Goal: Information Seeking & Learning: Check status

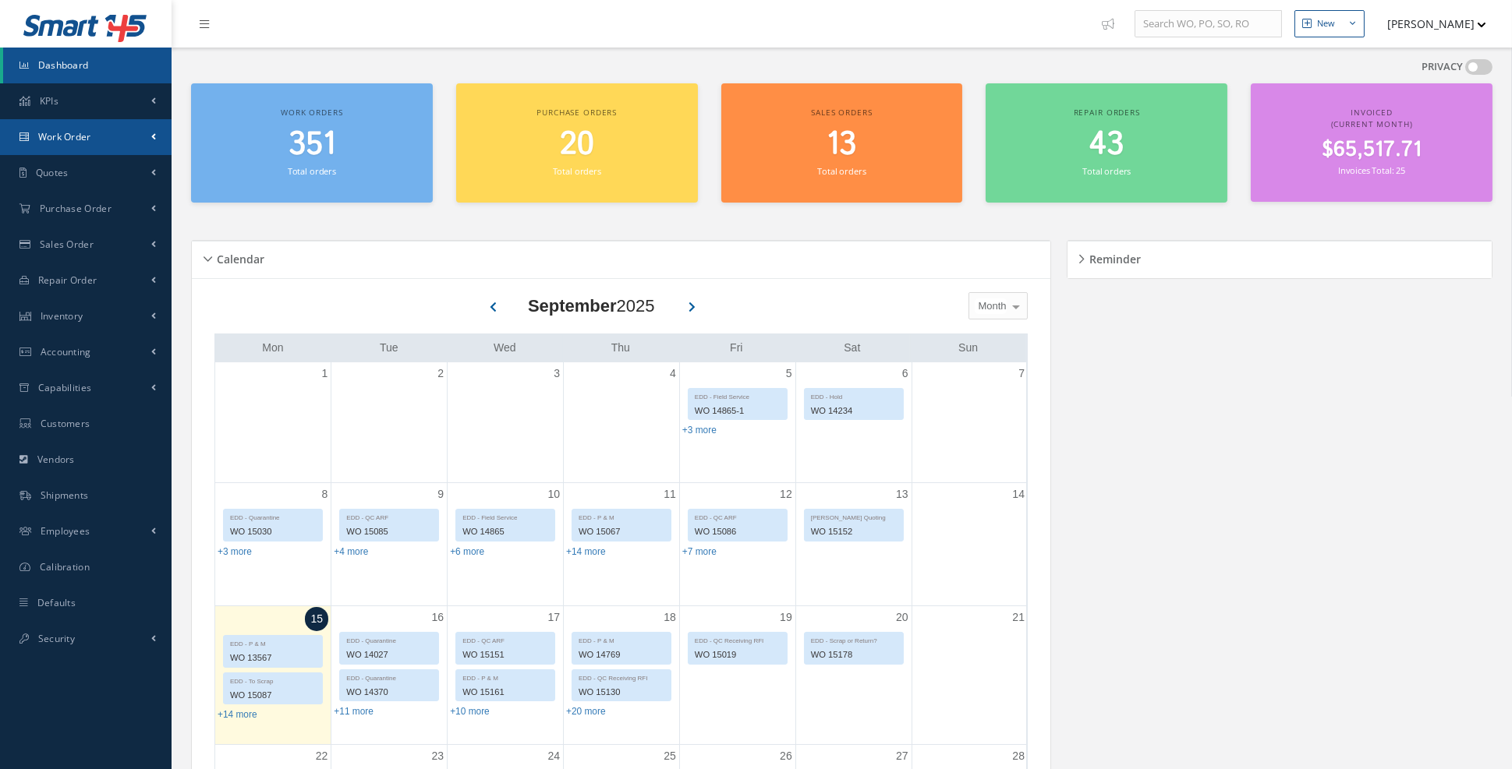
click at [146, 136] on link "Work Order" at bounding box center [86, 137] width 172 height 36
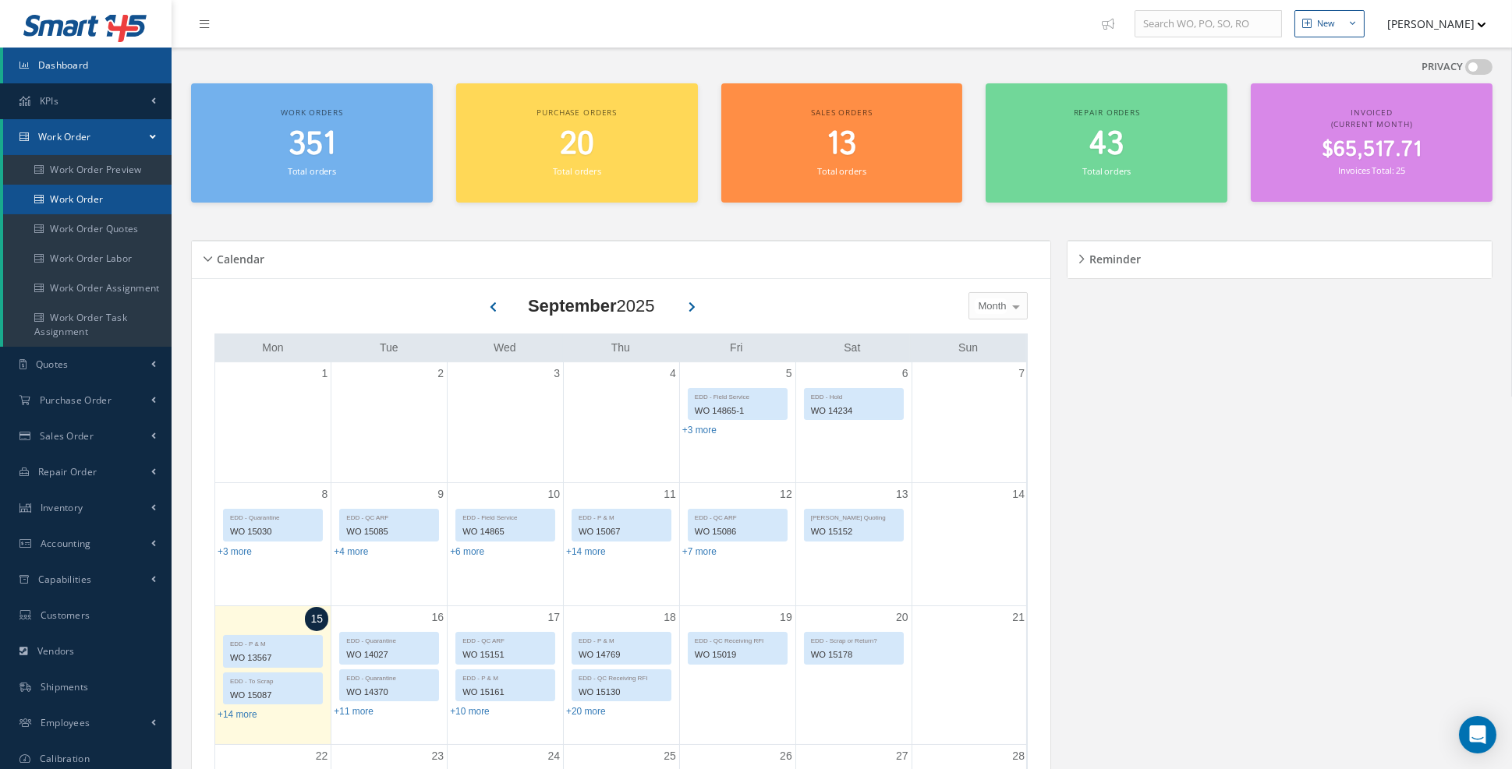
click at [95, 203] on link "Work Order" at bounding box center [87, 200] width 168 height 30
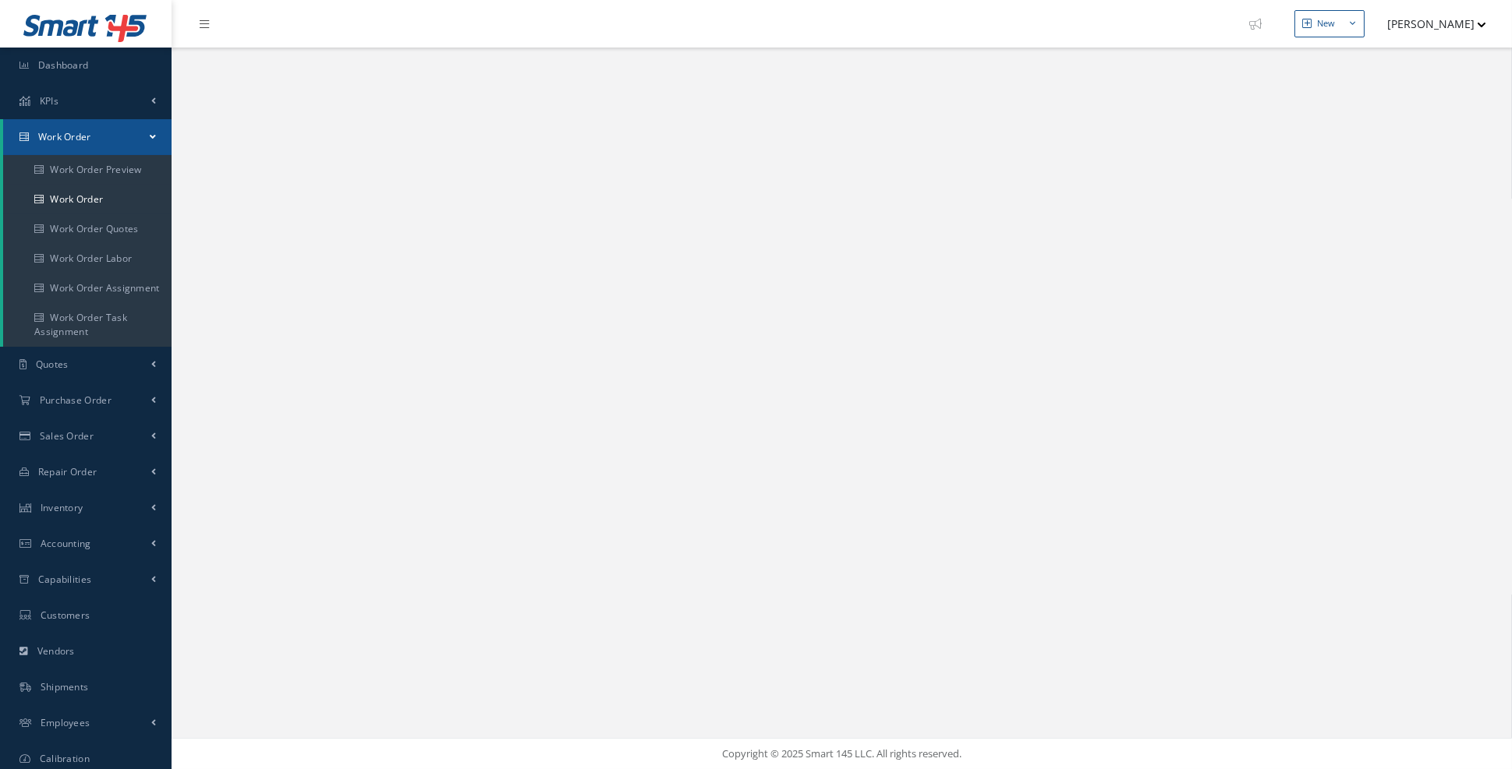
select select "25"
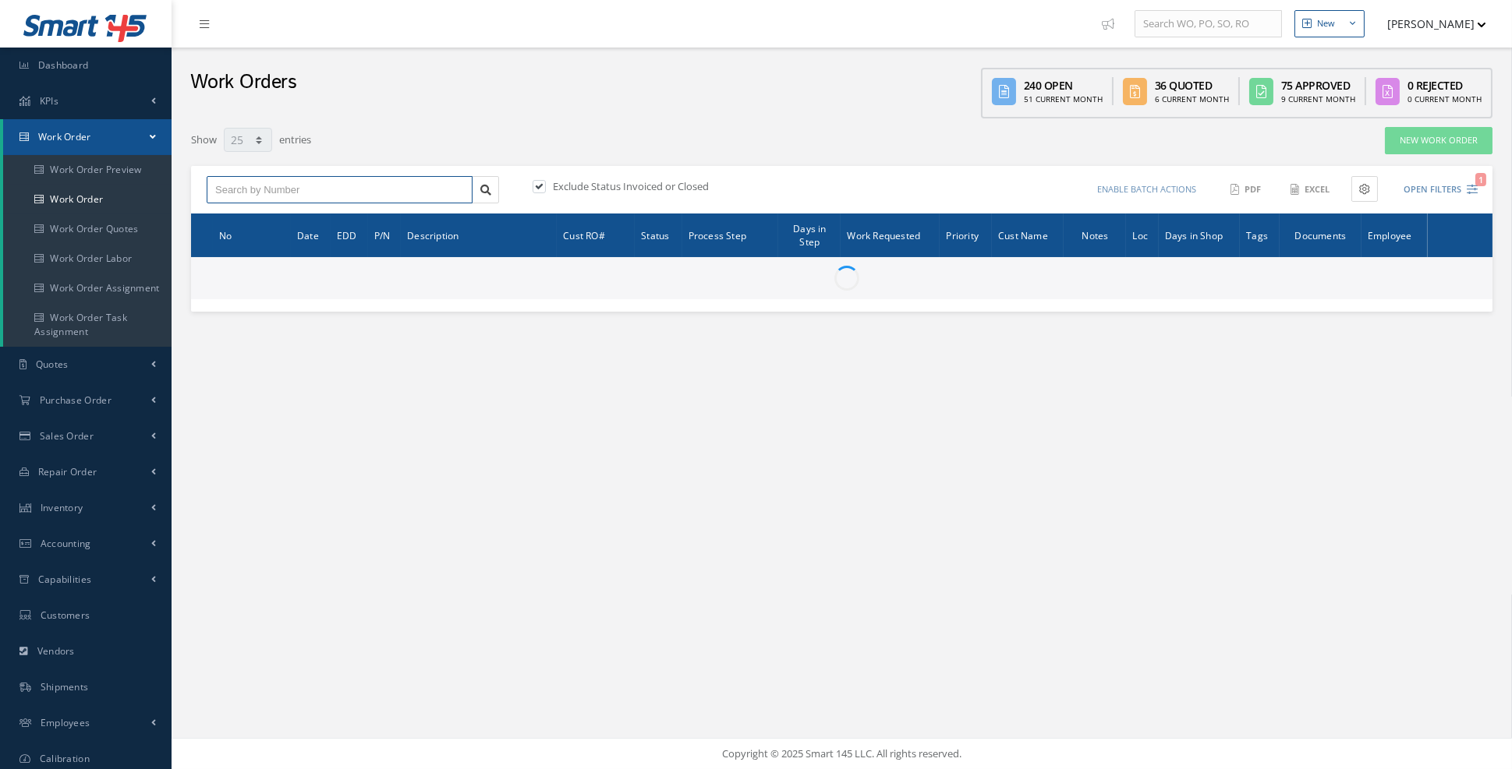
click at [302, 188] on input "text" at bounding box center [340, 190] width 266 height 28
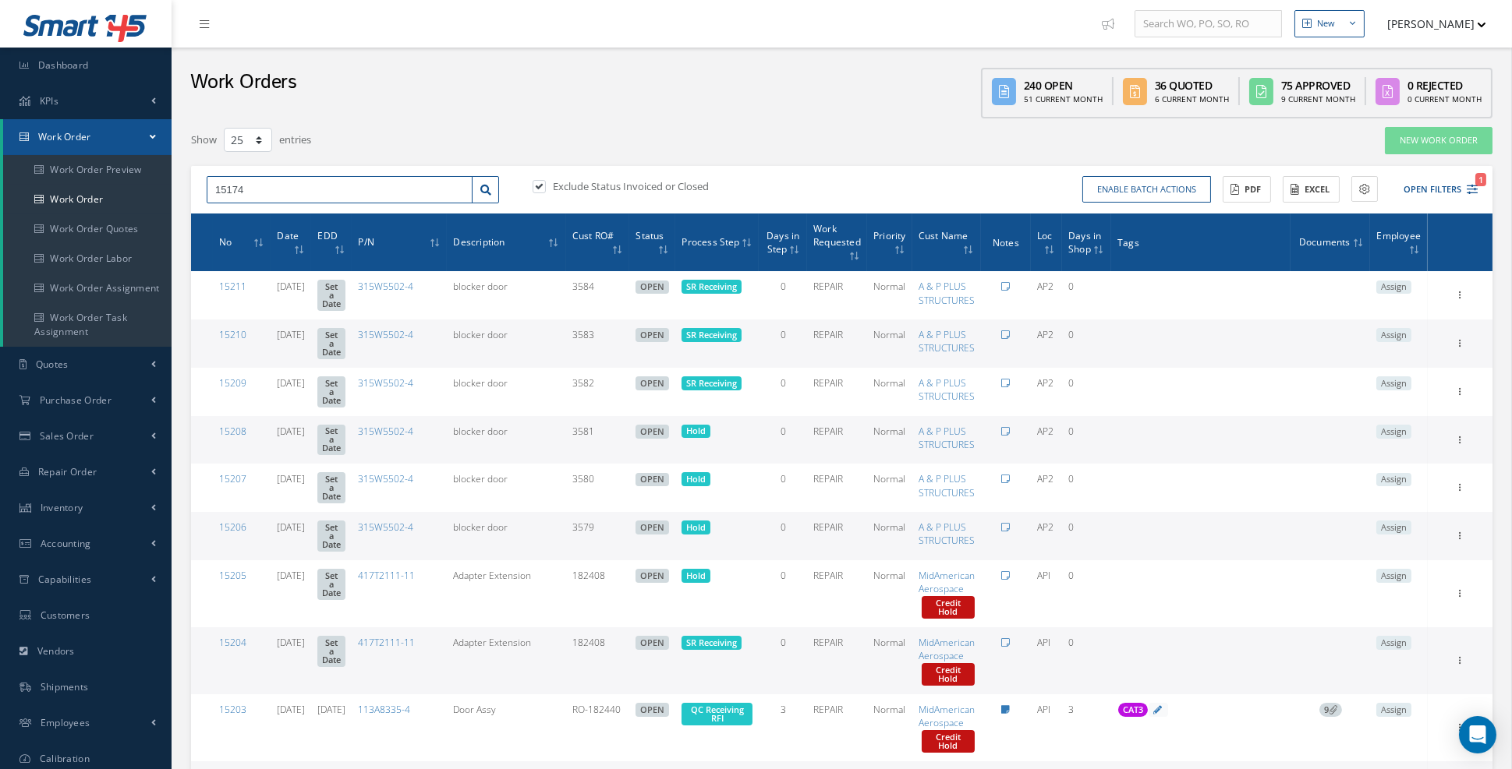
type input "15174"
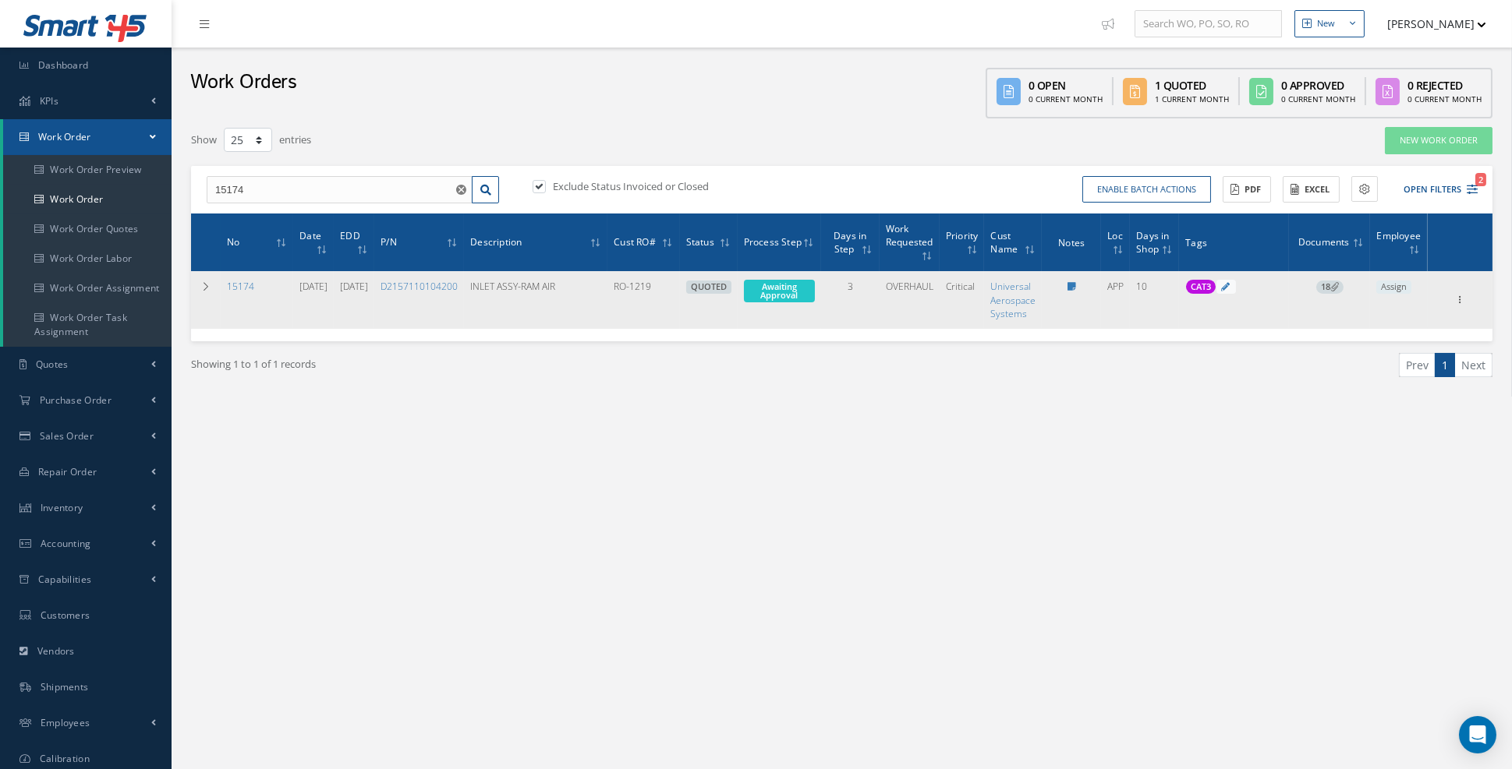
click at [1331, 281] on span "18" at bounding box center [1329, 288] width 27 height 14
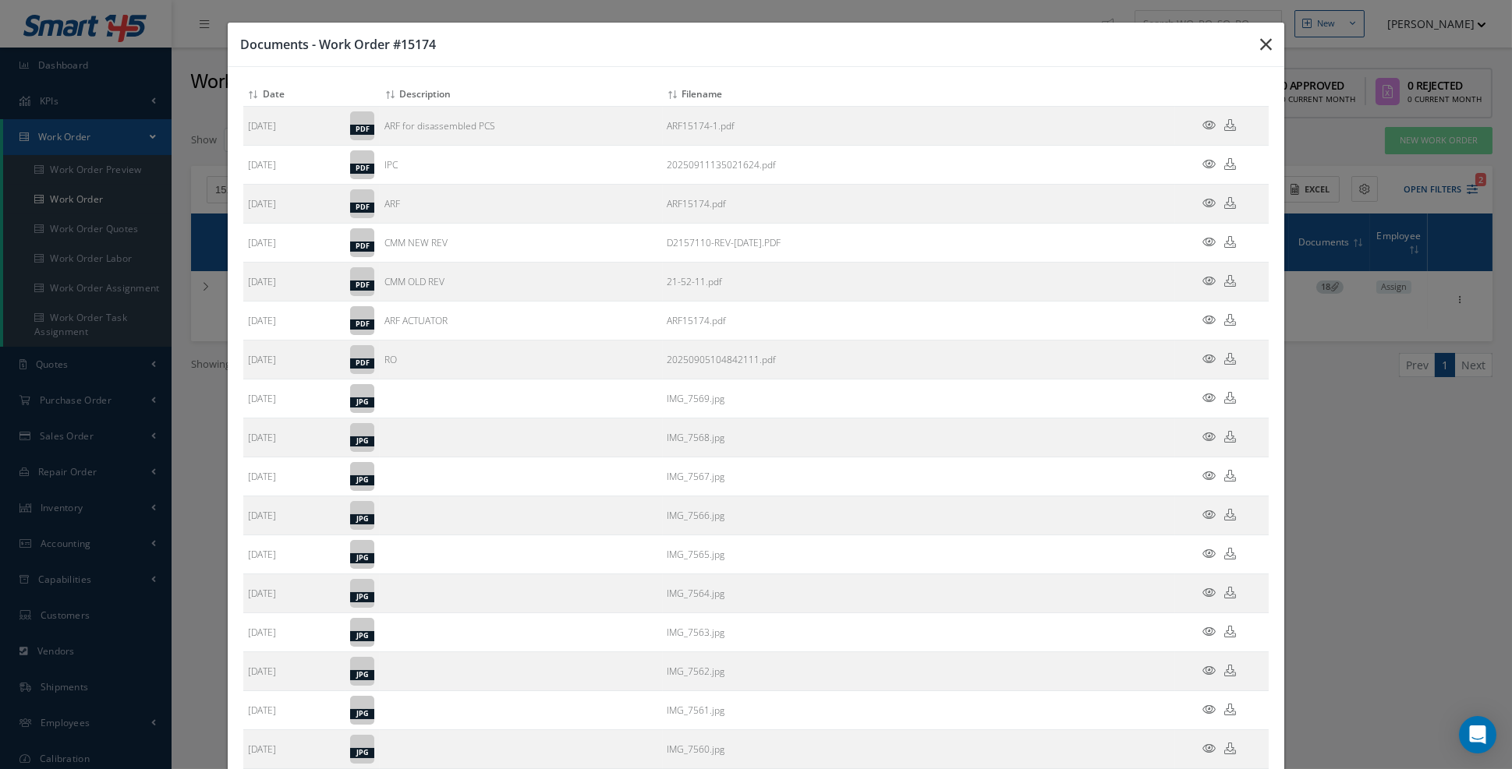
click at [1271, 50] on icon "button" at bounding box center [1266, 44] width 12 height 19
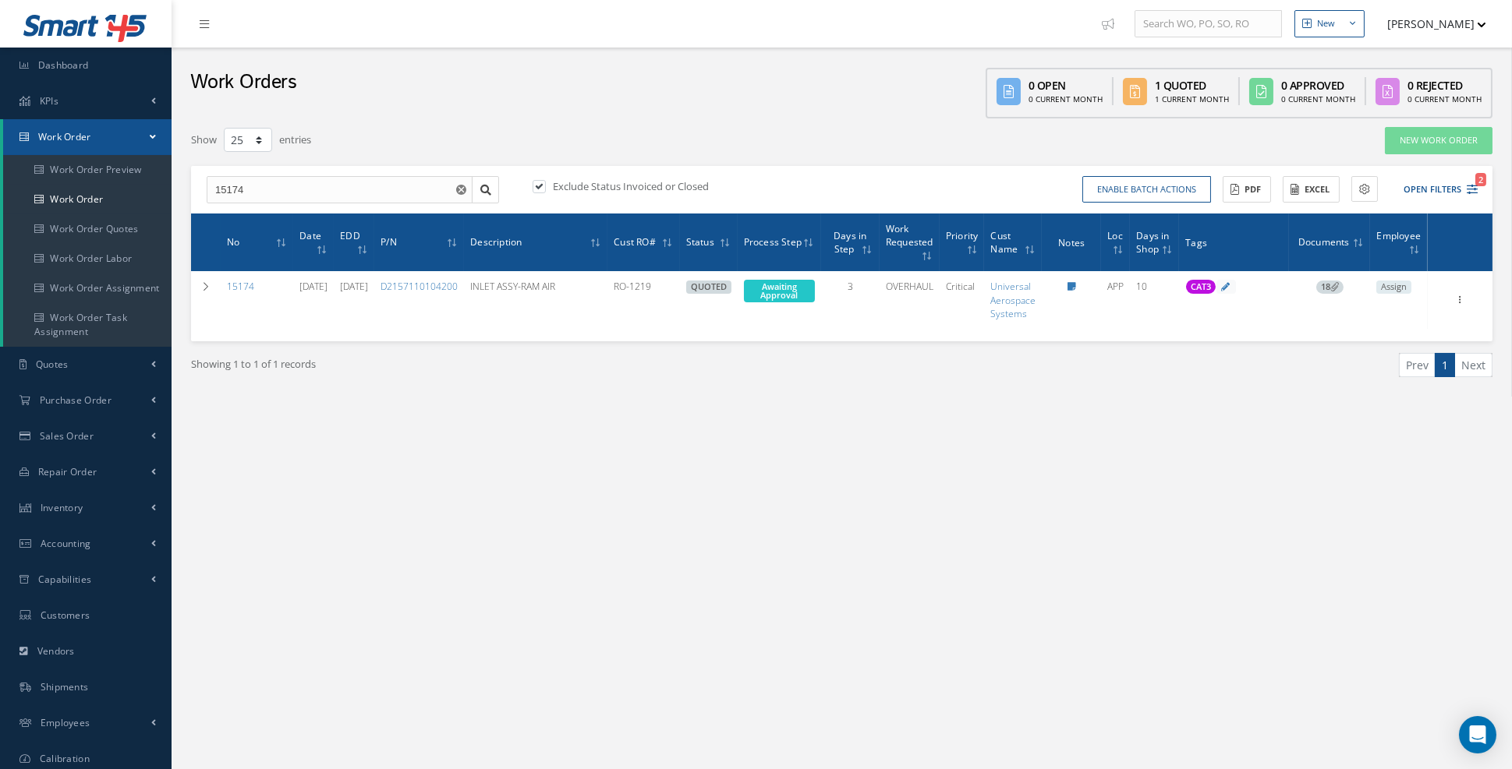
click at [1163, 668] on div "New New Work Order New Purchase Order New Customer Quote New Sales Order New Re…" at bounding box center [842, 424] width 1340 height 849
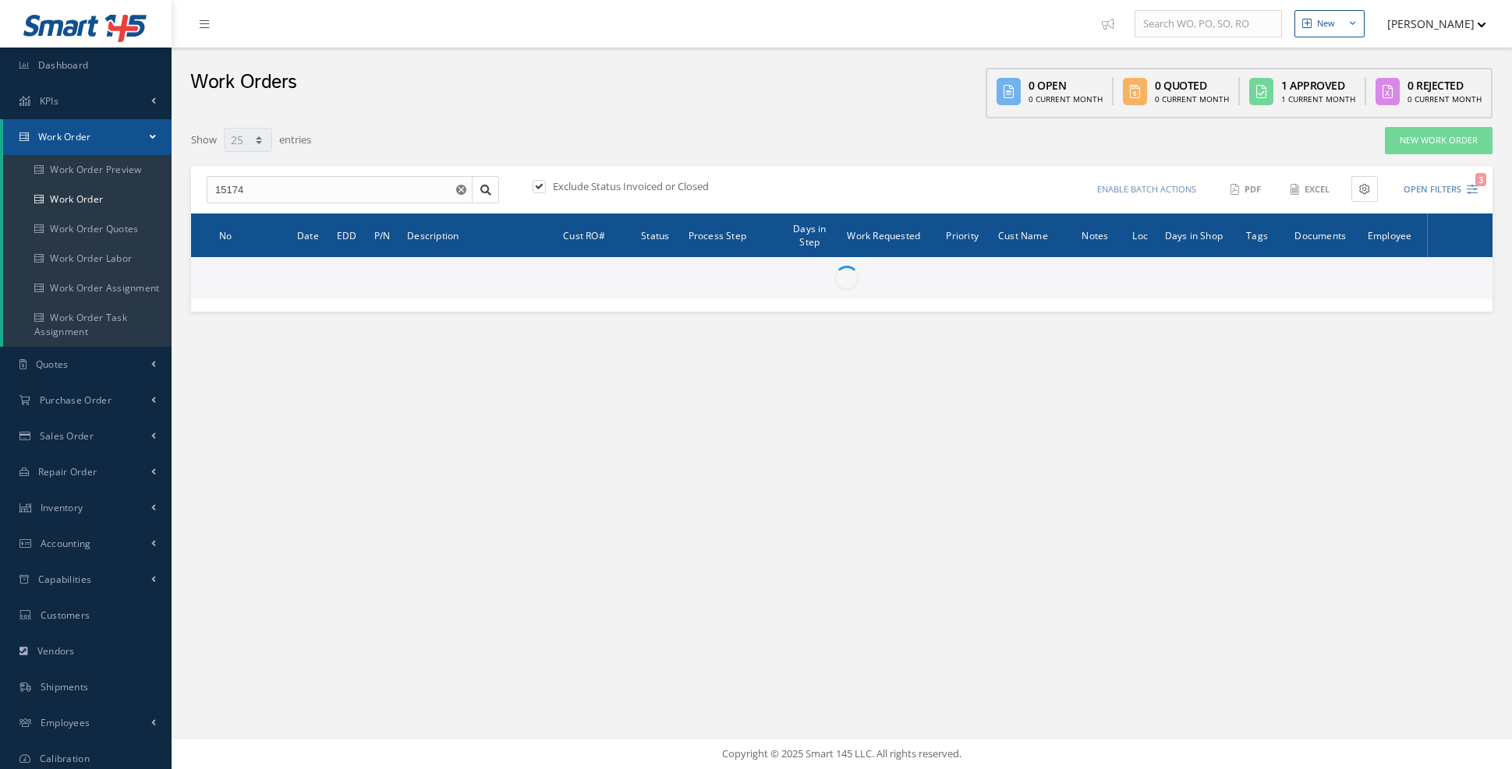
select select "25"
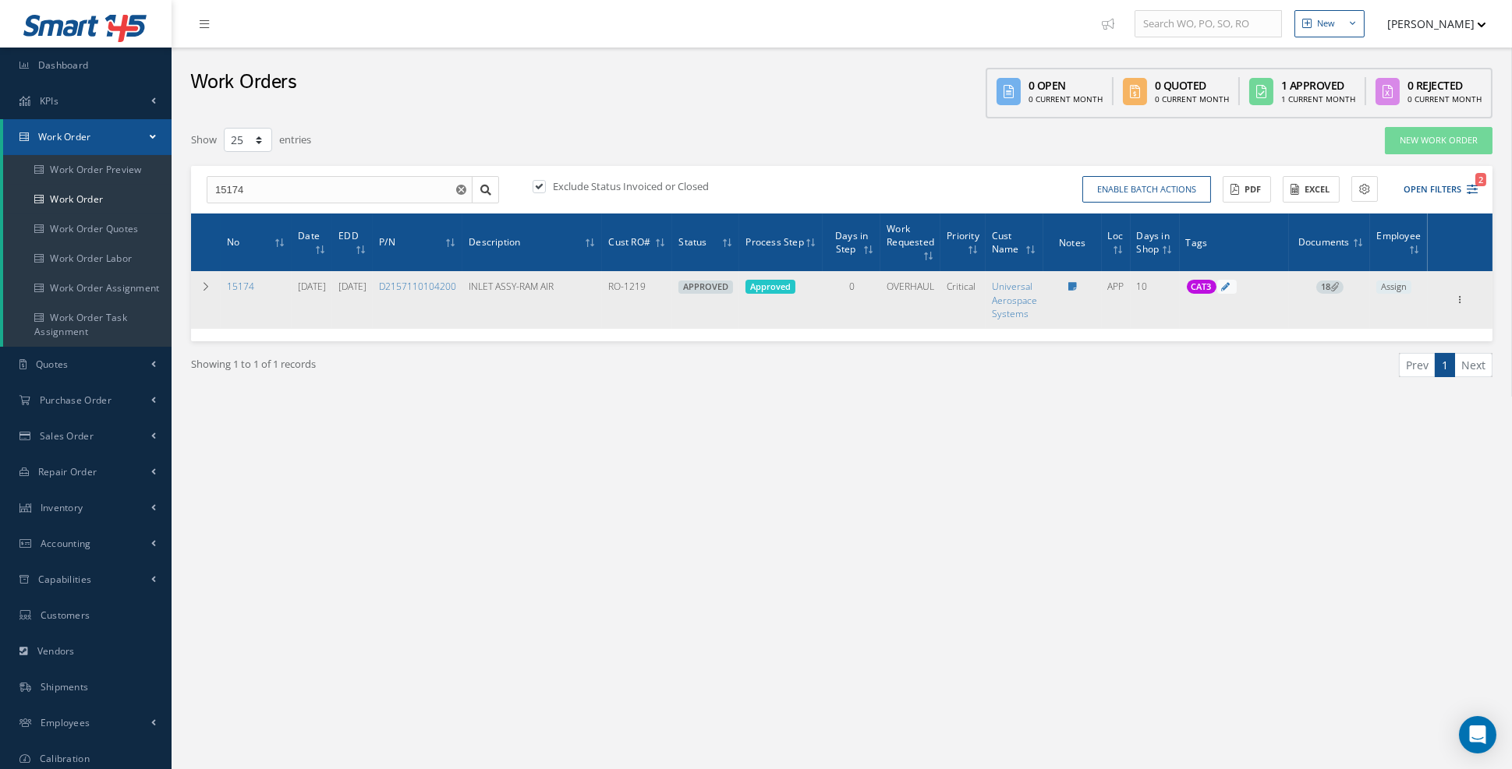
click at [1326, 290] on span "18" at bounding box center [1329, 288] width 27 height 14
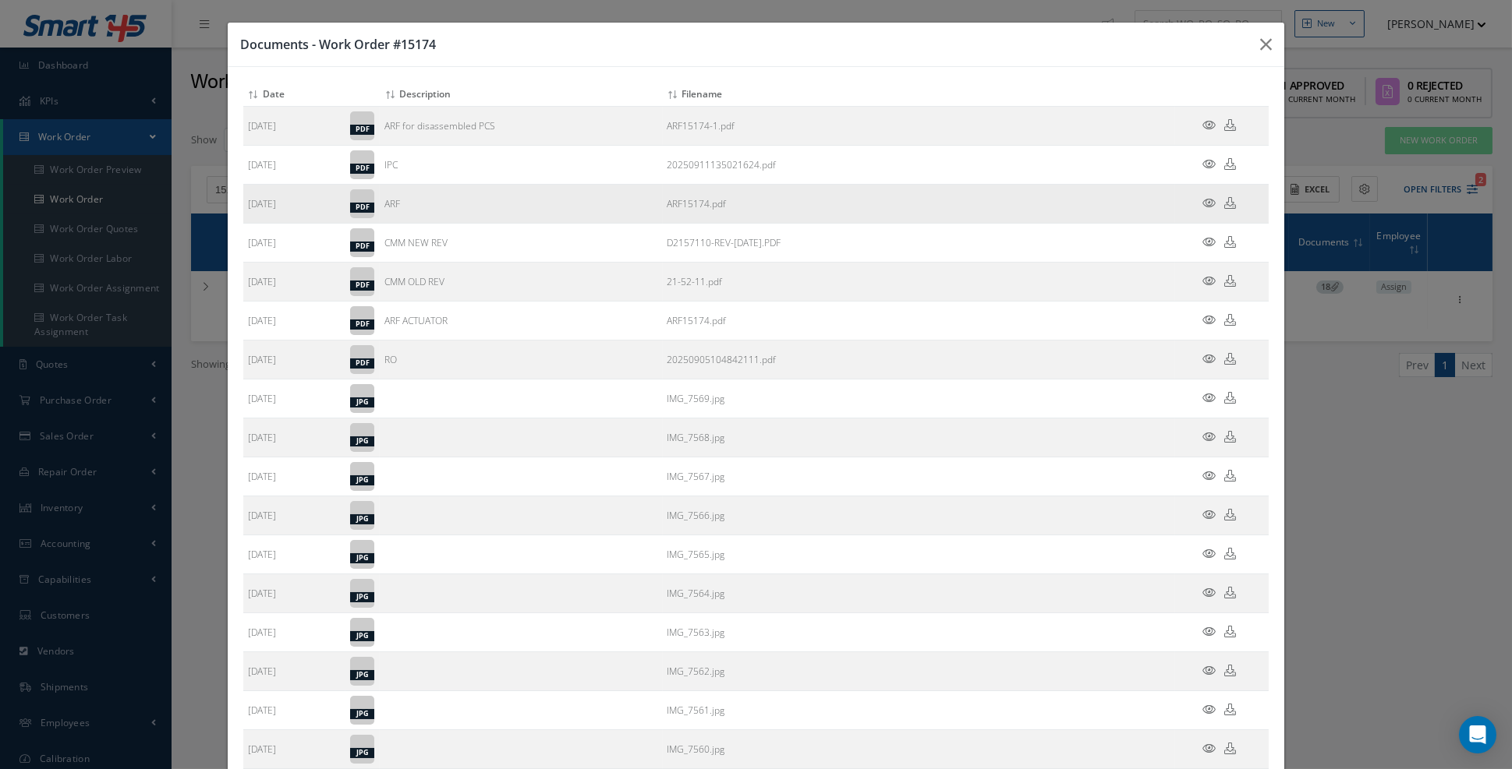
click at [1210, 203] on icon at bounding box center [1208, 203] width 13 height 12
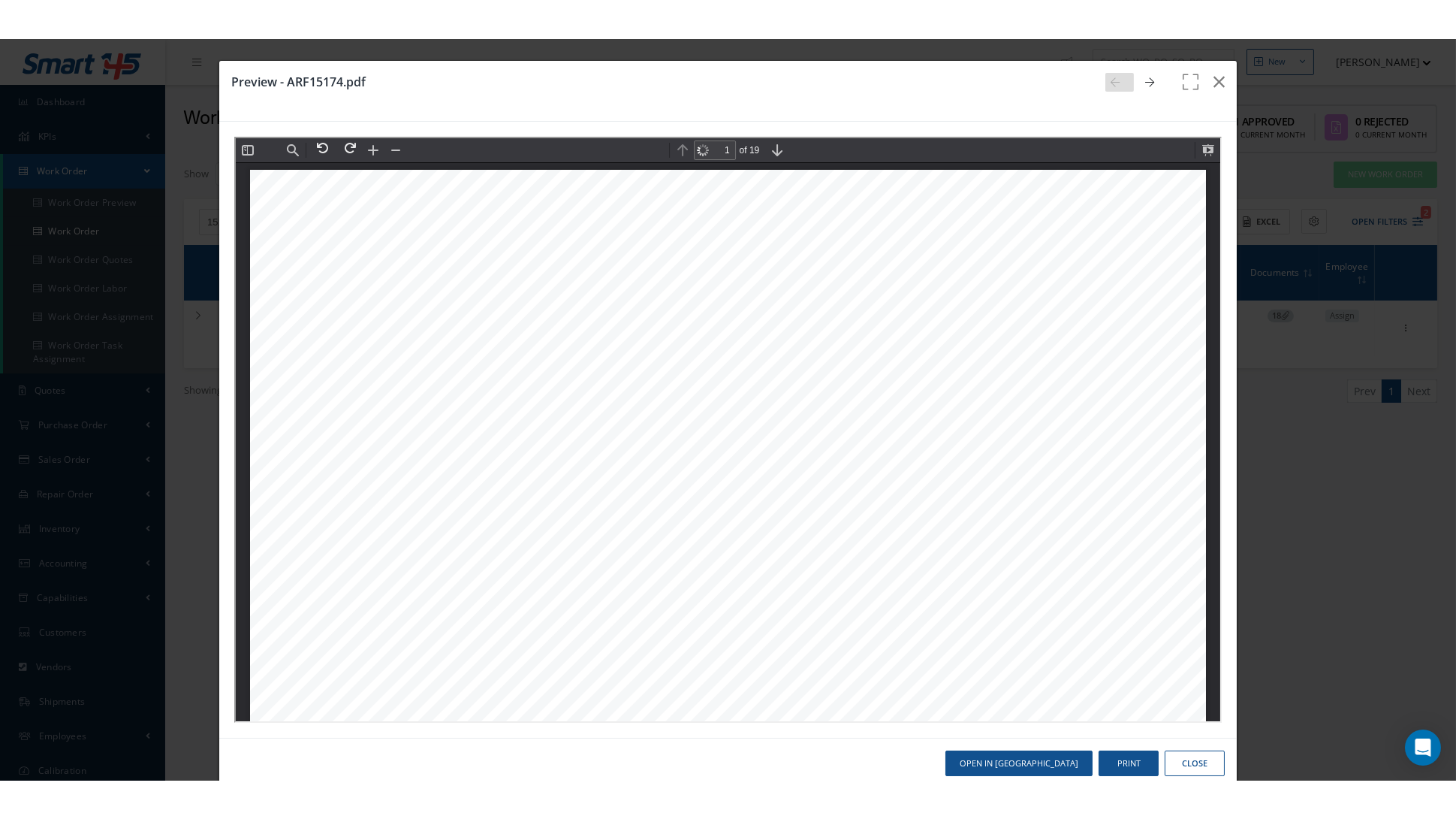
scroll to position [7, 0]
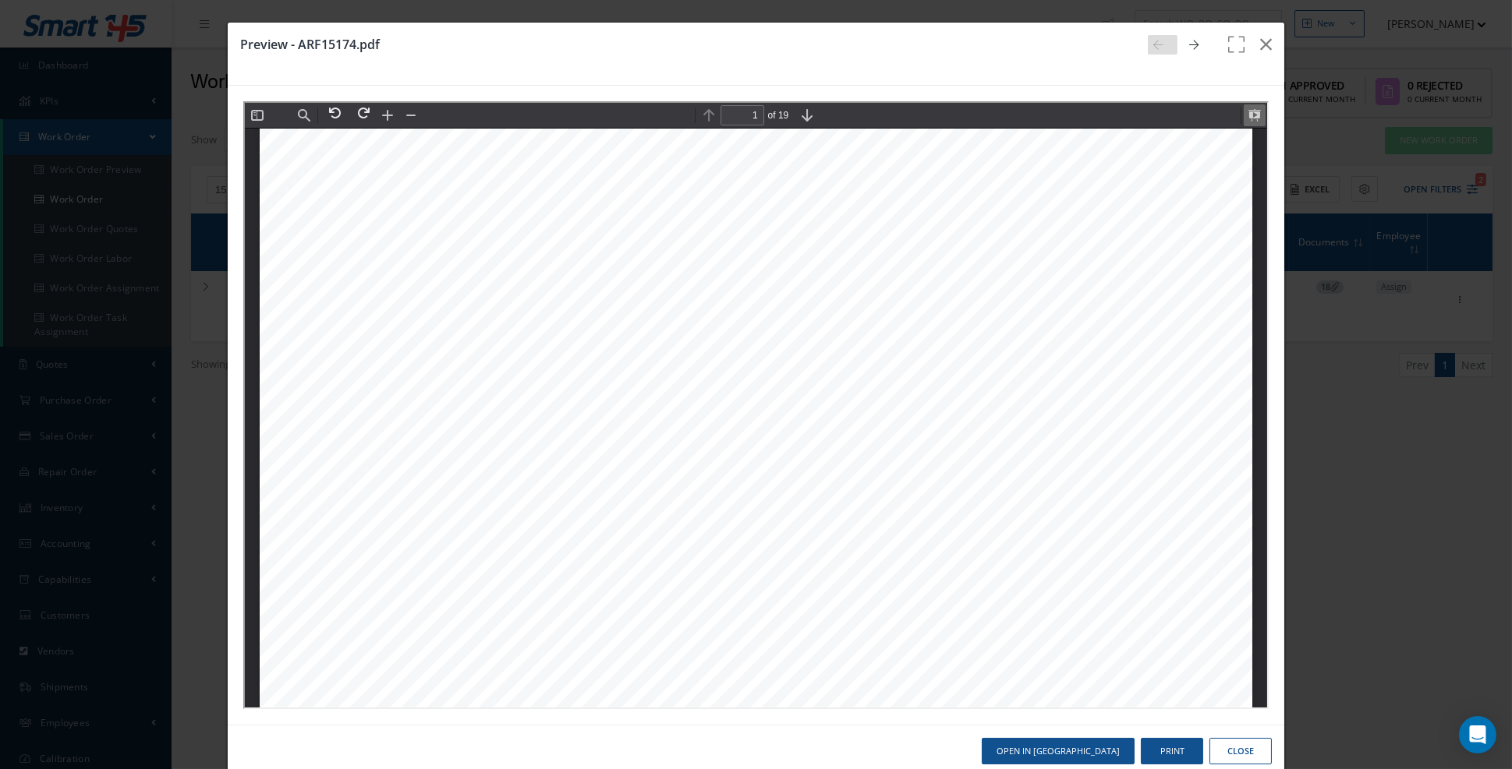
click at [1250, 118] on button at bounding box center [1252, 114] width 22 height 22
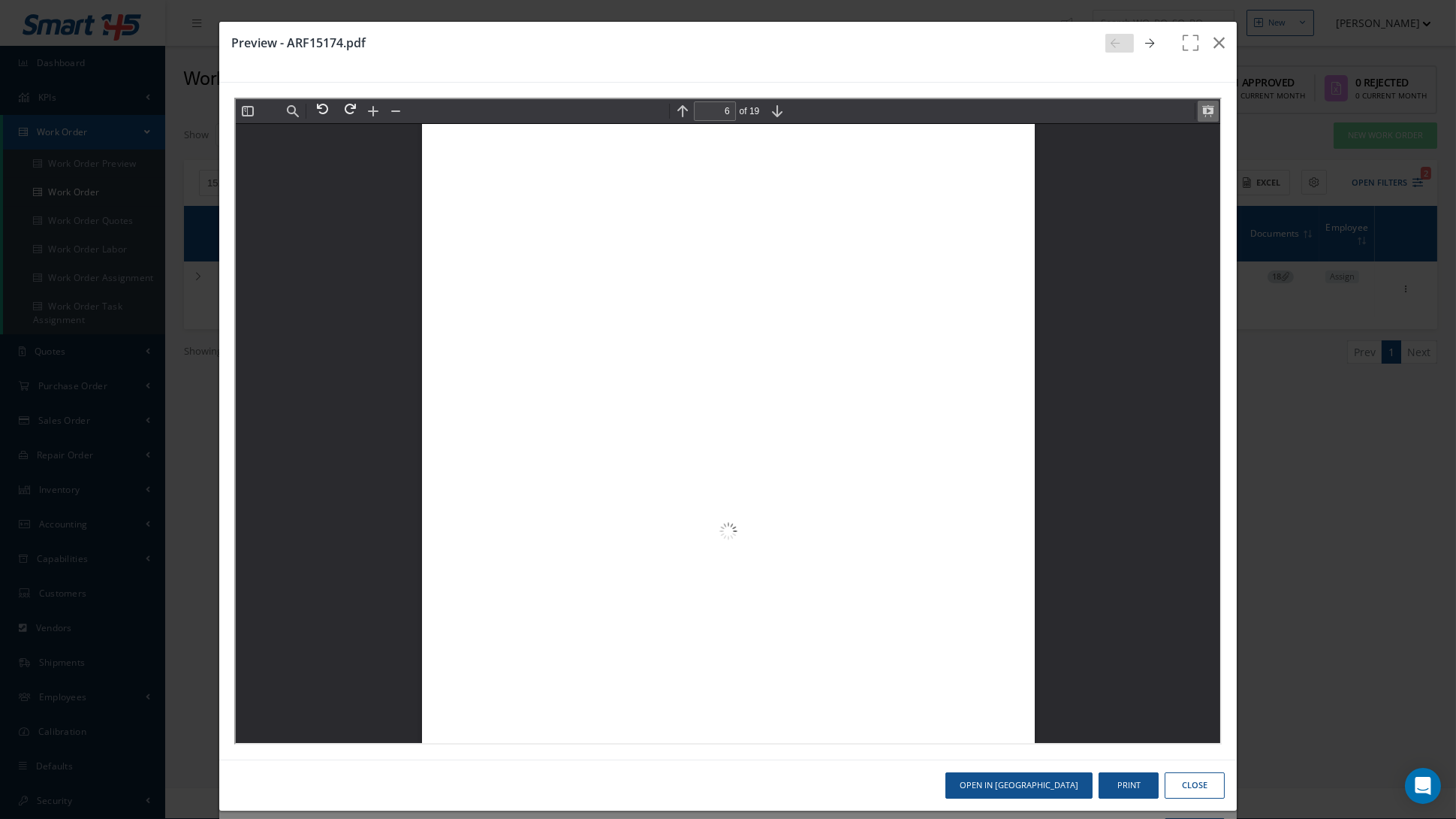
scroll to position [11372, 0]
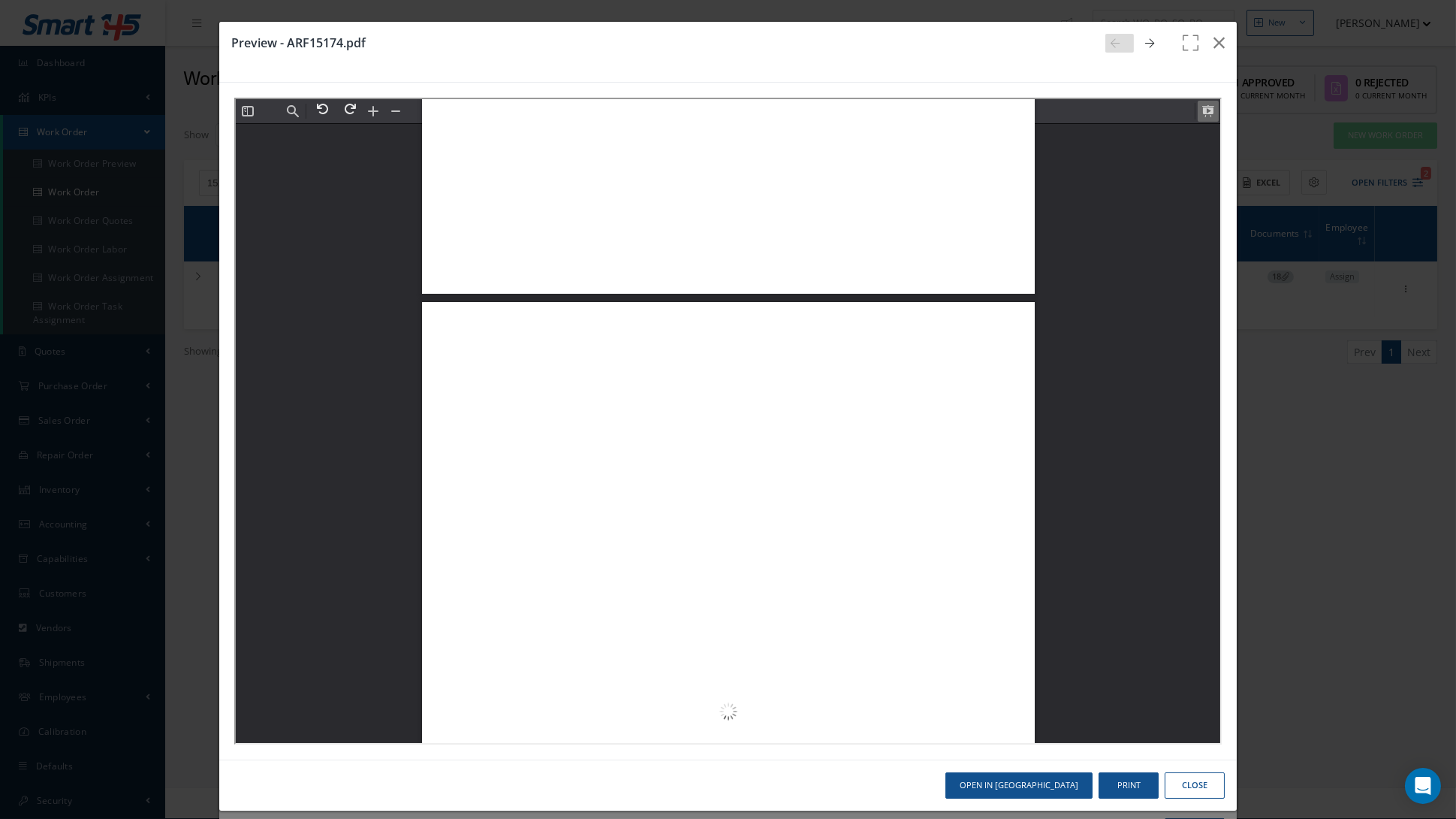
type input "7"
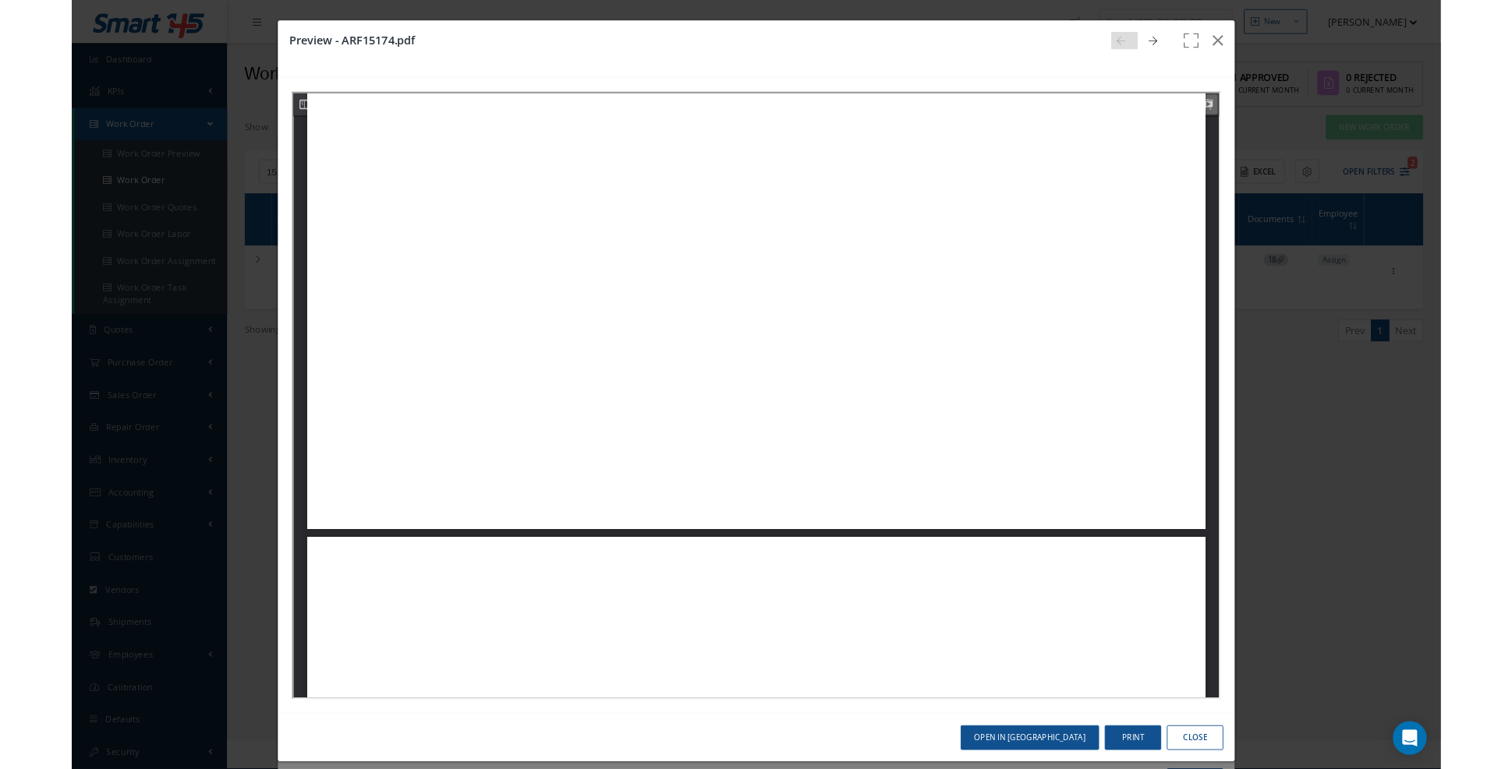
scroll to position [7992, 0]
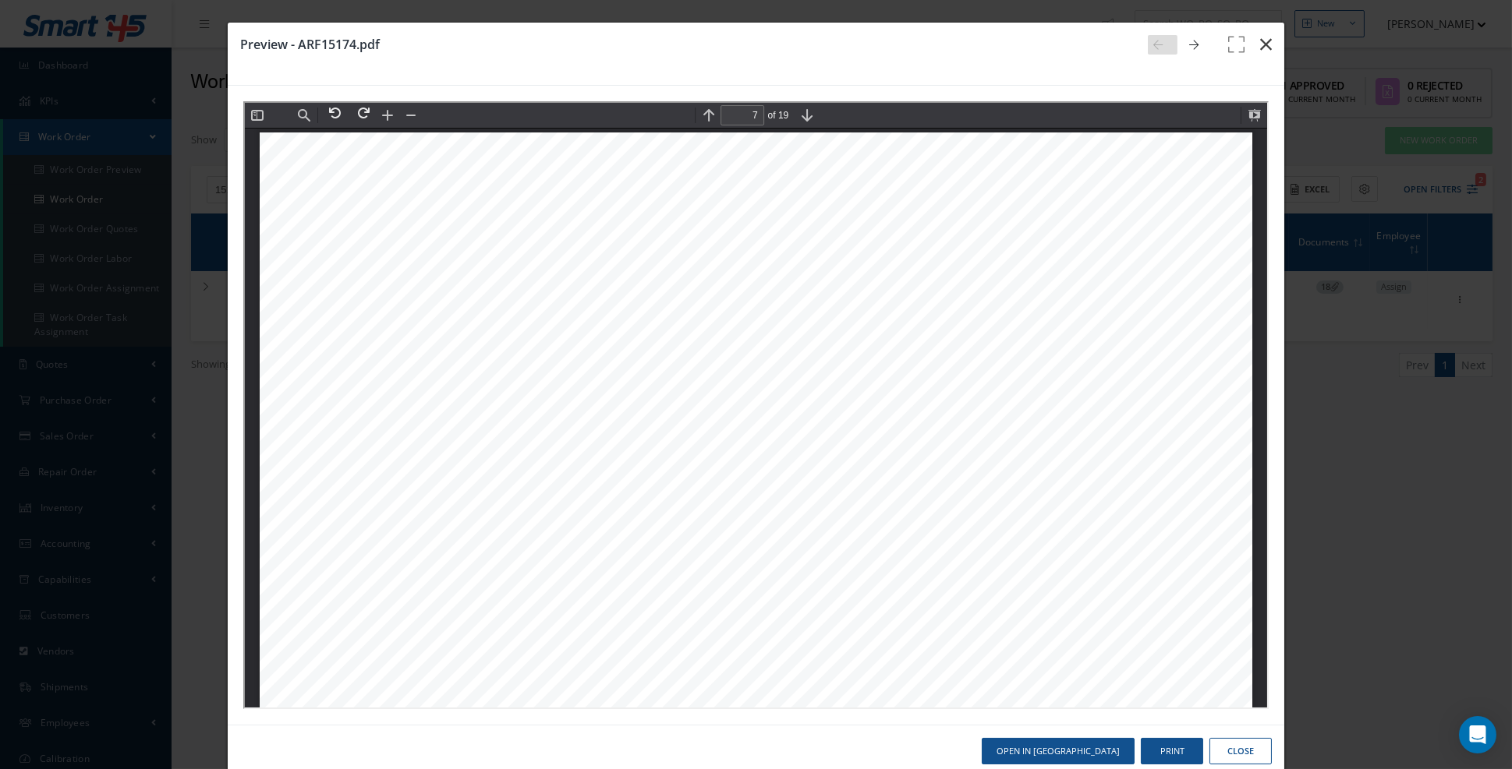
click at [1264, 54] on button "button" at bounding box center [1265, 45] width 37 height 44
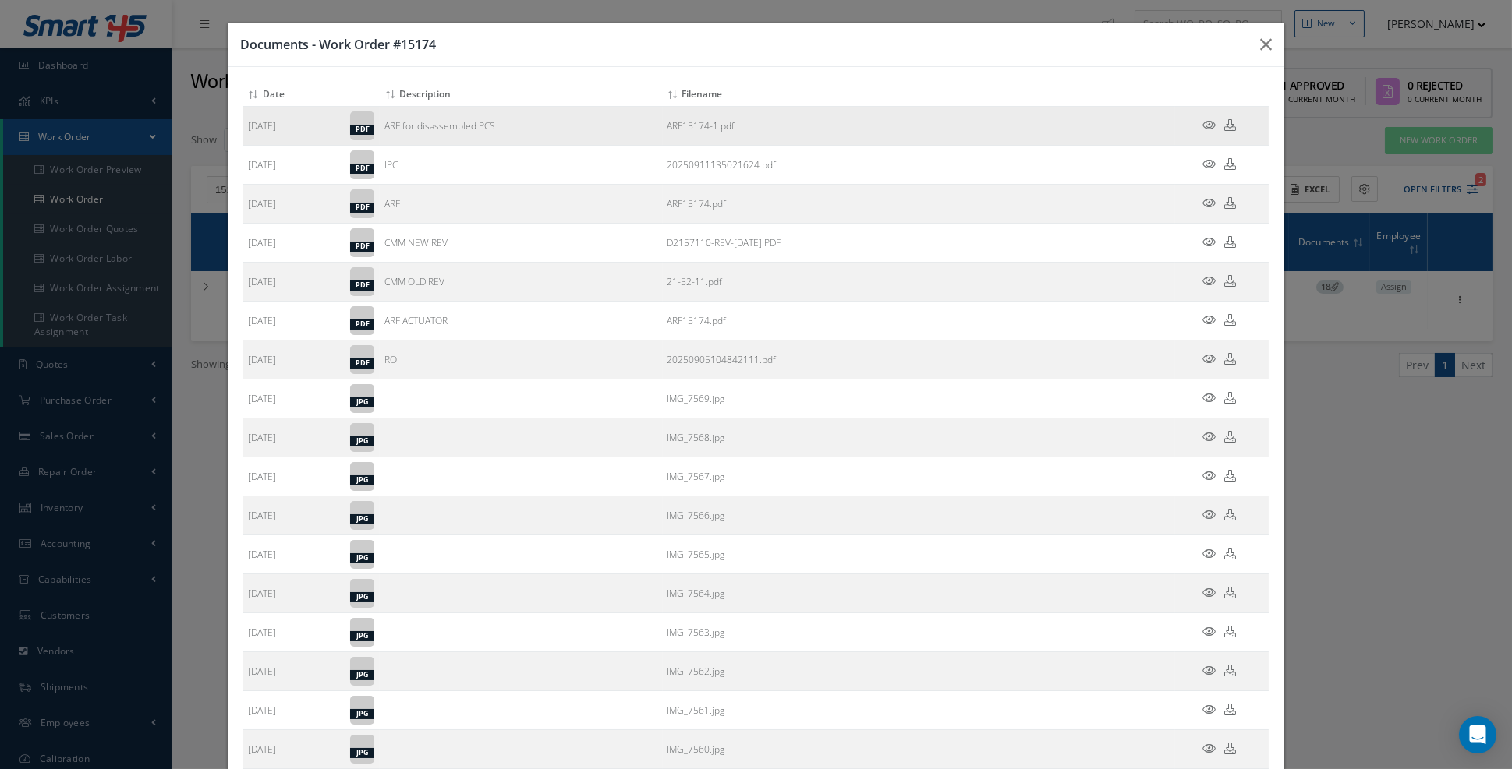
click at [1211, 126] on icon at bounding box center [1208, 125] width 13 height 12
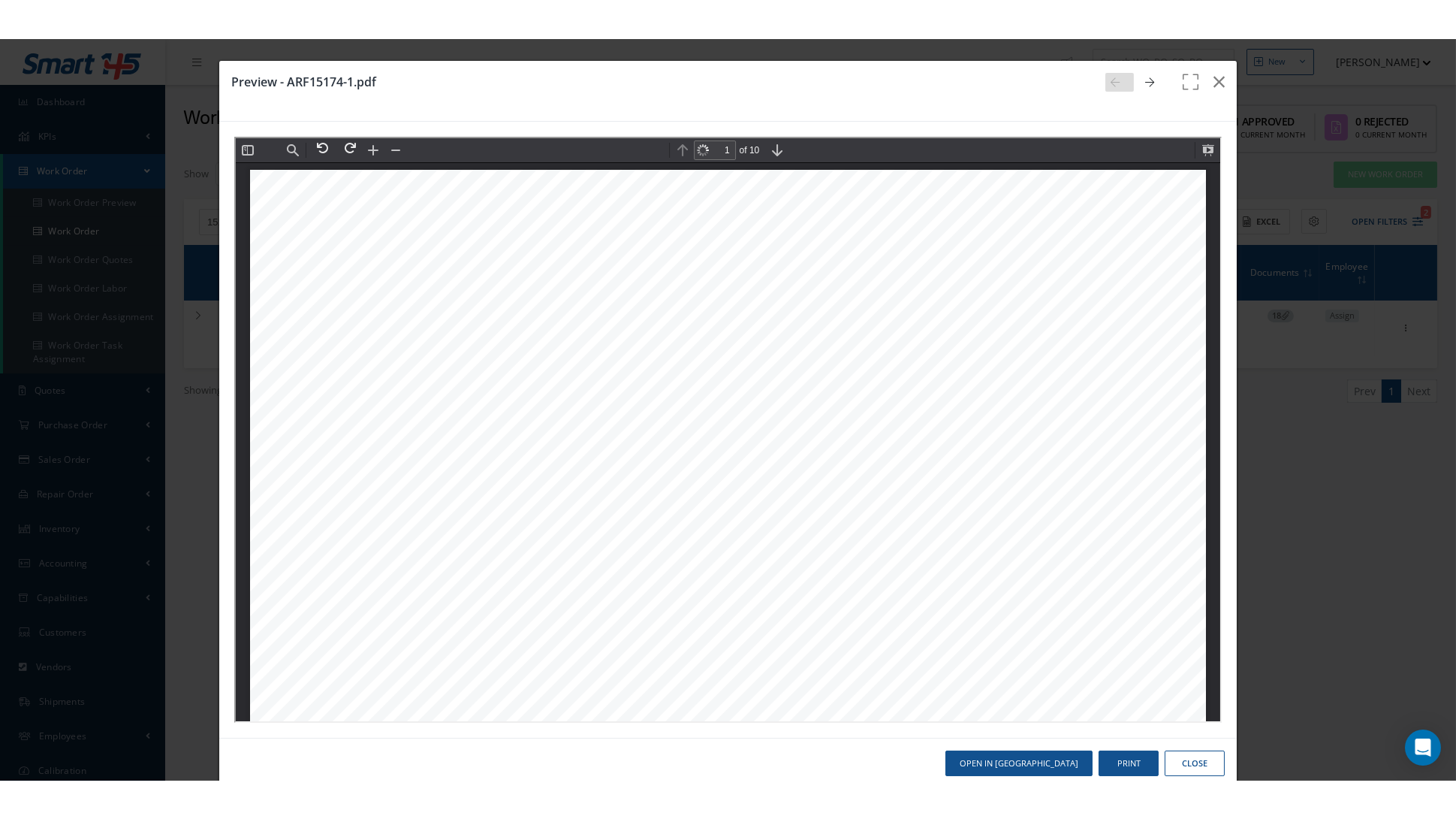
scroll to position [7, 0]
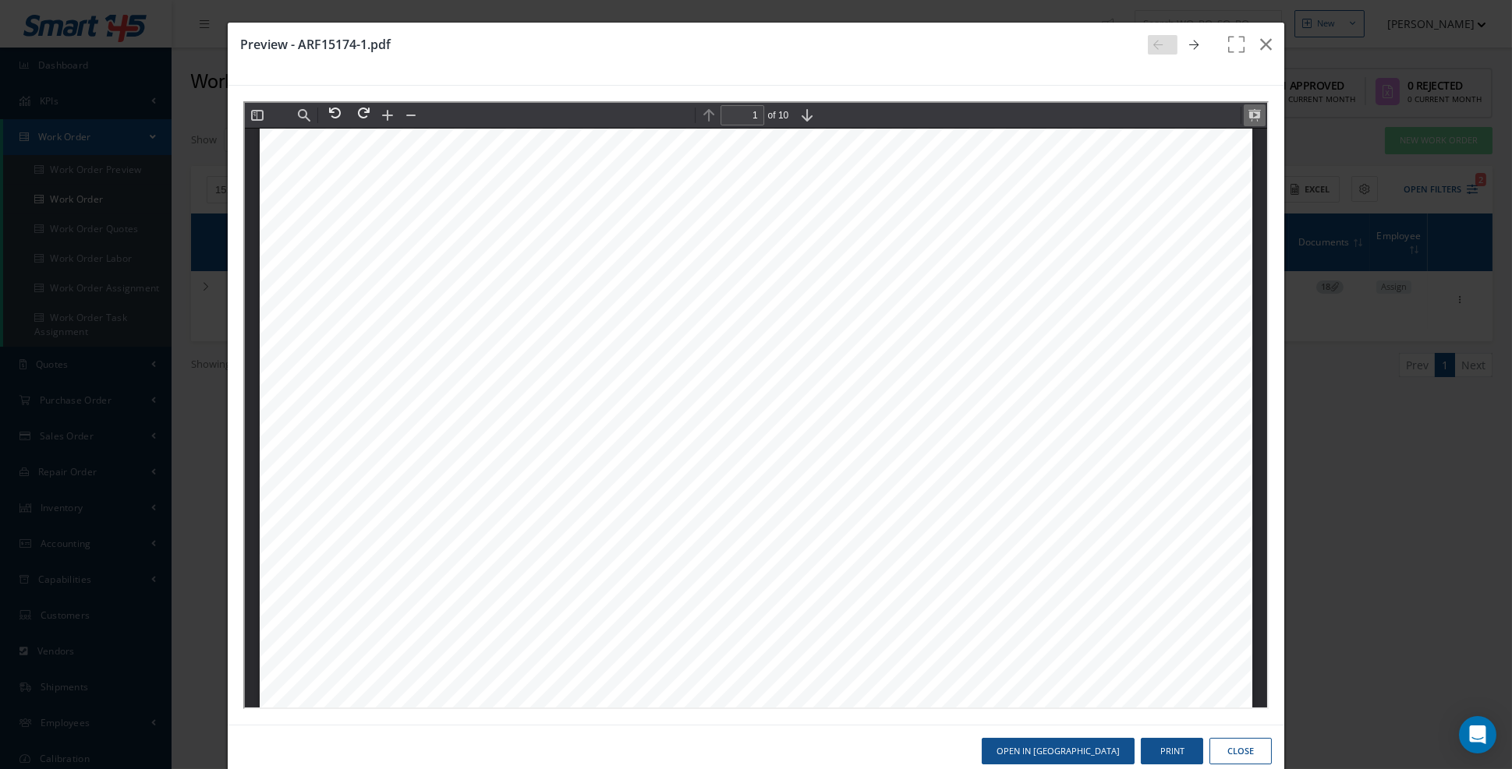
click at [1252, 118] on button at bounding box center [1252, 114] width 22 height 22
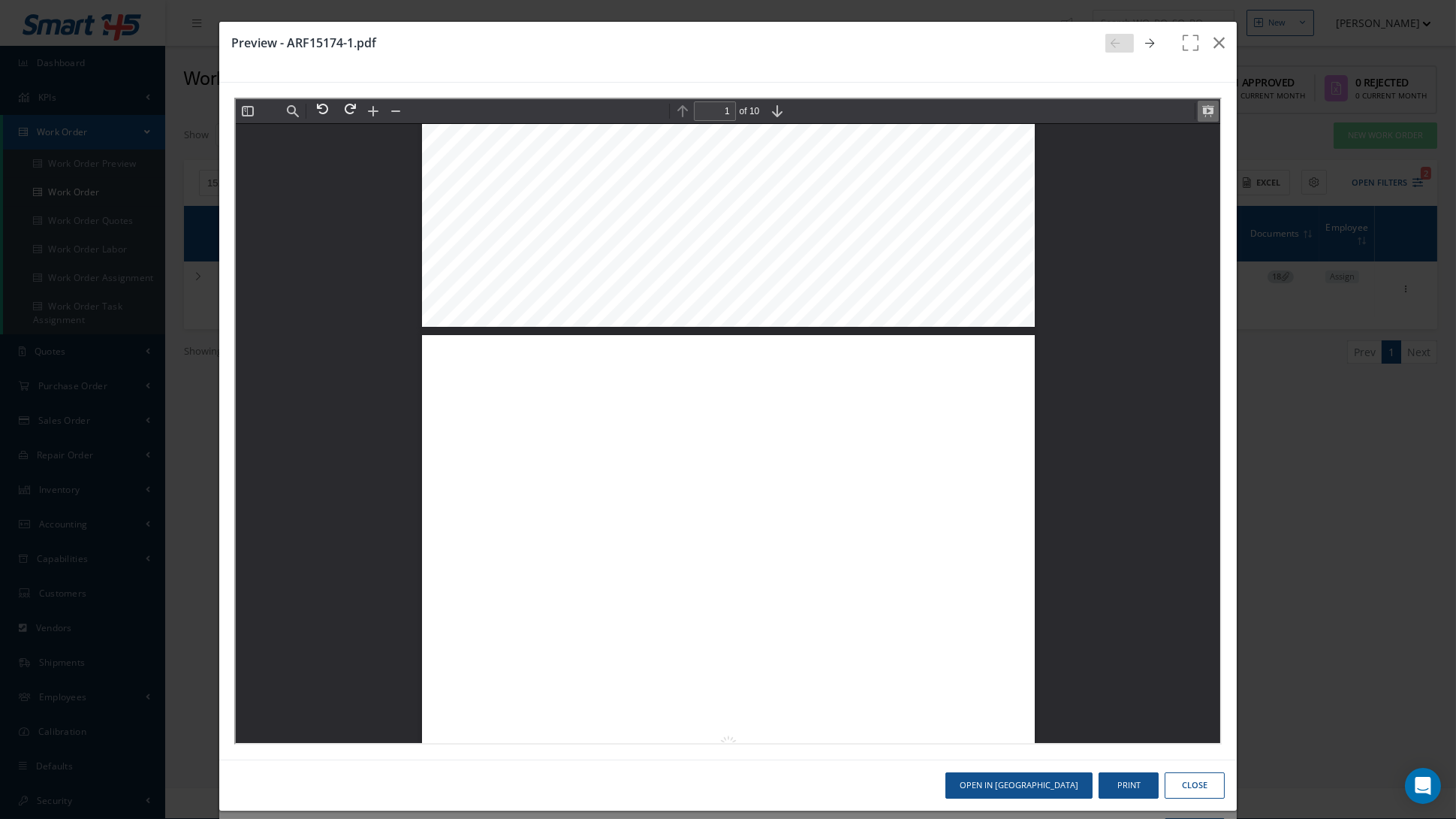
scroll to position [0, 0]
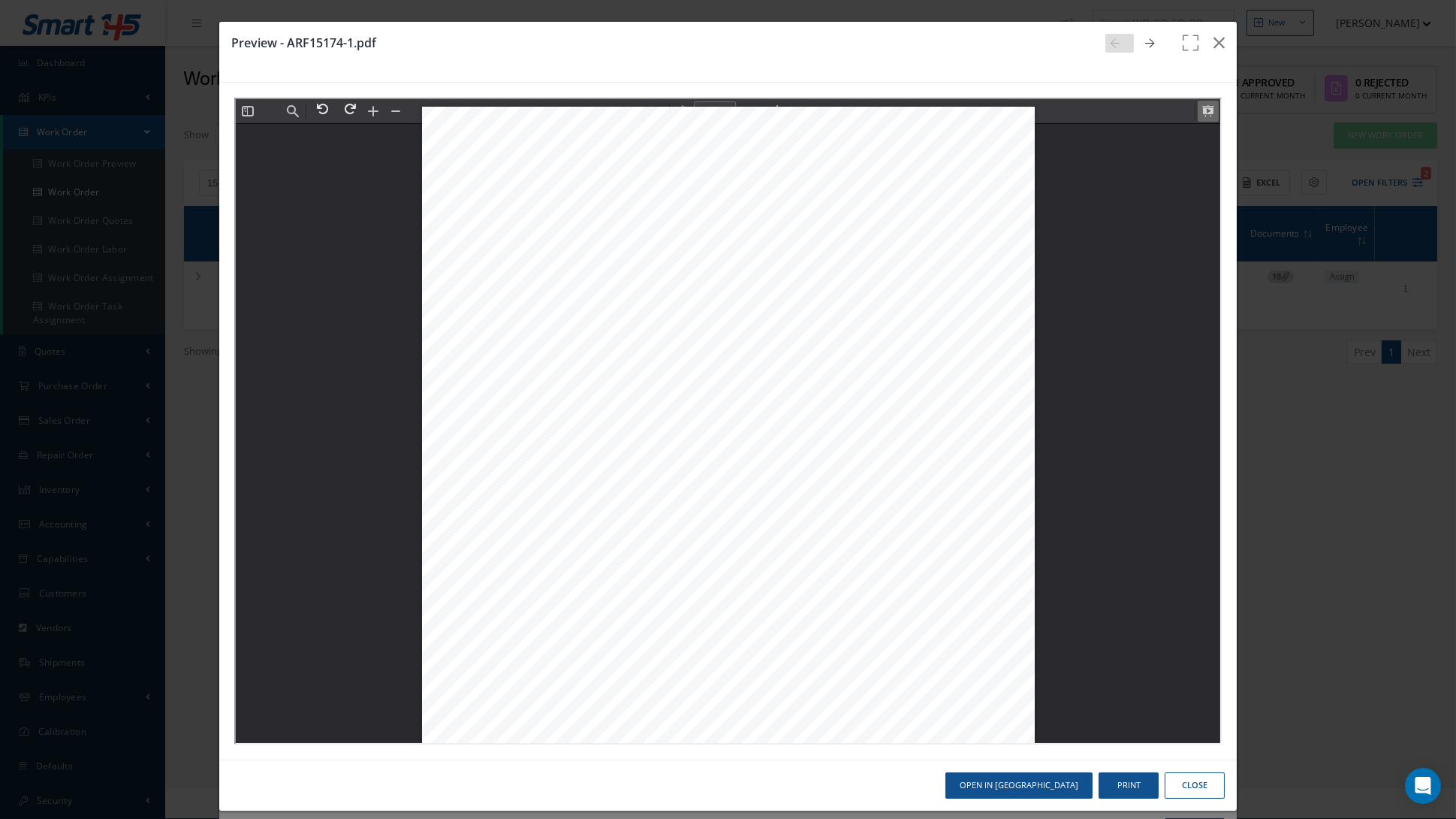
type input "2"
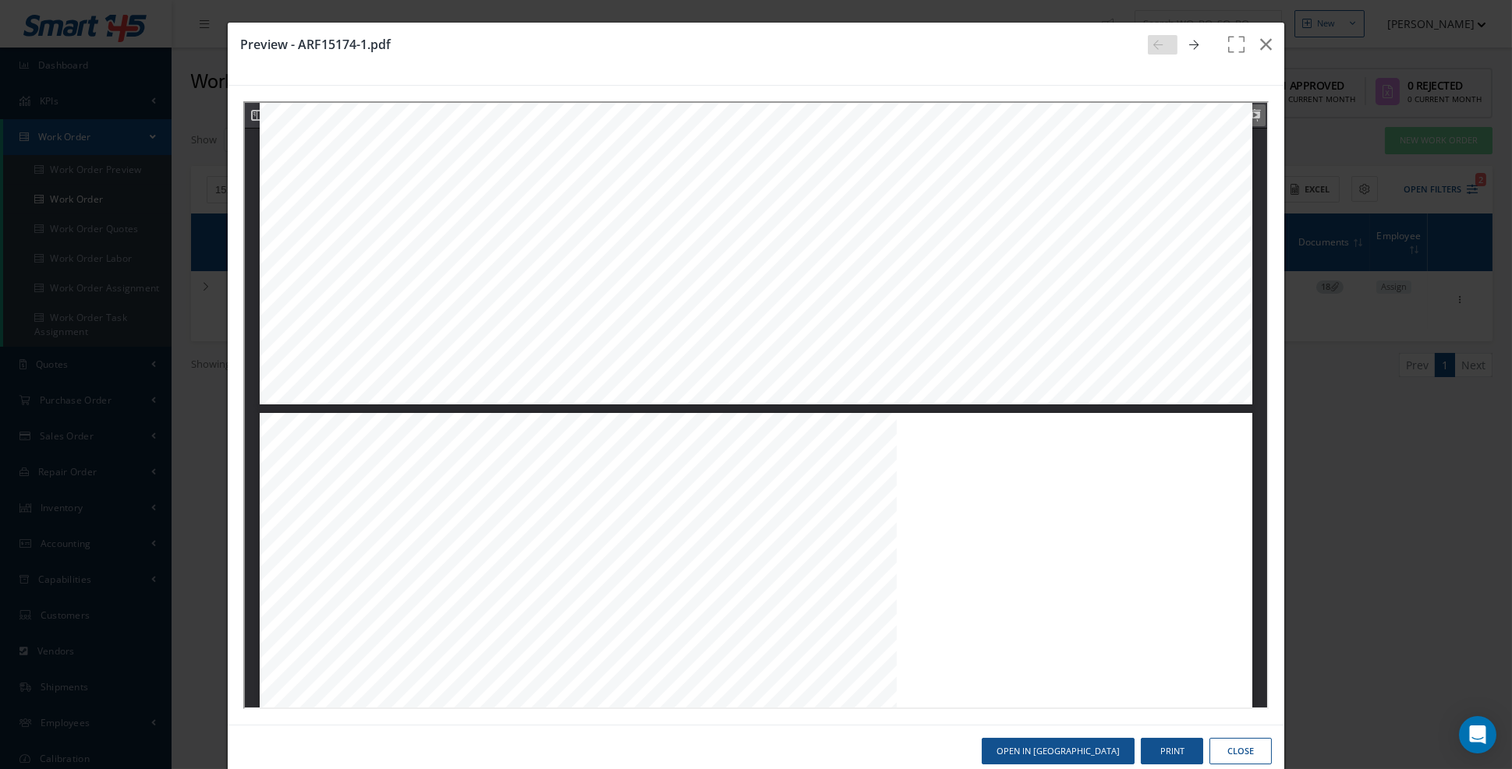
scroll to position [1338, 0]
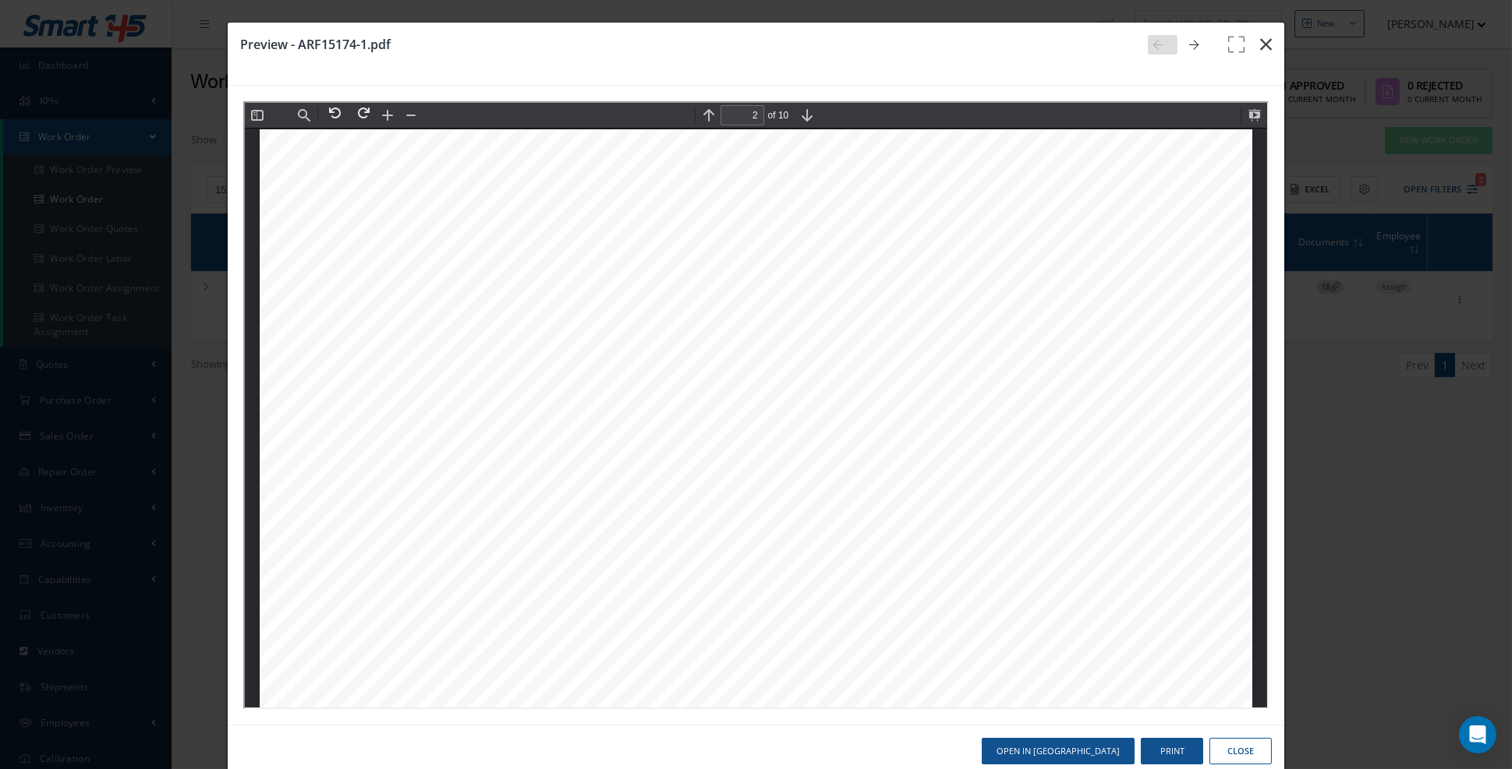
click at [1264, 45] on icon "button" at bounding box center [1266, 44] width 12 height 19
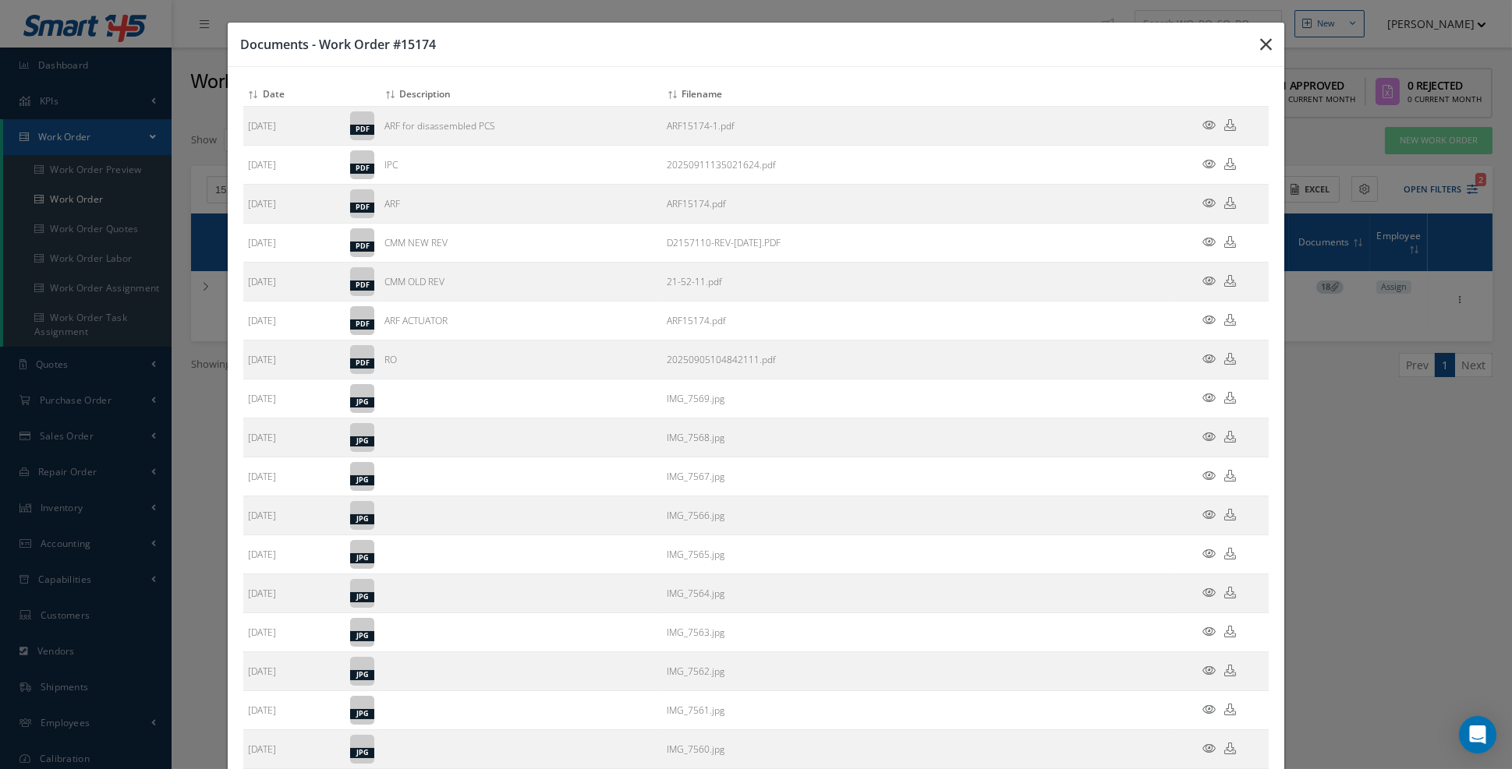
click at [1264, 45] on icon "button" at bounding box center [1266, 44] width 12 height 19
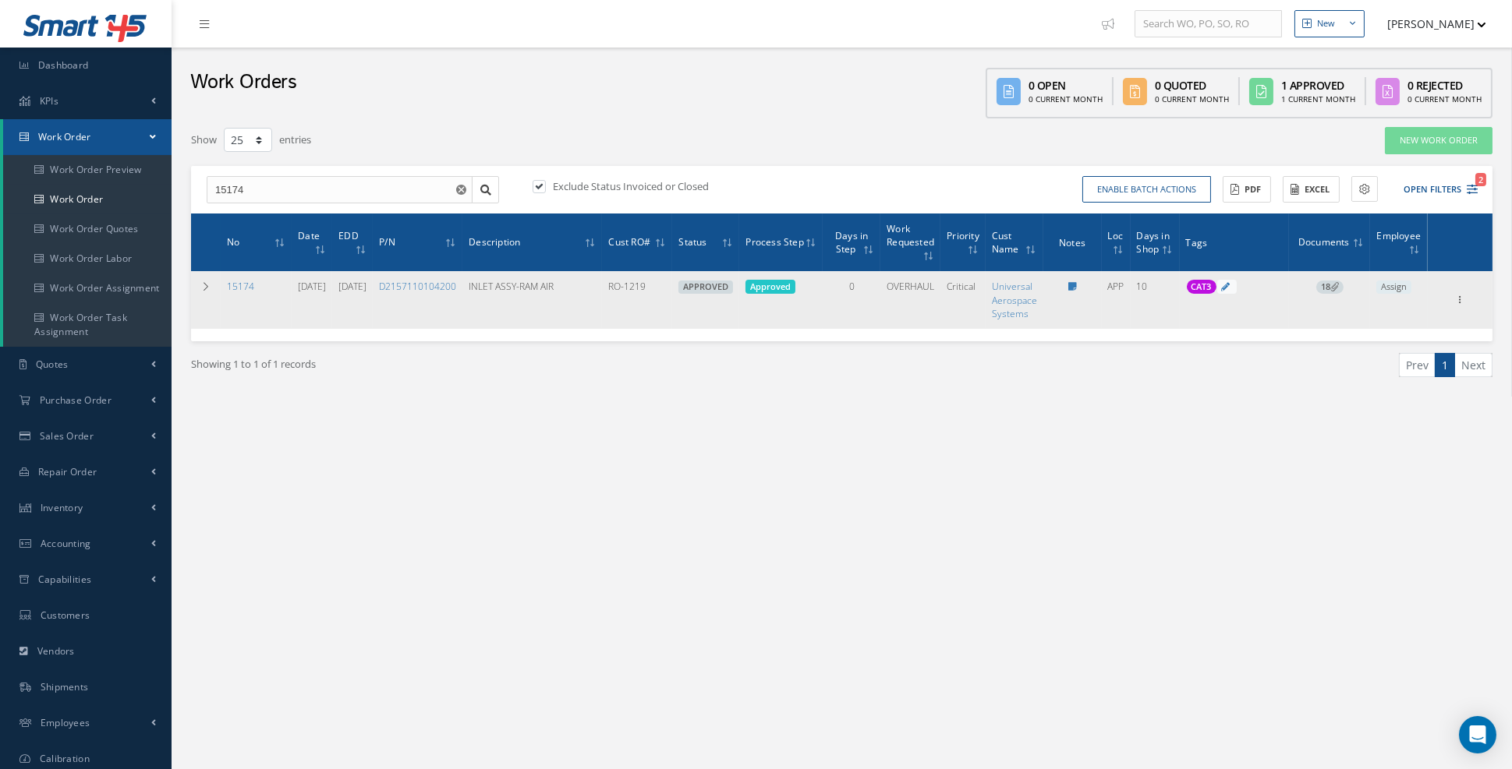
click at [1331, 288] on span "18" at bounding box center [1329, 288] width 27 height 14
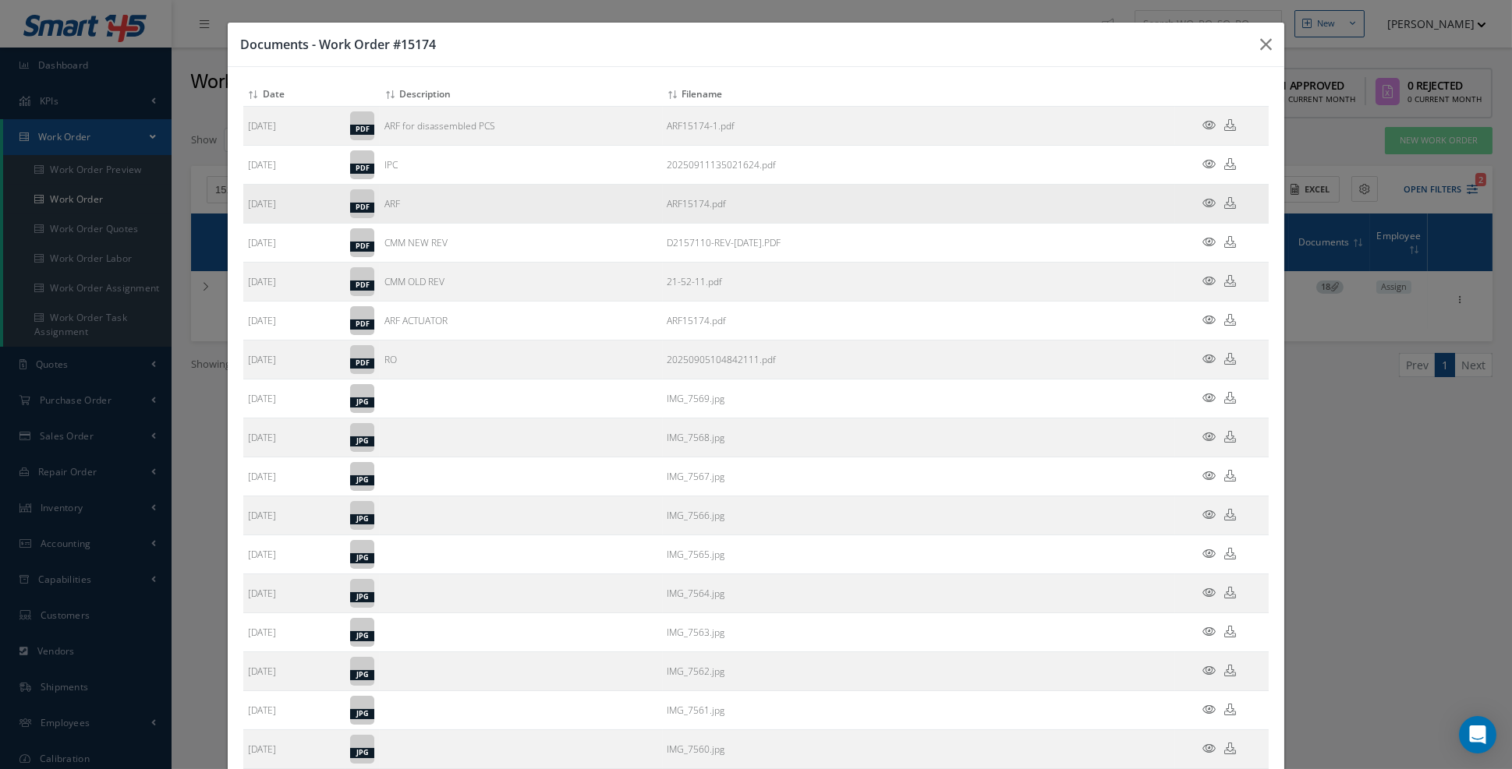
click at [1208, 205] on icon at bounding box center [1208, 203] width 13 height 12
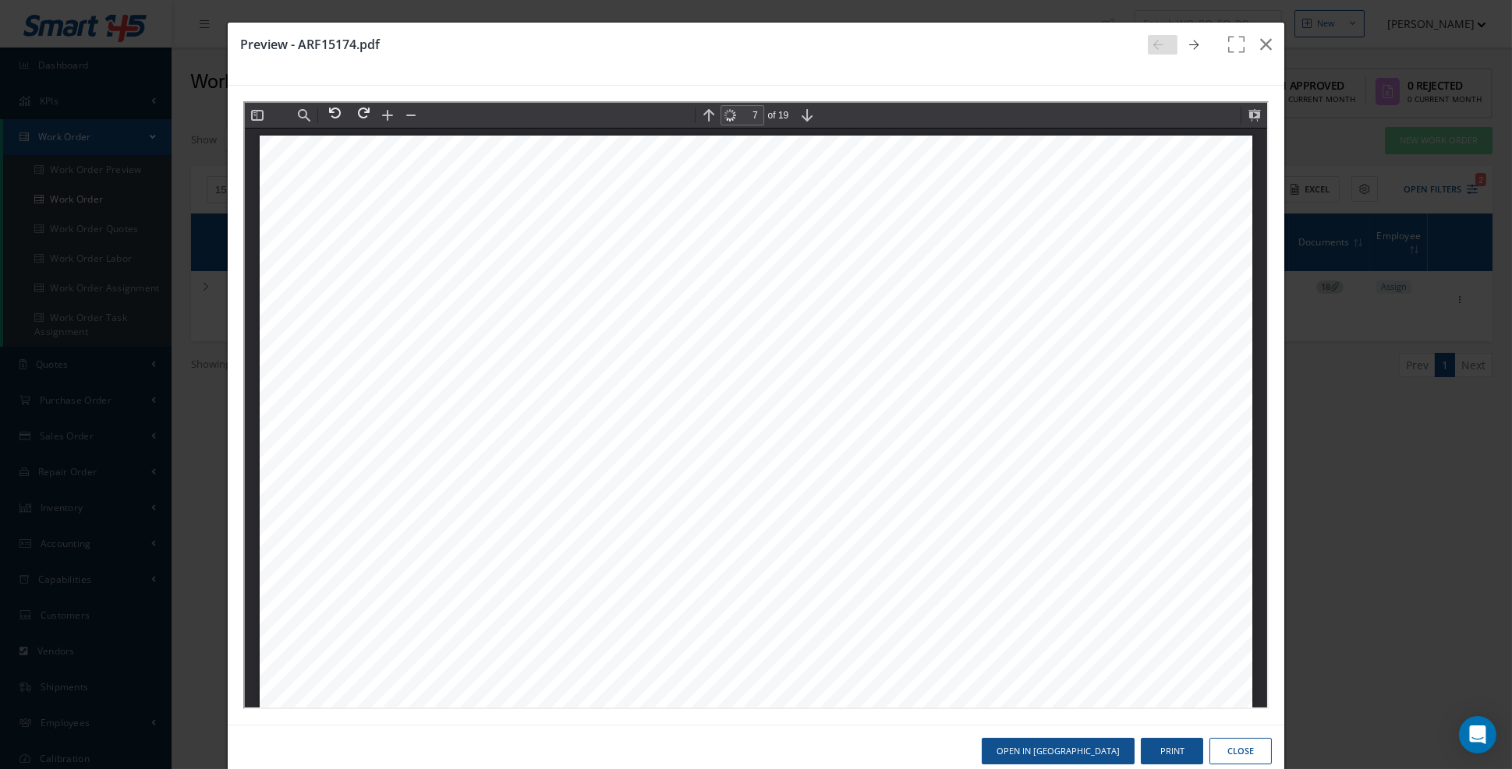
scroll to position [7992, 0]
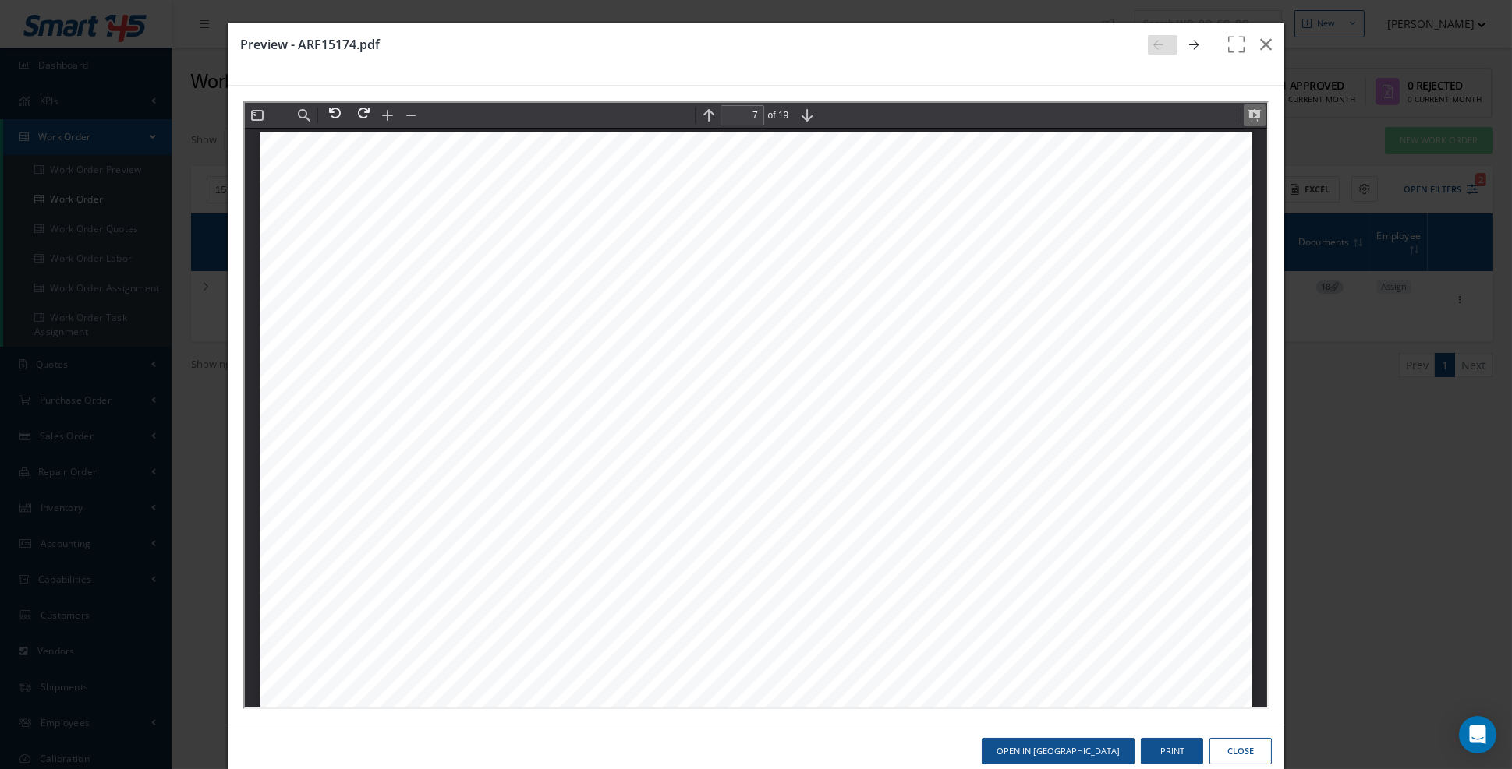
click at [1257, 116] on button at bounding box center [1252, 114] width 22 height 22
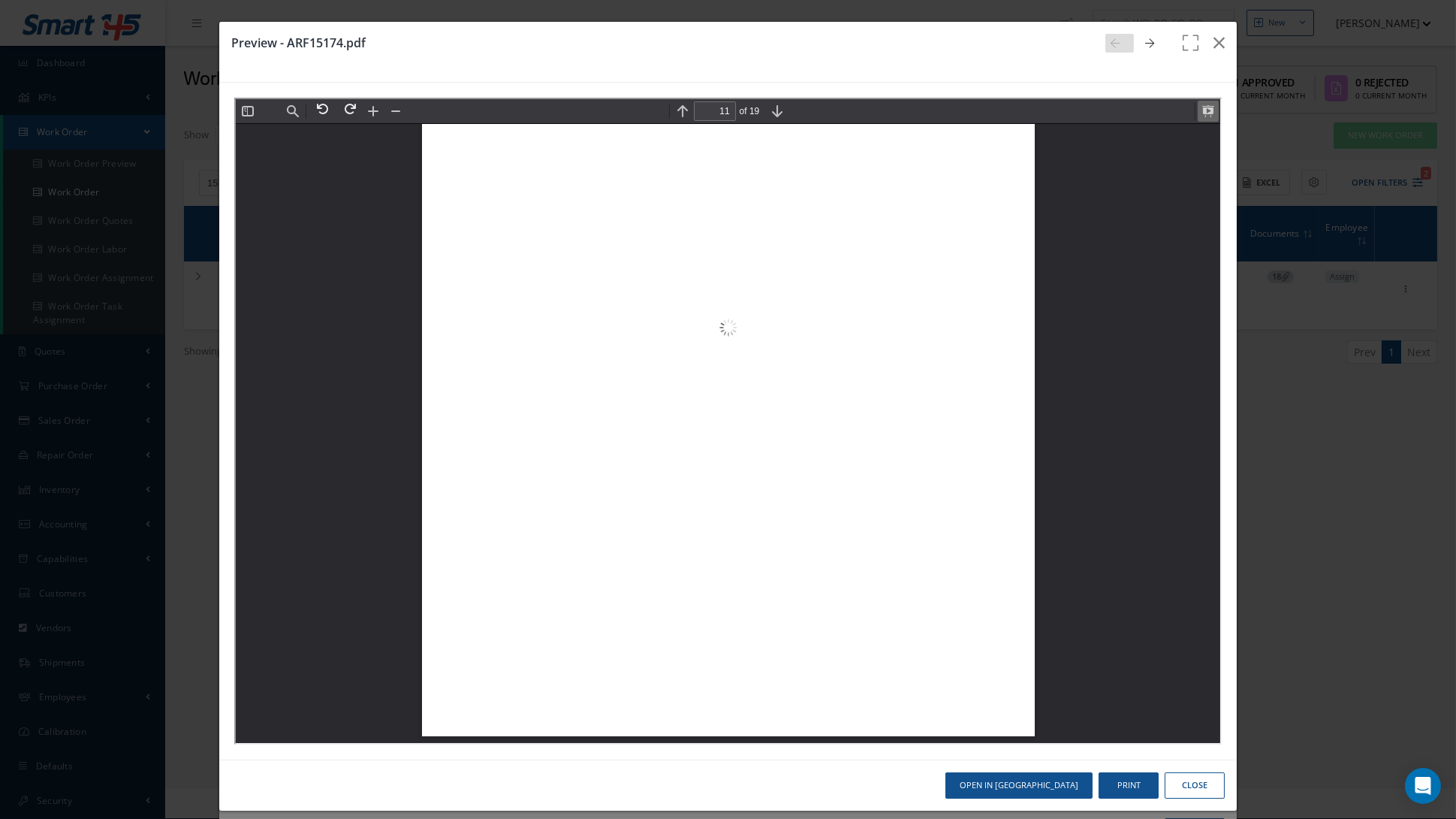
scroll to position [22745, 0]
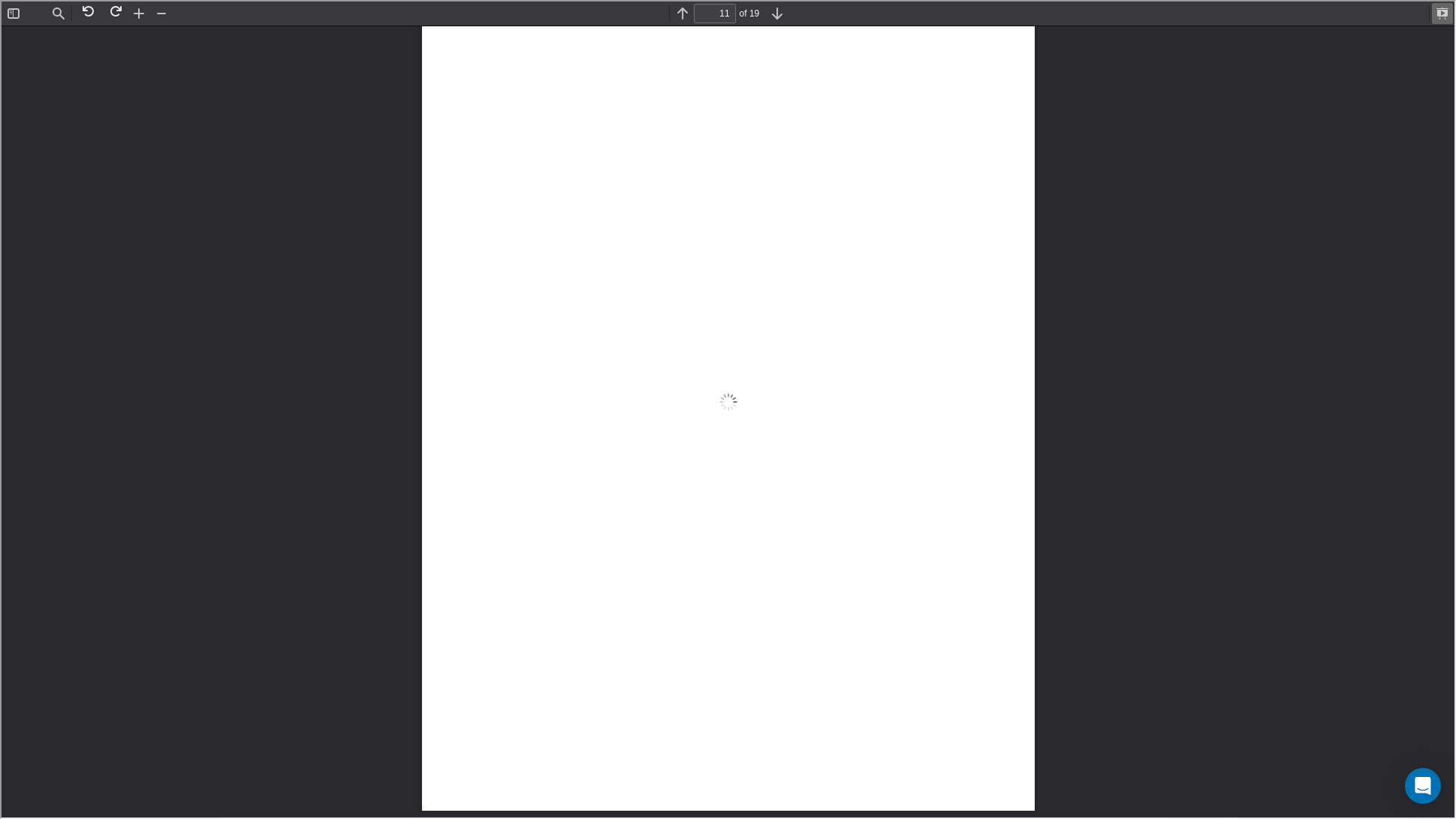
type input "12"
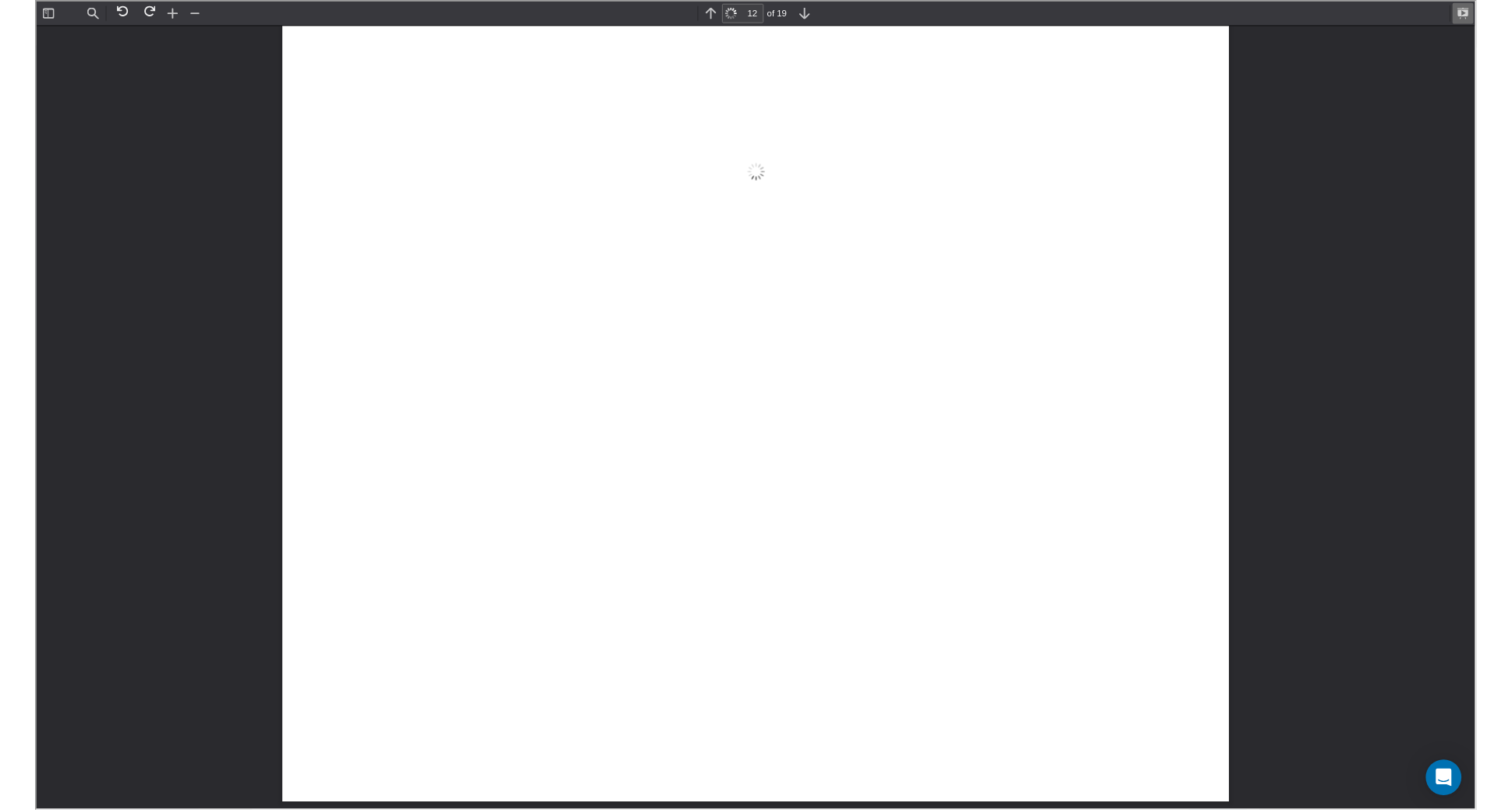
scroll to position [14646, 0]
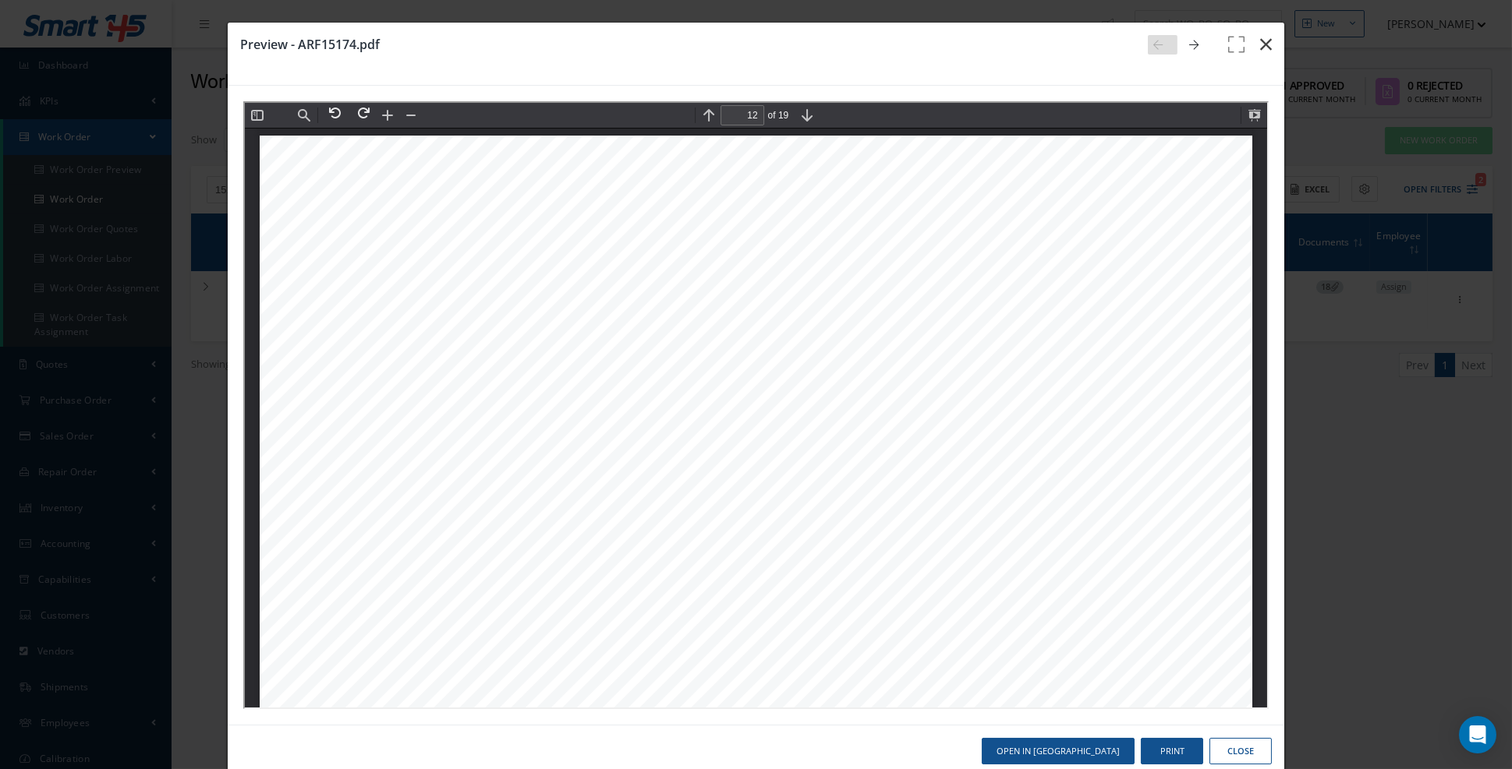
click at [1265, 43] on icon "button" at bounding box center [1266, 44] width 12 height 19
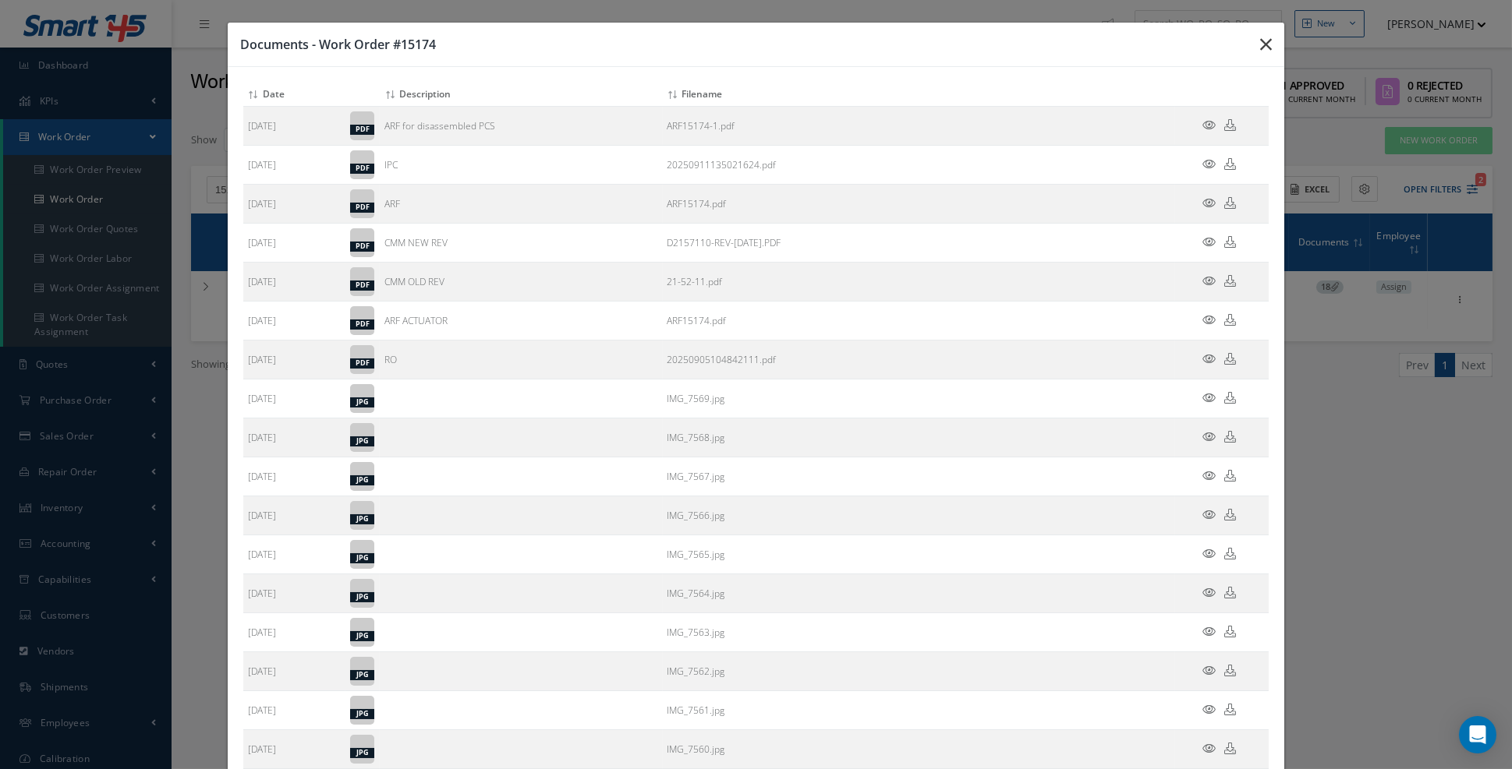
click at [1269, 47] on icon "button" at bounding box center [1266, 44] width 12 height 19
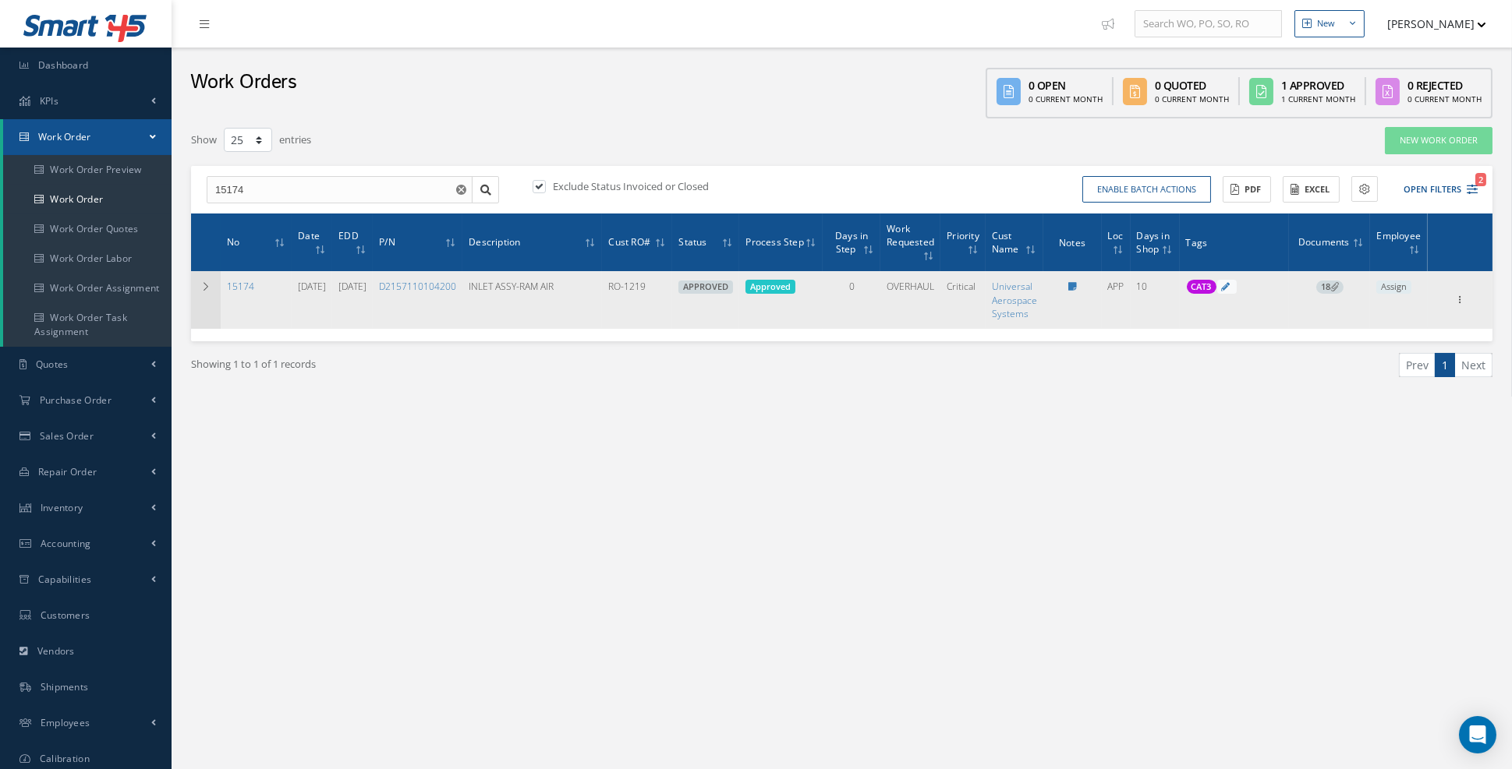
click at [217, 292] on td at bounding box center [206, 299] width 30 height 57
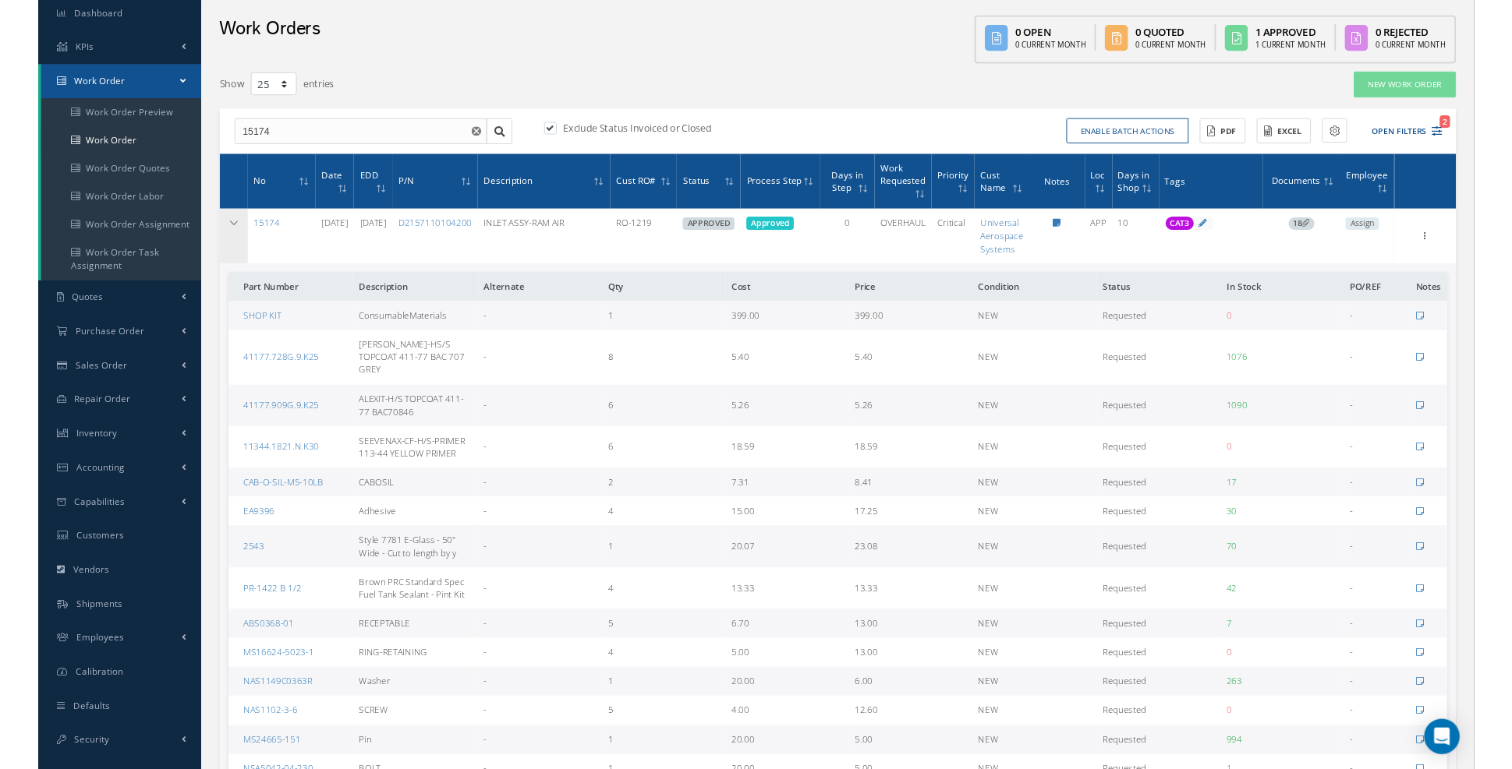
scroll to position [0, 0]
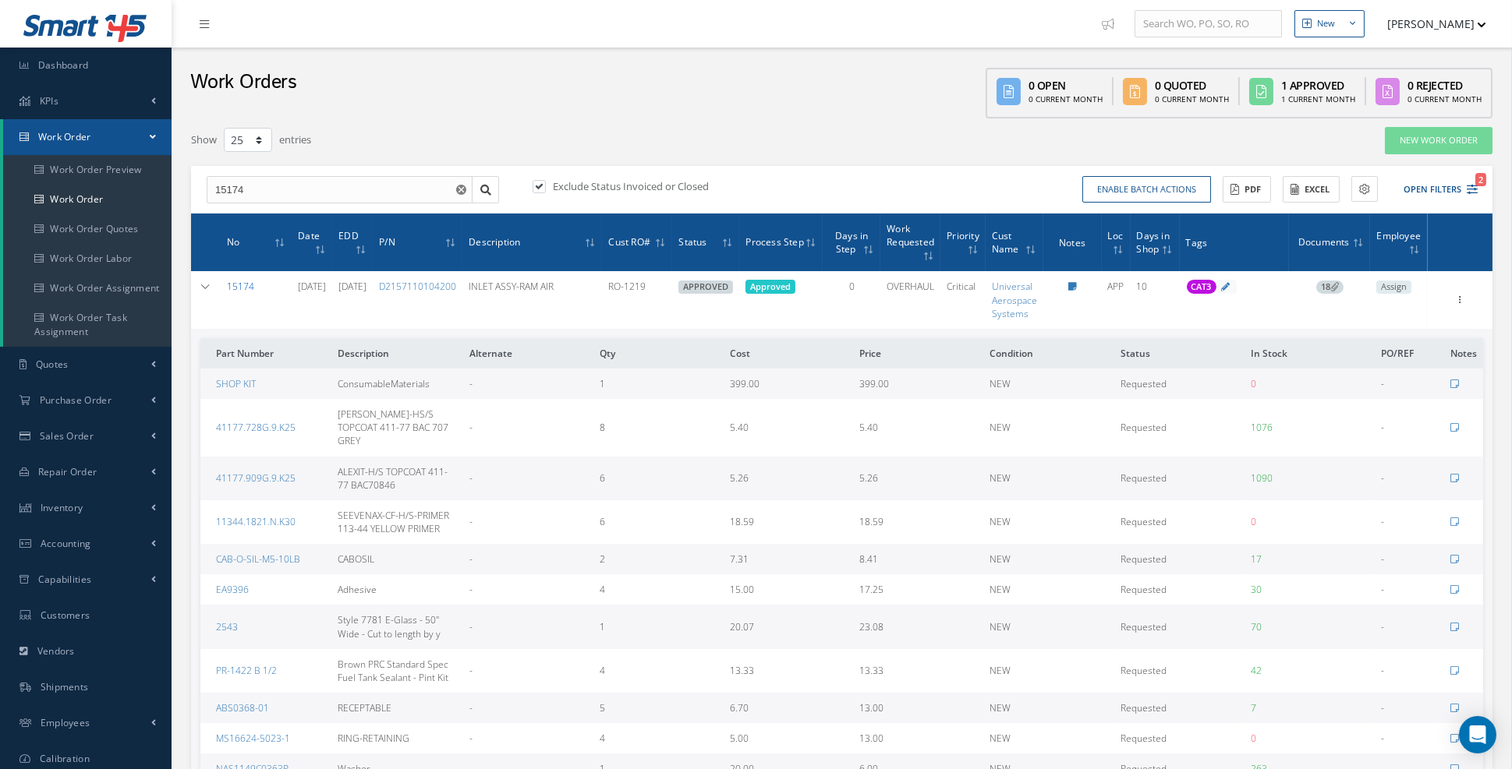
click at [239, 291] on link "15174" at bounding box center [240, 286] width 27 height 13
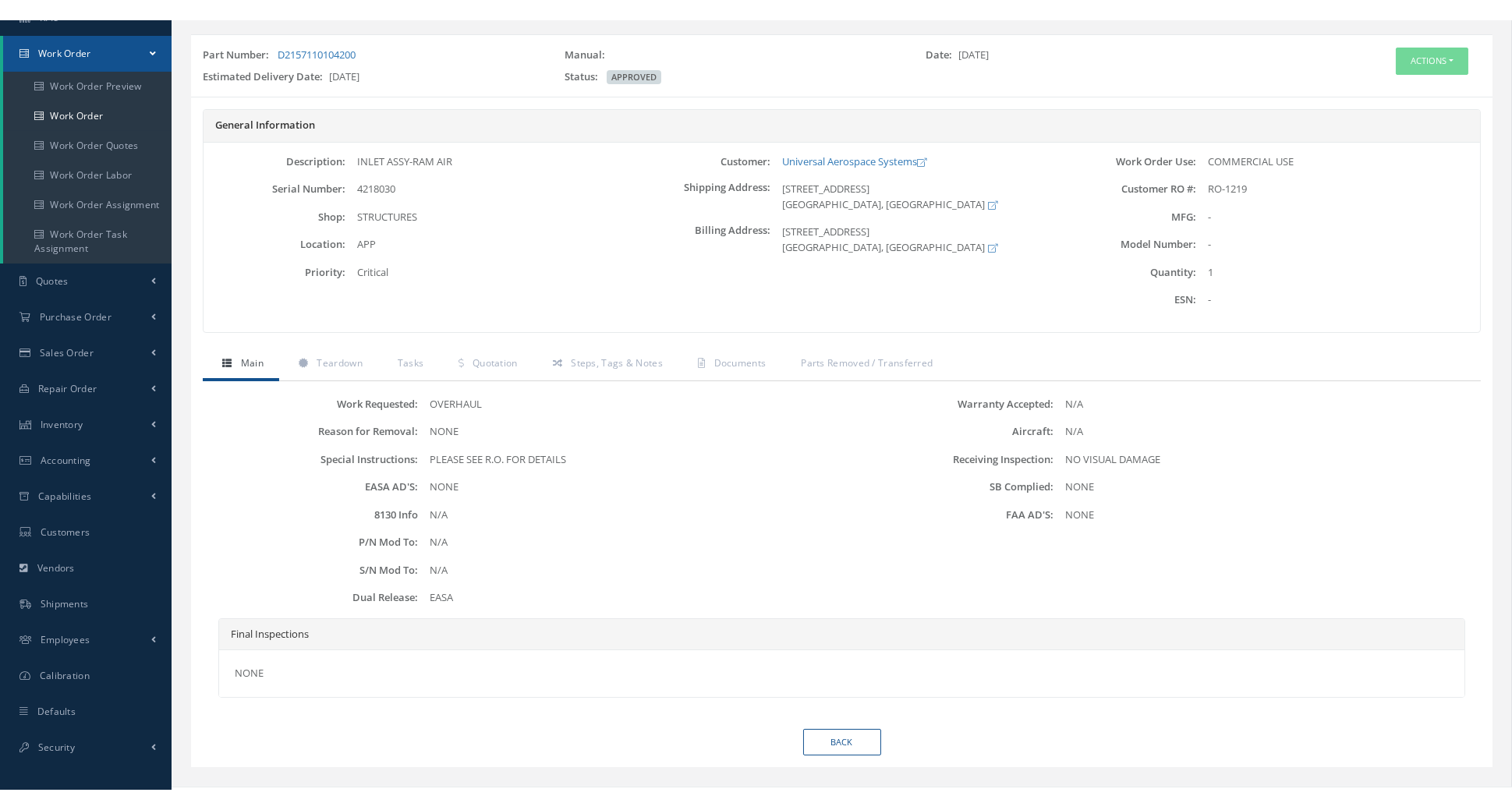
scroll to position [86, 0]
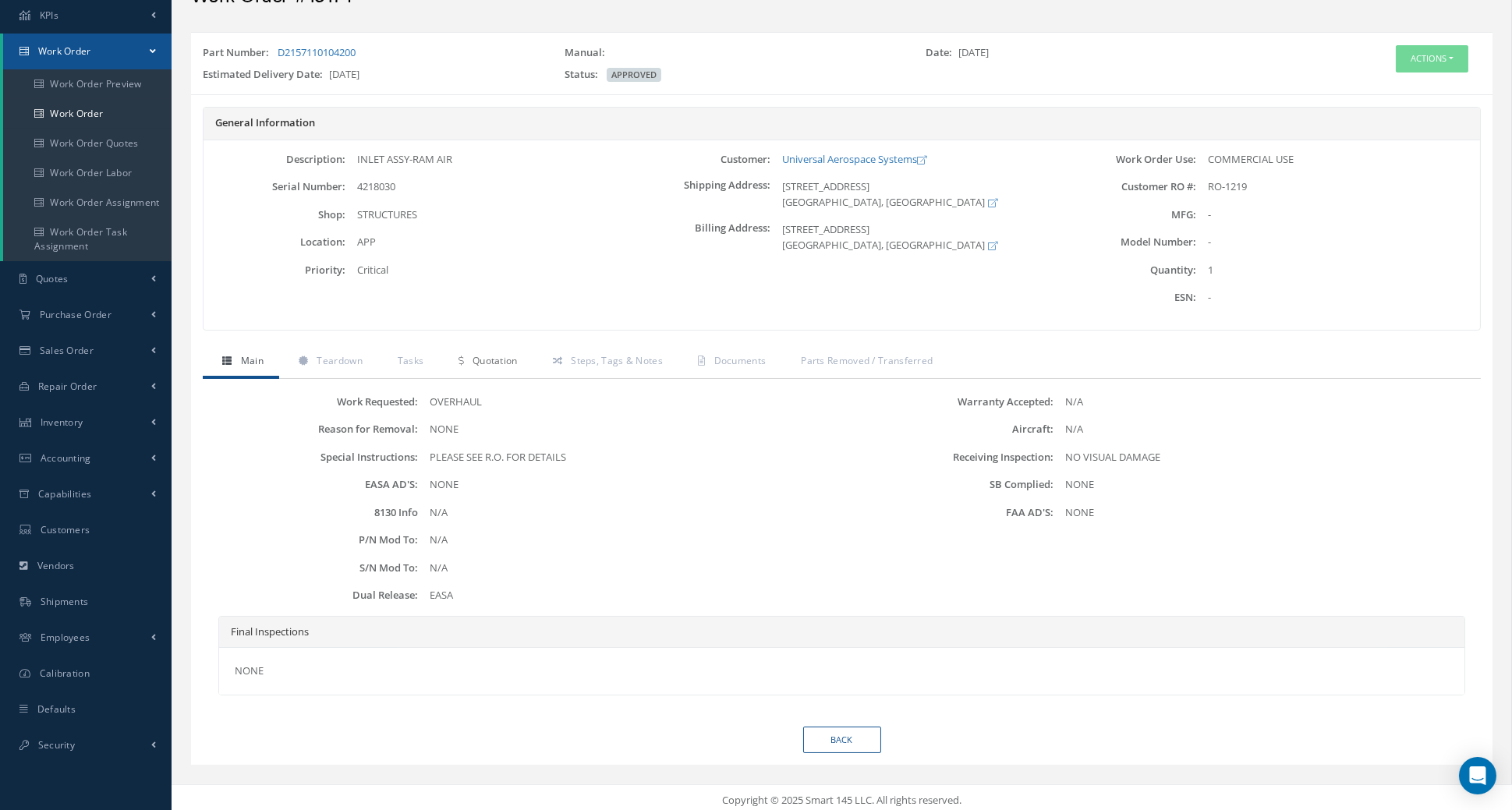
click at [503, 366] on link "Quotation" at bounding box center [486, 362] width 94 height 33
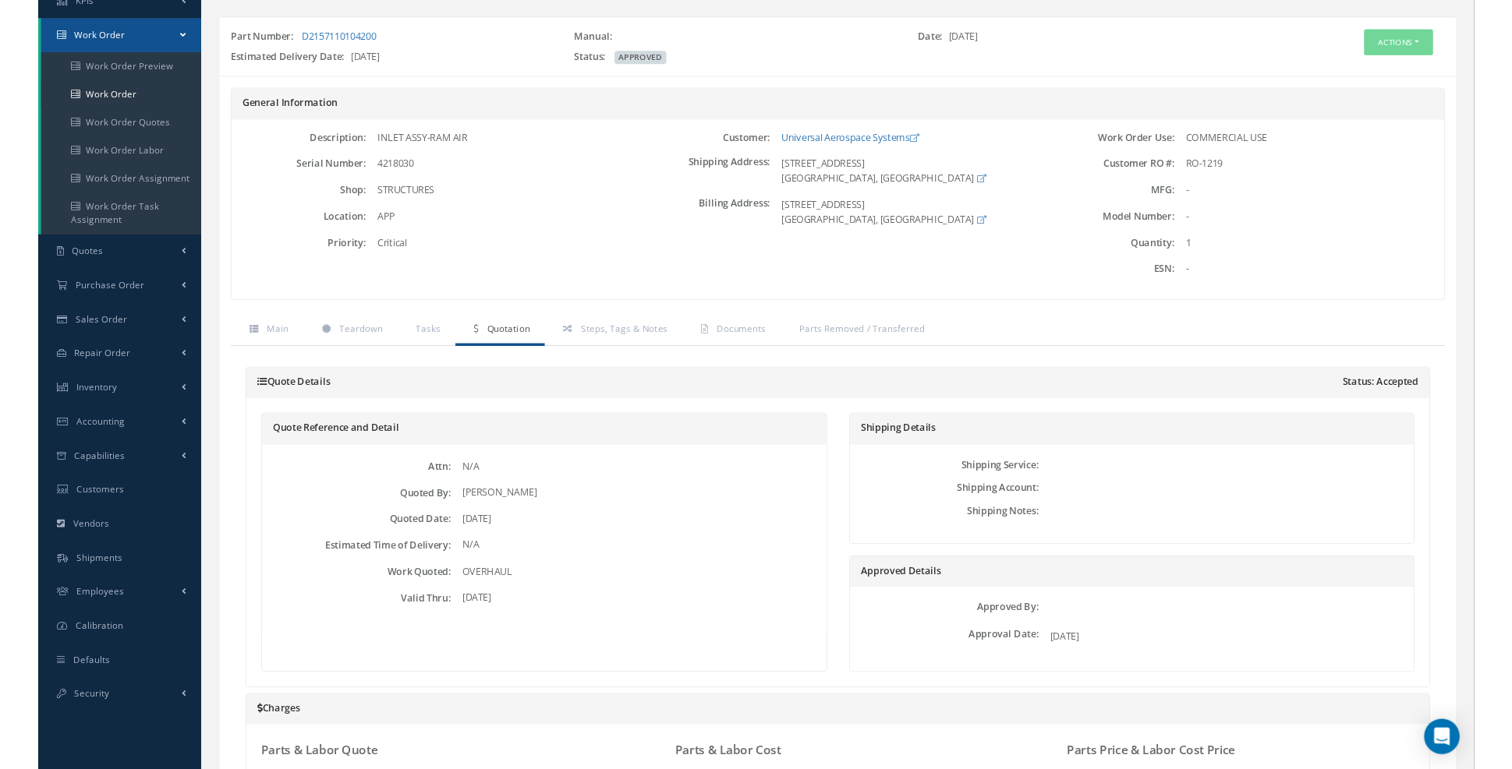
scroll to position [0, 0]
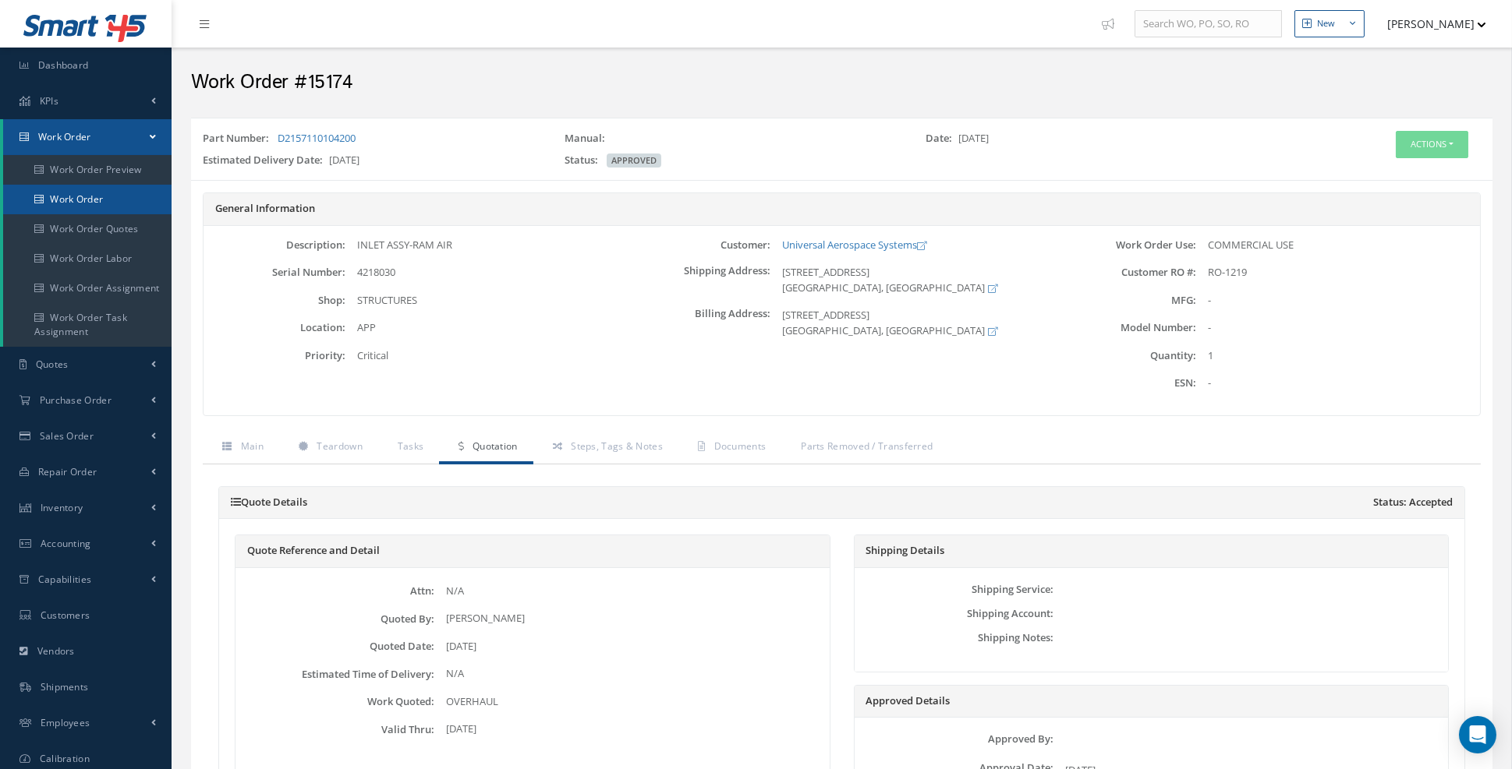
click at [91, 200] on link "Work Order" at bounding box center [87, 200] width 168 height 30
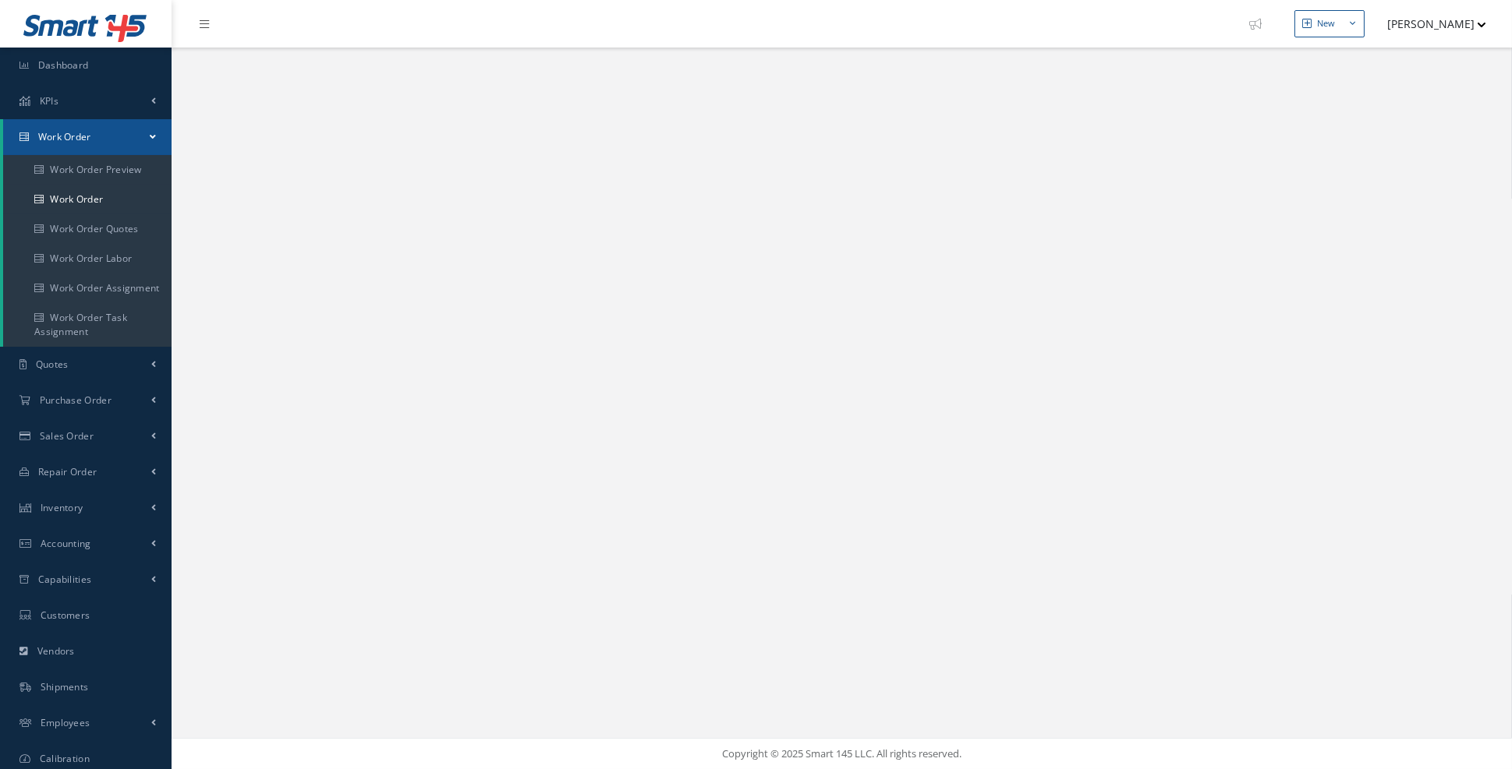
select select "25"
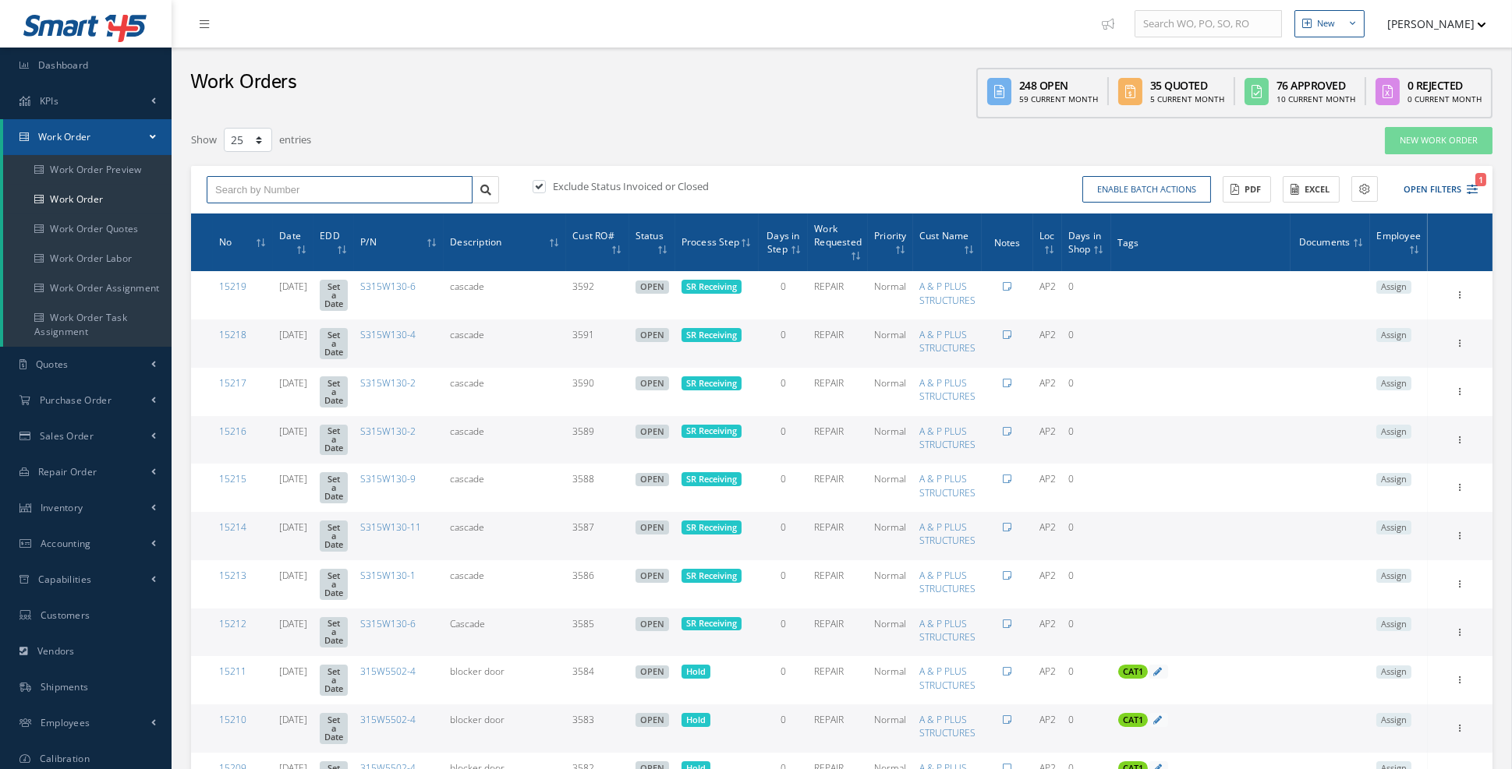
click at [377, 194] on input "text" at bounding box center [340, 190] width 266 height 28
type input "15101"
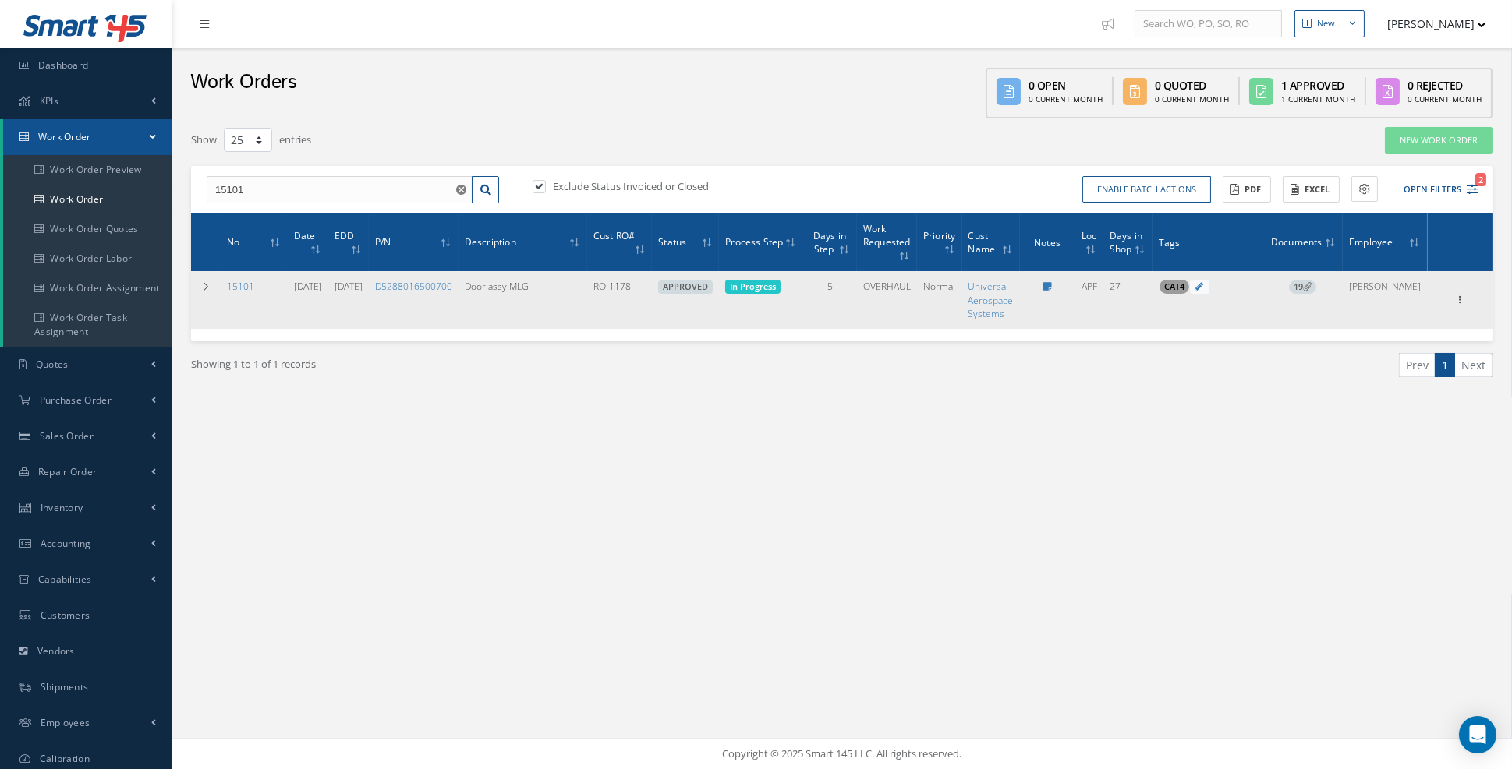
click at [1311, 289] on icon at bounding box center [1307, 286] width 9 height 9
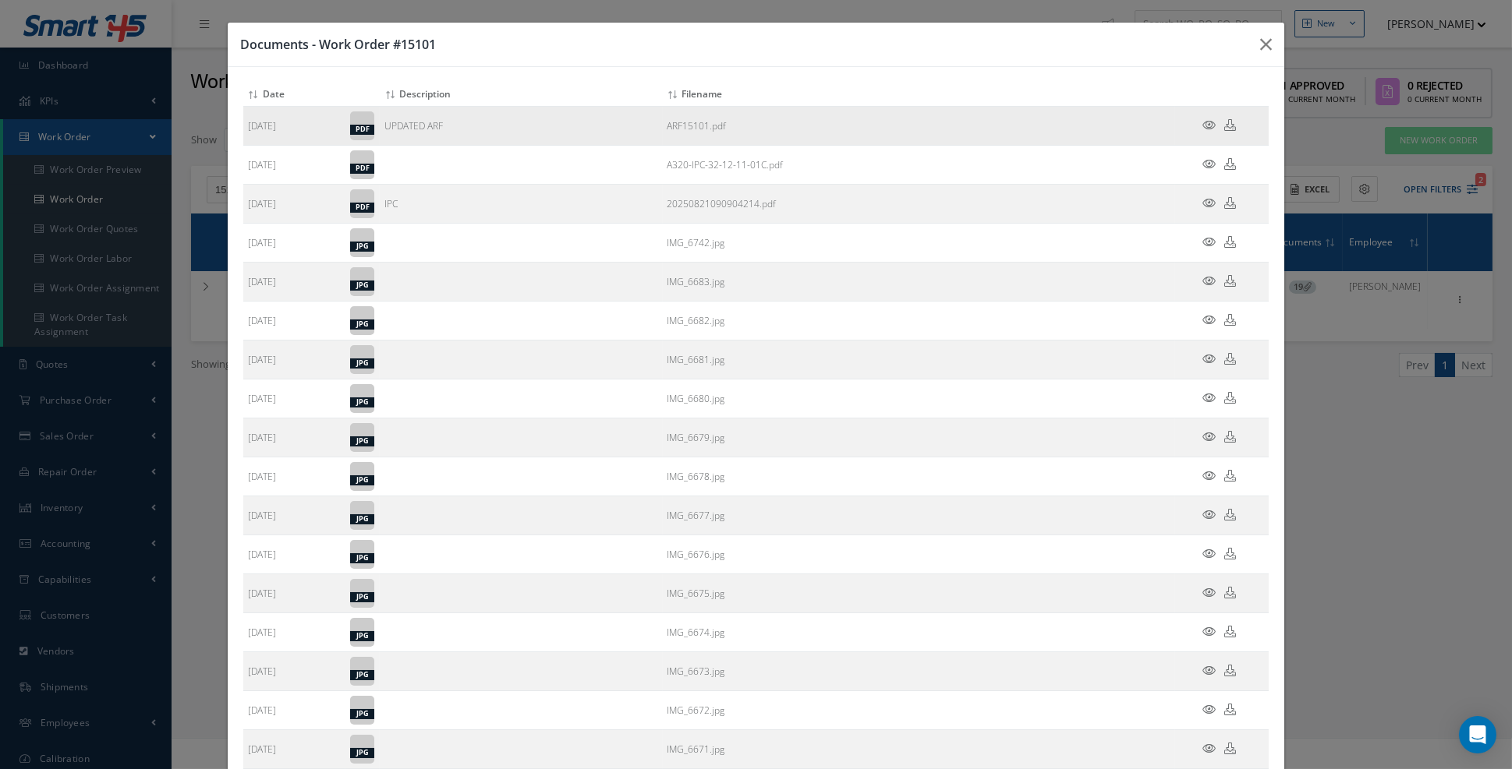
click at [1212, 131] on td at bounding box center [1222, 126] width 94 height 39
click at [1211, 126] on icon at bounding box center [1208, 125] width 13 height 12
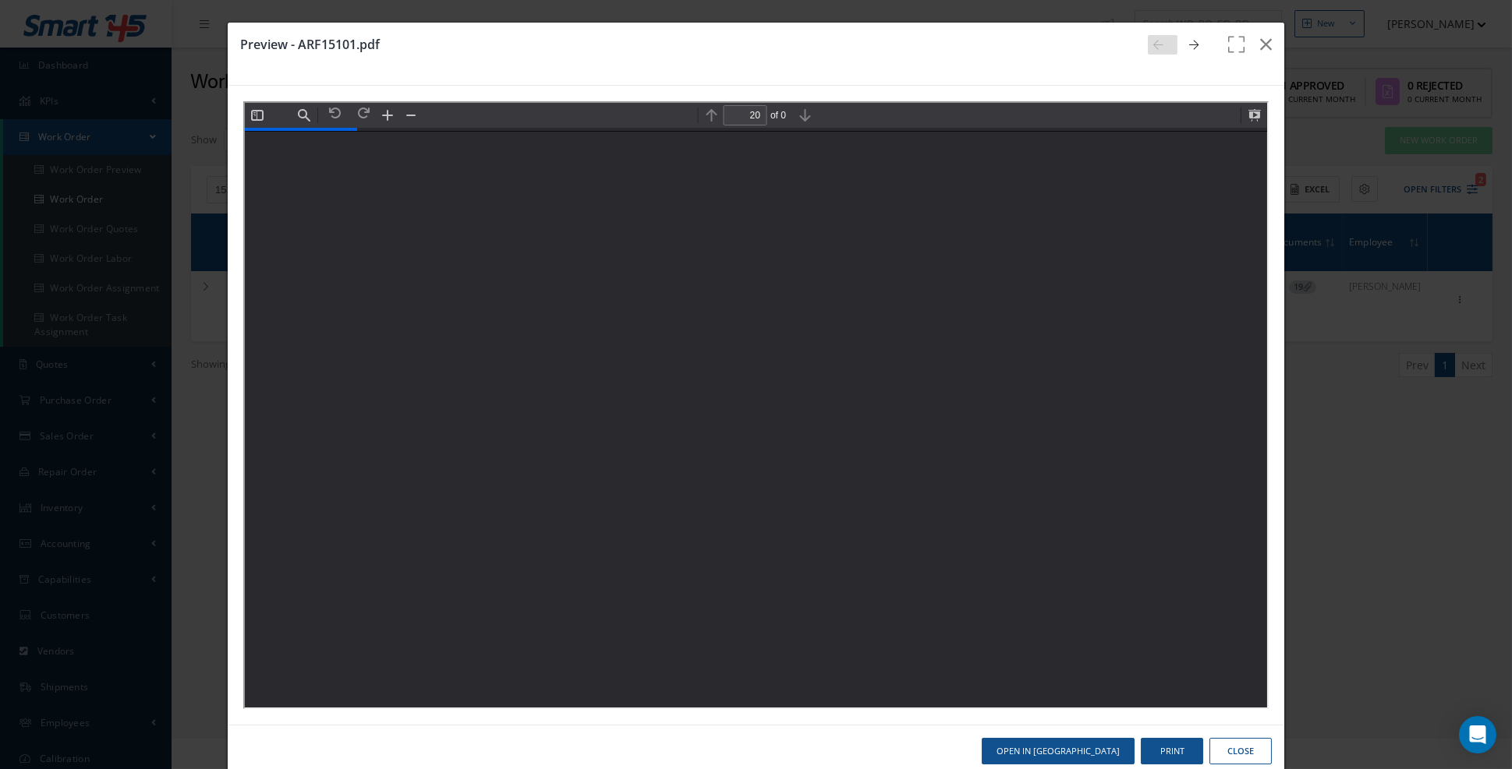
scroll to position [25293, 0]
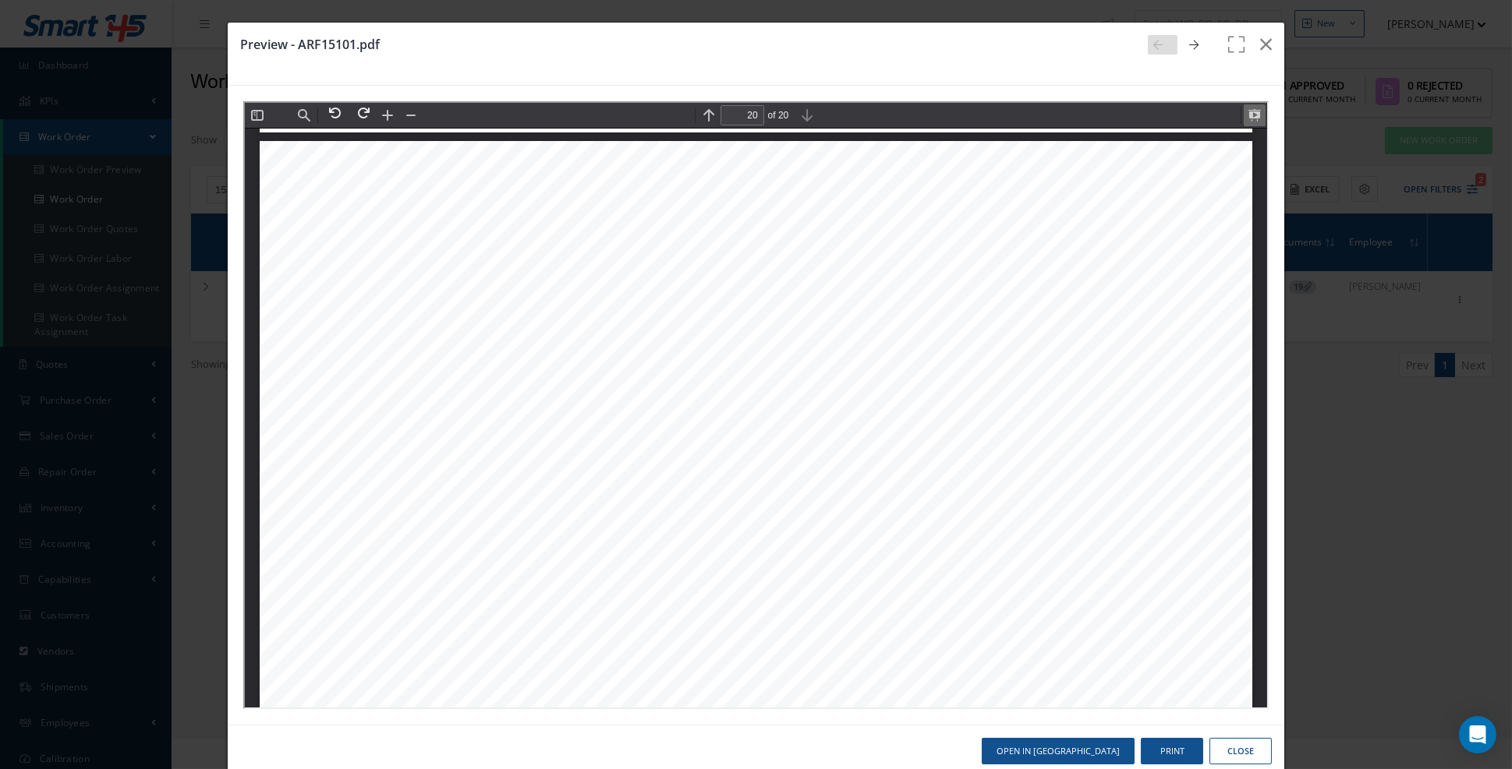
click at [1256, 116] on button at bounding box center [1252, 114] width 22 height 22
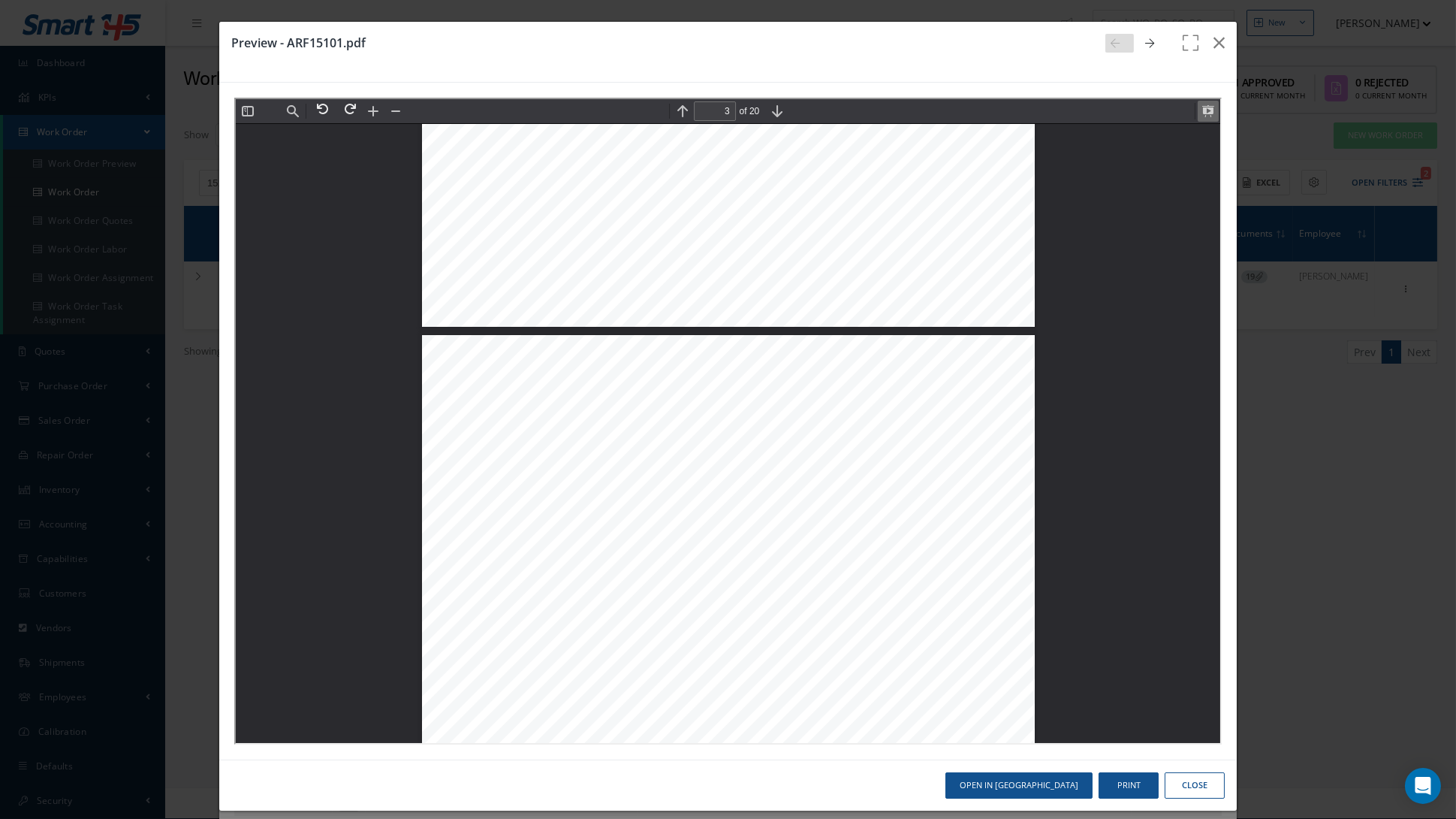
scroll to position [4549, 0]
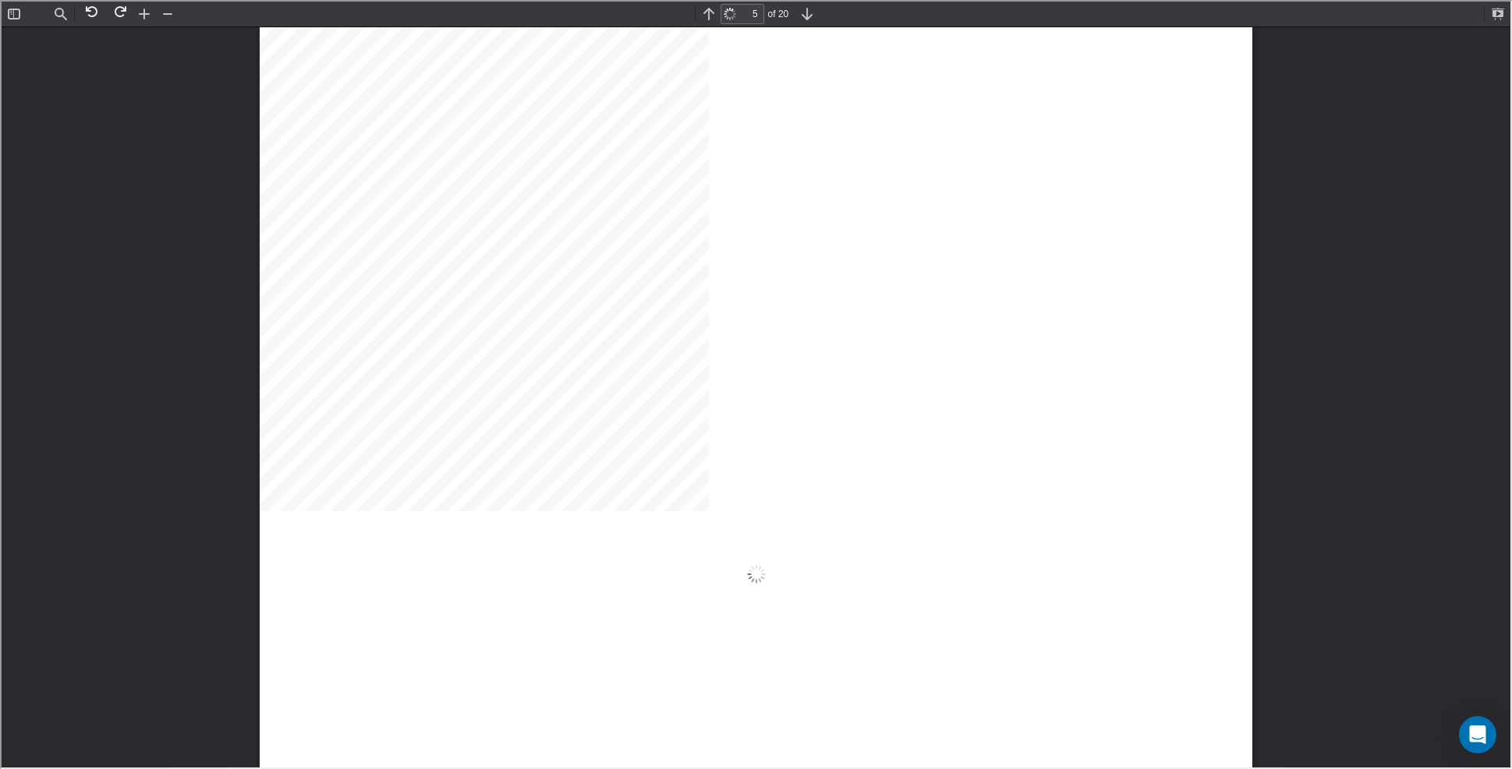
scroll to position [5331, 0]
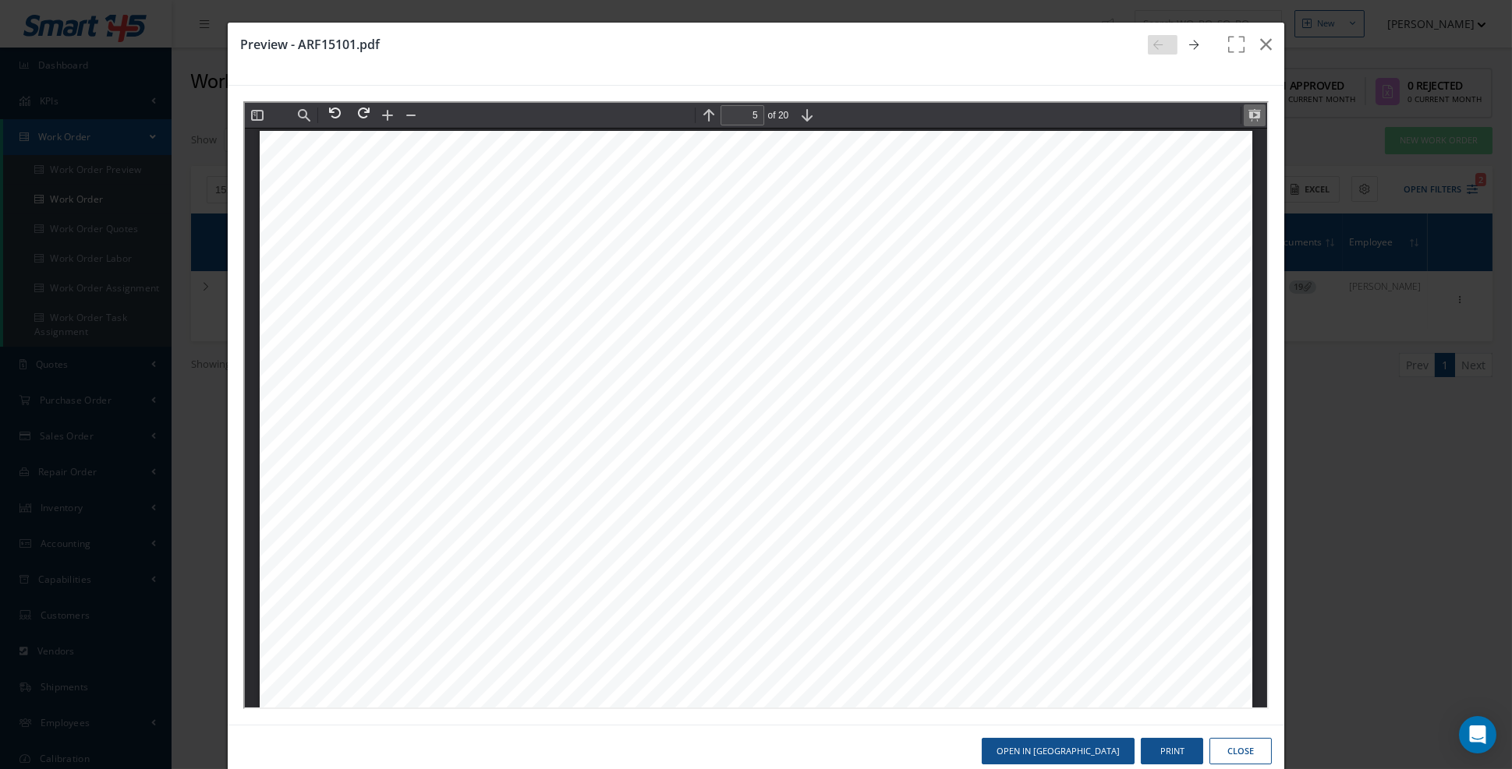
click at [1258, 116] on button at bounding box center [1252, 114] width 22 height 22
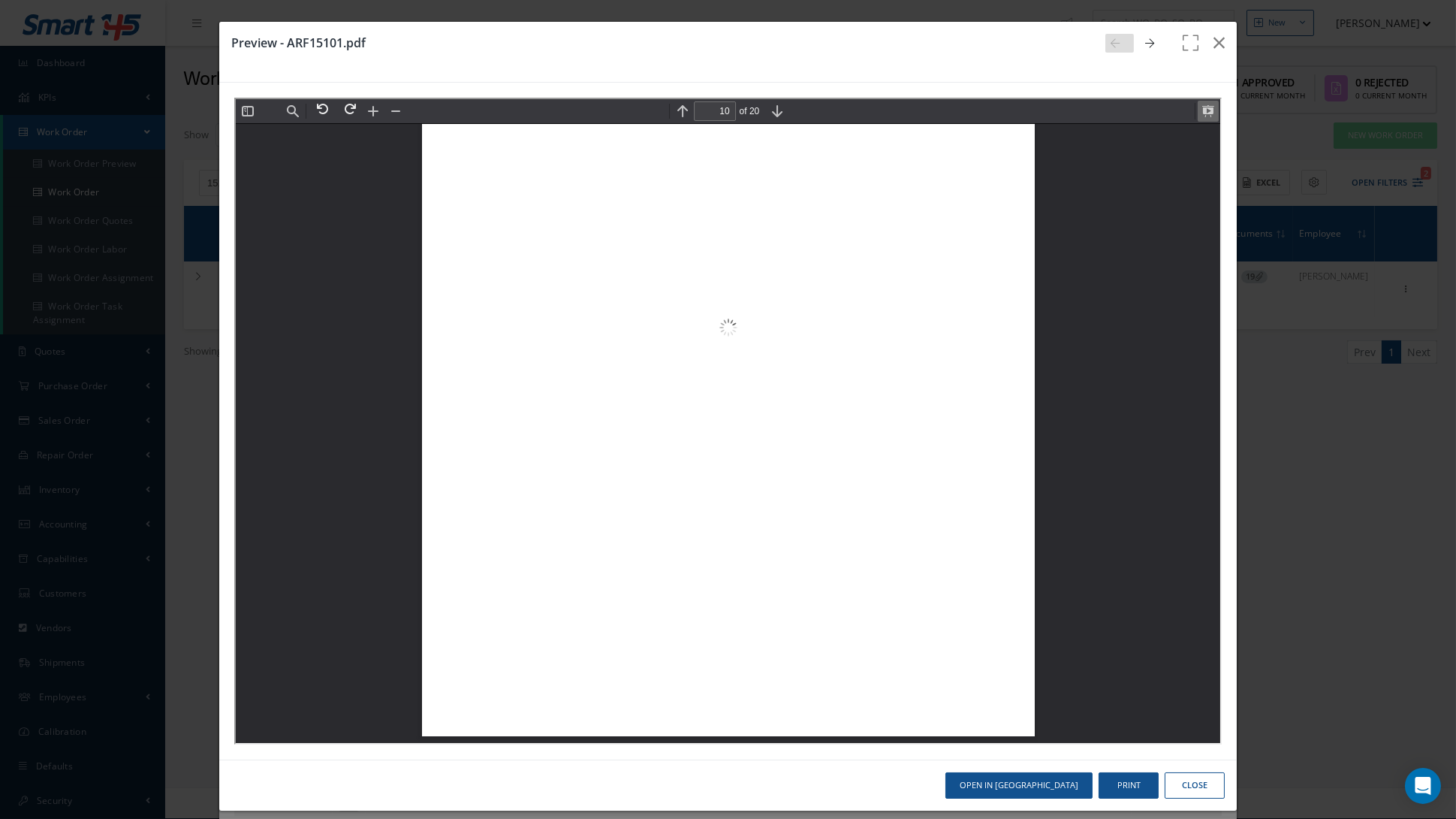
scroll to position [20463, 0]
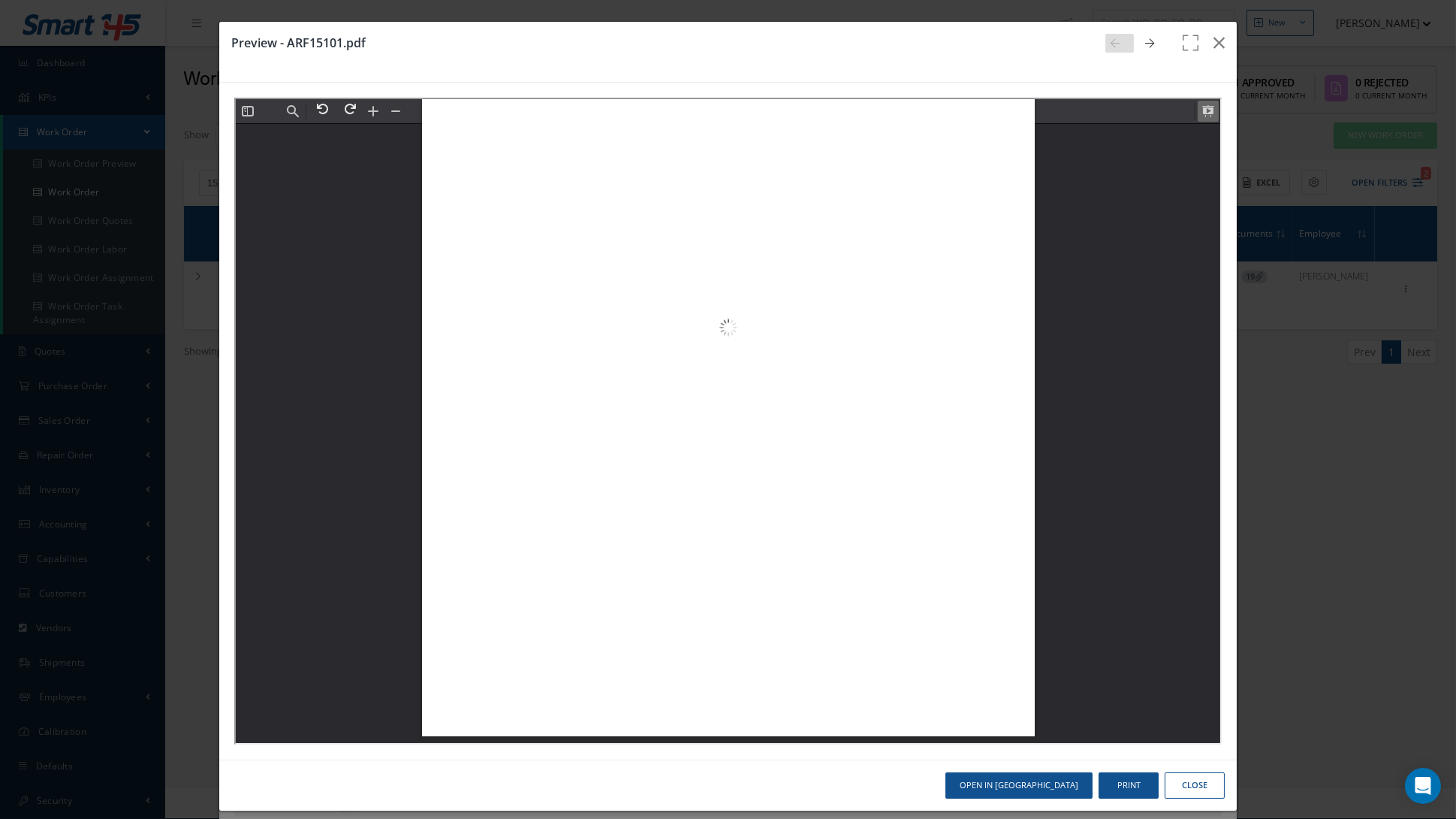
type input "9"
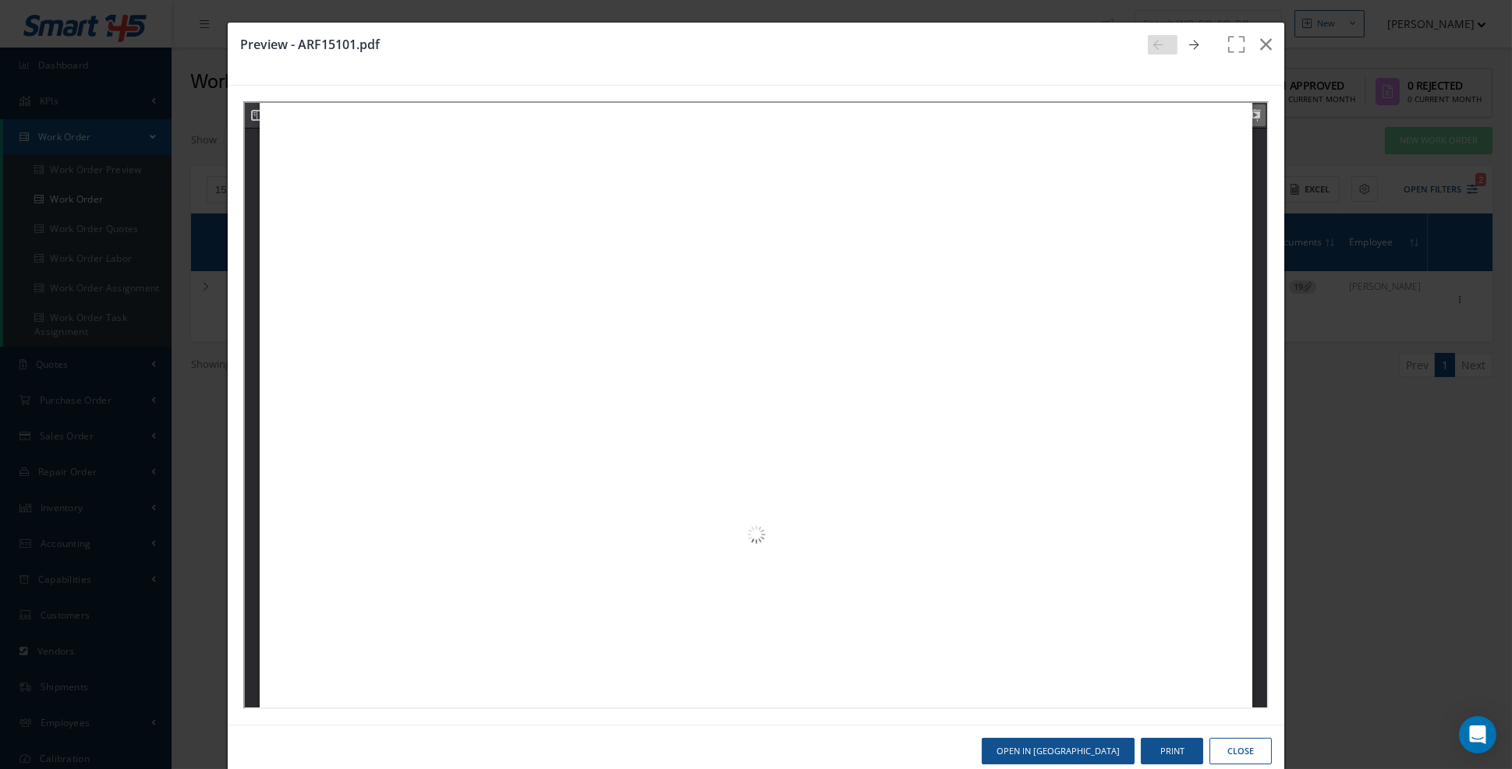
scroll to position [10653, 0]
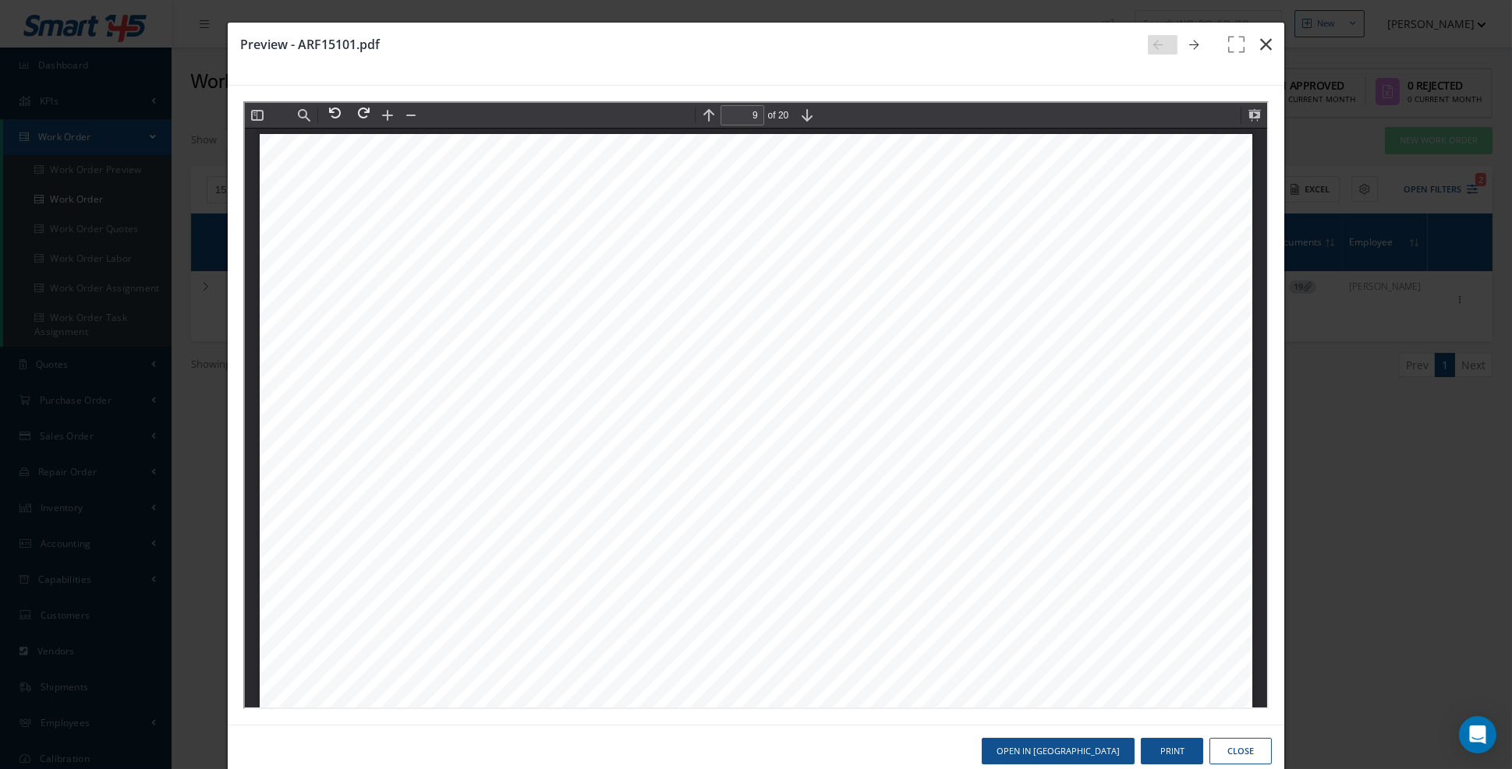
click at [1264, 47] on icon "button" at bounding box center [1266, 44] width 12 height 19
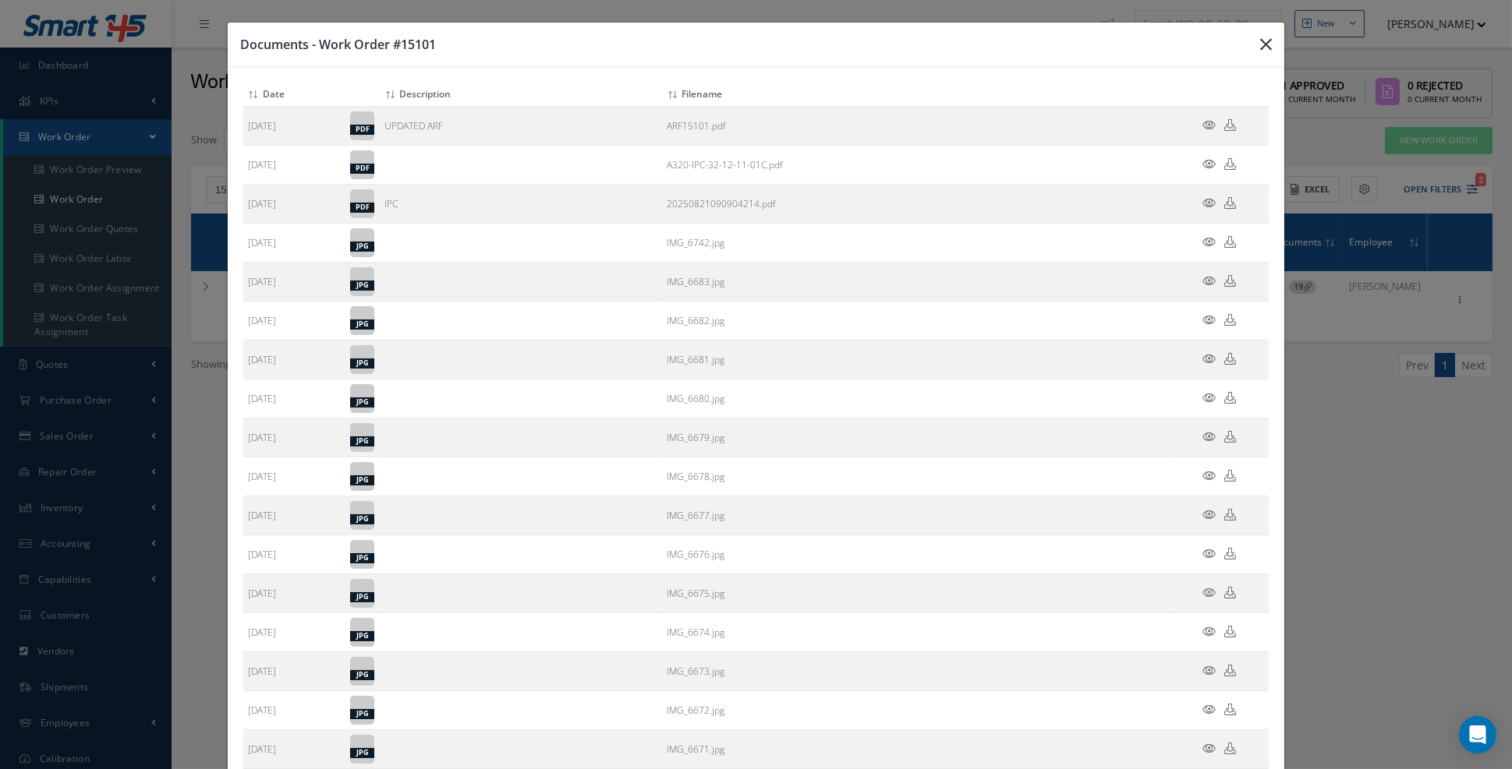
click at [1265, 48] on icon "button" at bounding box center [1266, 44] width 12 height 19
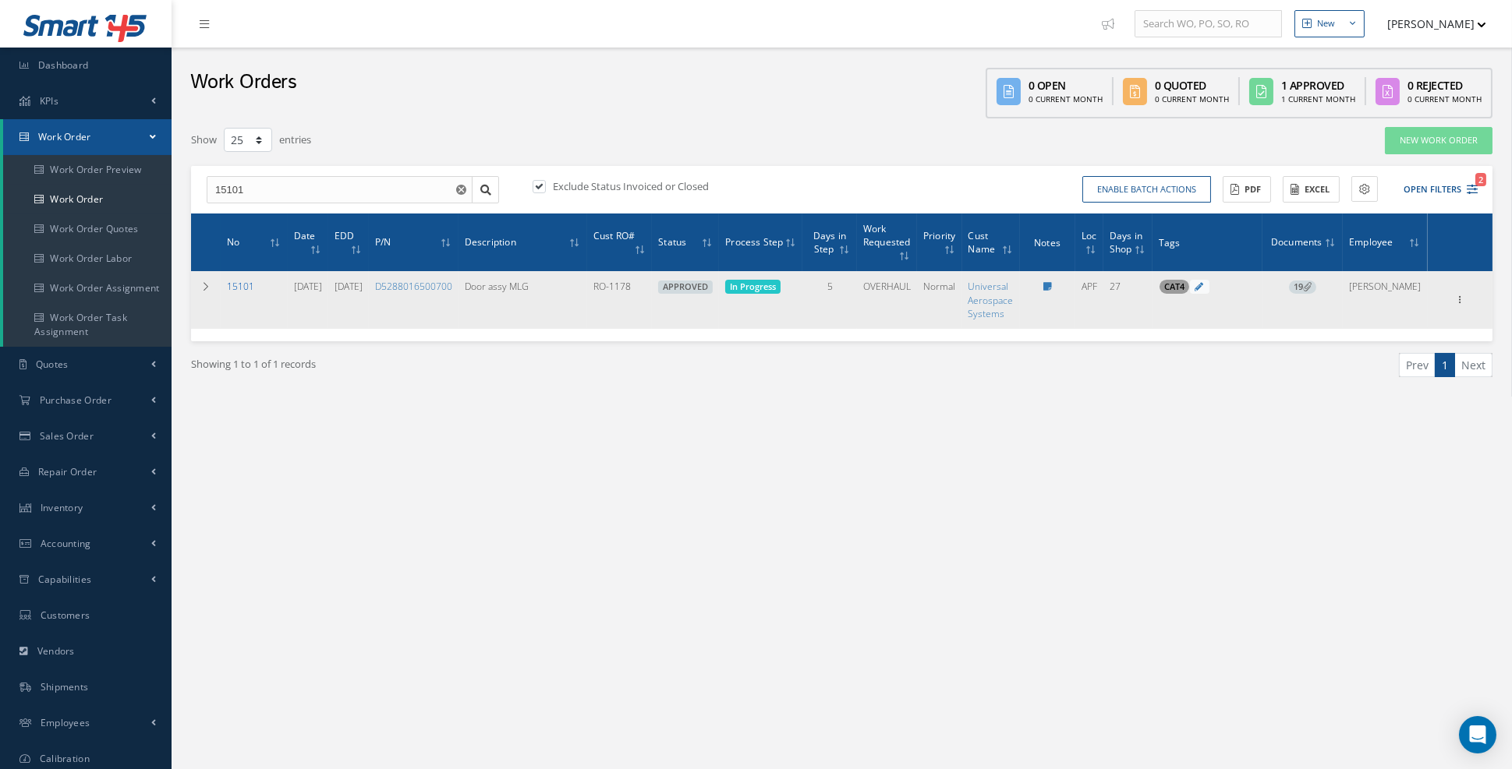
click at [237, 287] on link "15101" at bounding box center [240, 286] width 27 height 13
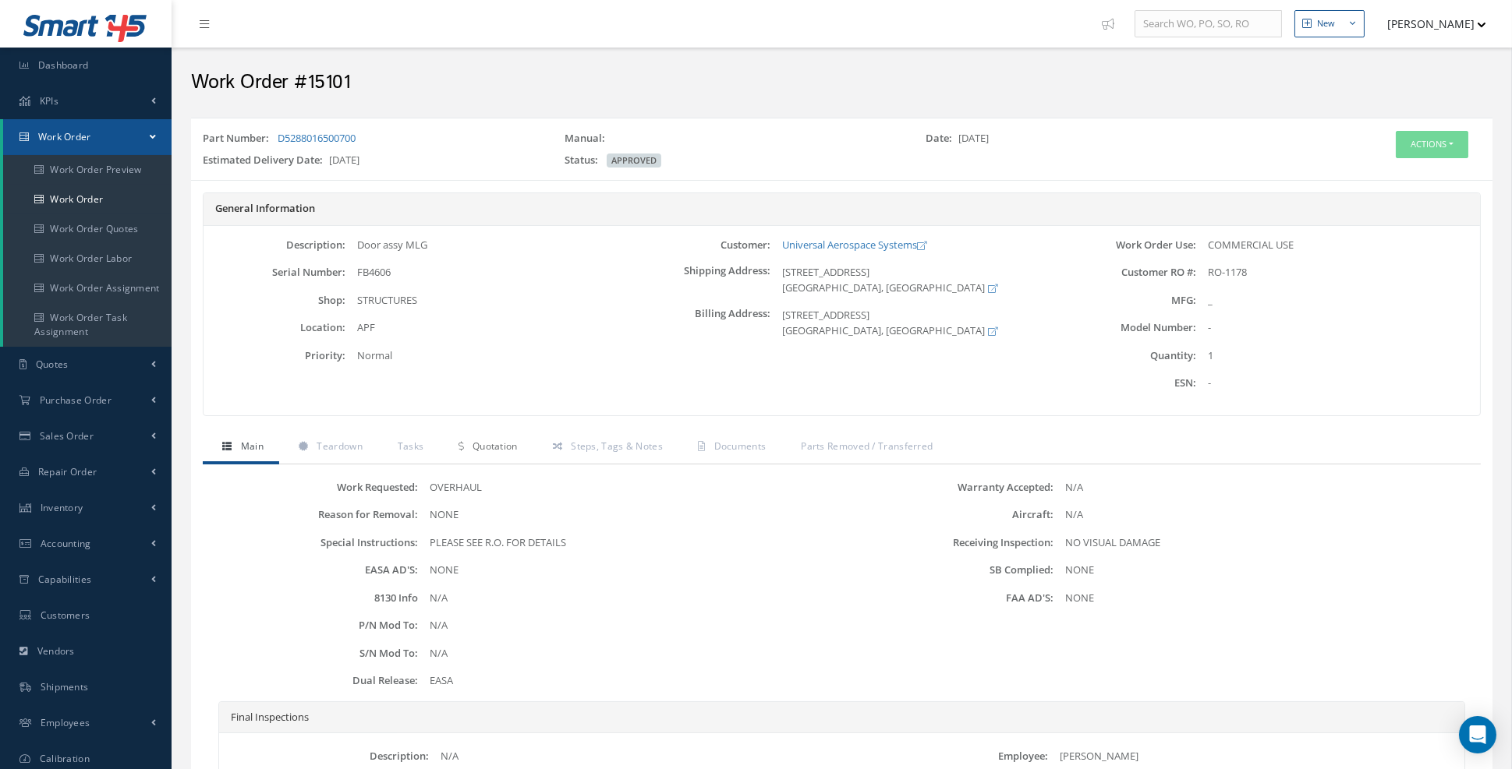
click at [499, 449] on span "Quotation" at bounding box center [494, 446] width 45 height 13
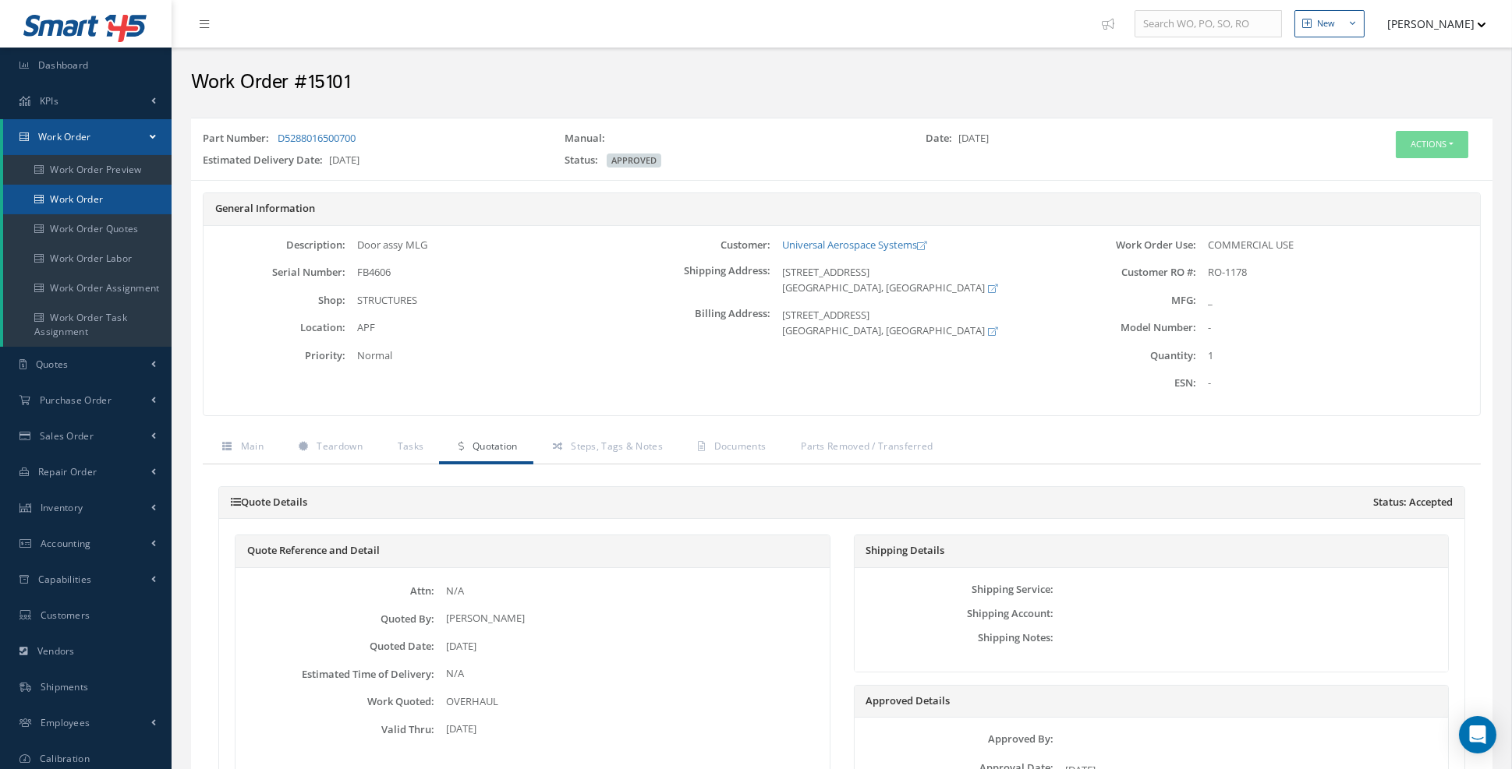
click at [100, 200] on link "Work Order" at bounding box center [87, 200] width 168 height 30
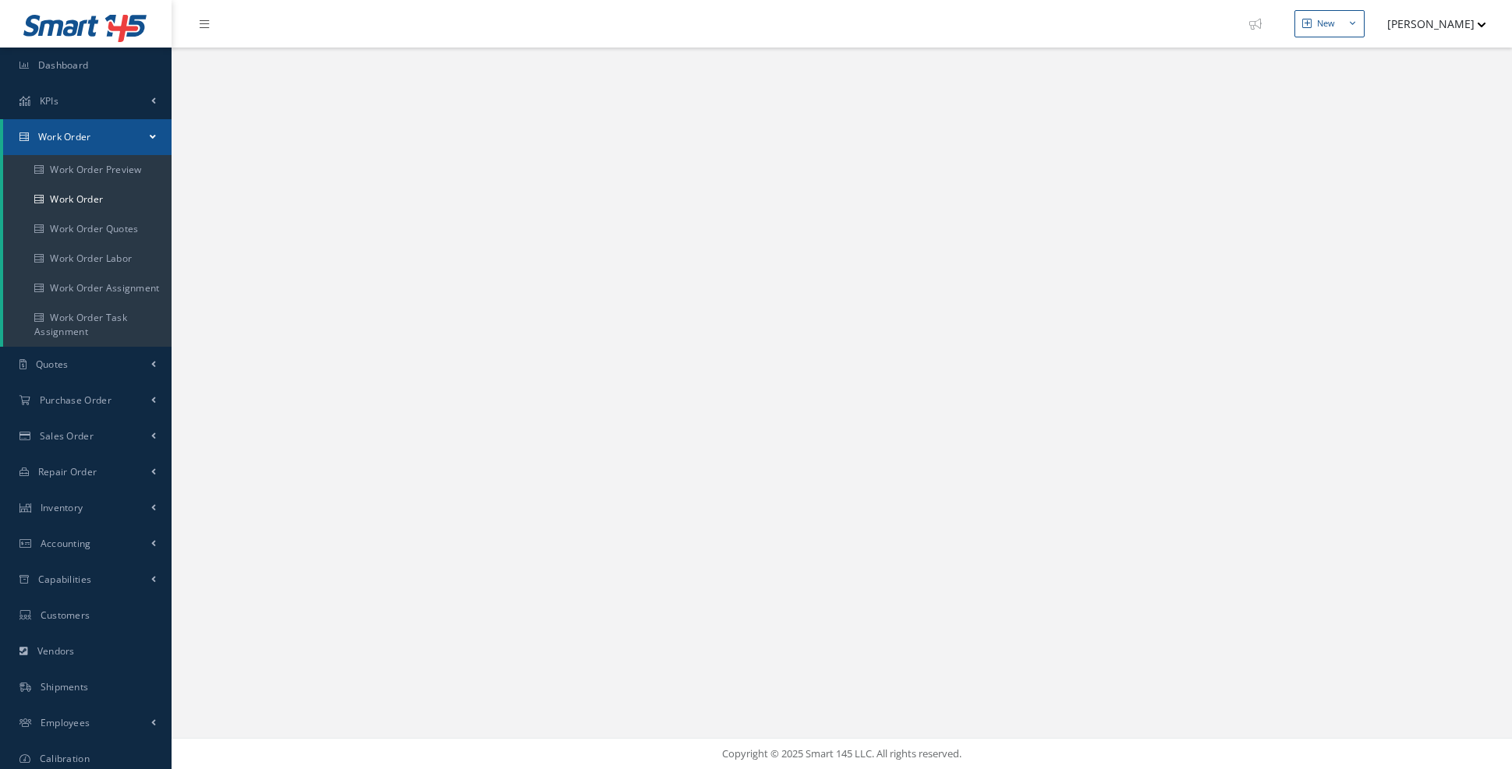
select select "25"
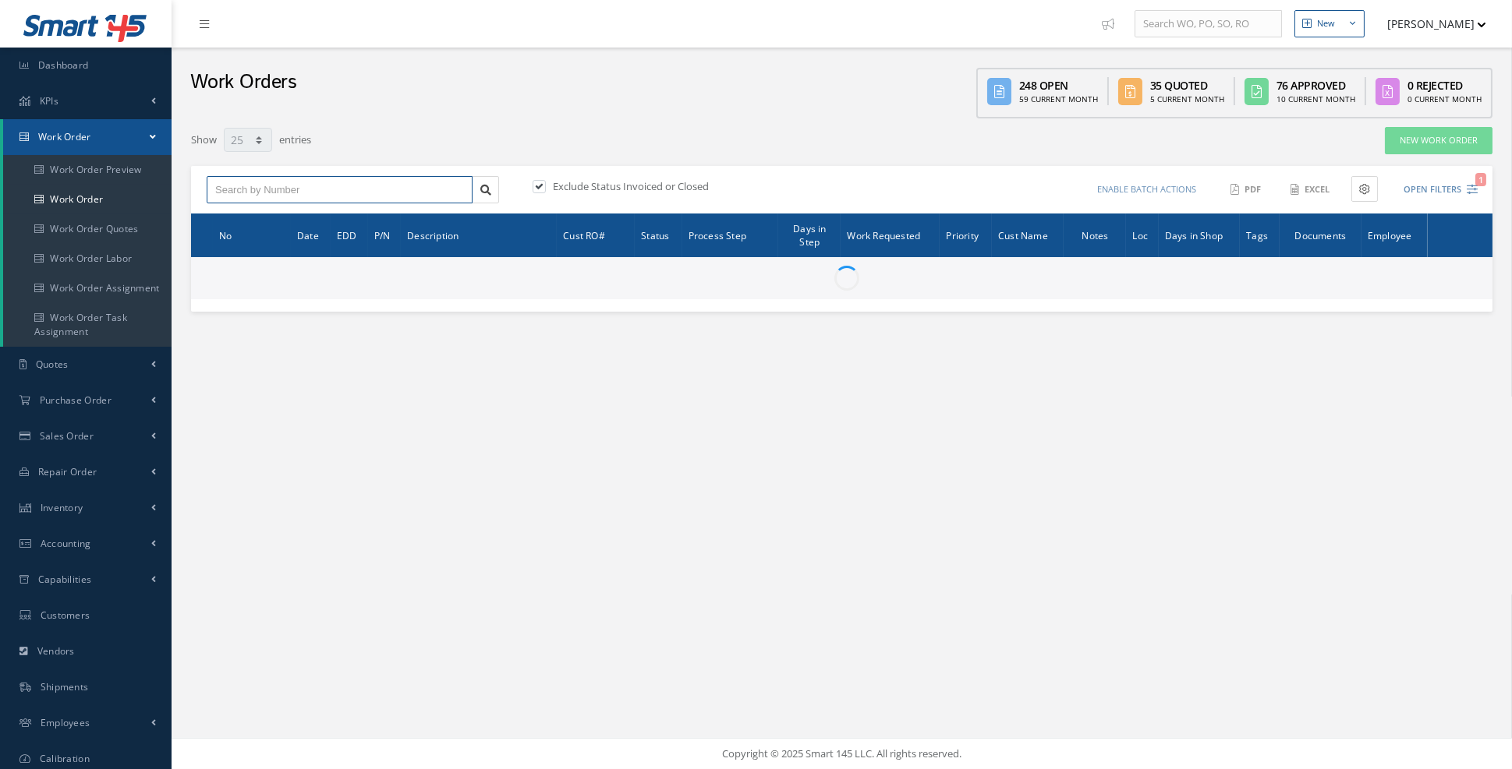
click at [327, 184] on input "text" at bounding box center [340, 190] width 266 height 28
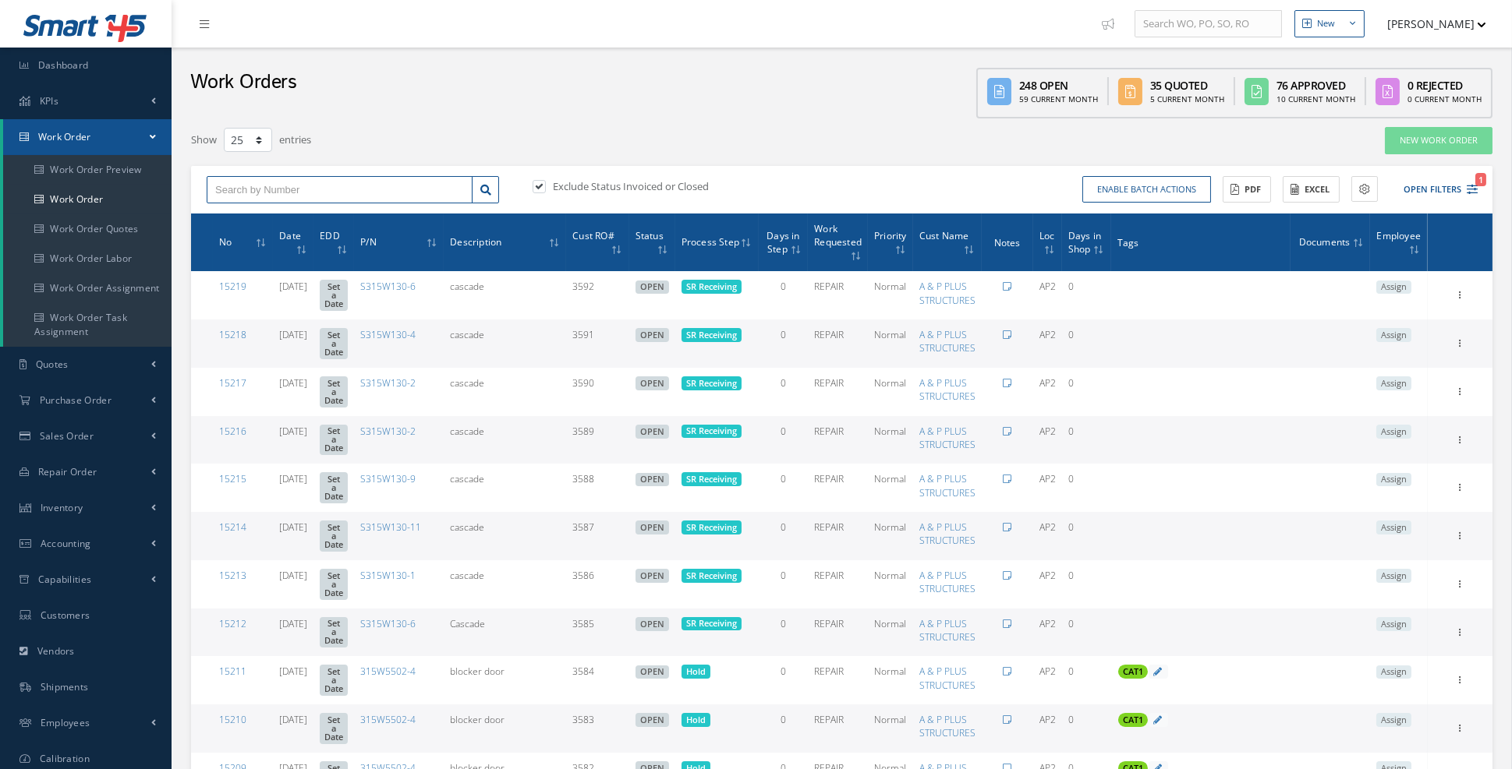
click at [302, 191] on input "text" at bounding box center [340, 190] width 266 height 28
type input "14768"
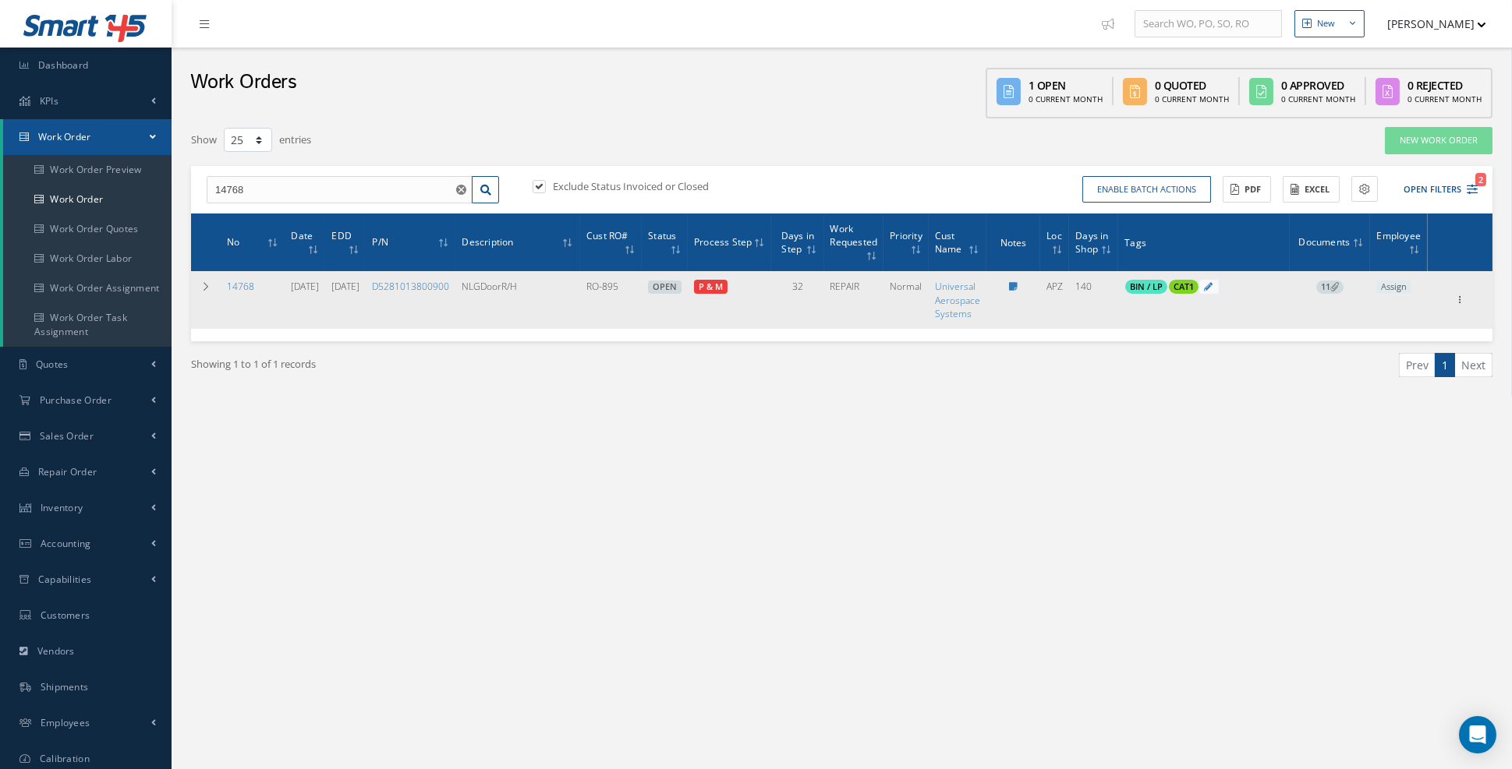
drag, startPoint x: 207, startPoint y: 277, endPoint x: 582, endPoint y: 367, distance: 385.7
click at [207, 276] on td at bounding box center [206, 299] width 30 height 57
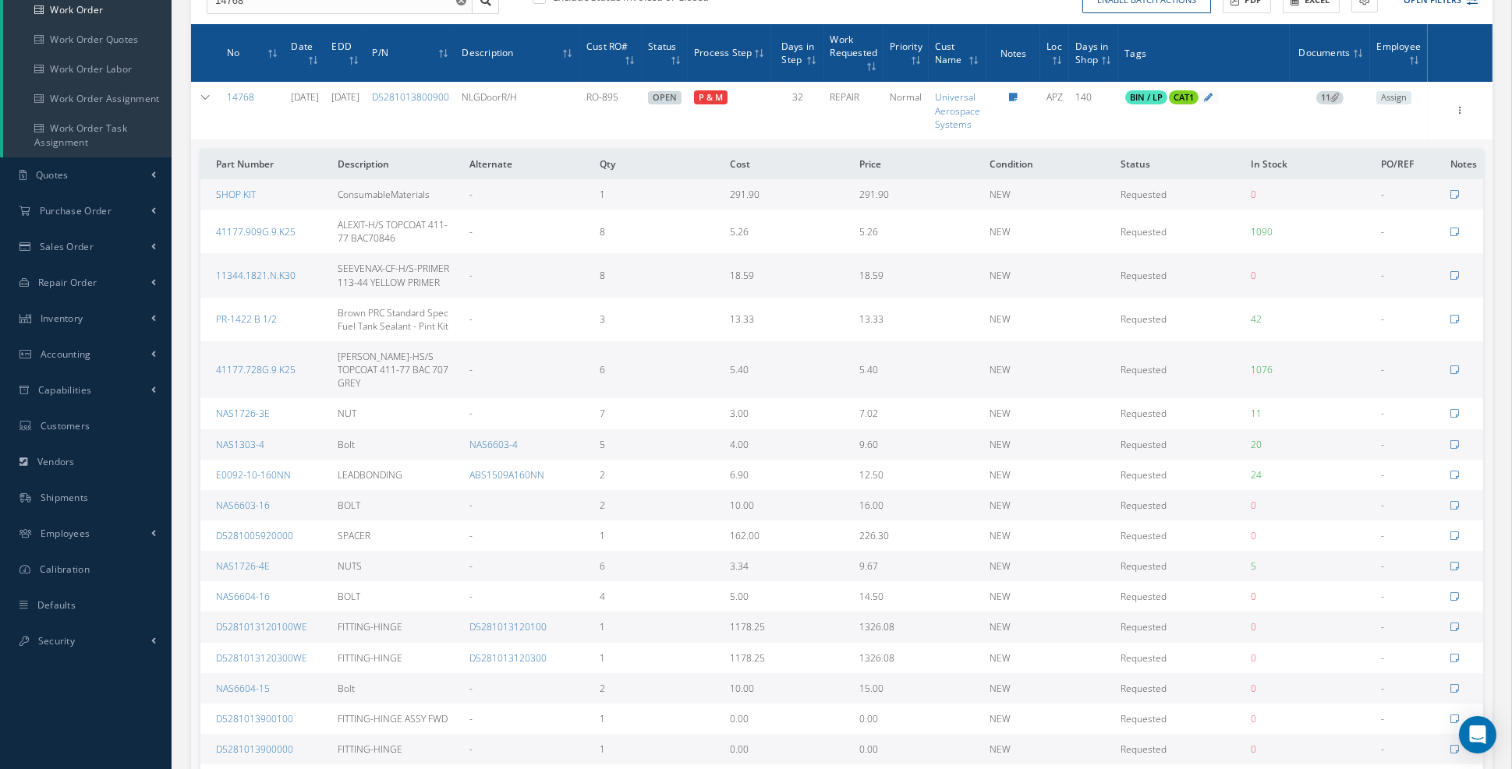
scroll to position [190, 0]
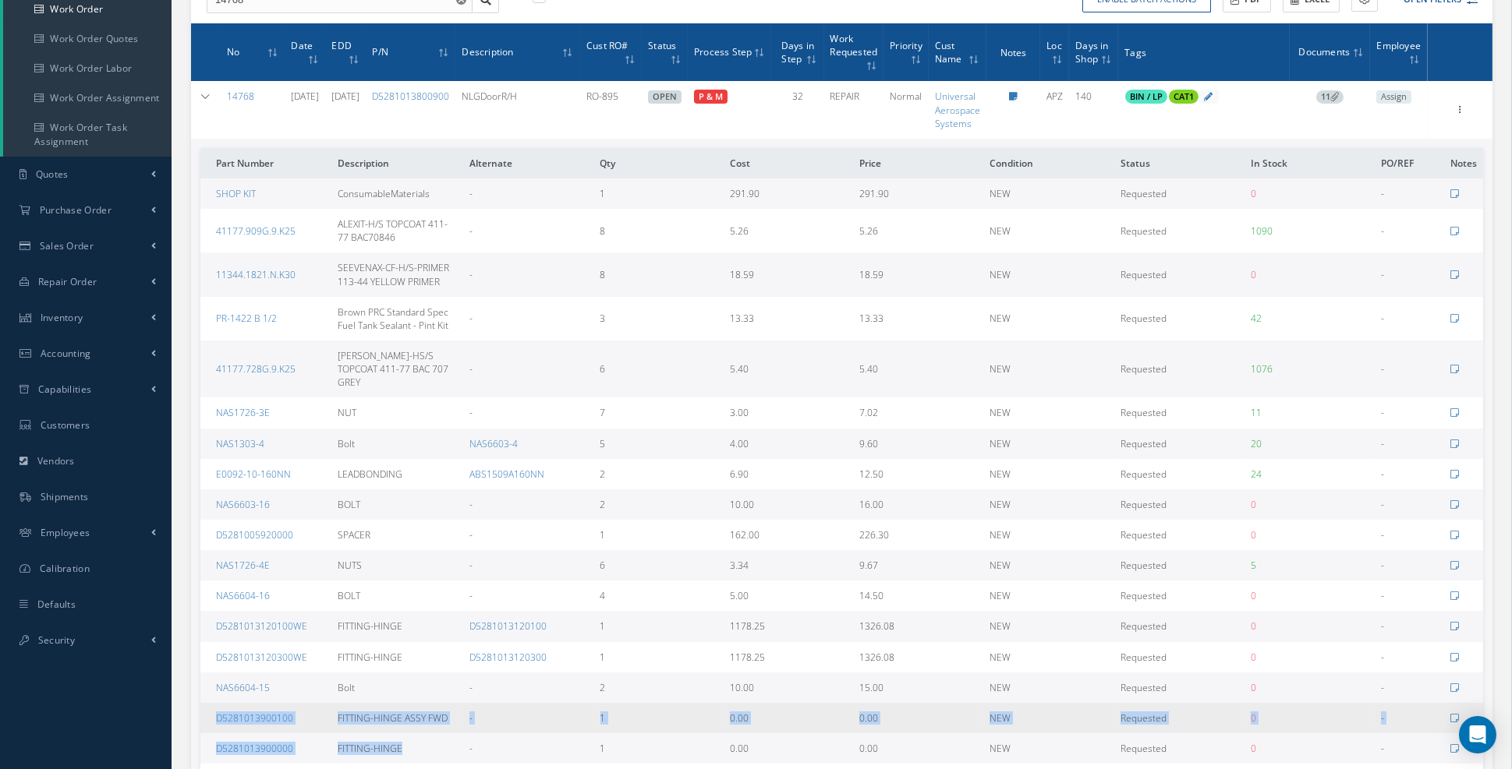
drag, startPoint x: 458, startPoint y: 737, endPoint x: 207, endPoint y: 697, distance: 254.1
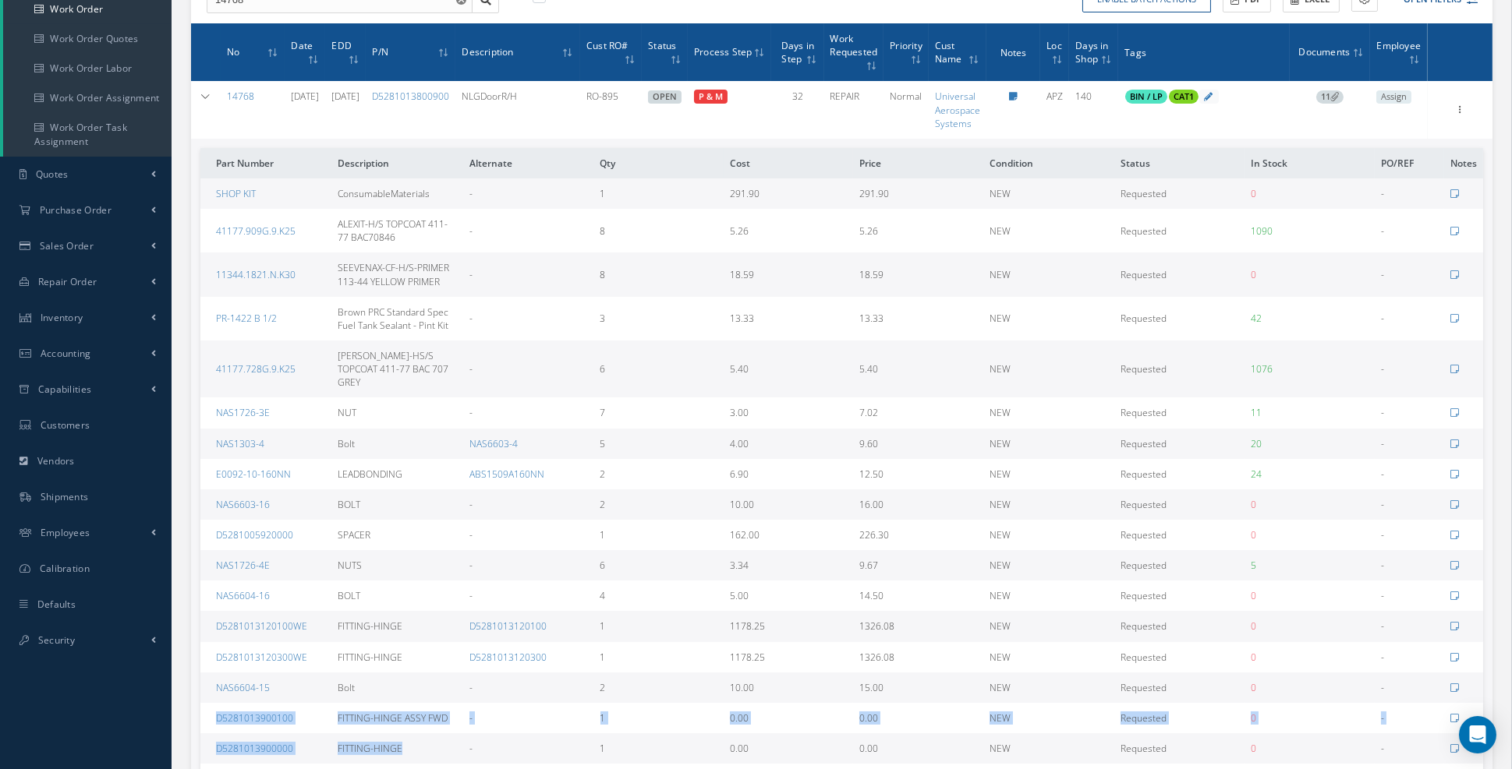
click at [526, 682] on td "-" at bounding box center [528, 688] width 131 height 30
click at [1323, 96] on span "11" at bounding box center [1329, 97] width 27 height 14
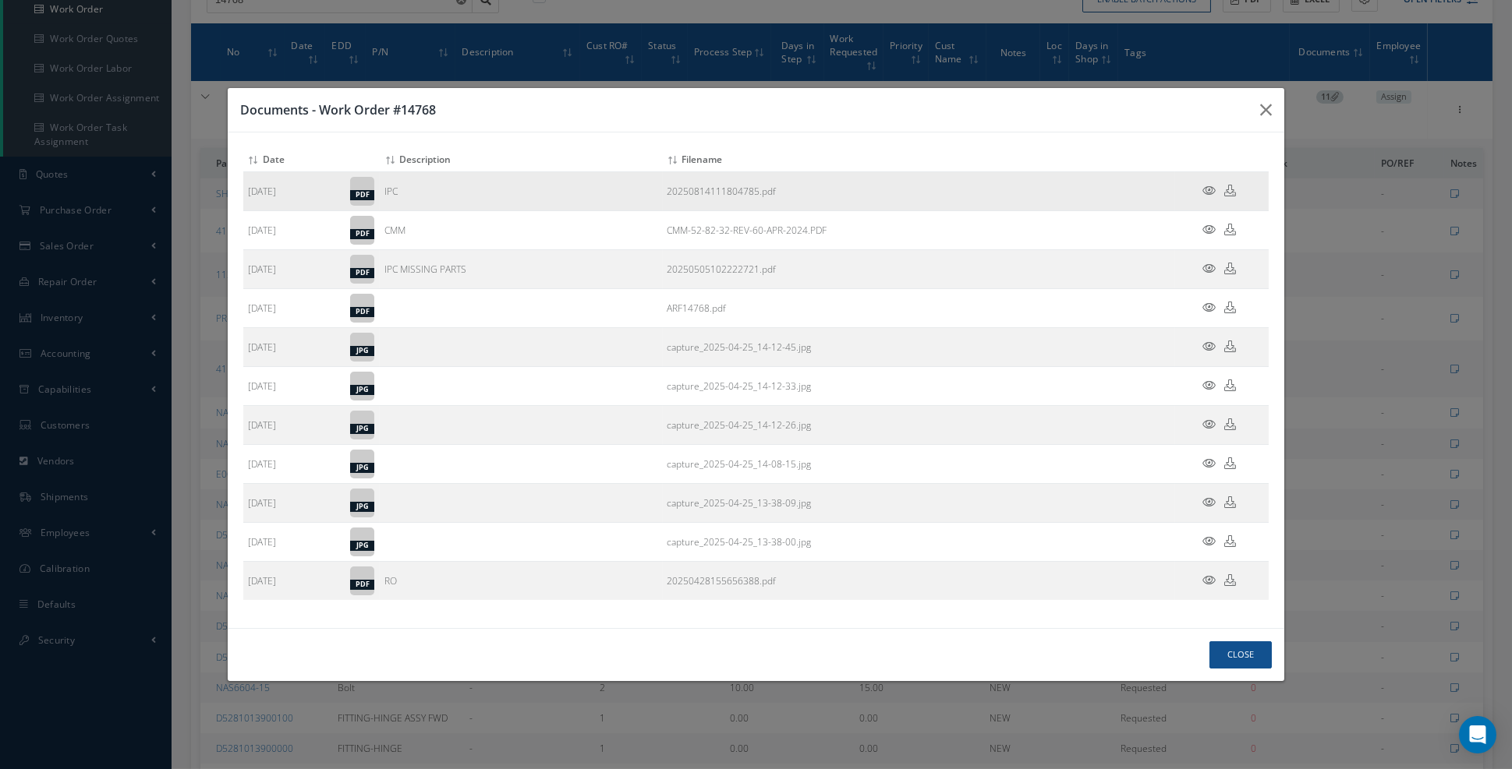
click at [1208, 196] on icon at bounding box center [1208, 191] width 13 height 12
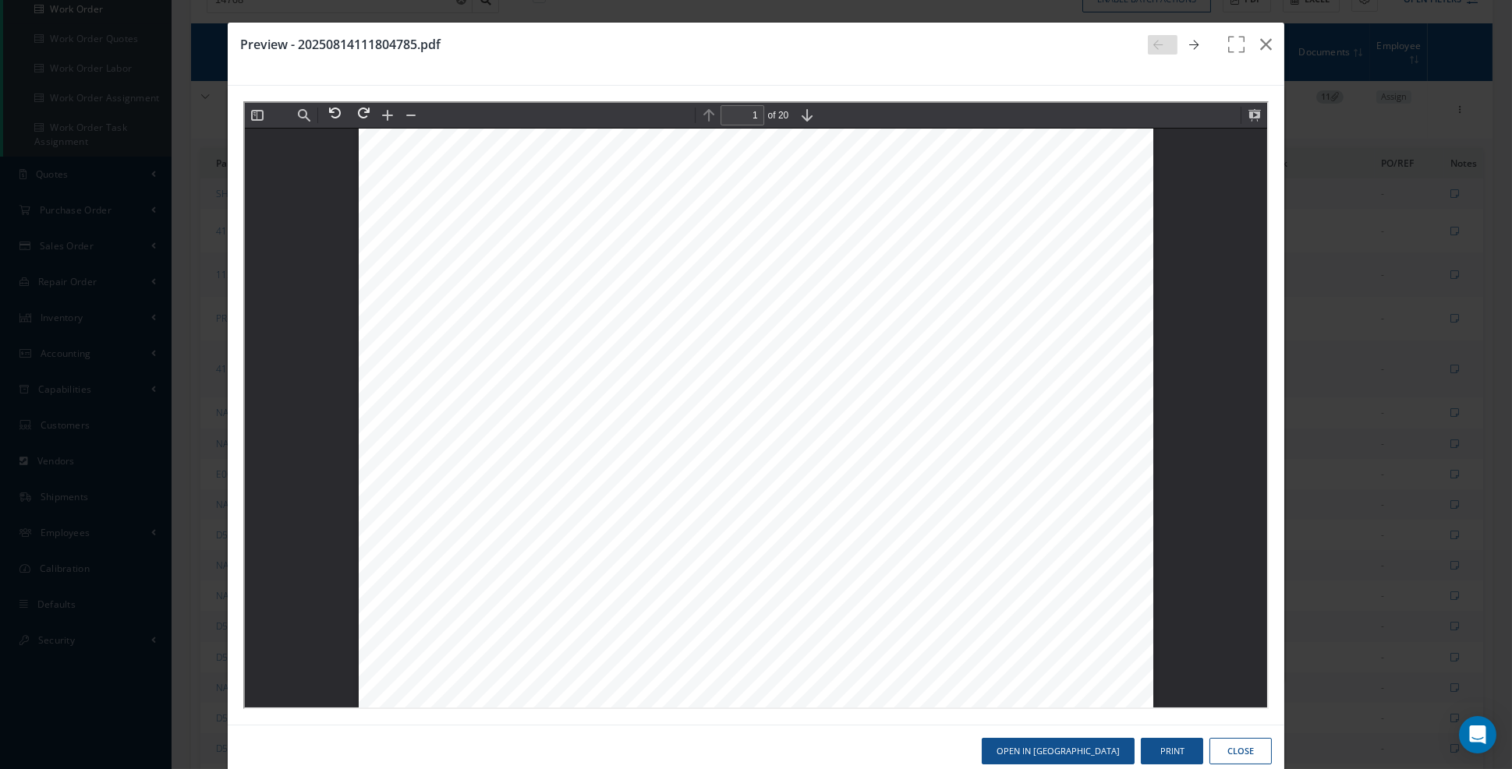
scroll to position [258, 0]
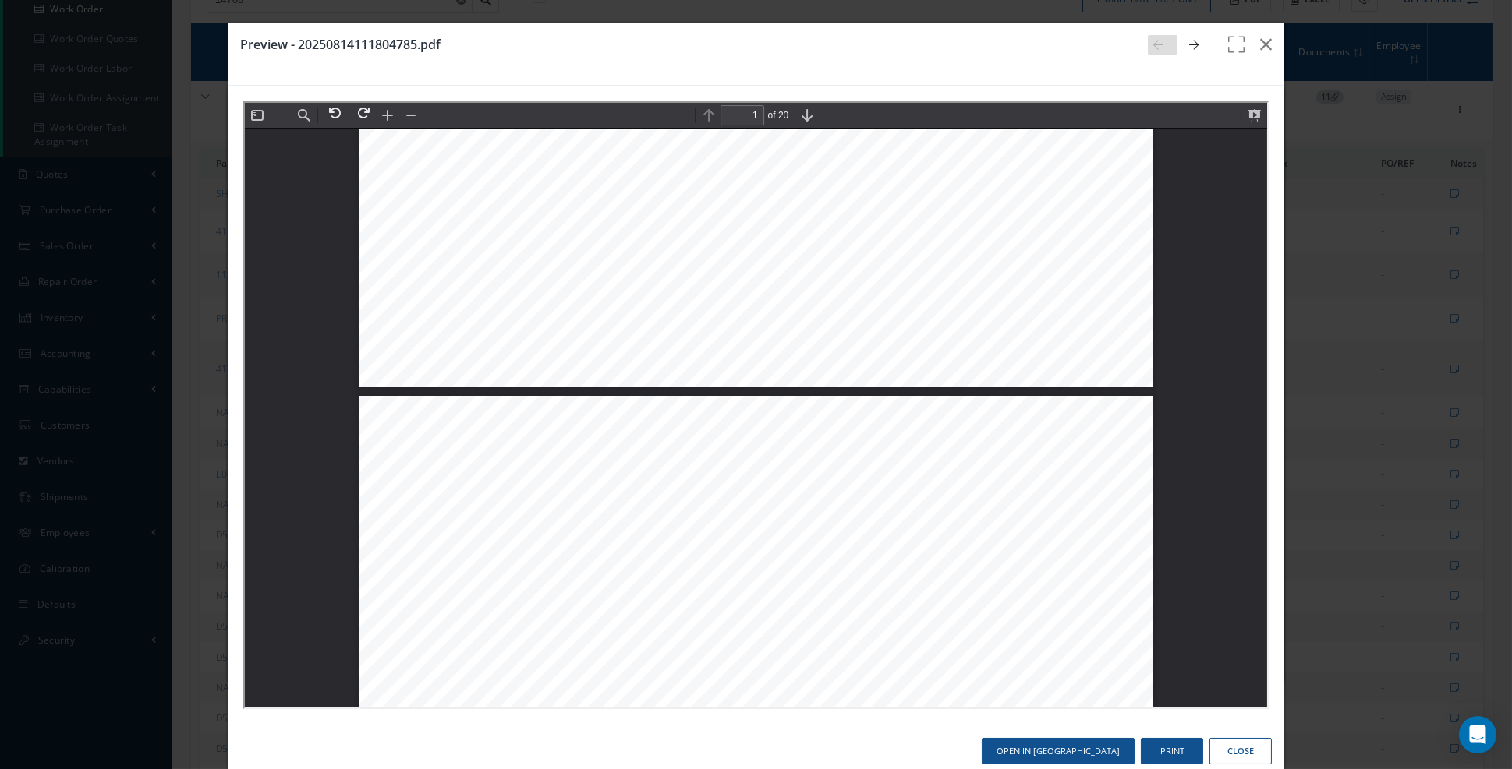
type input "2"
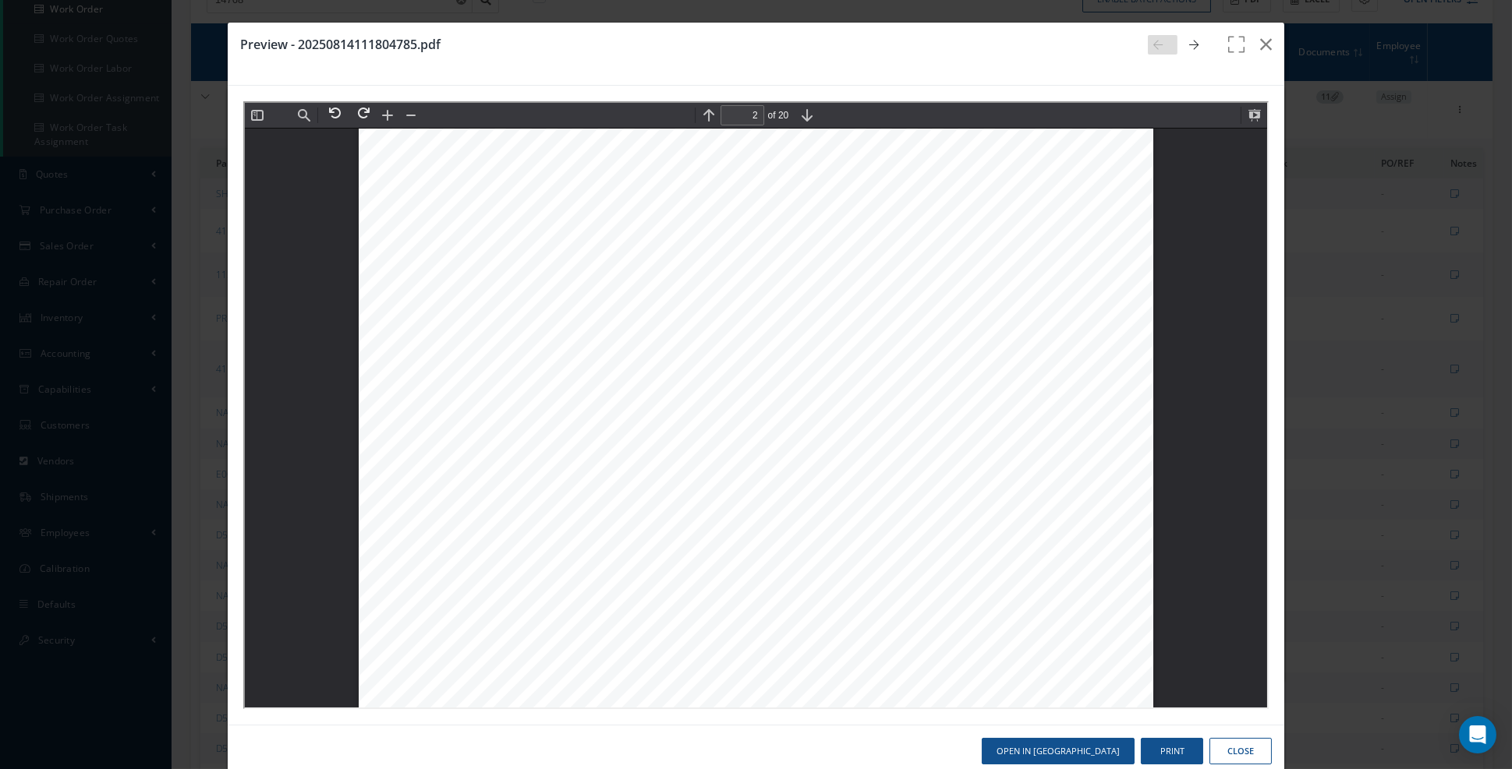
scroll to position [1232, 0]
click at [1278, 41] on button "button" at bounding box center [1265, 45] width 37 height 44
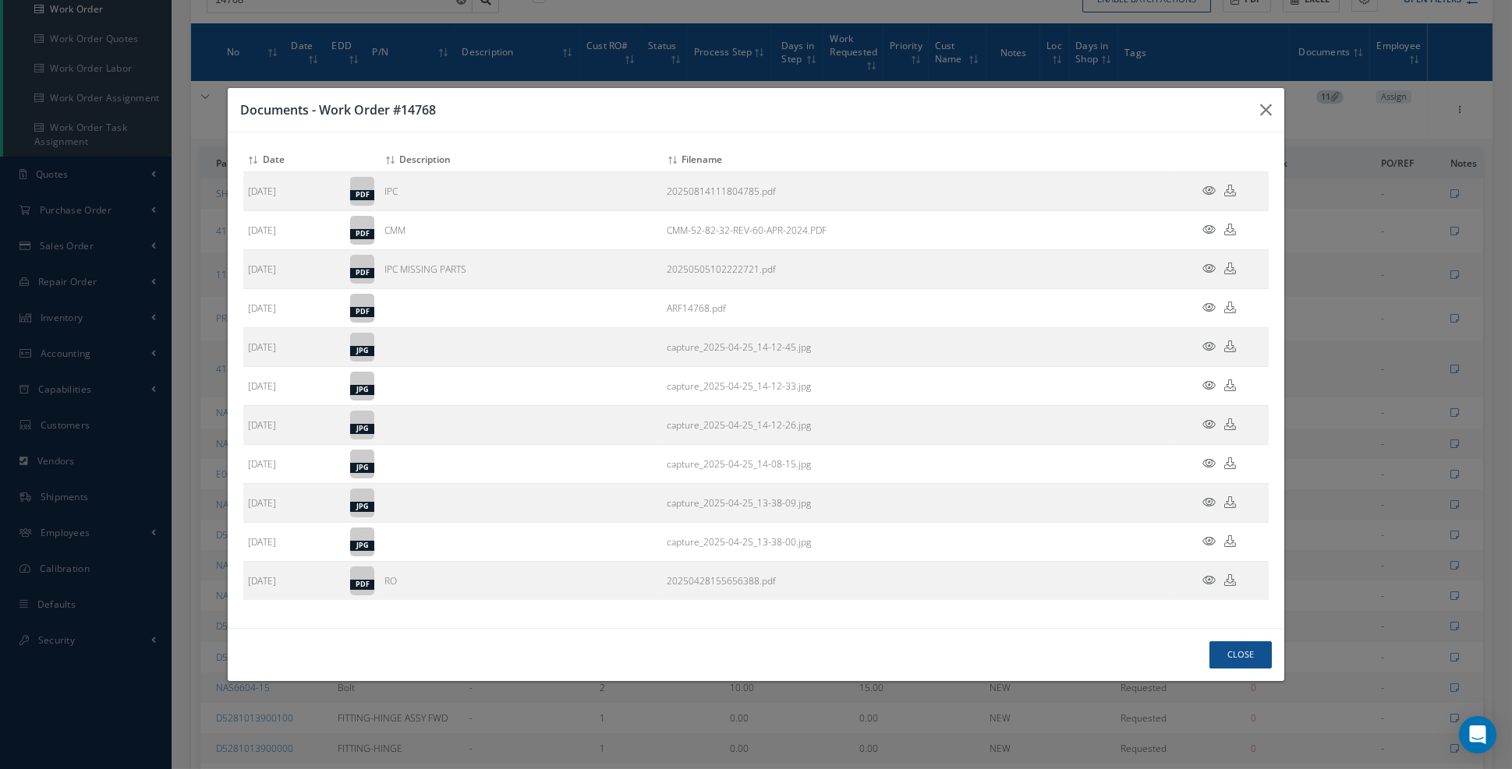
click at [1277, 42] on div "Documents - Work Order #14768 Attach File(s) Click inside this area or drag and…" at bounding box center [756, 384] width 1512 height 769
drag, startPoint x: 1272, startPoint y: 130, endPoint x: 660, endPoint y: 90, distance: 613.2
click at [1272, 130] on button "button" at bounding box center [1265, 110] width 37 height 44
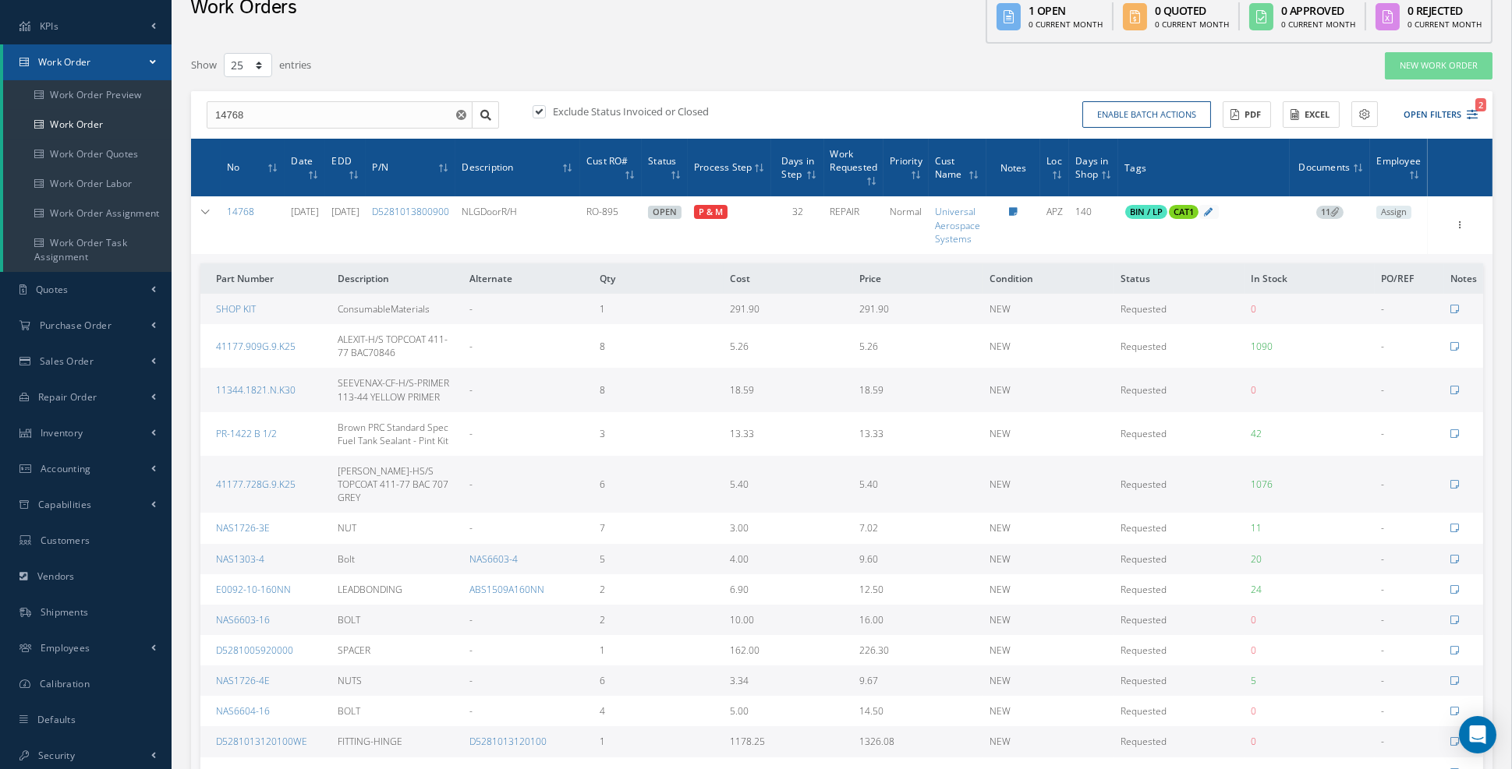
scroll to position [74, 0]
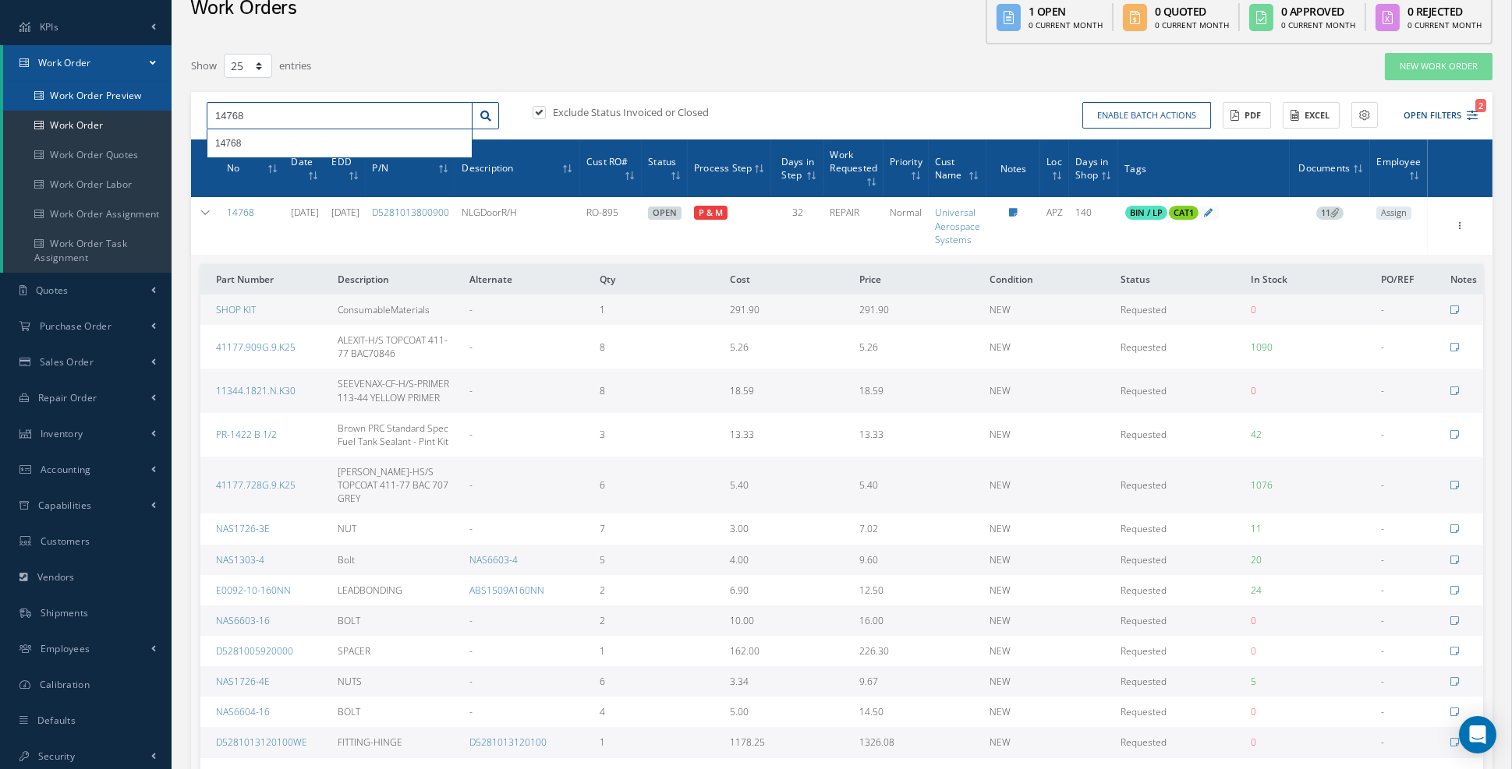
drag, startPoint x: 303, startPoint y: 112, endPoint x: 169, endPoint y: 103, distance: 134.4
type input "15128"
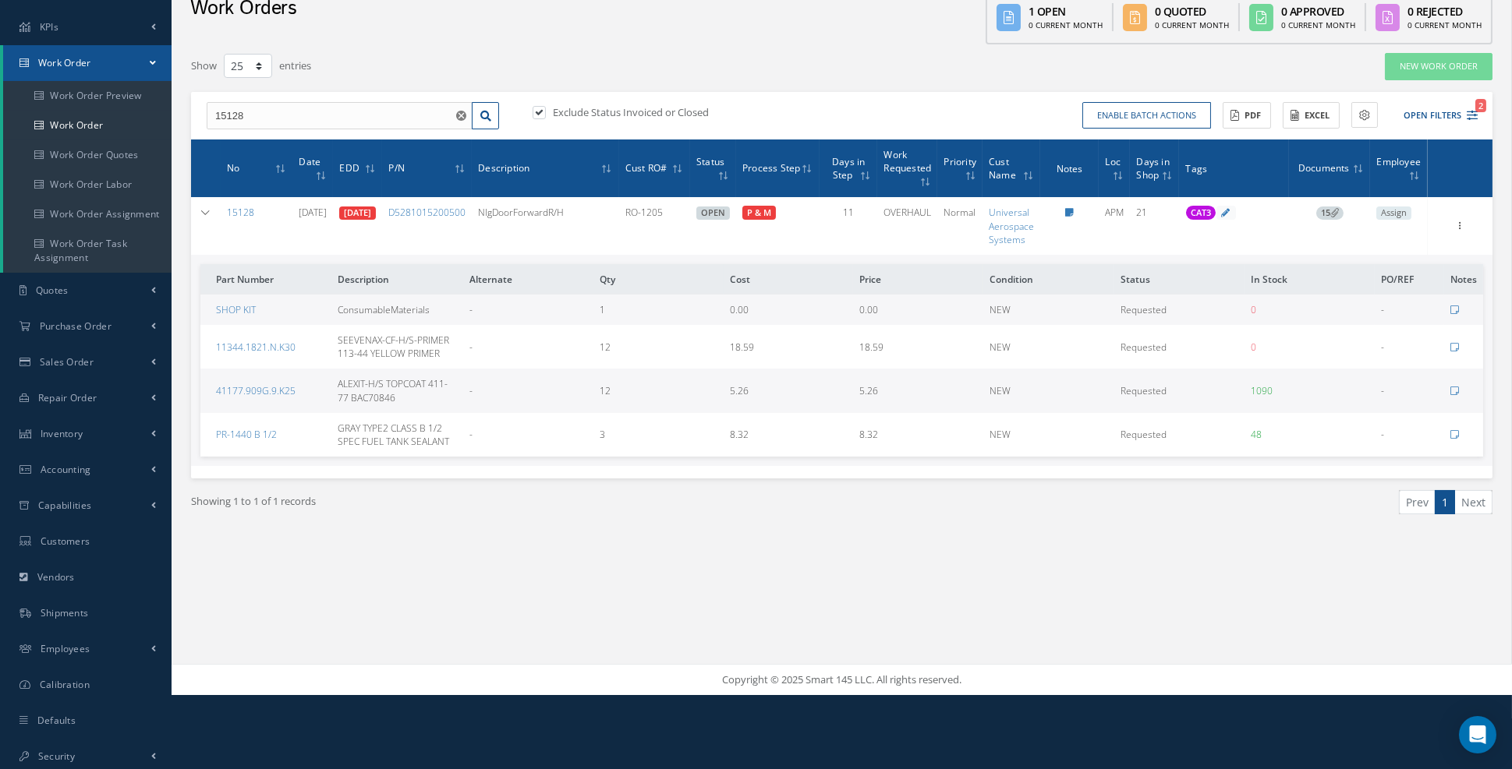
click at [1335, 207] on span "15" at bounding box center [1329, 214] width 27 height 14
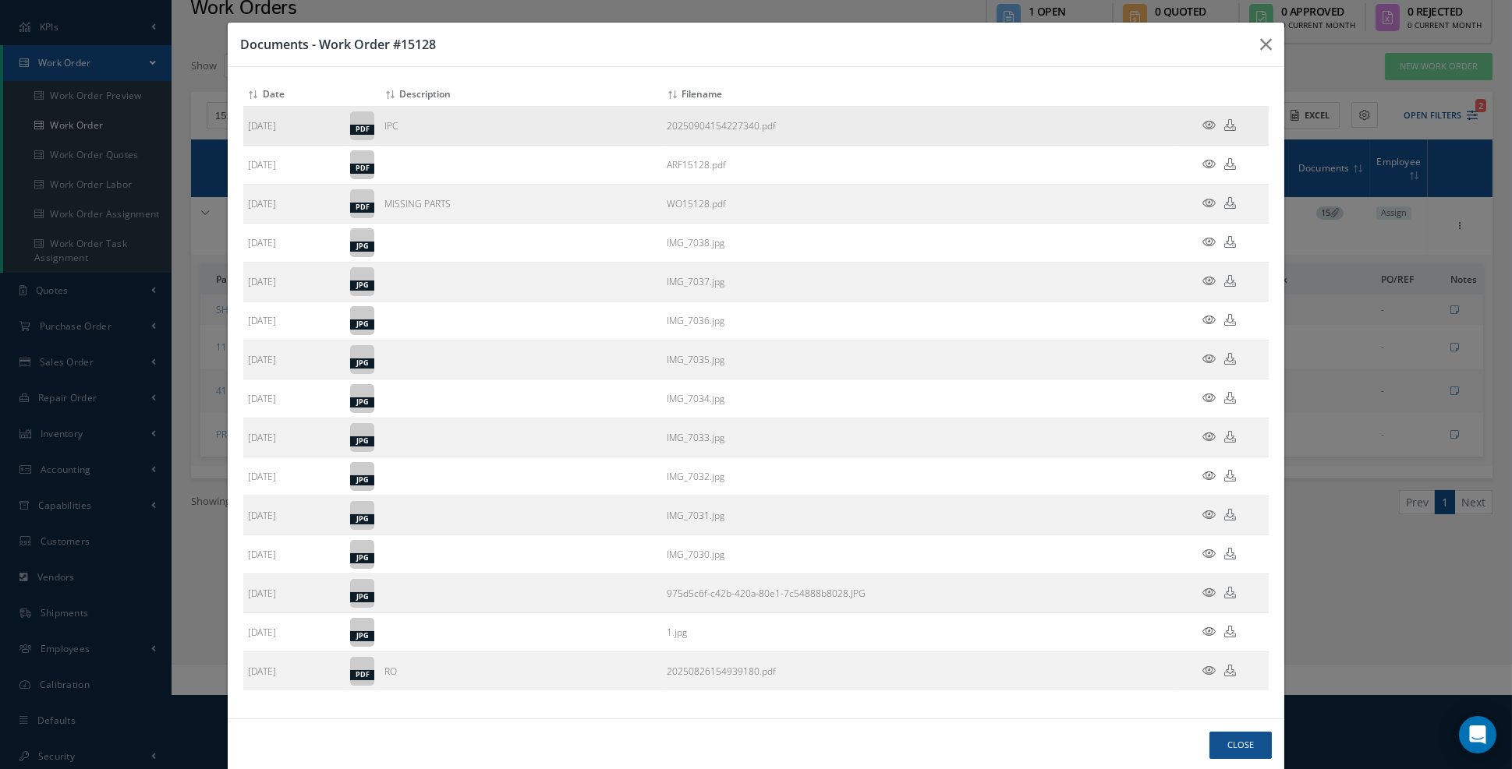
click at [1205, 127] on icon at bounding box center [1208, 125] width 13 height 12
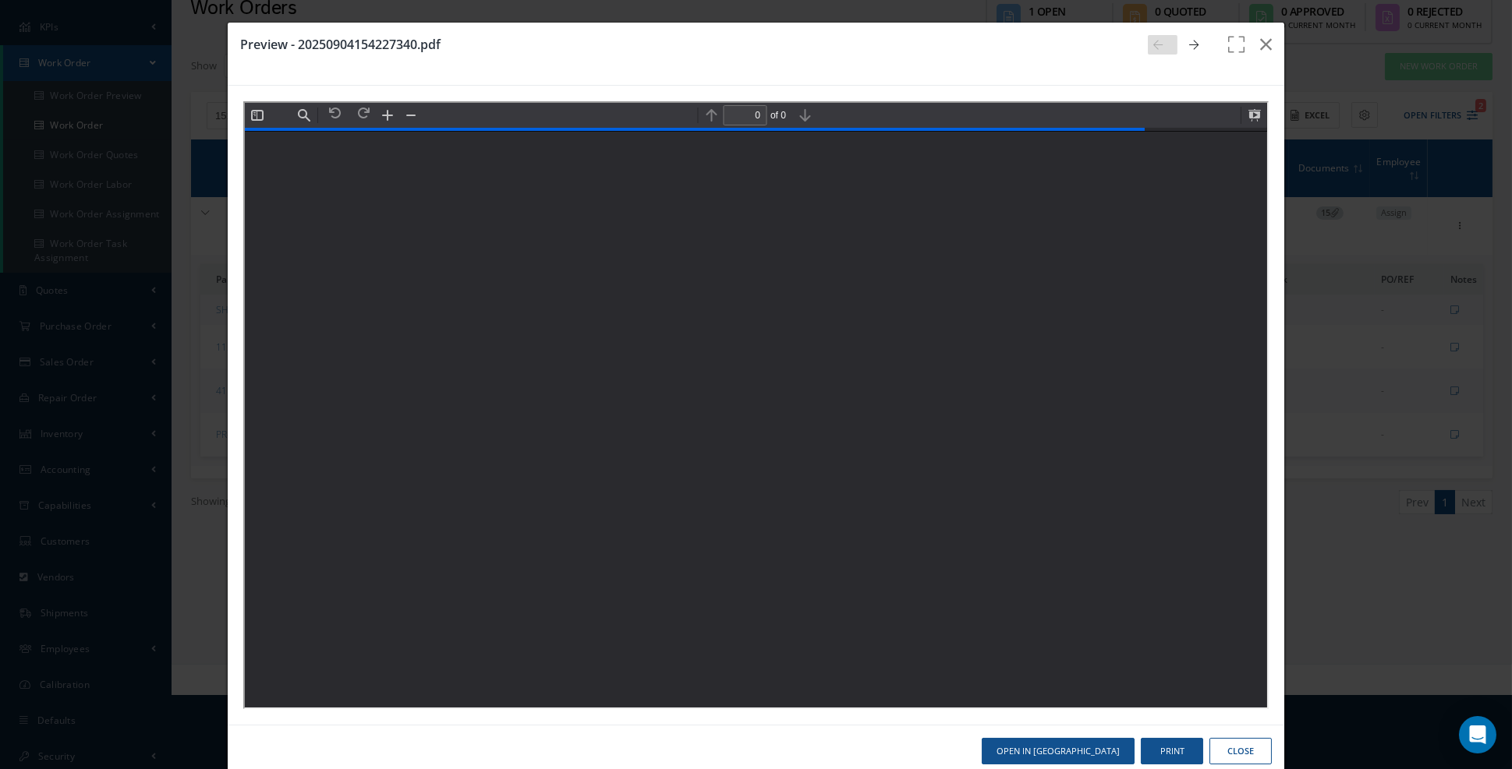
type input "1"
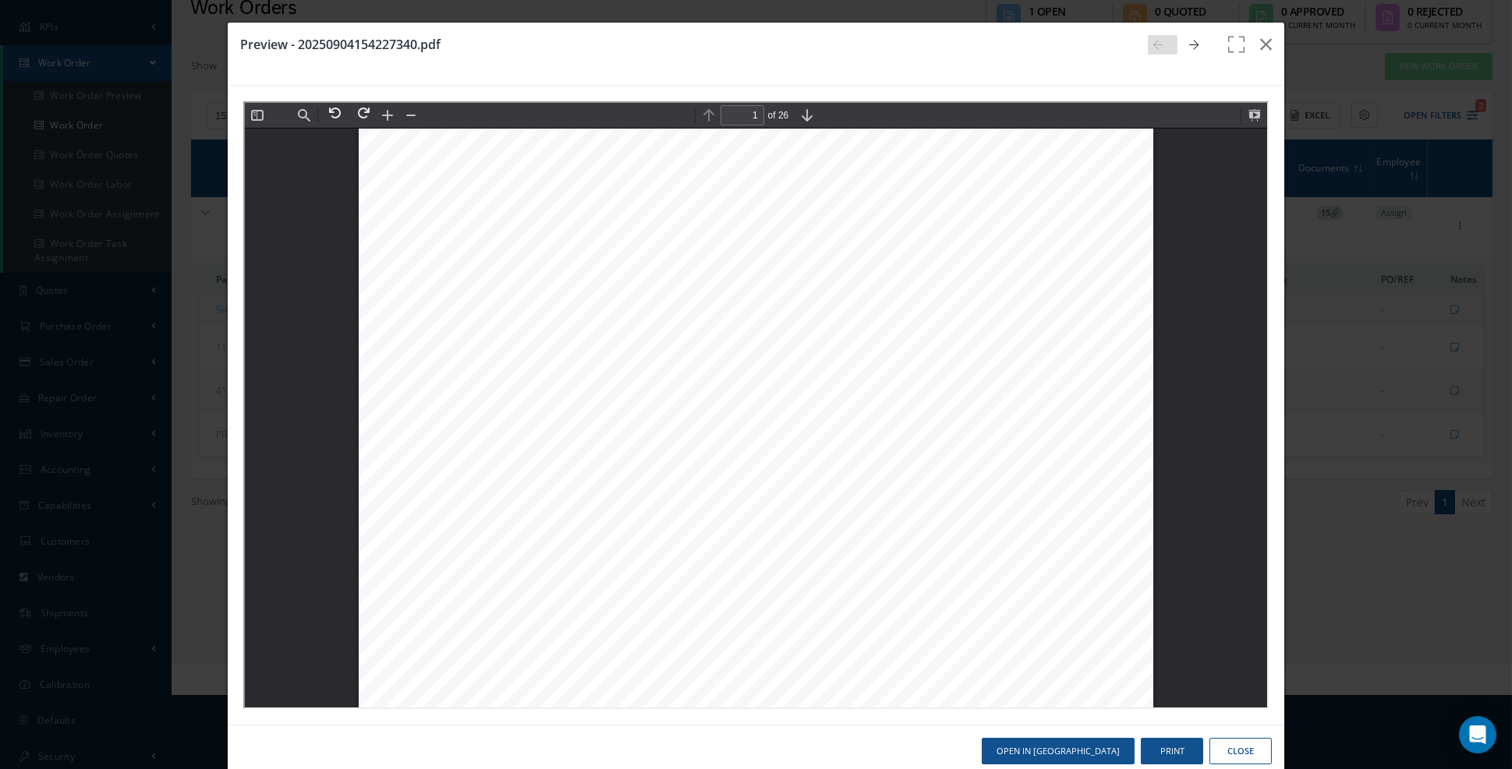
scroll to position [131, 0]
click at [1278, 41] on button "button" at bounding box center [1265, 45] width 37 height 44
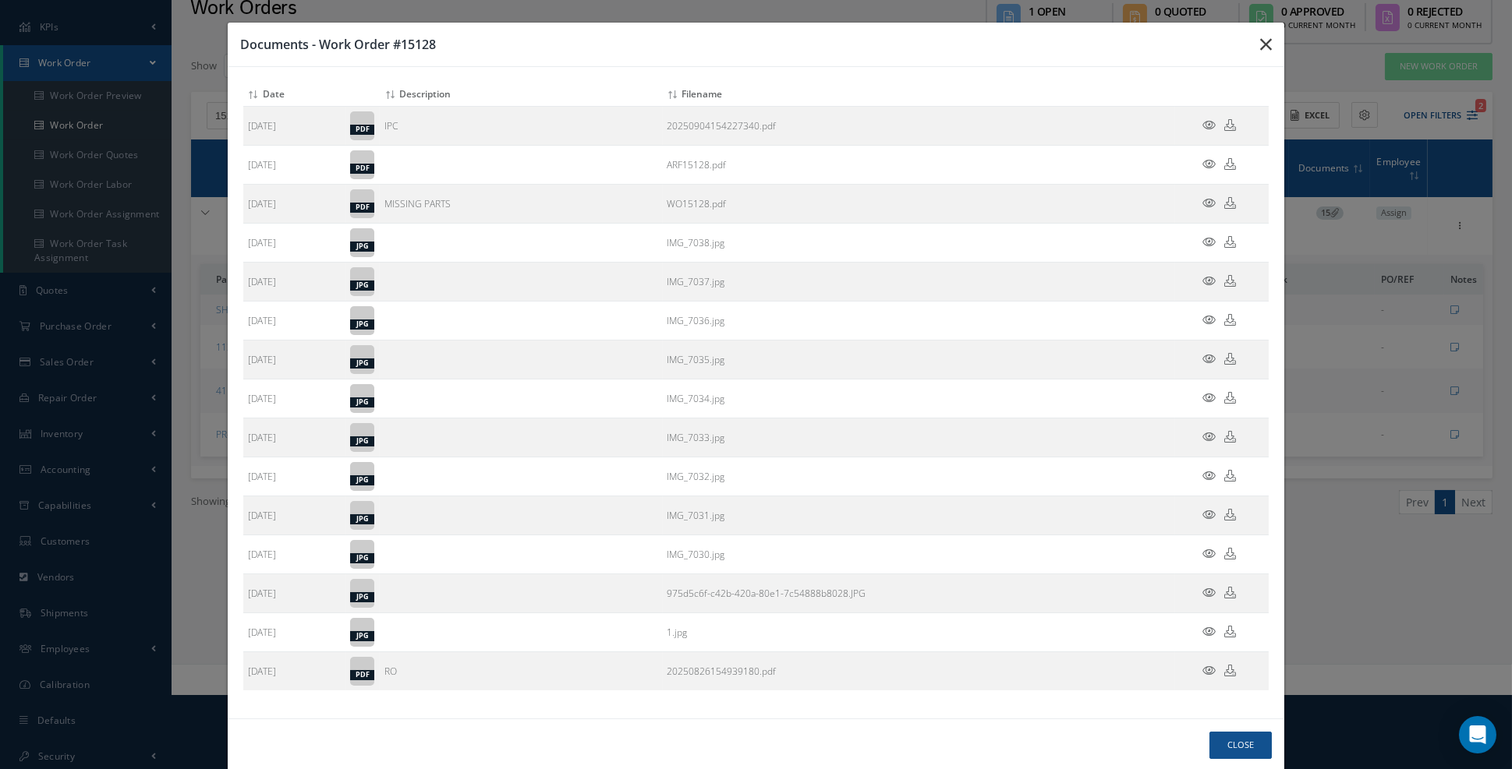
click at [1276, 60] on button "button" at bounding box center [1265, 45] width 37 height 44
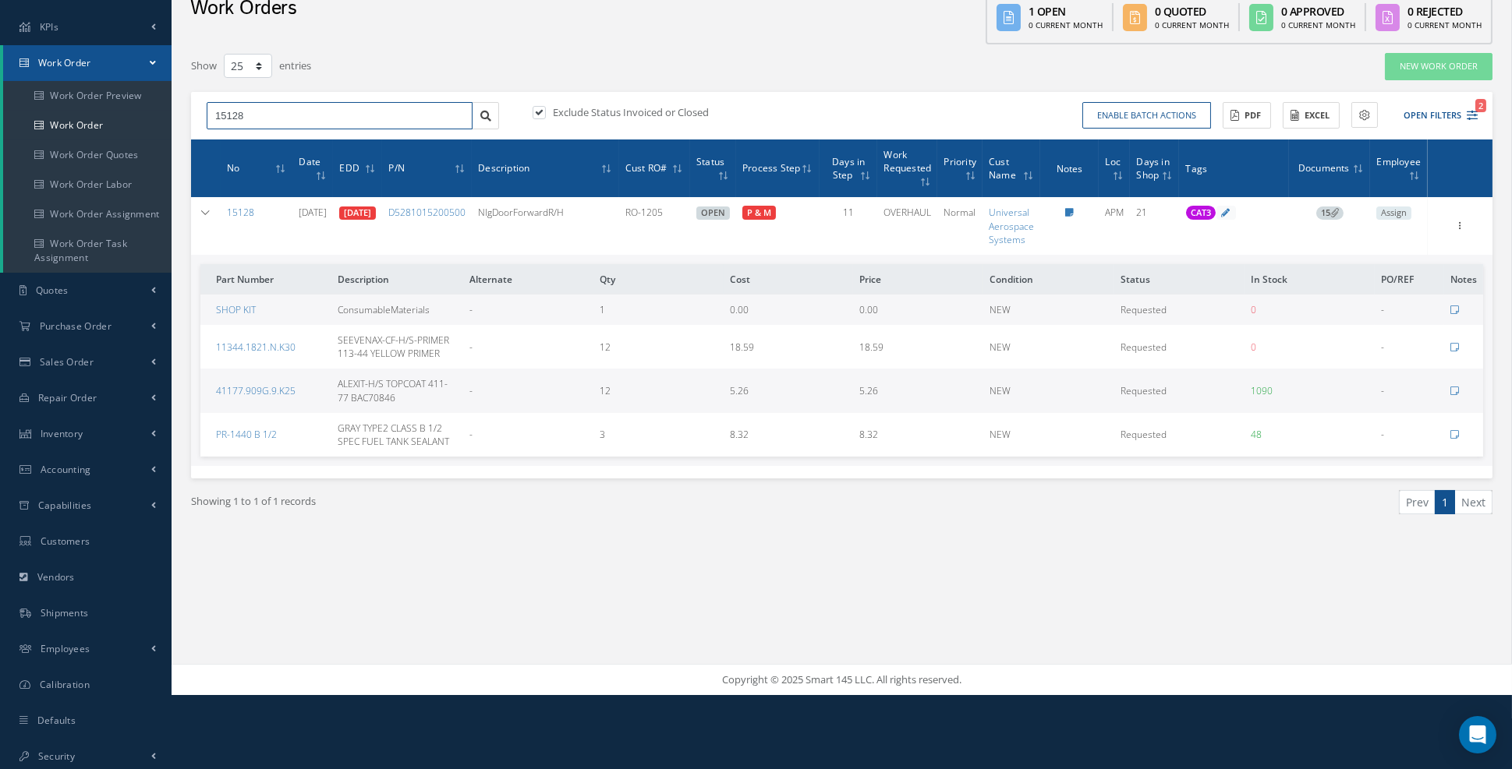
click at [334, 120] on input "15128" at bounding box center [340, 116] width 266 height 28
type input "15129"
click at [1327, 211] on span "14" at bounding box center [1329, 214] width 27 height 14
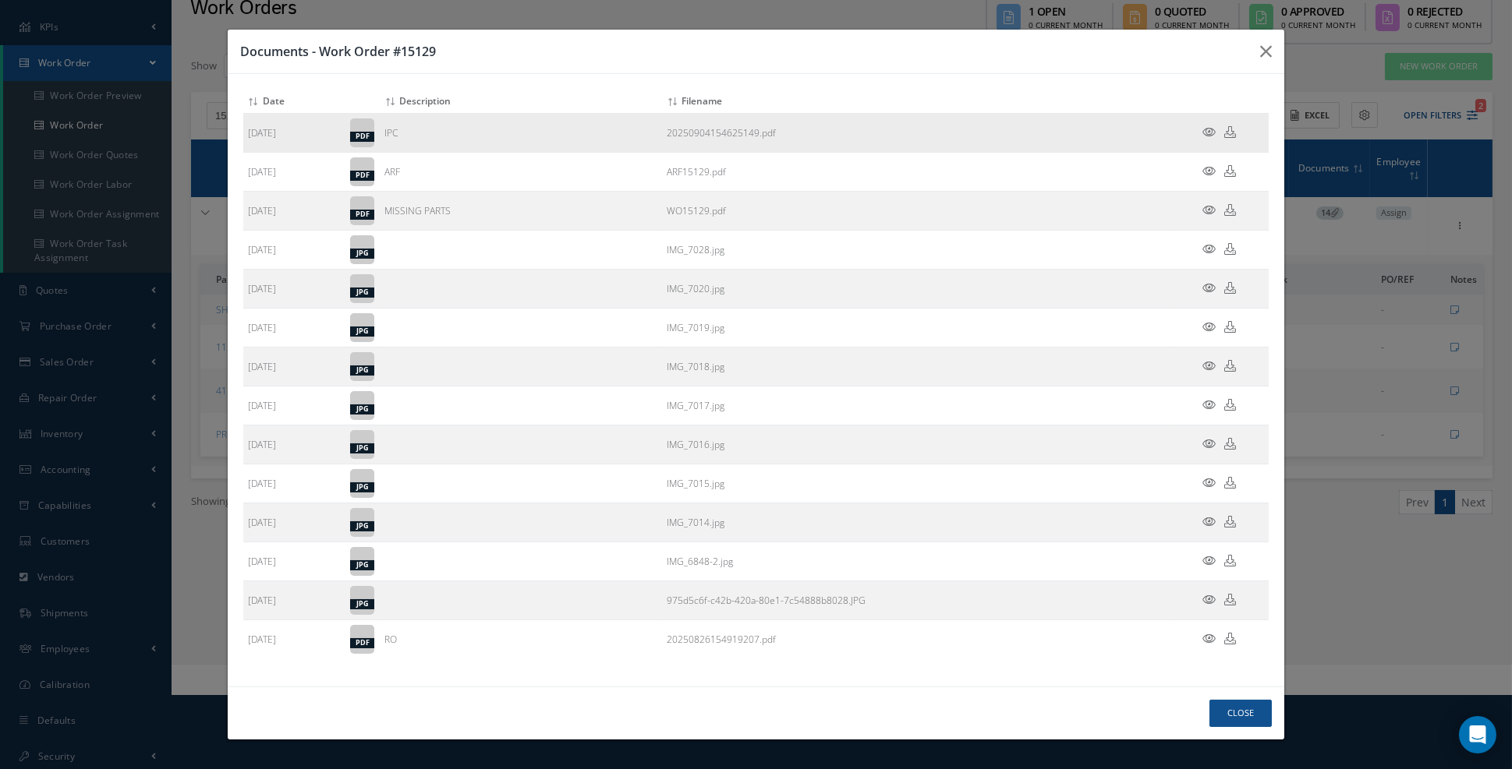
click at [1205, 138] on icon at bounding box center [1208, 132] width 13 height 12
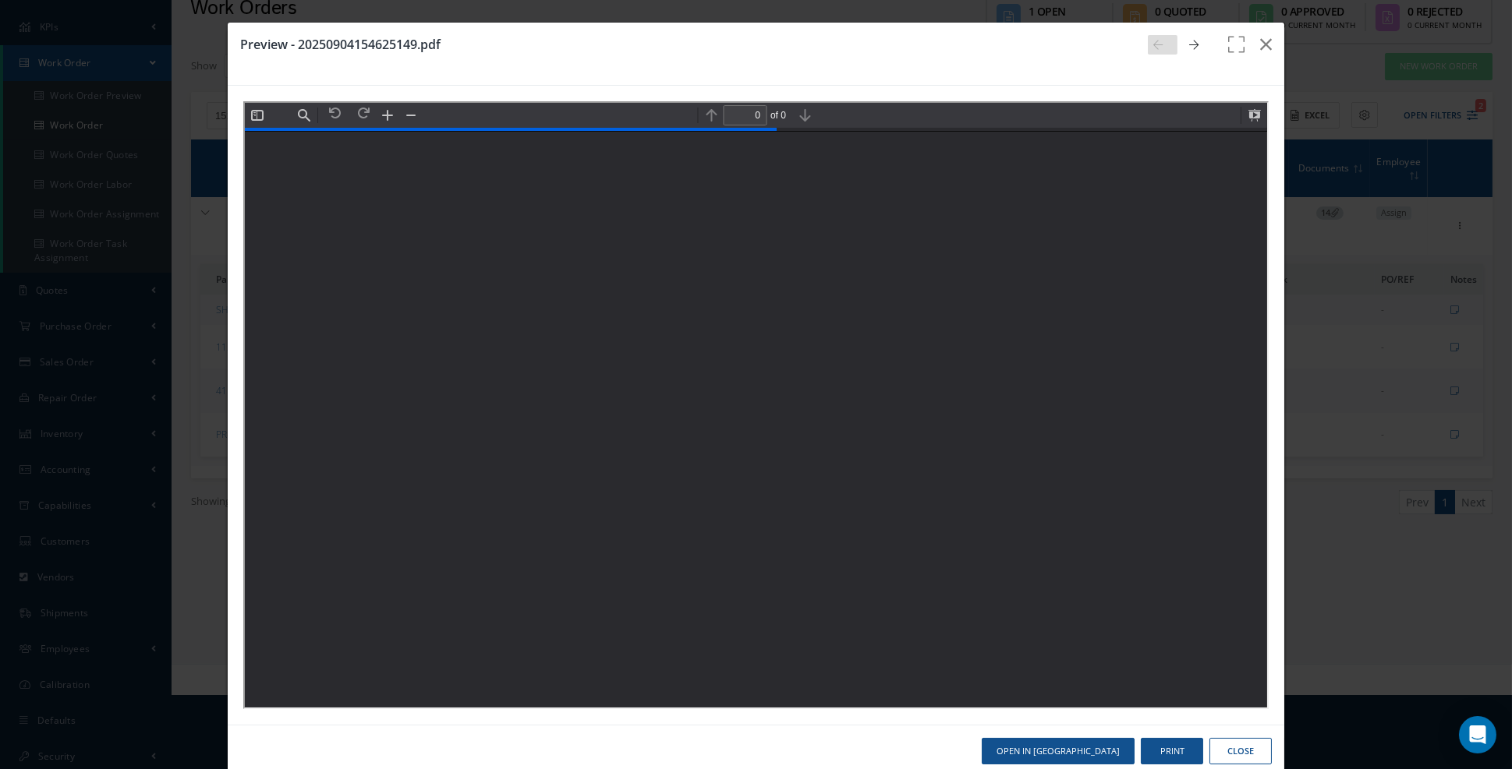
type input "1"
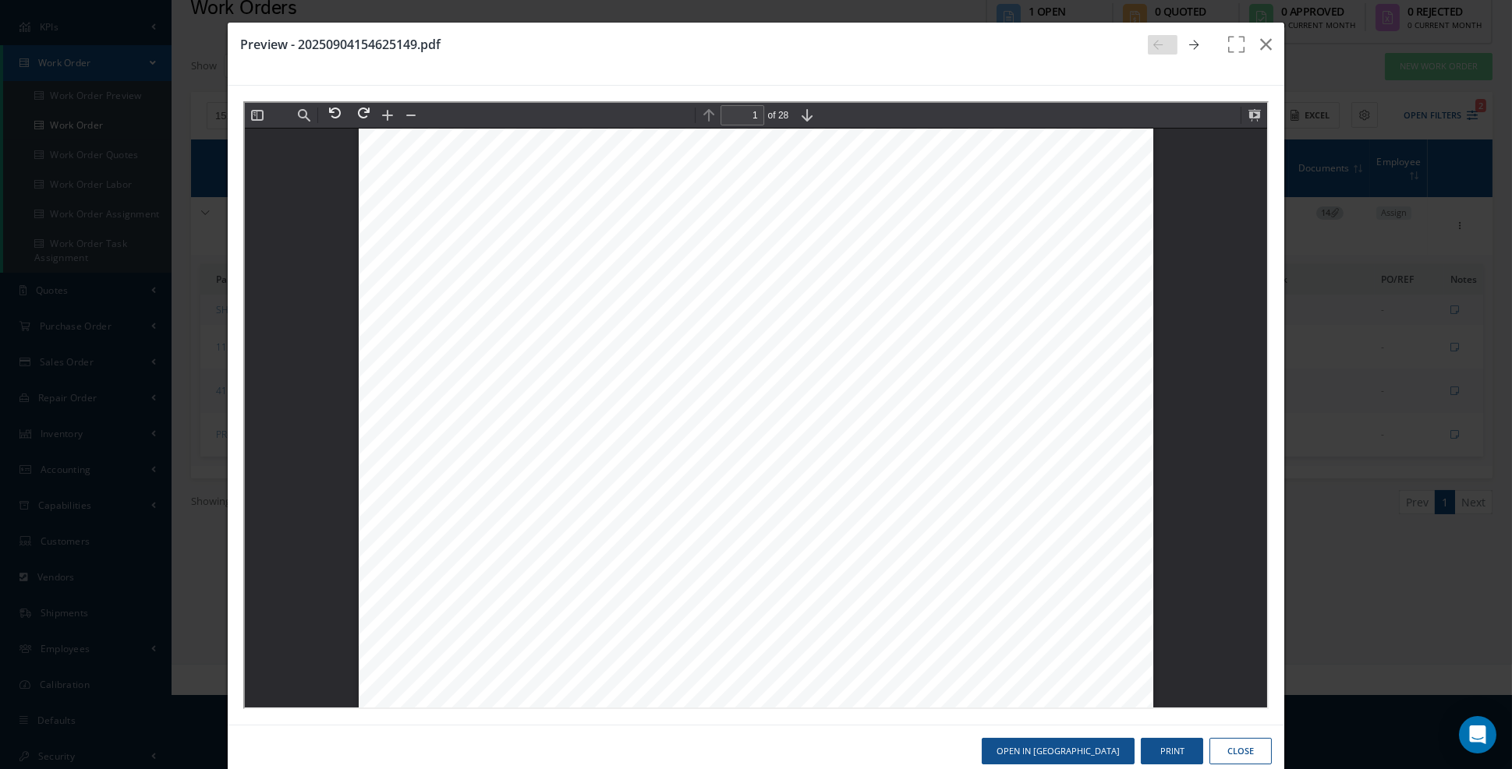
scroll to position [109, 0]
click at [1277, 41] on button "button" at bounding box center [1265, 45] width 37 height 44
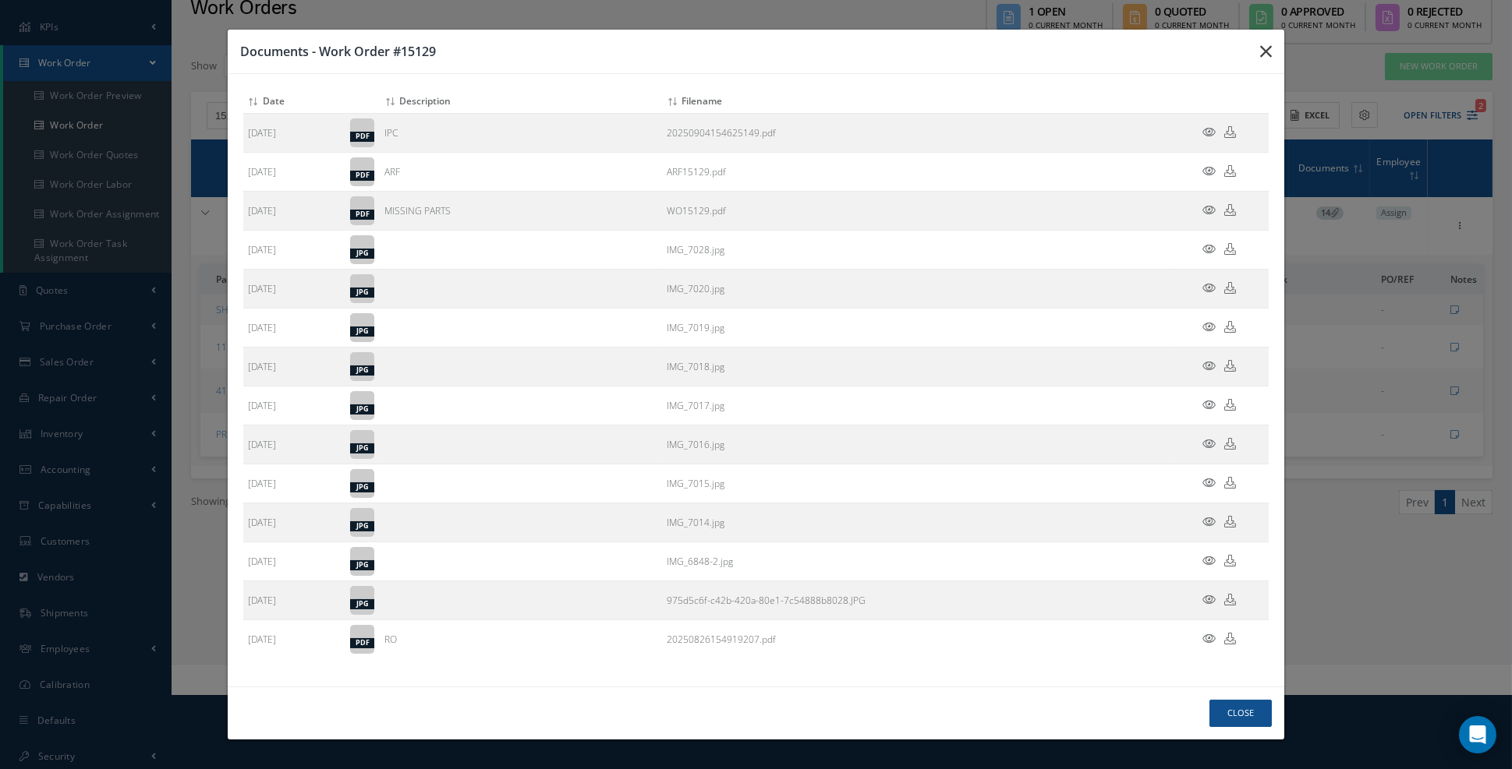
click at [1265, 61] on icon "button" at bounding box center [1266, 51] width 12 height 19
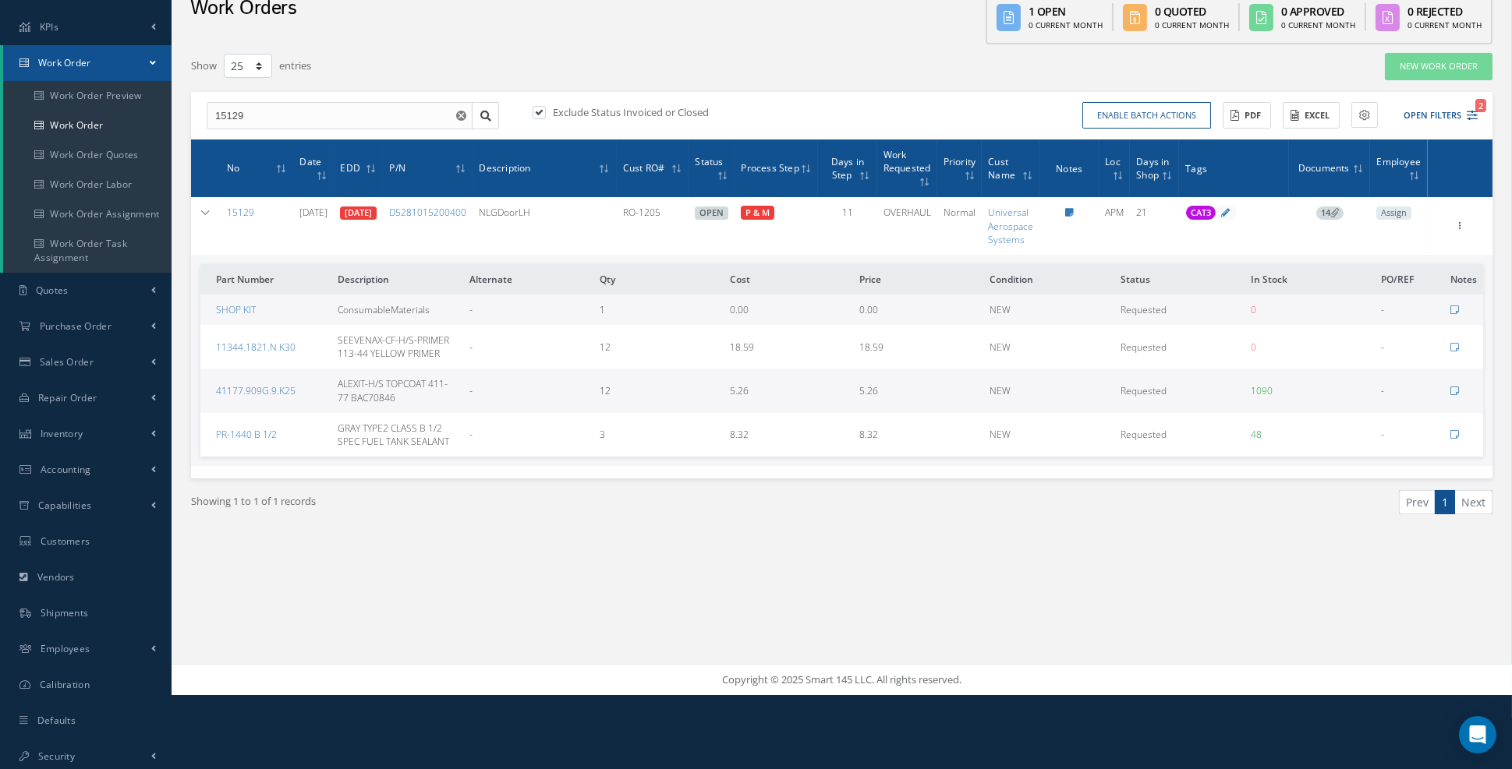
scroll to position [0, 0]
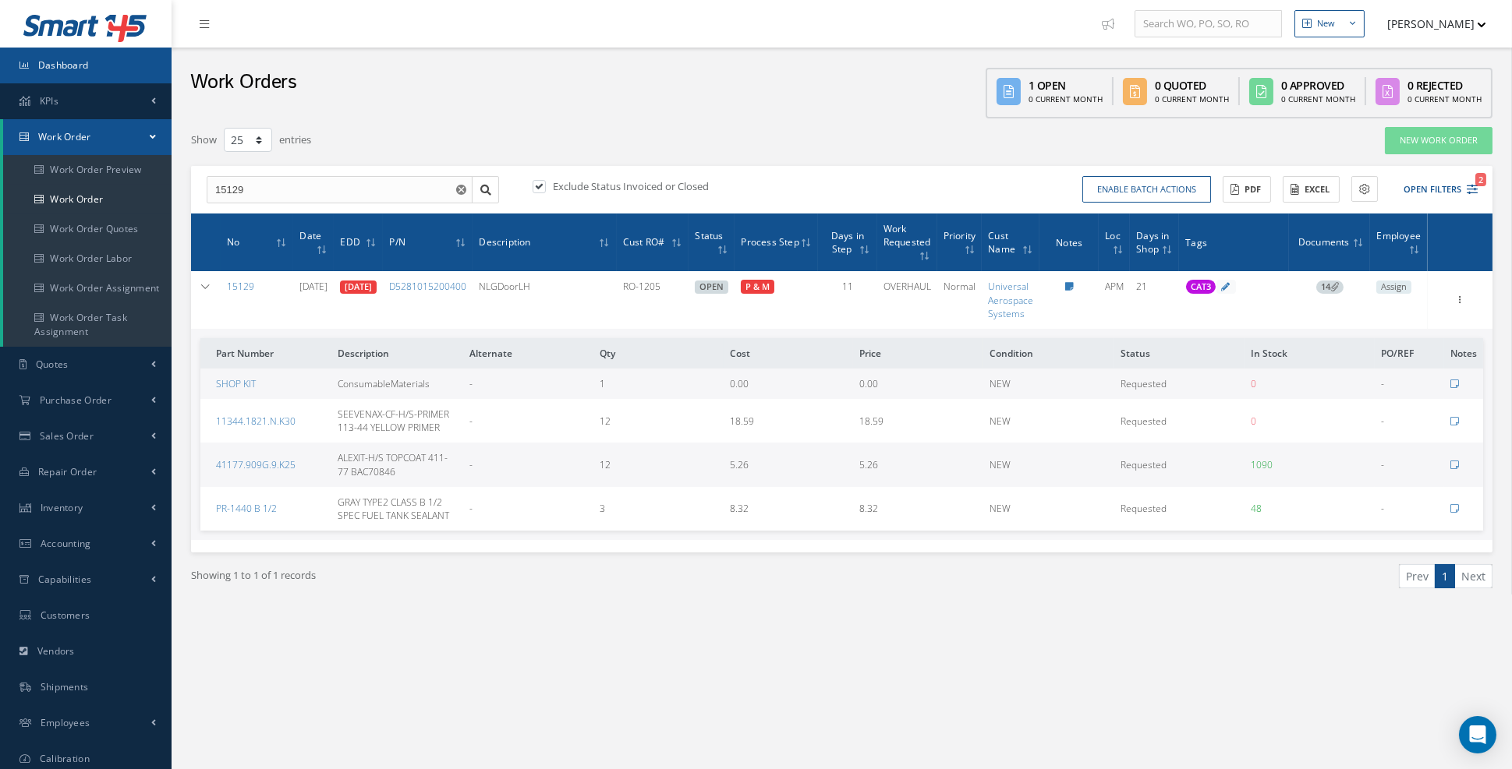
click at [75, 69] on span "Dashboard" at bounding box center [63, 64] width 51 height 13
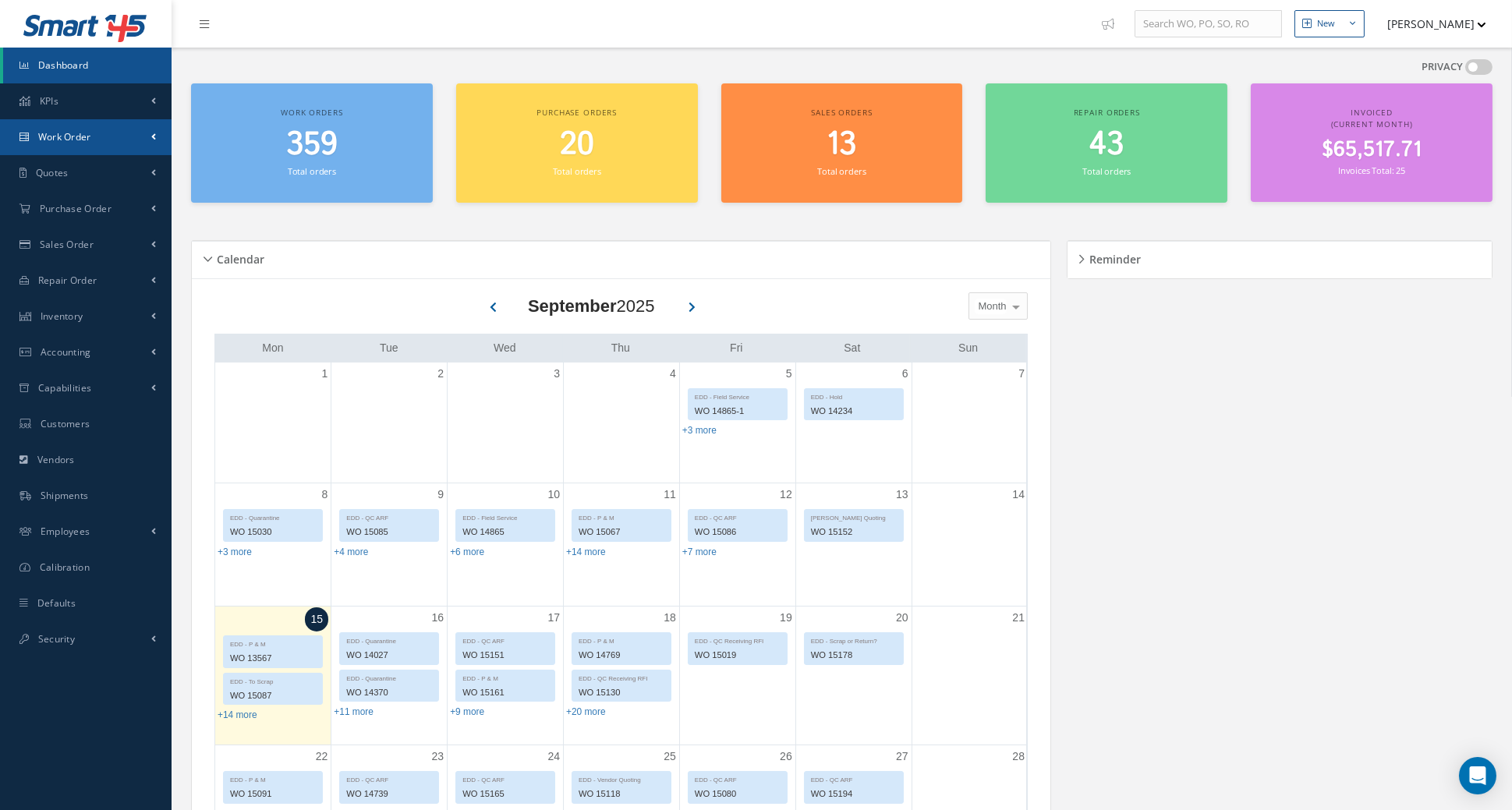
click at [94, 145] on link "Work Order" at bounding box center [86, 137] width 172 height 36
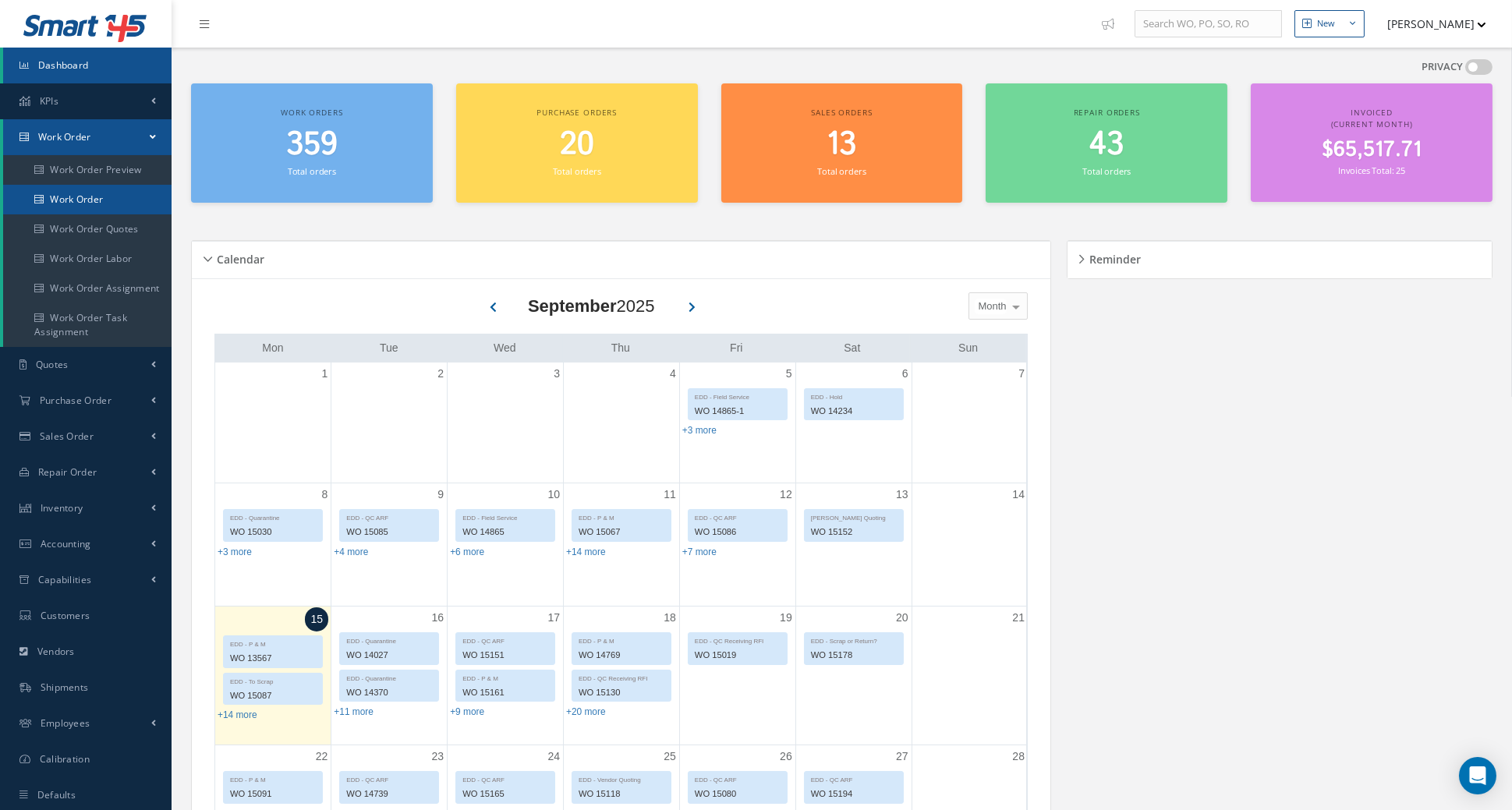
click at [110, 200] on link "Work Order" at bounding box center [87, 200] width 168 height 30
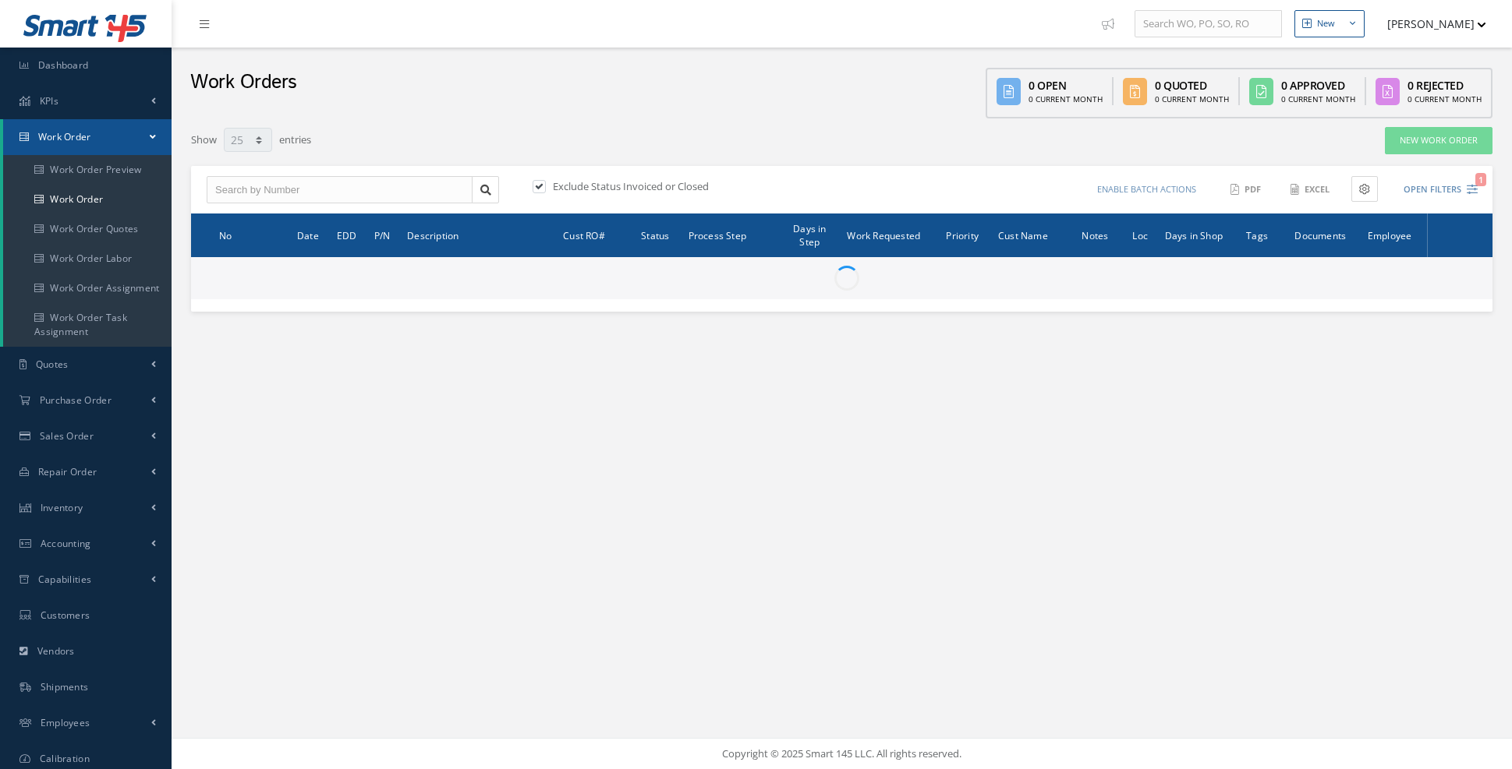
select select "25"
click at [235, 196] on input "text" at bounding box center [340, 190] width 266 height 28
click at [267, 186] on input "text" at bounding box center [340, 190] width 266 height 28
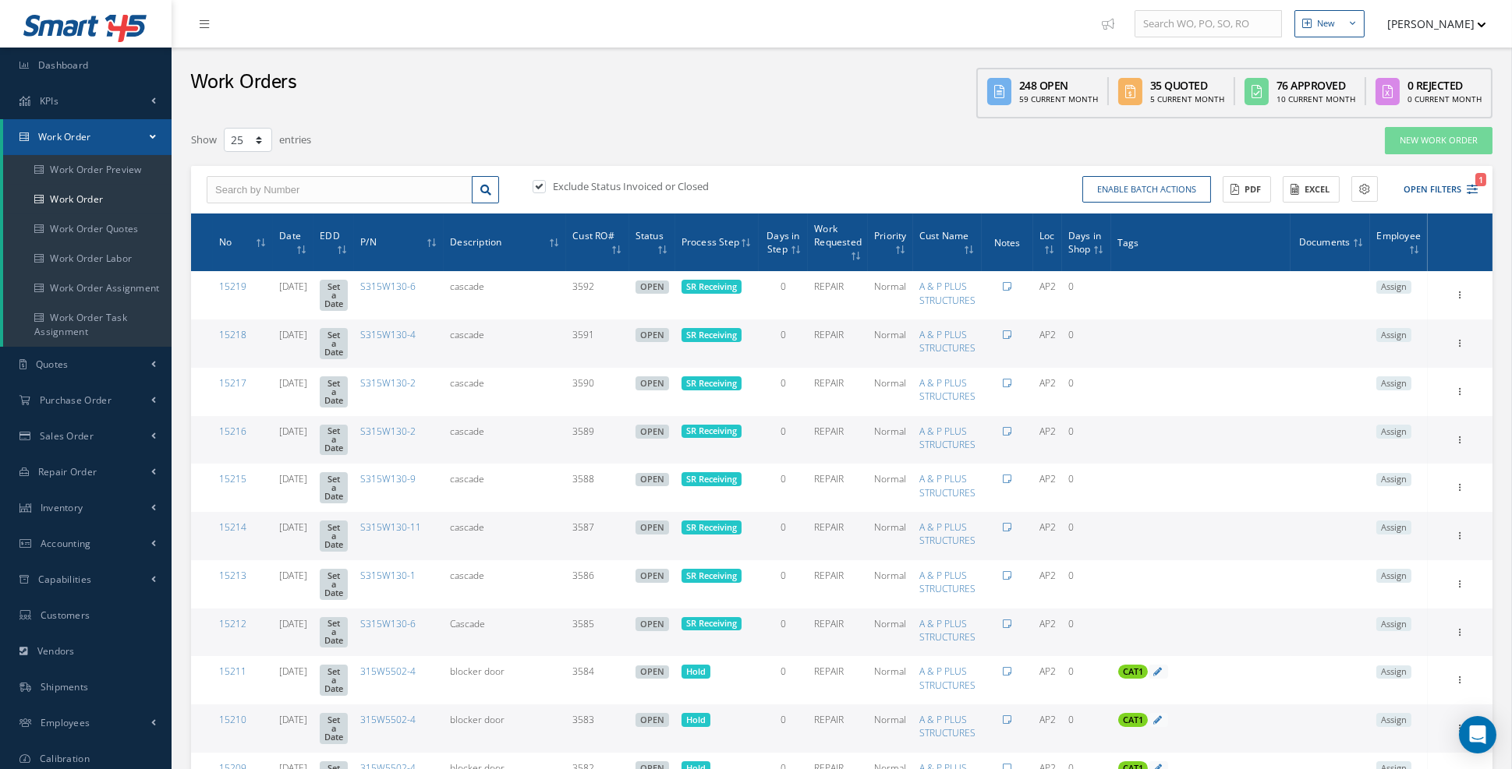
click at [300, 203] on div "Exclude Status Invoiced or Closed Enable batch actions Update Work Orders Close…" at bounding box center [841, 190] width 1301 height 48
click at [309, 194] on input "text" at bounding box center [340, 190] width 266 height 28
type input "15163"
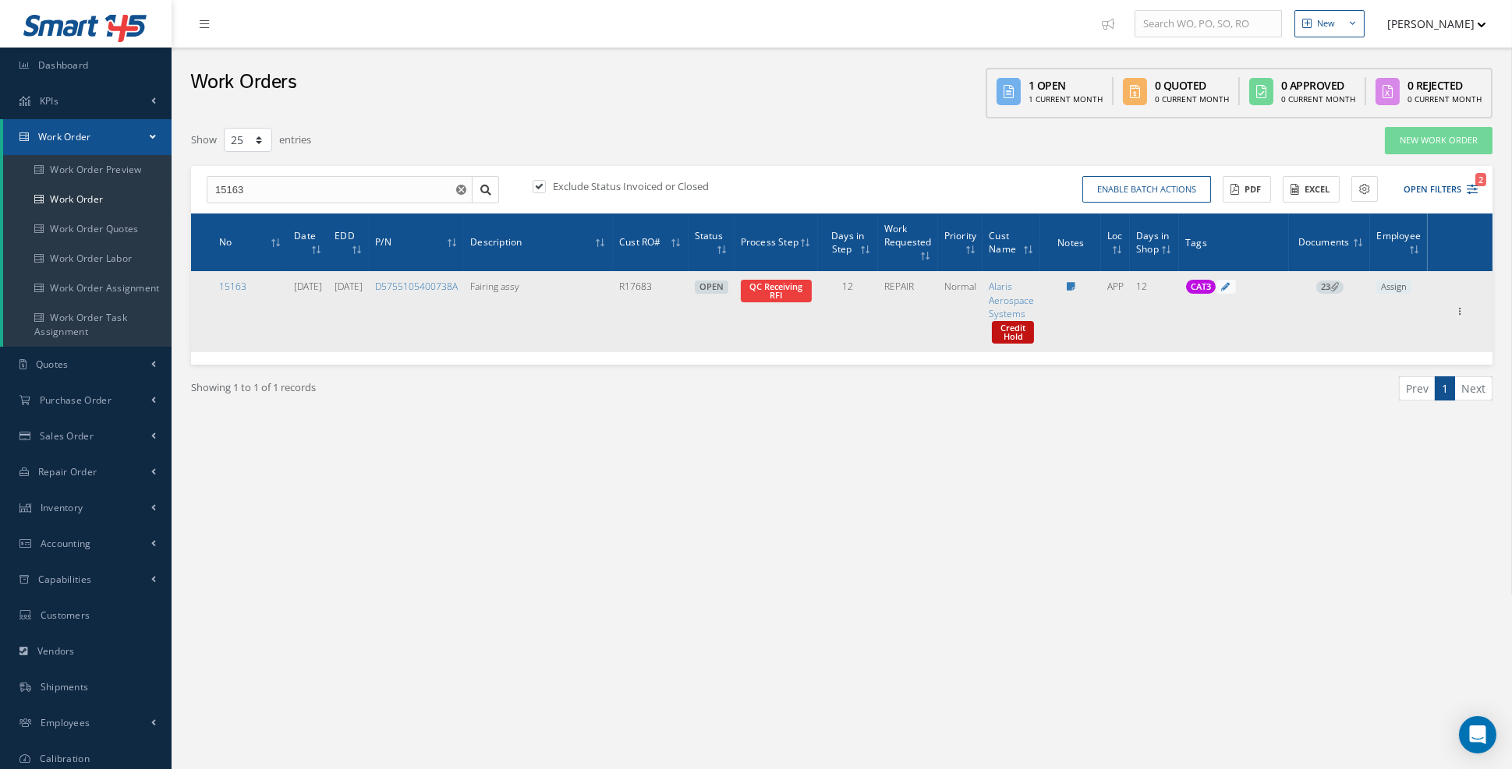
click at [1328, 283] on span "23" at bounding box center [1329, 288] width 27 height 14
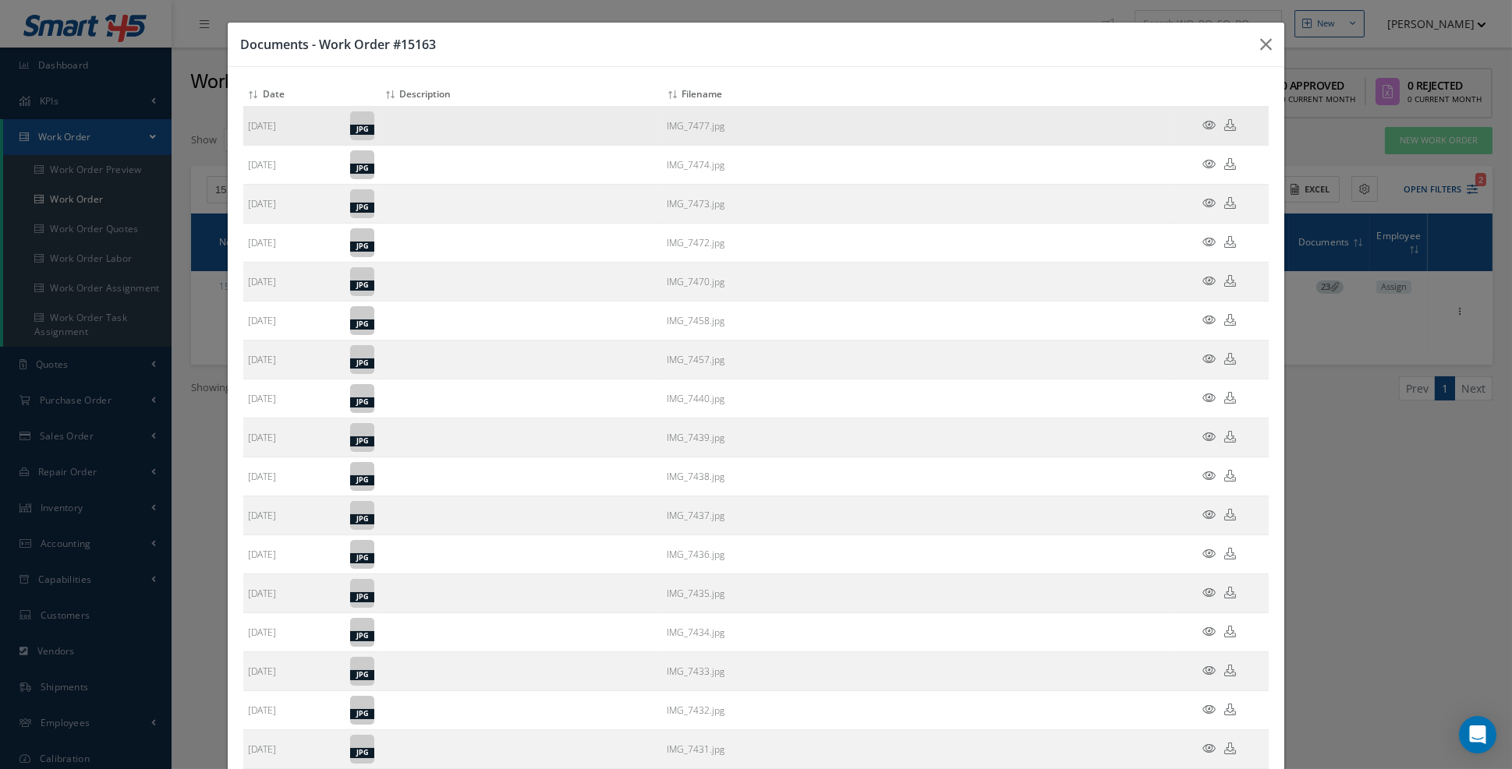
click at [1208, 123] on icon at bounding box center [1208, 125] width 13 height 12
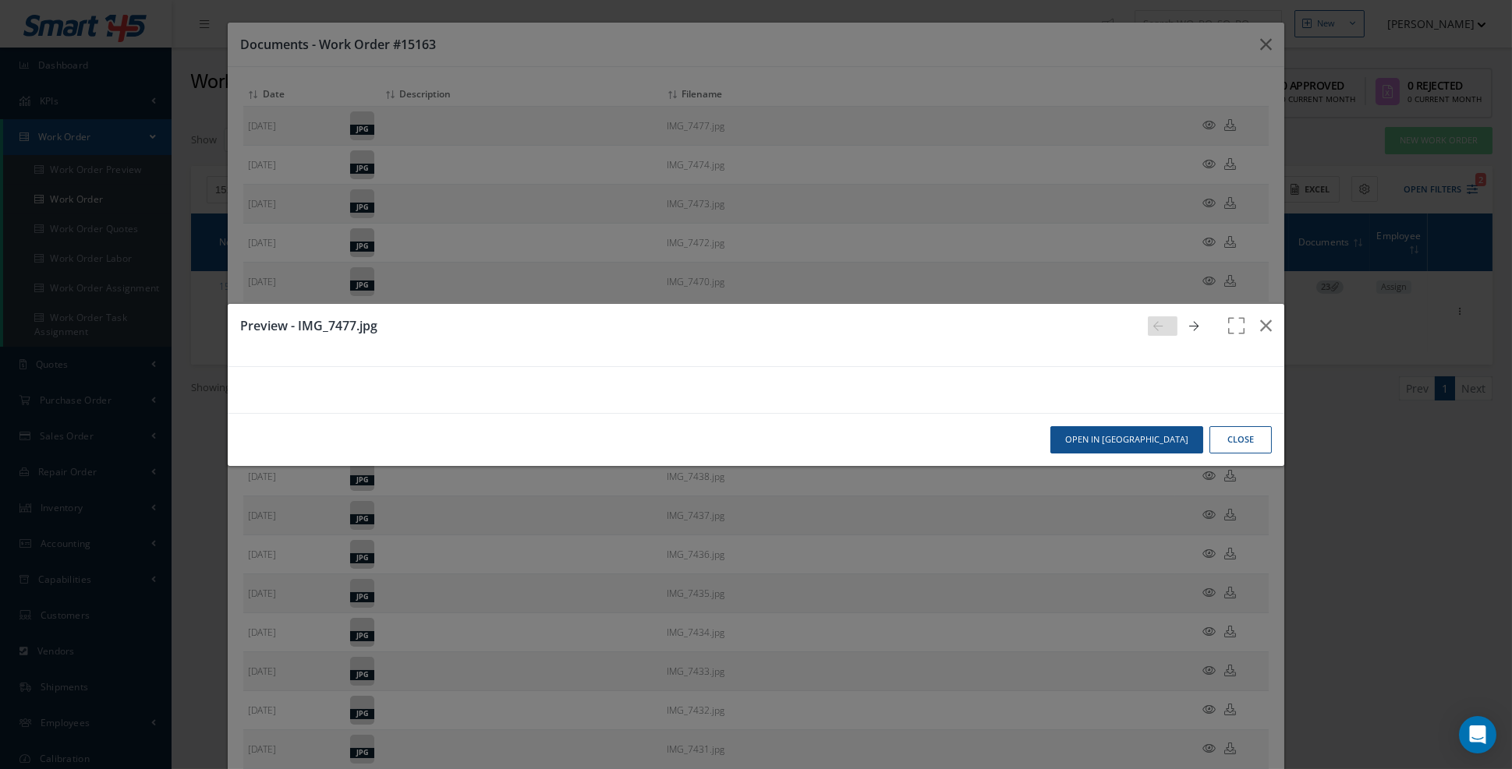
scroll to position [616, 0]
drag, startPoint x: 1420, startPoint y: 300, endPoint x: 1413, endPoint y: 302, distance: 8.1
click at [1420, 300] on div "Preview - IMG_7477.jpg Open in [GEOGRAPHIC_DATA] Close" at bounding box center [756, 384] width 1512 height 769
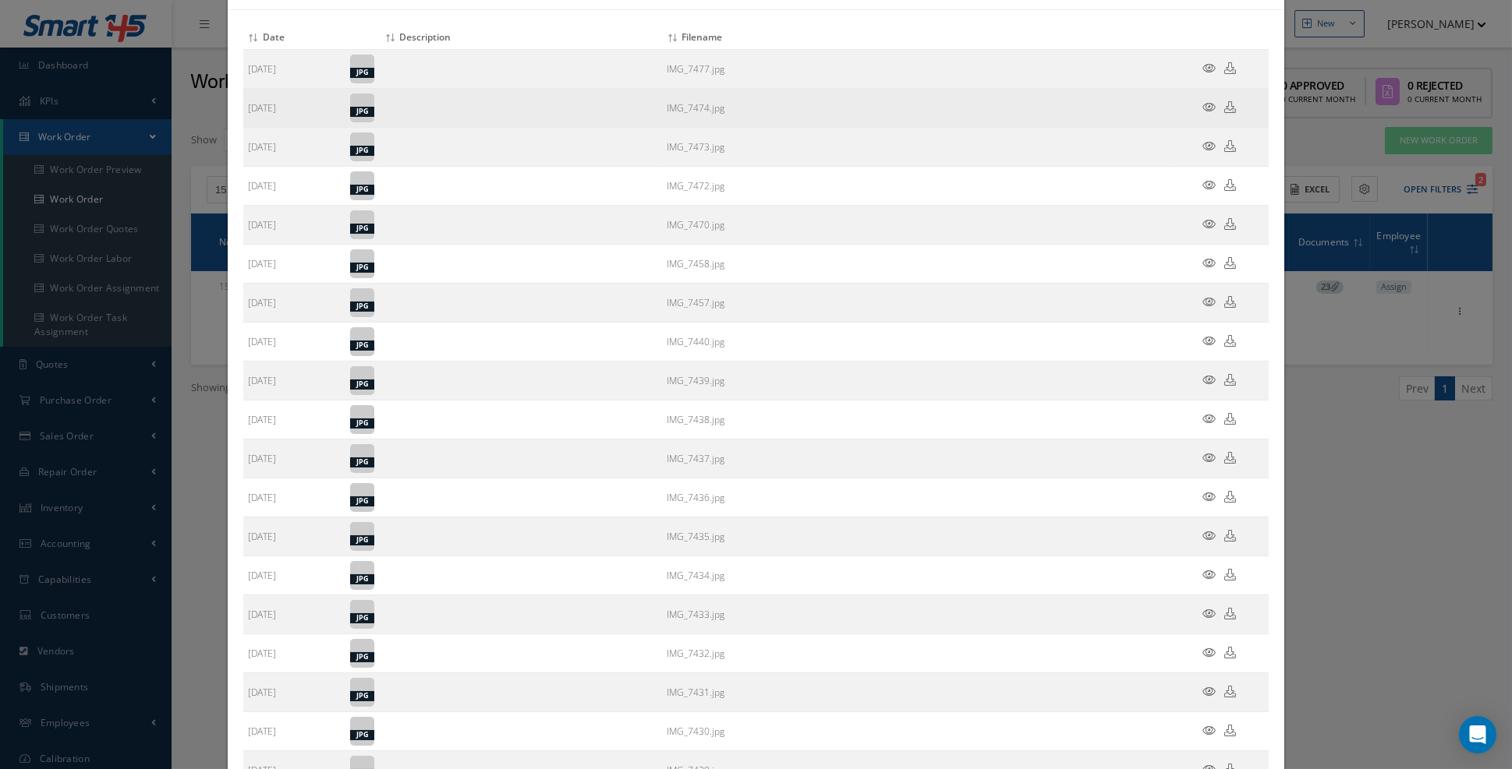
scroll to position [0, 0]
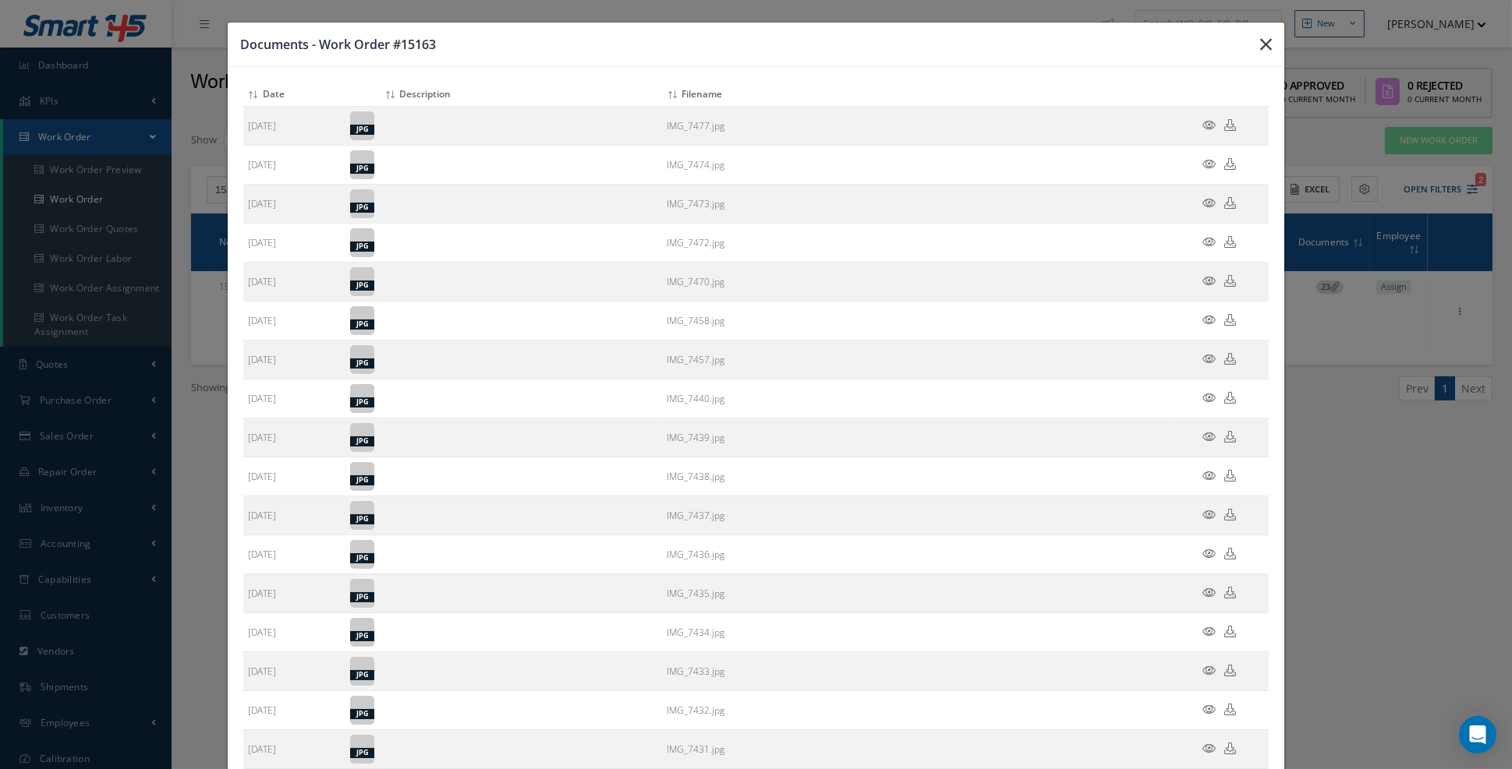
click at [1275, 45] on button "button" at bounding box center [1265, 45] width 37 height 44
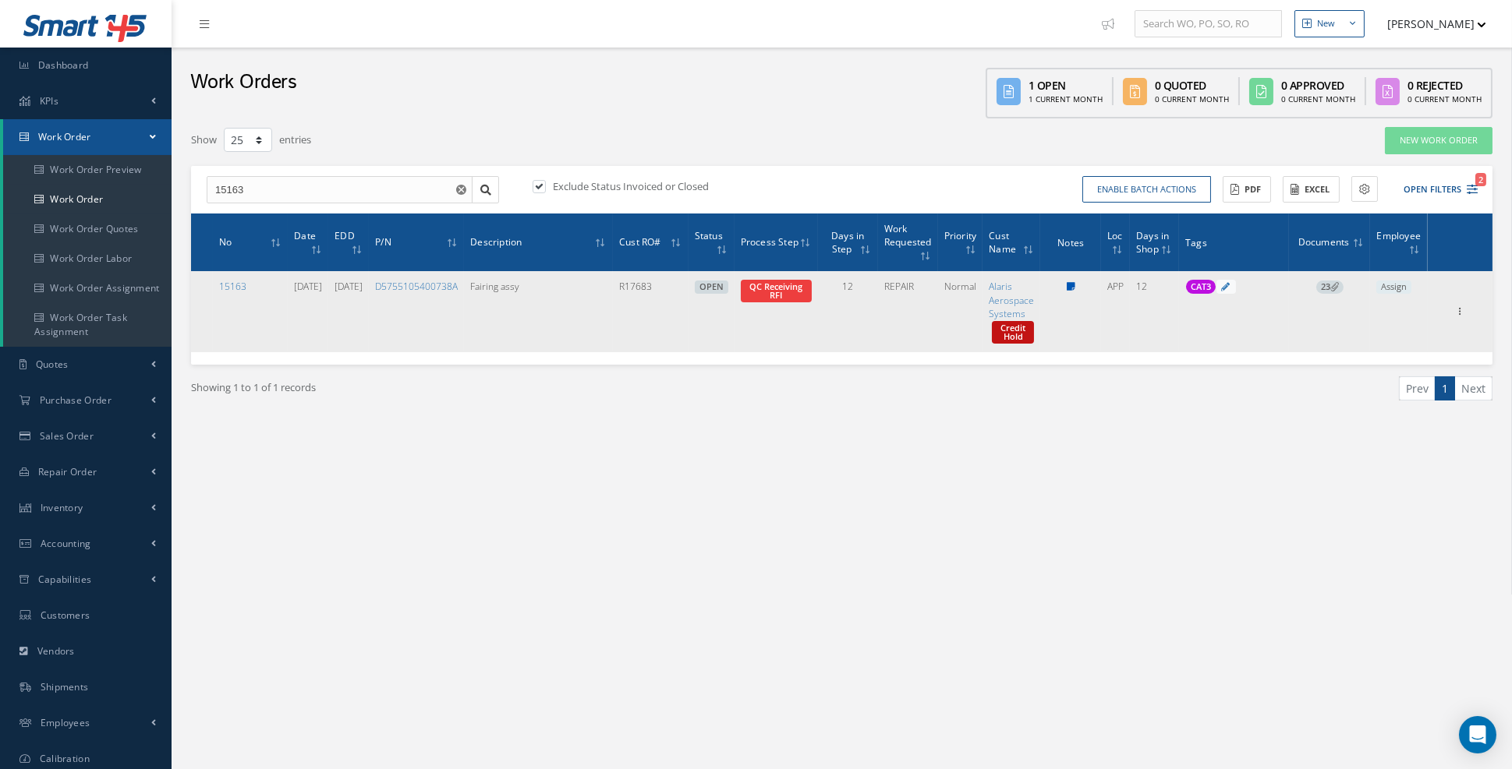
click at [1070, 288] on icon at bounding box center [1070, 286] width 9 height 9
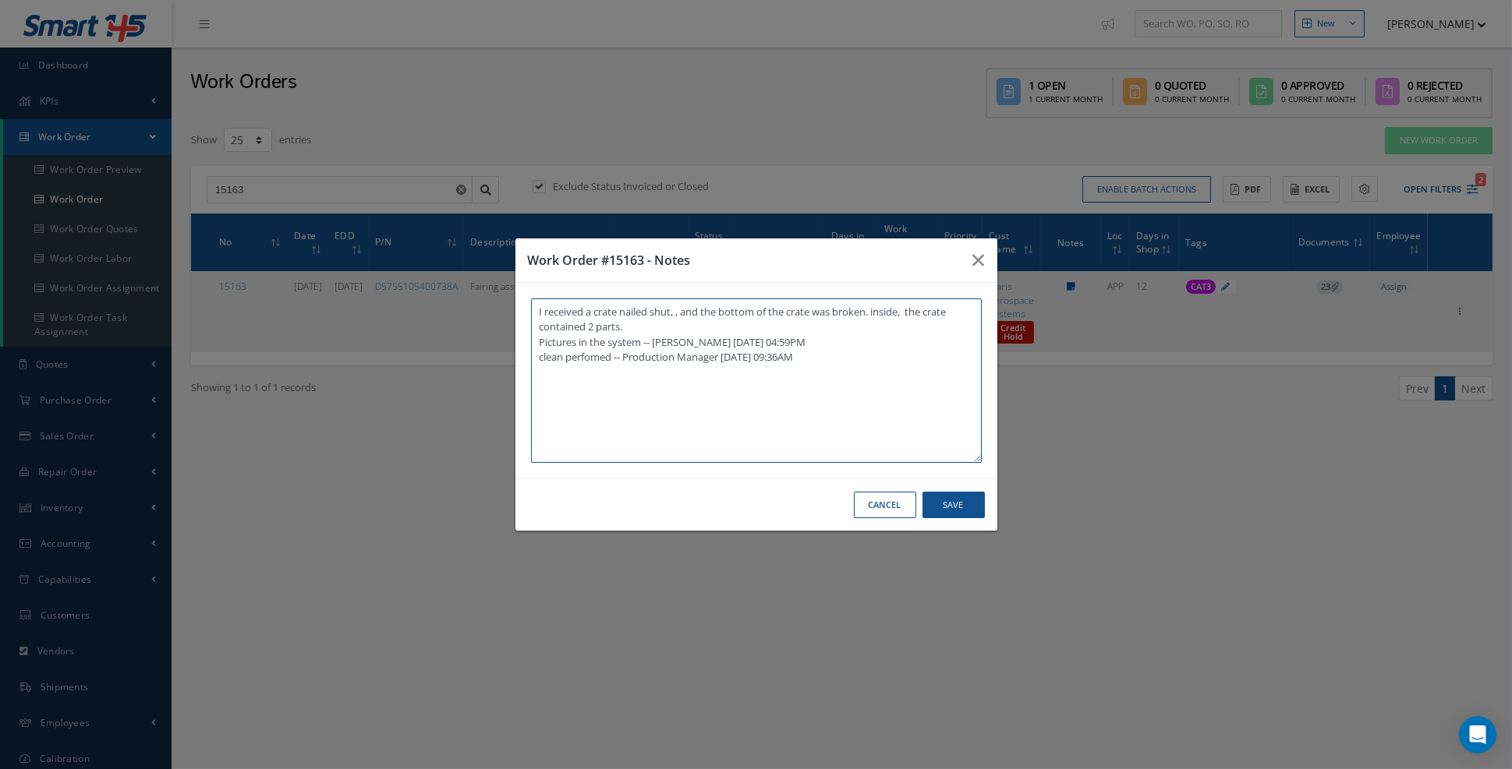
type textarea "I received a crate nailed shut, , and the bottom of the crate was broken. insid…"
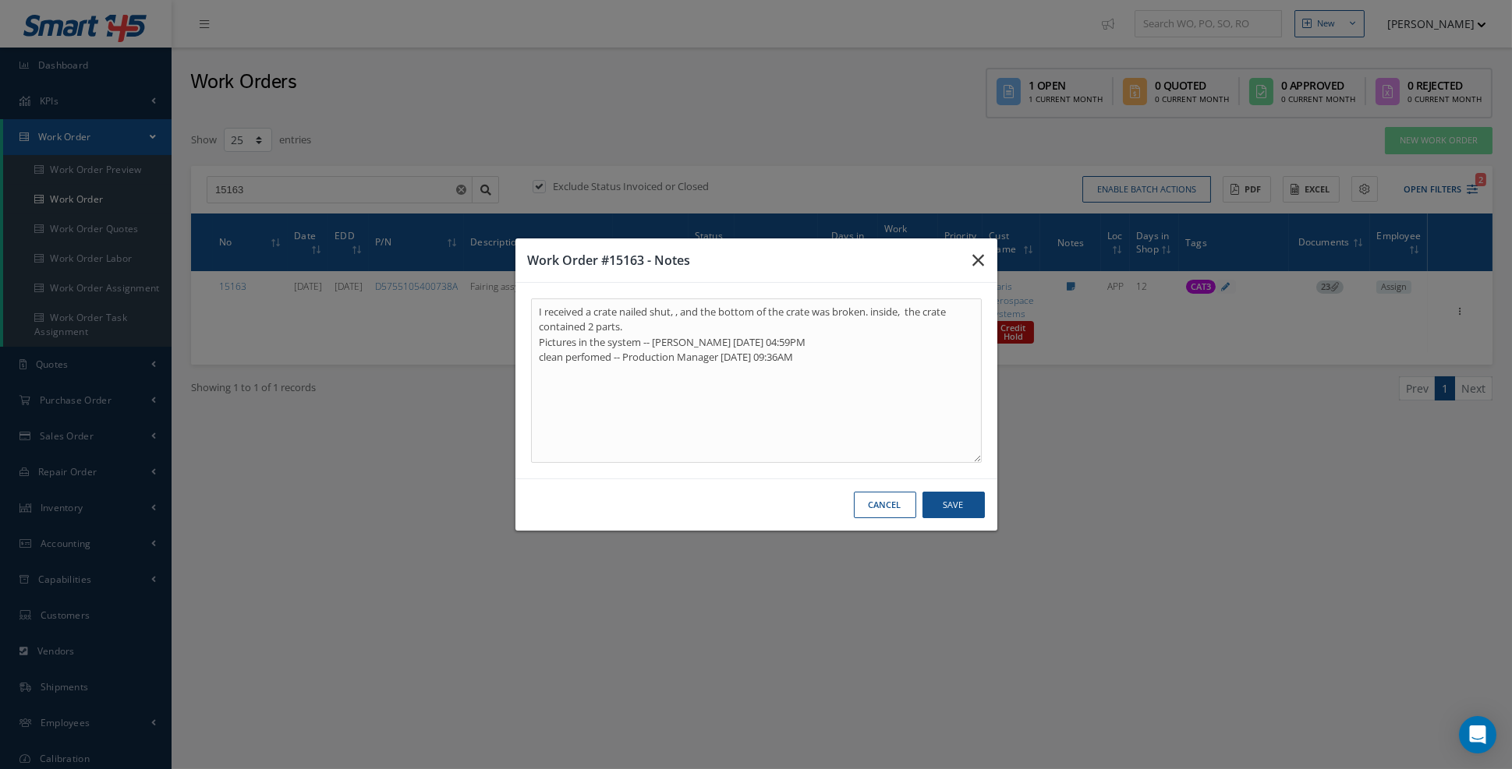
click at [976, 267] on icon "button" at bounding box center [979, 260] width 12 height 19
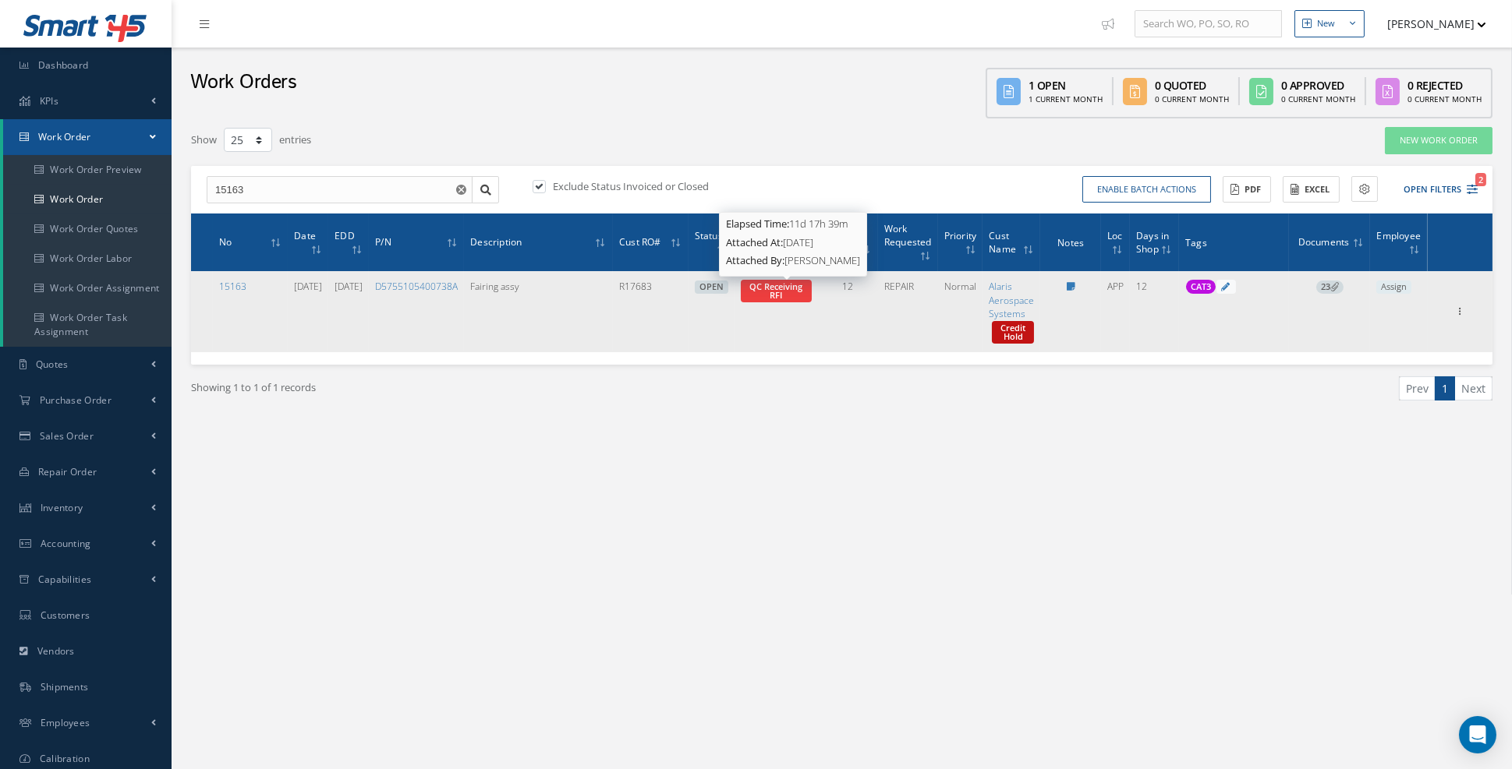
click at [759, 281] on span "QC Receiving RFI" at bounding box center [775, 291] width 53 height 20
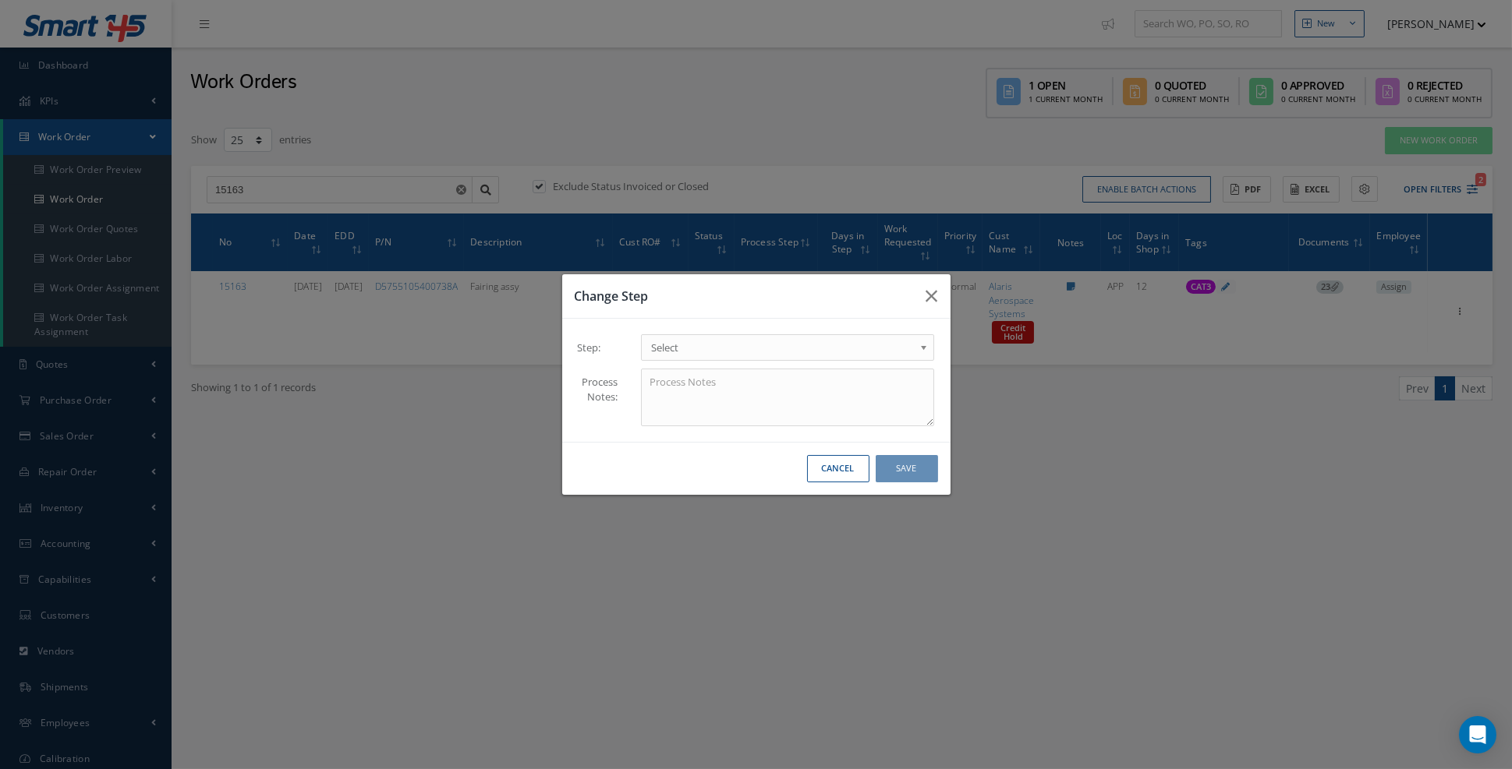
click at [739, 361] on link "Select" at bounding box center [788, 347] width 294 height 27
type input "qua"
click at [907, 480] on button "Save" at bounding box center [906, 468] width 62 height 27
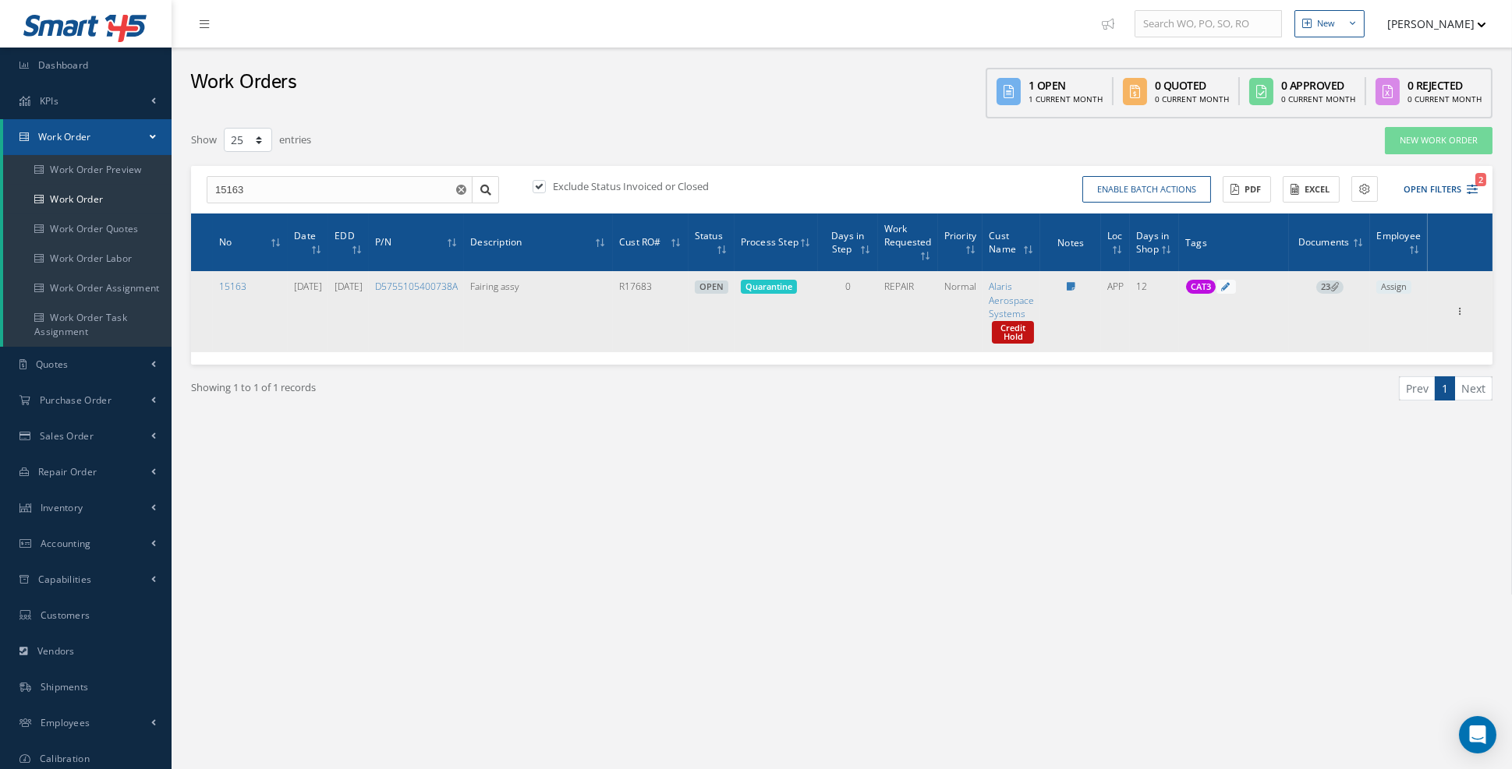
click at [1335, 285] on icon at bounding box center [1334, 286] width 9 height 9
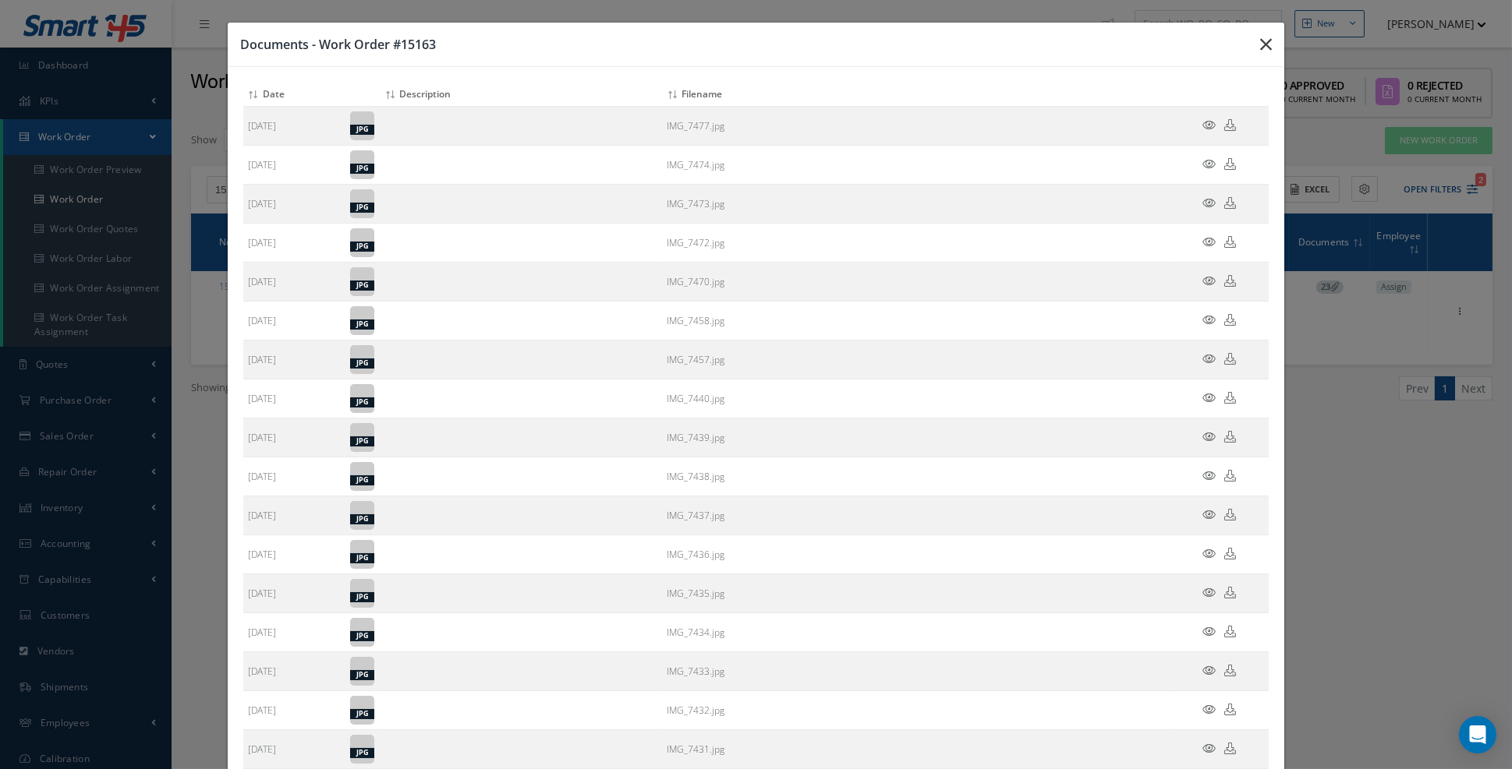
click at [1271, 56] on button "button" at bounding box center [1265, 45] width 37 height 44
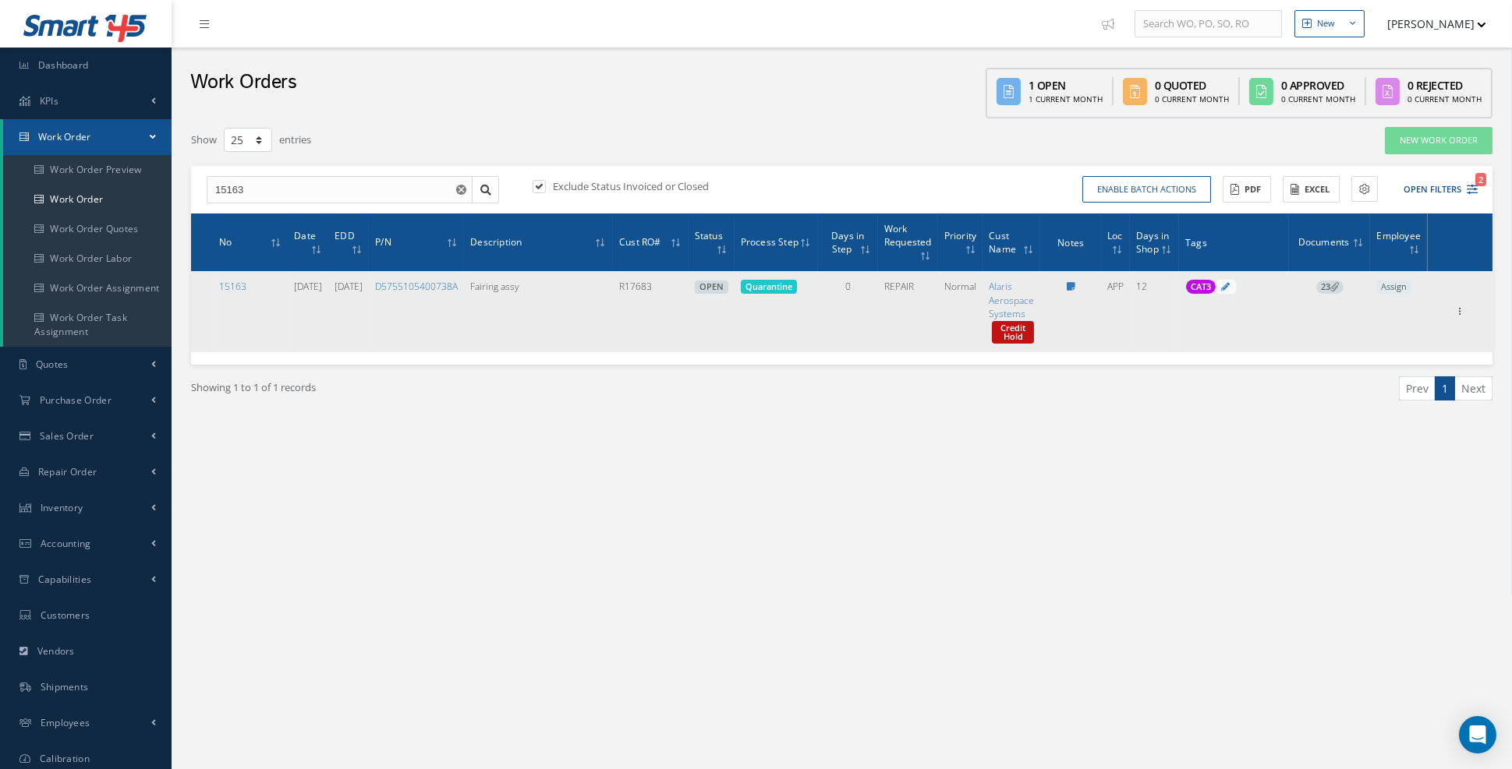
click at [1323, 292] on span "23" at bounding box center [1329, 288] width 27 height 14
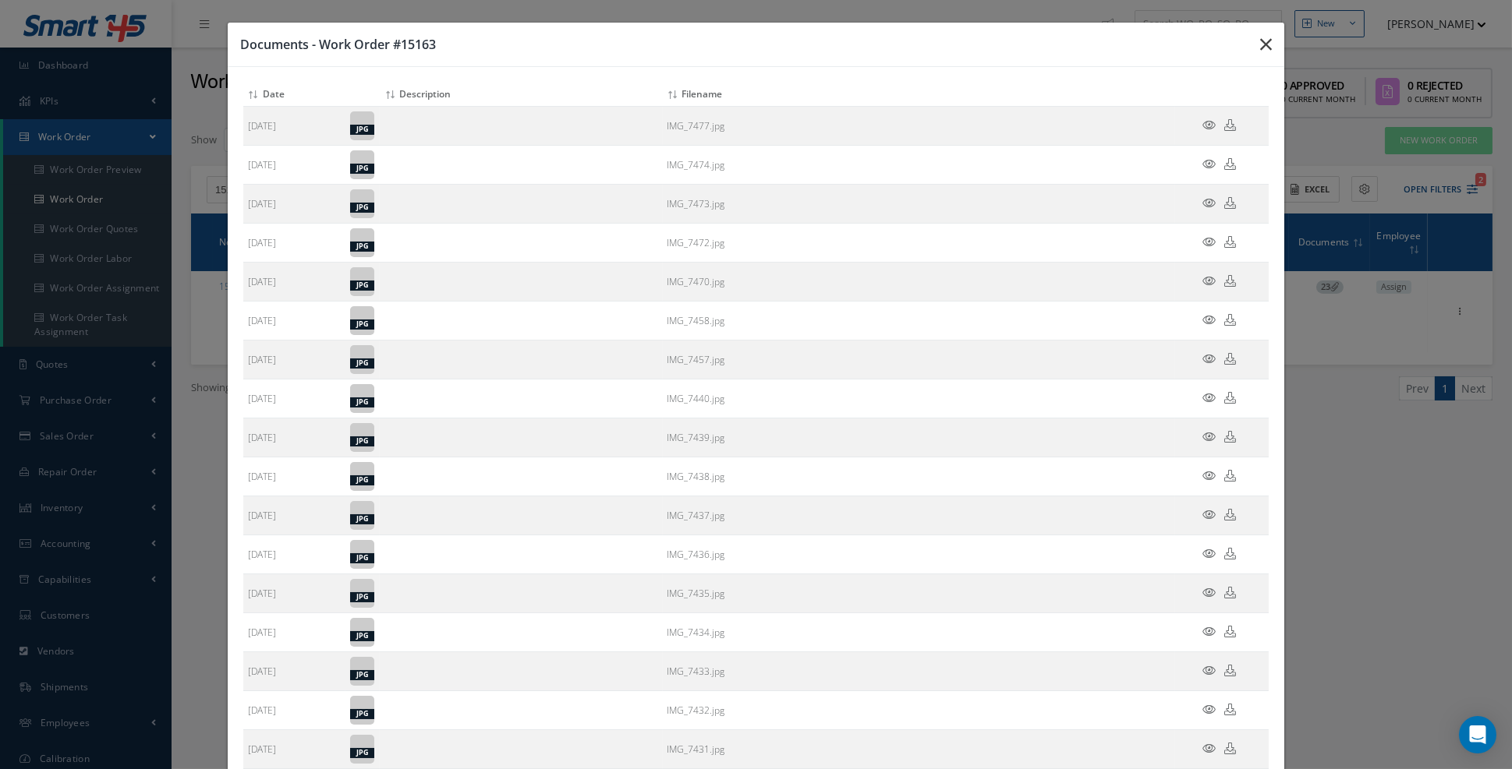
click at [1266, 34] on button "button" at bounding box center [1265, 45] width 37 height 44
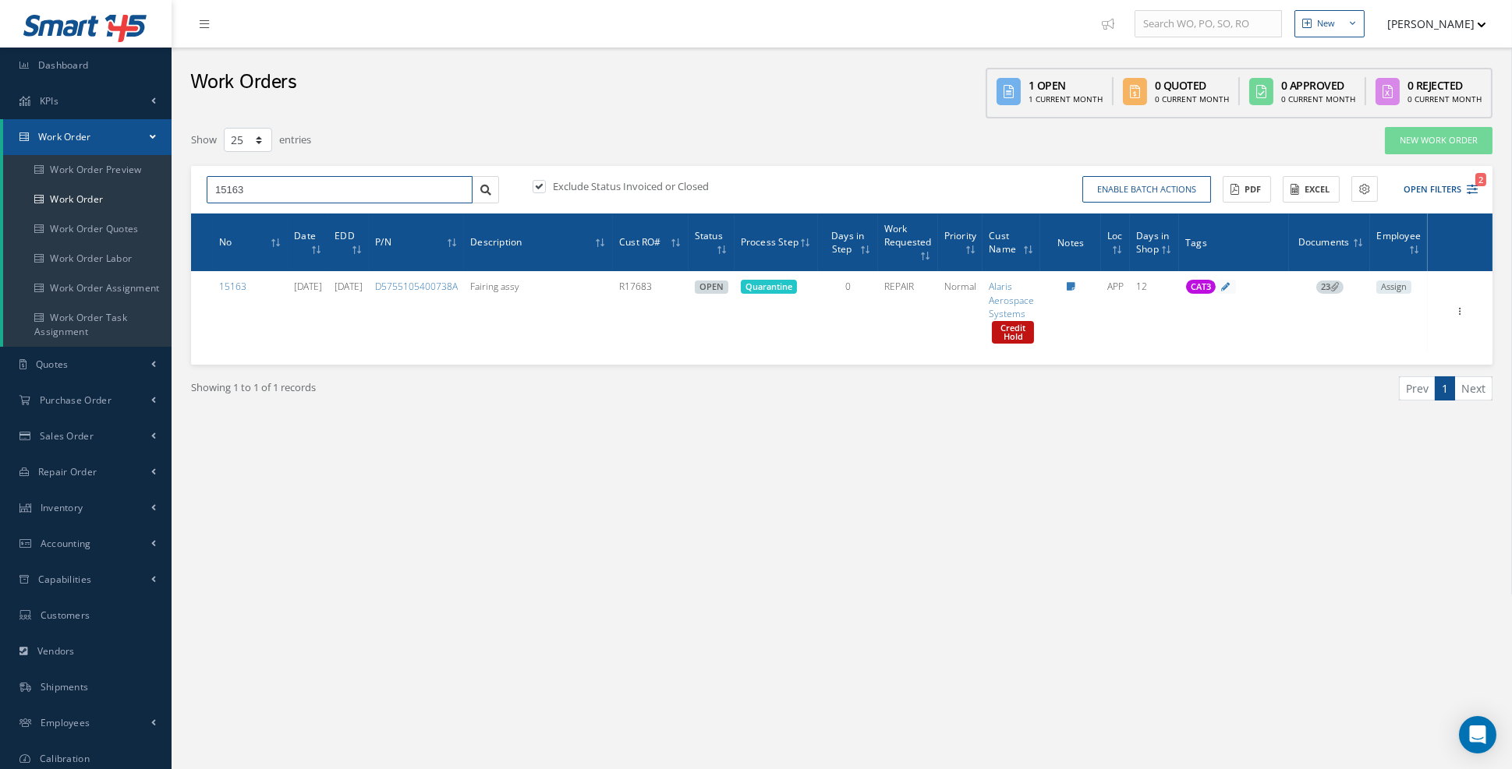
click at [292, 193] on input "15163" at bounding box center [340, 190] width 266 height 28
type input "15174"
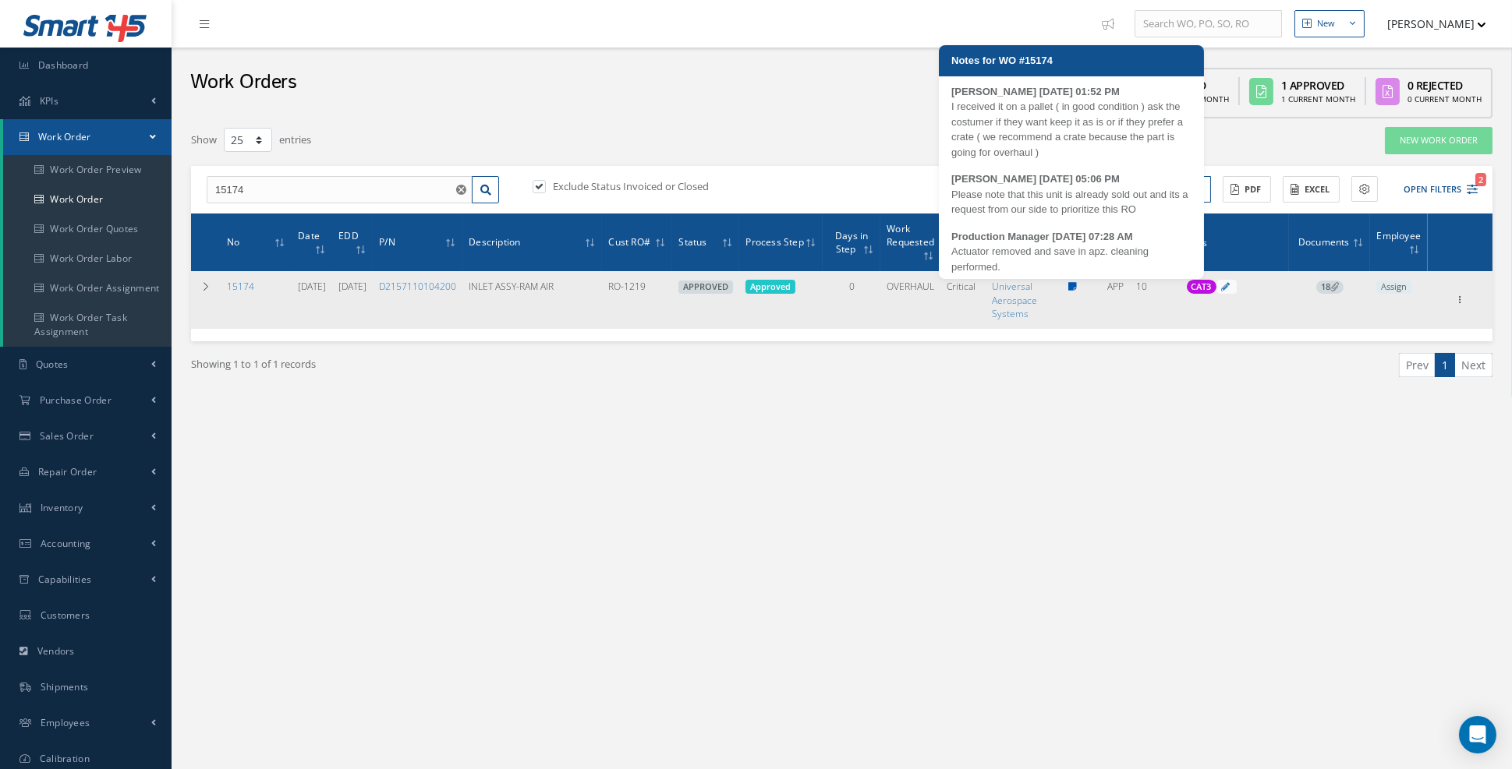
click at [1077, 282] on icon at bounding box center [1072, 286] width 9 height 9
type textarea "I received it on a pallet ( in good condition ) ask the costumer if they want k…"
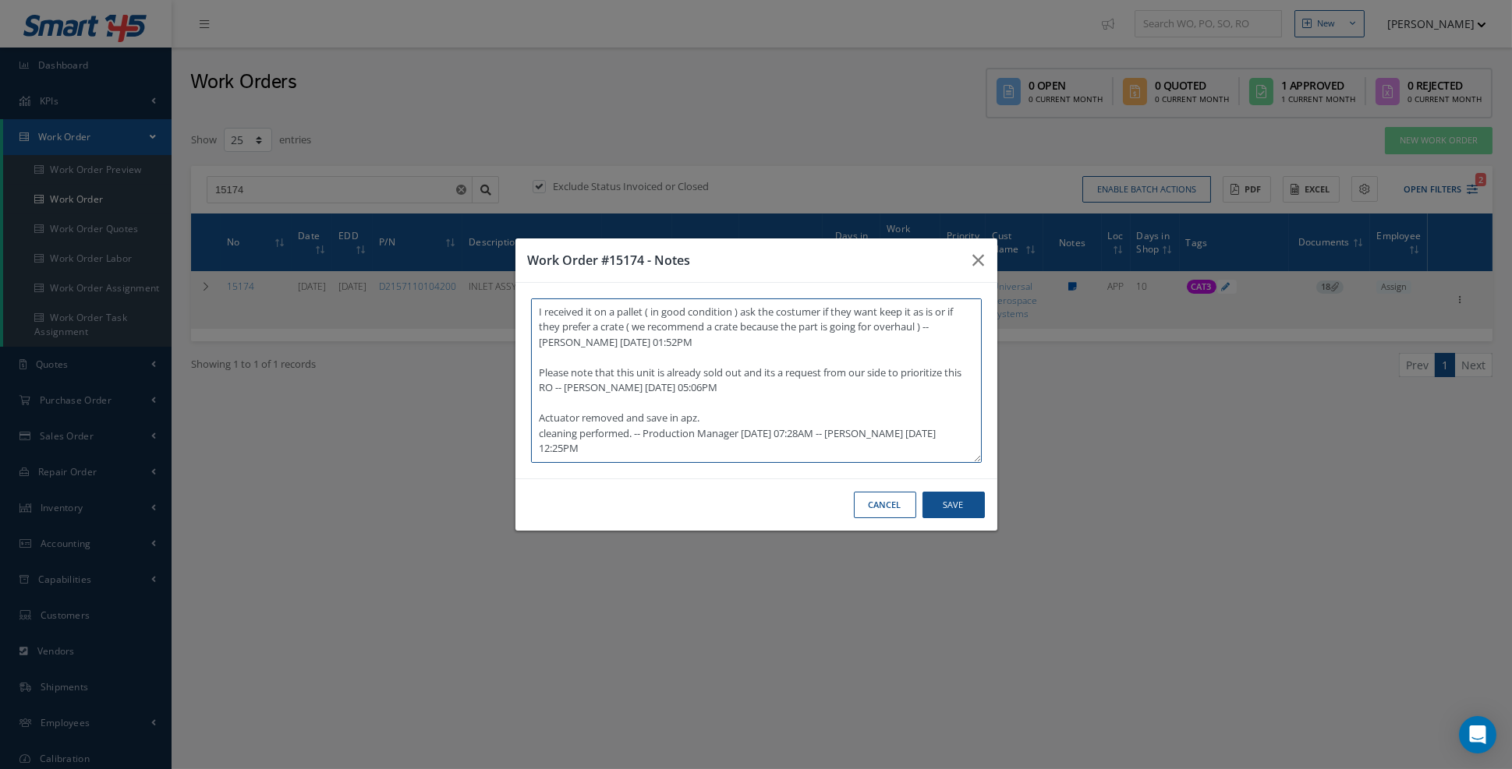
scroll to position [167, 0]
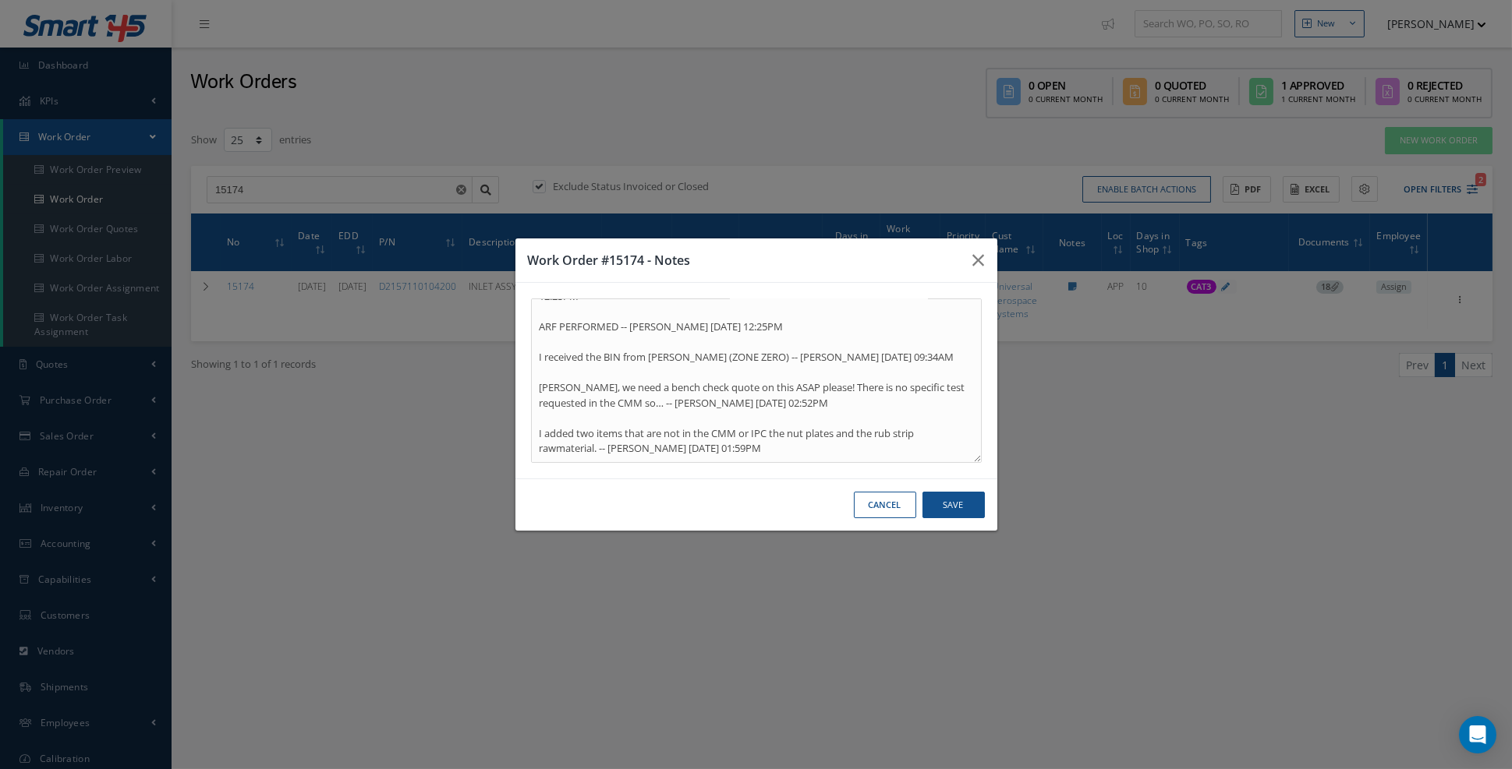
click at [651, 556] on div "Work Order #15174 - Notes I received it on a pallet ( in good condition ) ask t…" at bounding box center [756, 384] width 1512 height 769
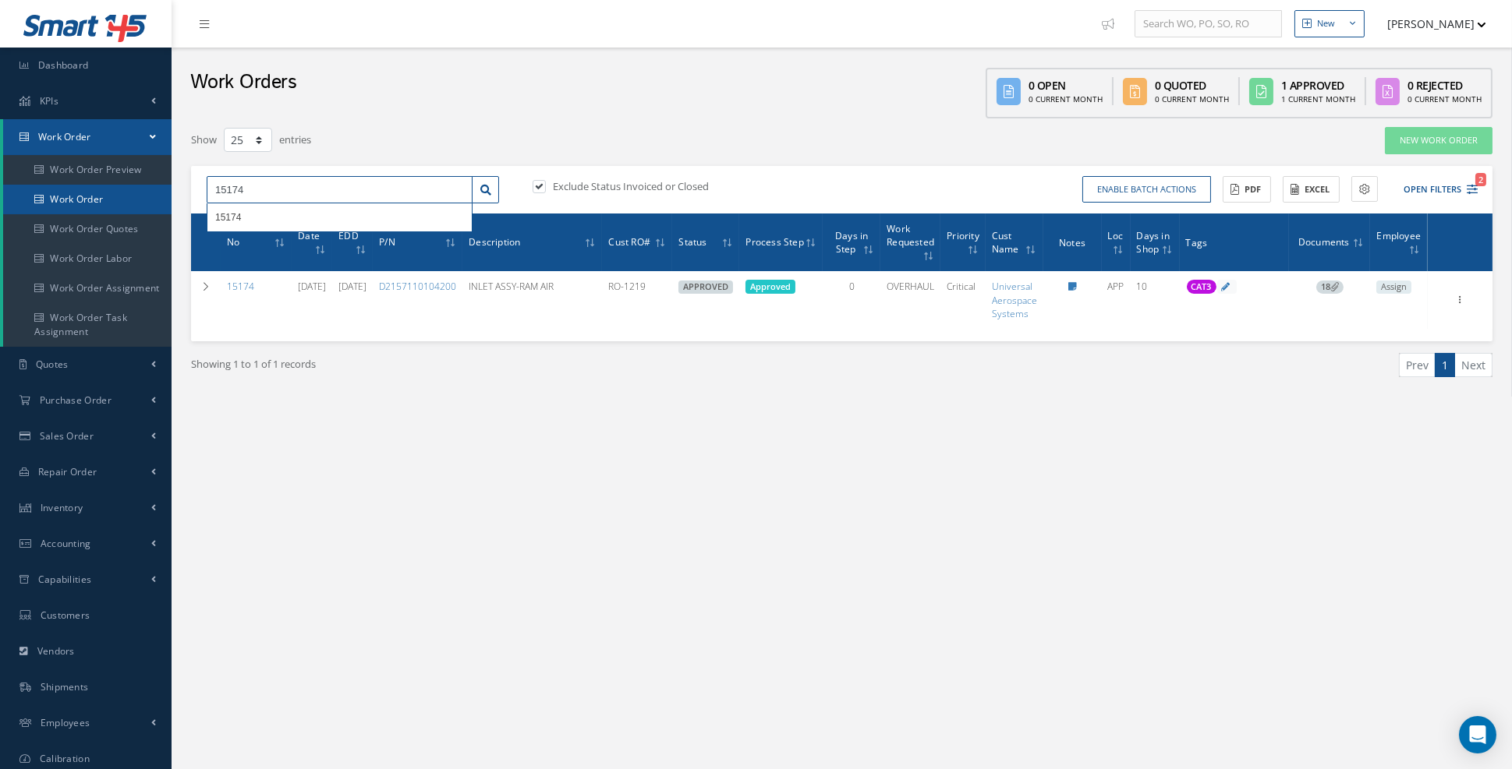
drag, startPoint x: 339, startPoint y: 196, endPoint x: 147, endPoint y: 188, distance: 192.7
click at [147, 188] on div "Smart 145 Dashboard KPIs Work Order Accounting Work Order Work Order Preview Wo…" at bounding box center [756, 424] width 1512 height 849
type input "12117"
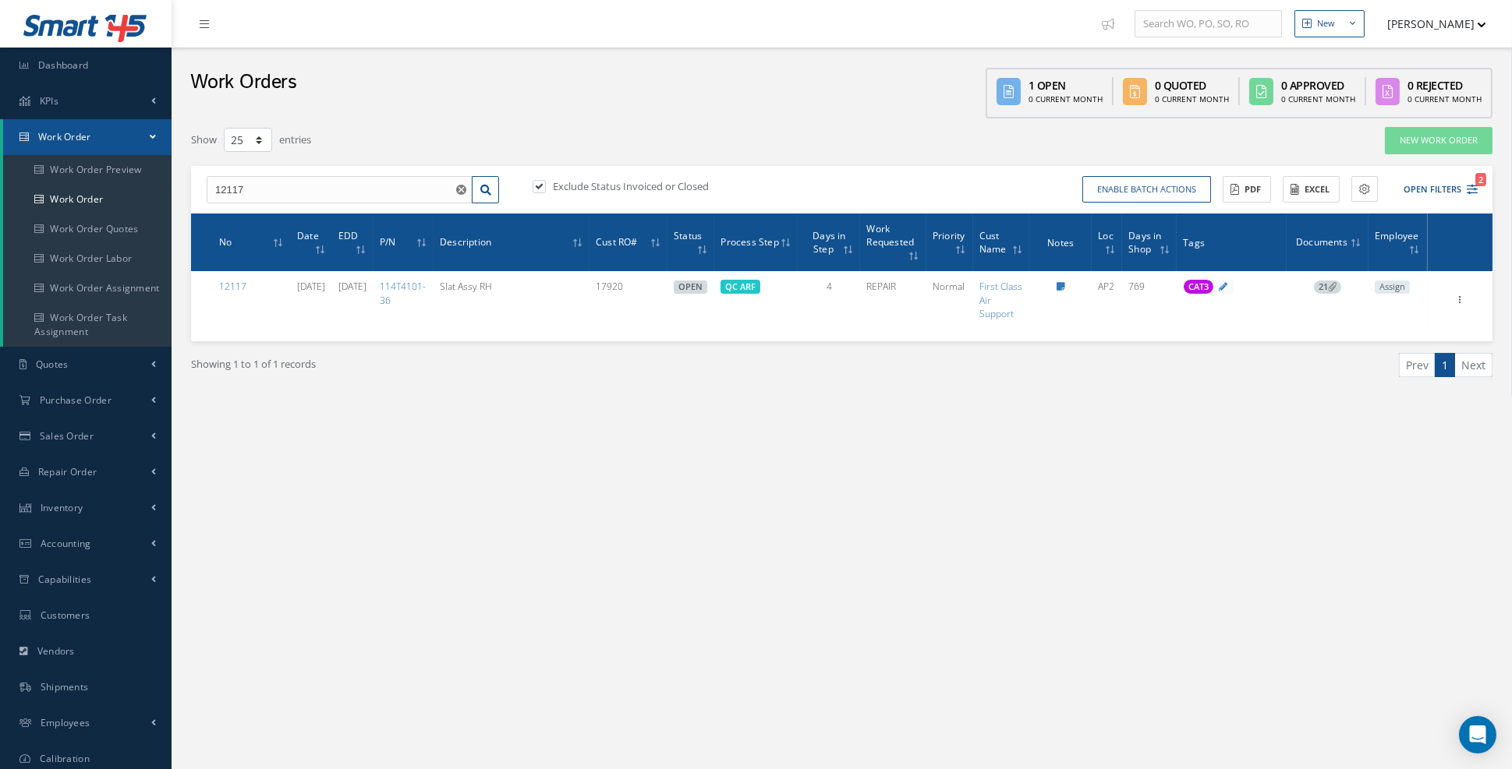
click at [1336, 288] on icon at bounding box center [1332, 286] width 9 height 9
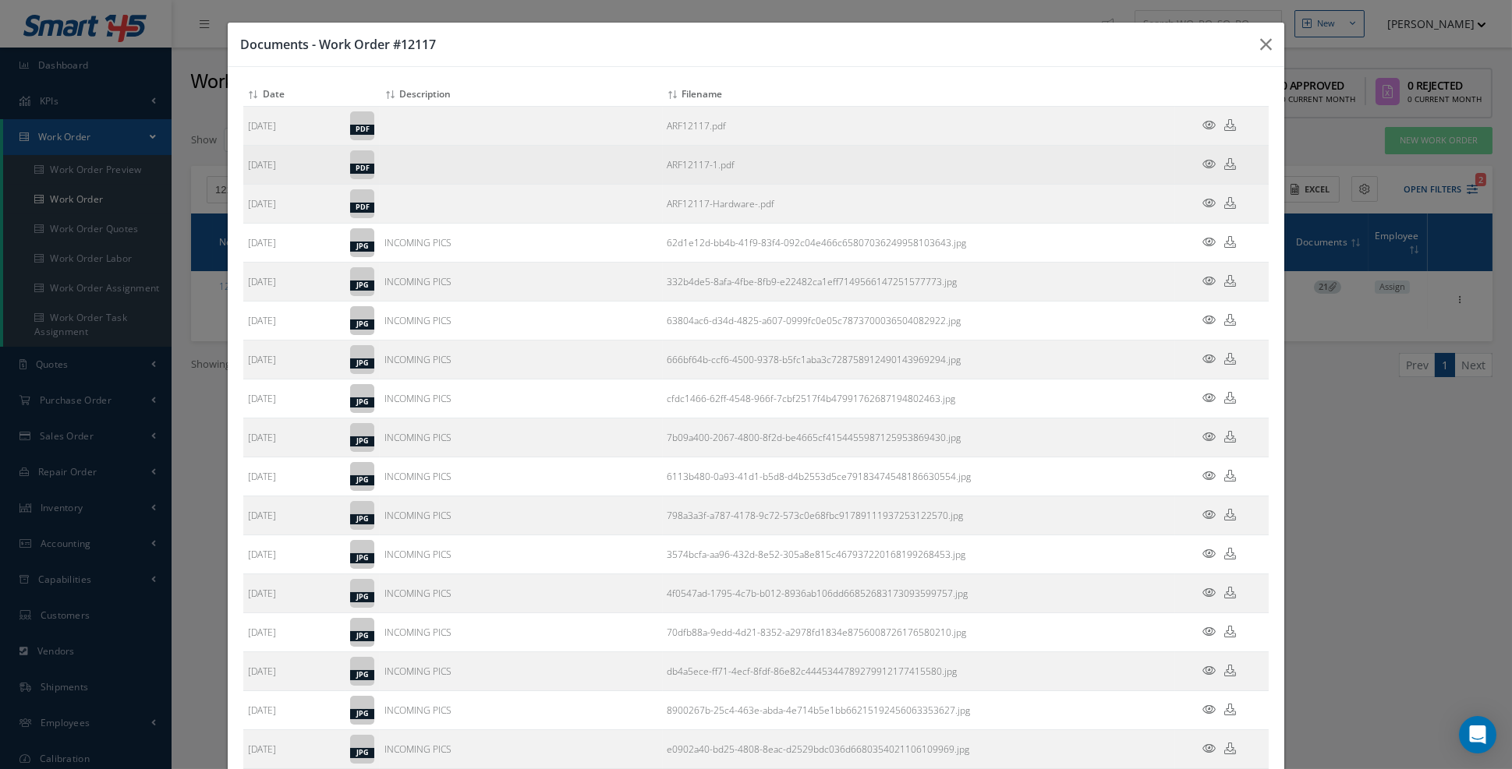
click at [1203, 164] on icon at bounding box center [1208, 164] width 13 height 12
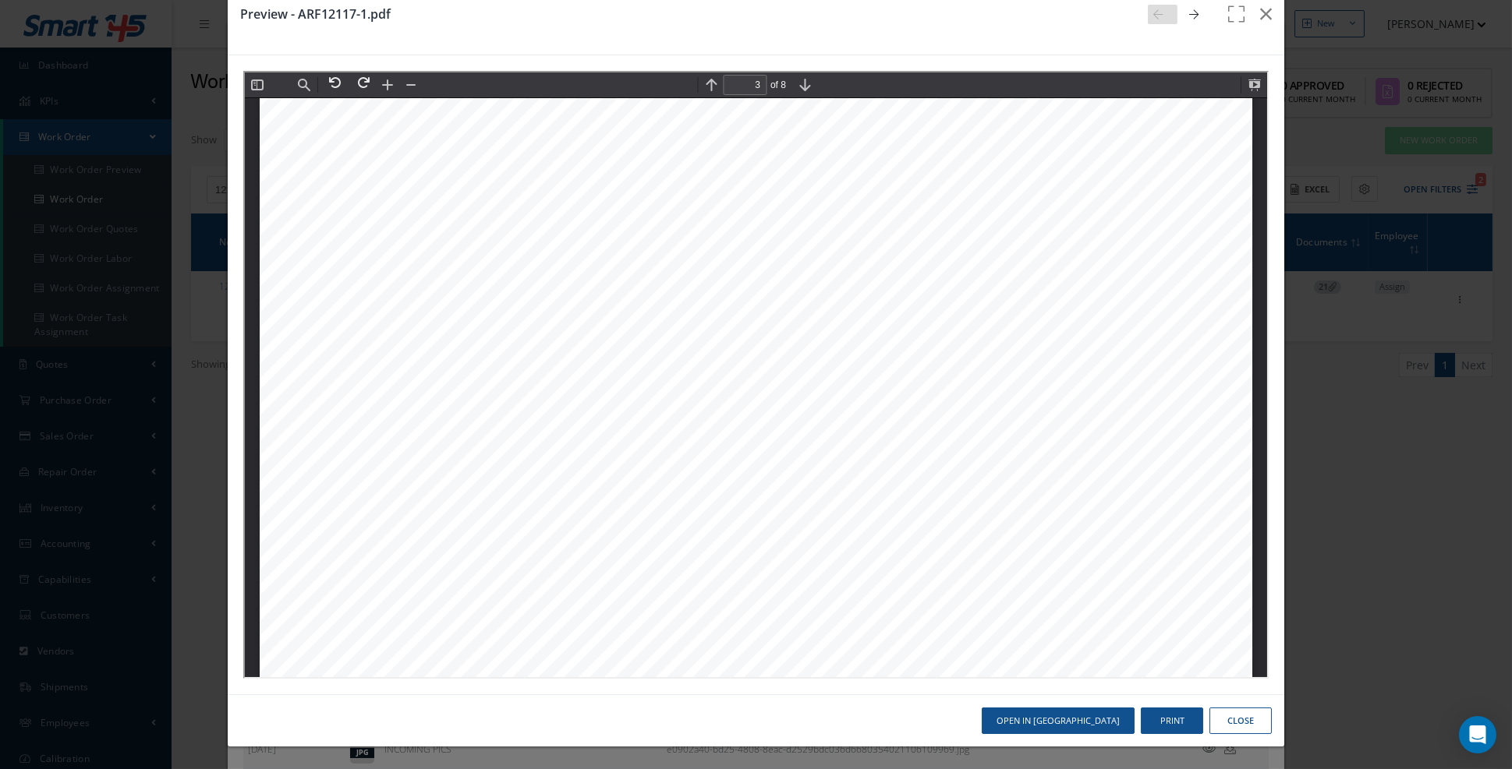
type input "4"
click at [1335, 323] on div "Preview - ARF12117-1.pdf Open in New Tab Print Close" at bounding box center [756, 384] width 1512 height 769
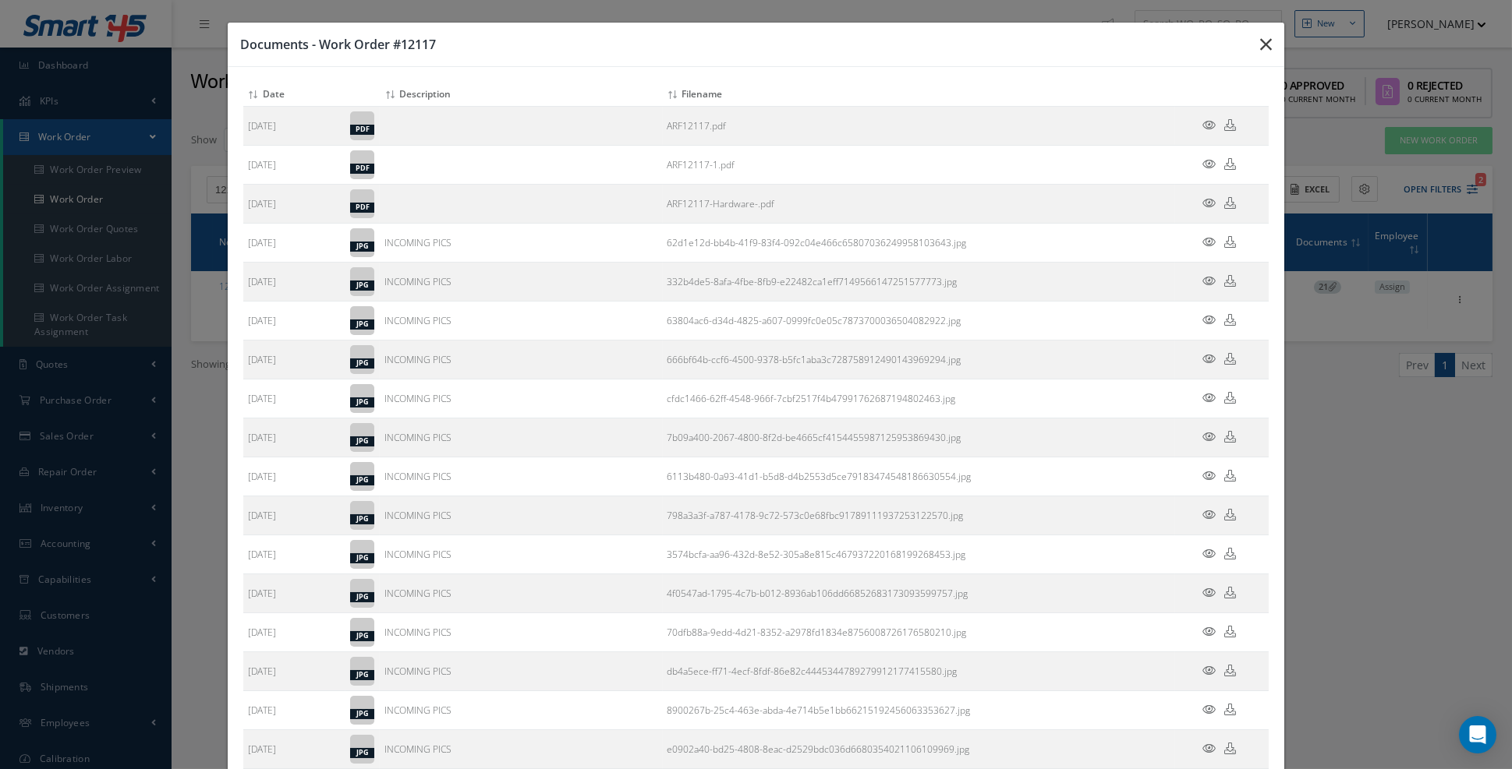
click at [1268, 55] on button "button" at bounding box center [1265, 45] width 37 height 44
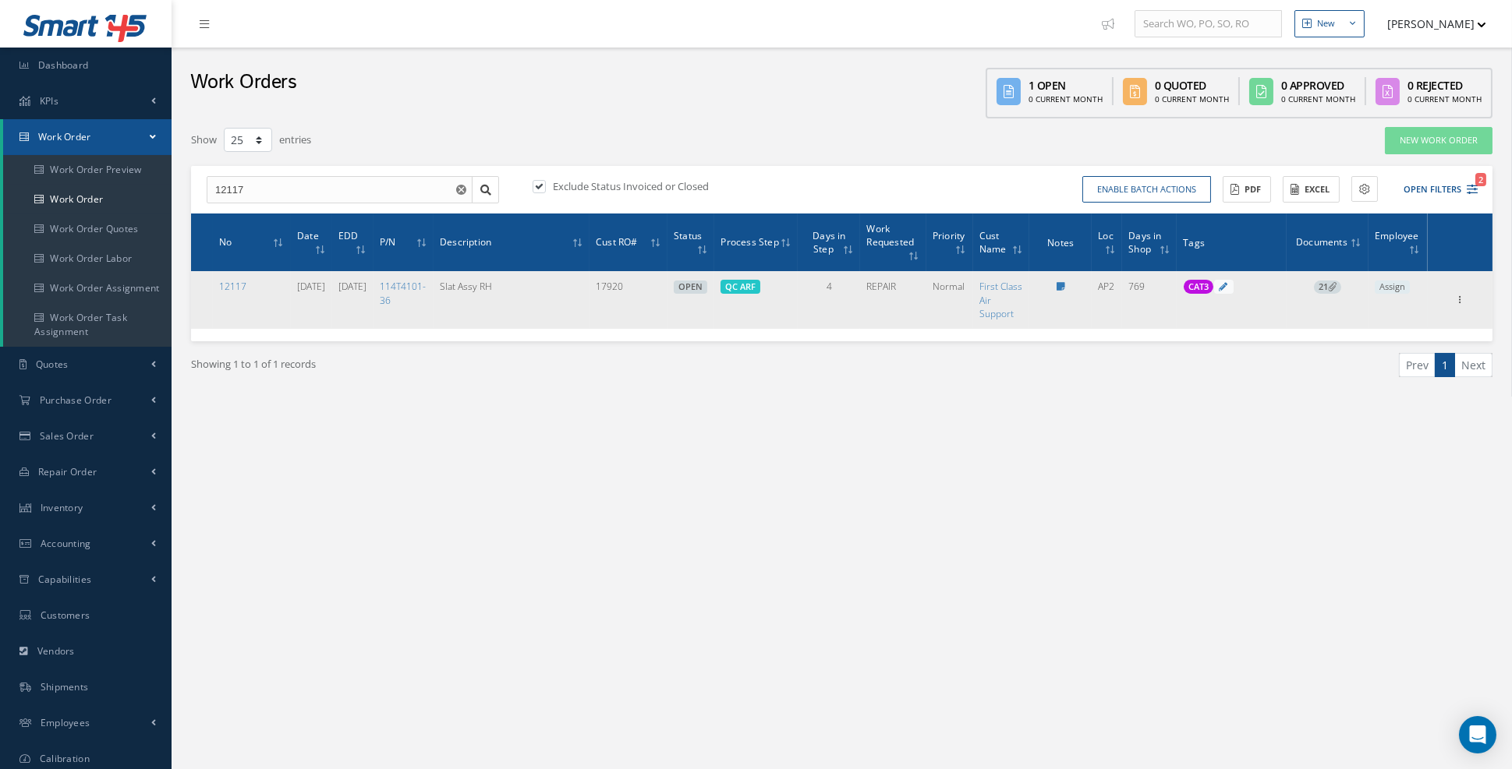
click at [1328, 271] on td "21" at bounding box center [1327, 299] width 82 height 57
click at [1327, 288] on span "21" at bounding box center [1327, 288] width 27 height 14
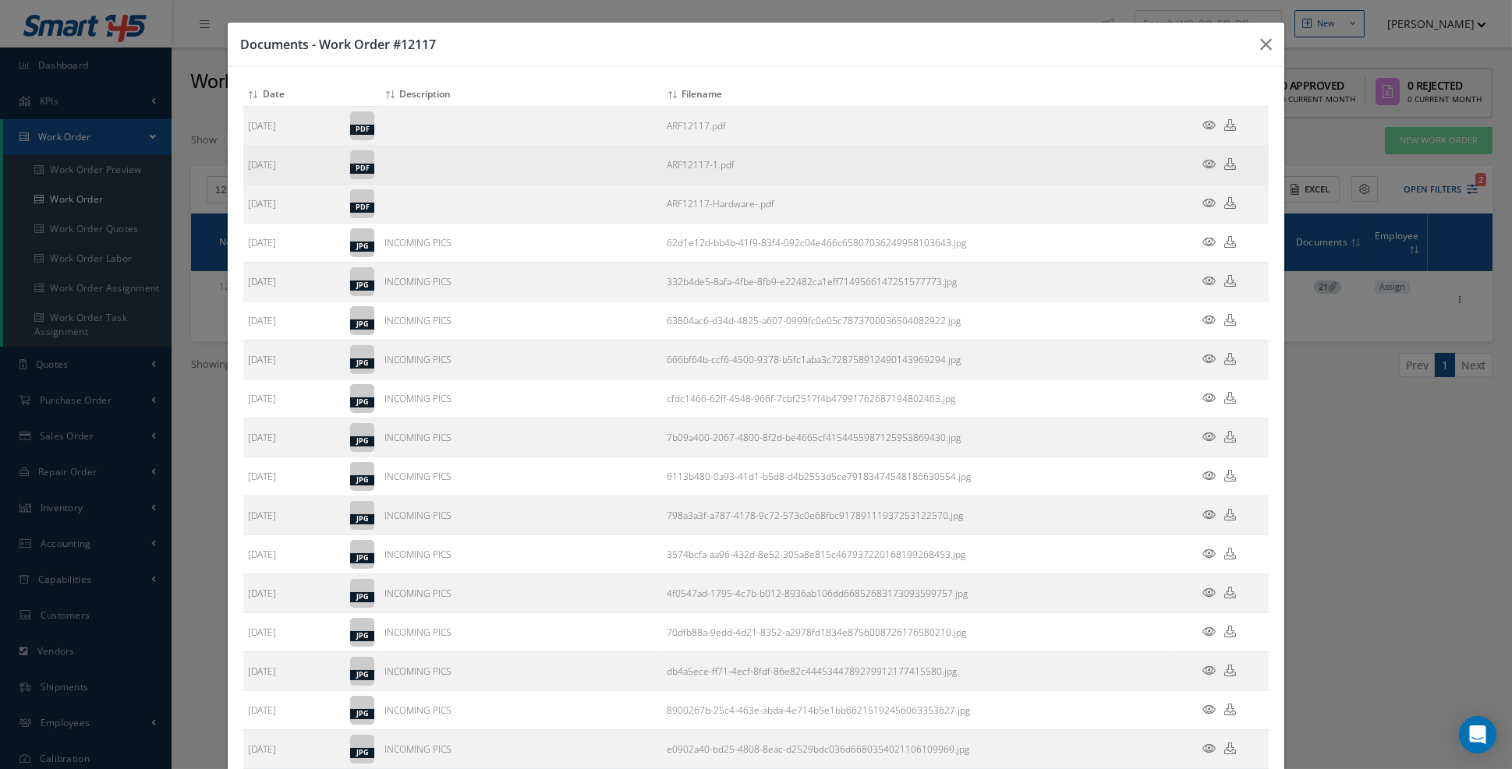
click at [1210, 160] on icon at bounding box center [1208, 164] width 13 height 12
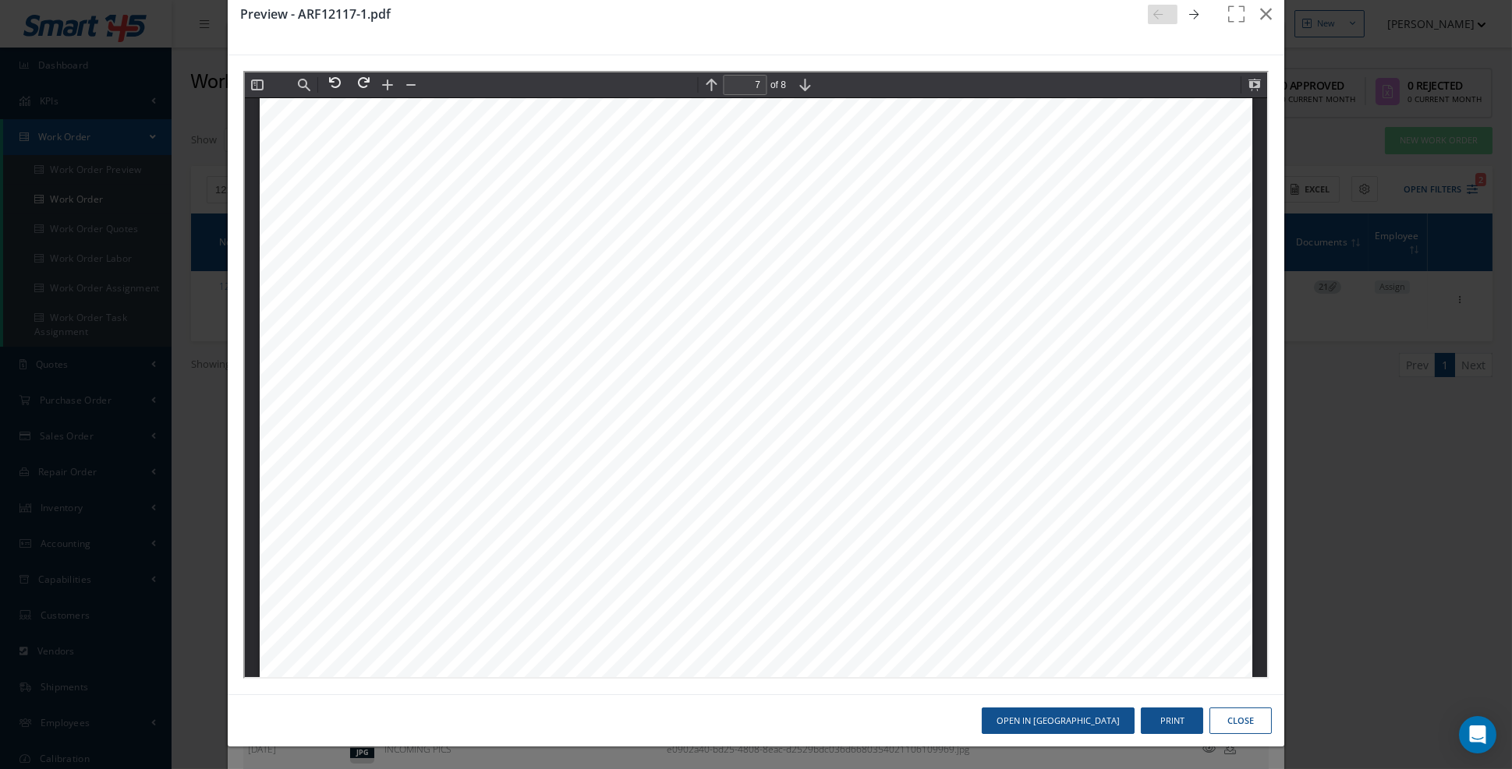
scroll to position [8514, 0]
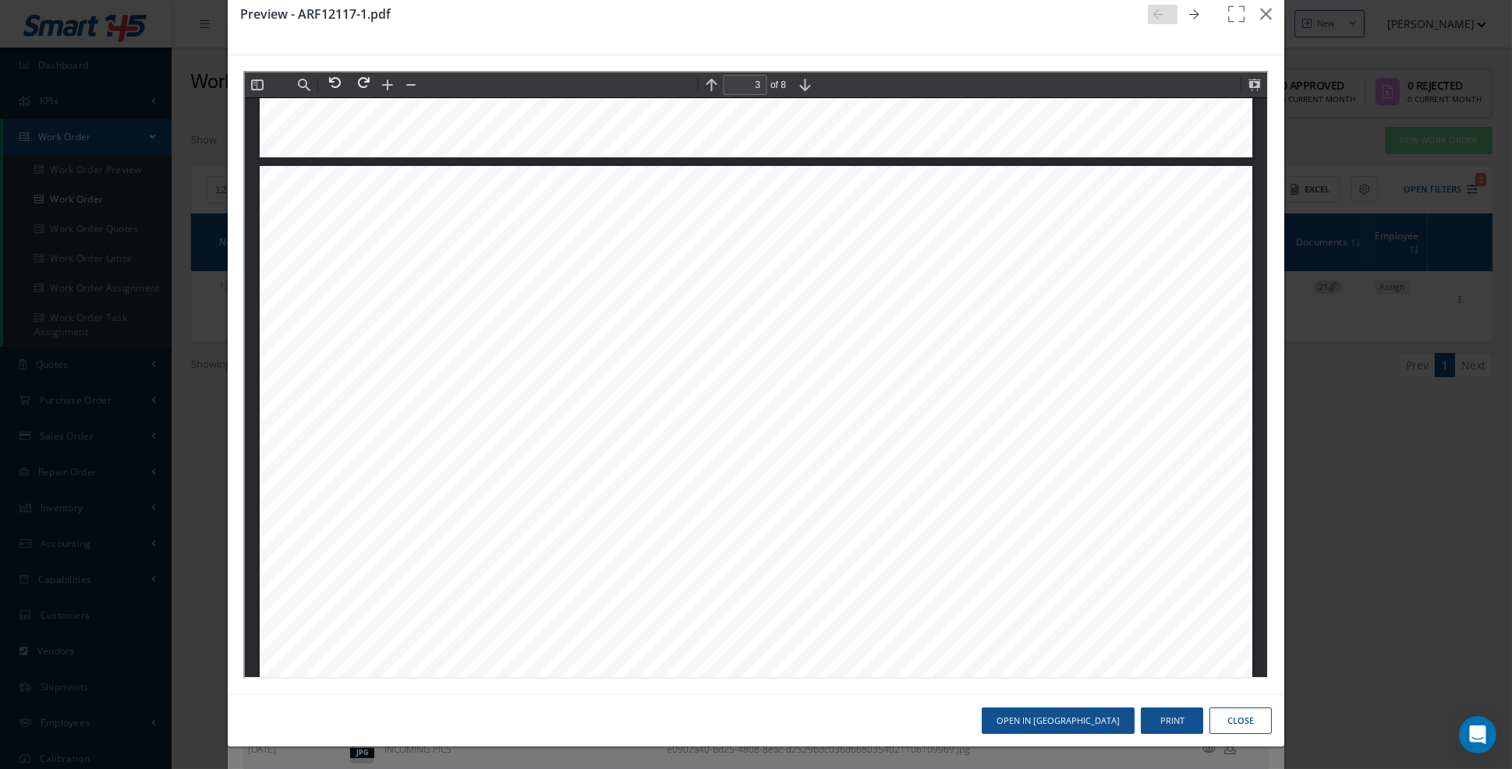
type input "2"
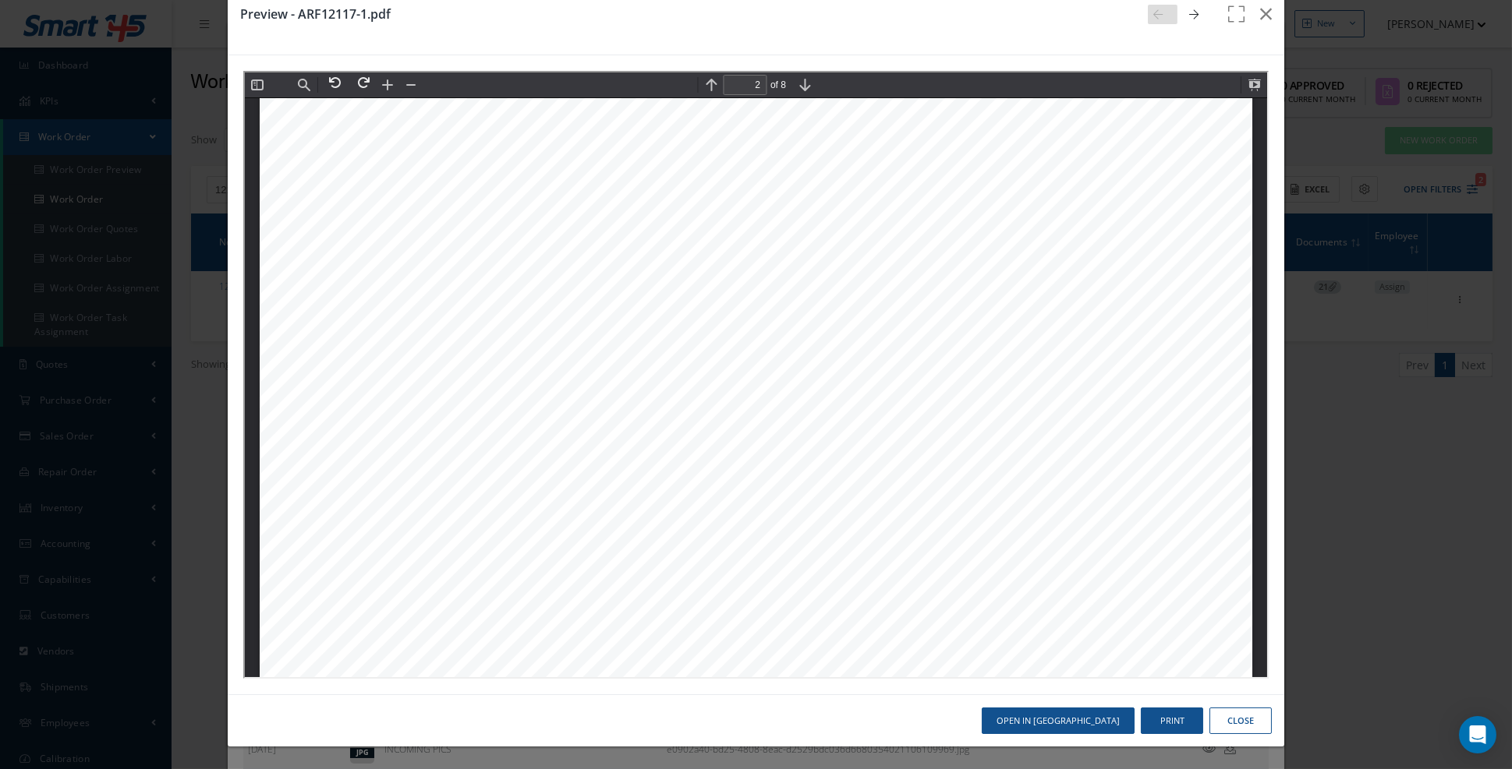
scroll to position [0, 0]
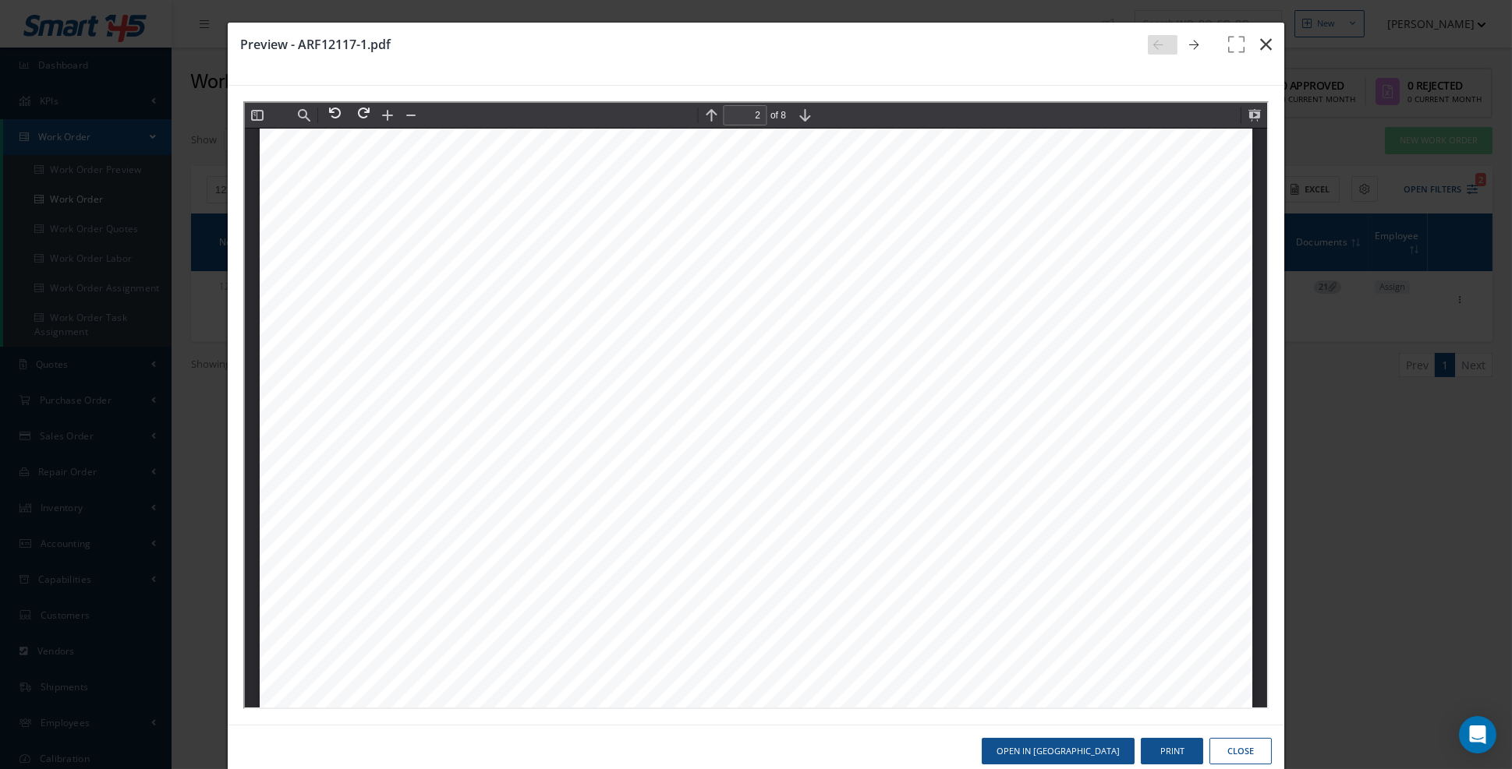
click at [1269, 46] on icon "button" at bounding box center [1266, 44] width 12 height 19
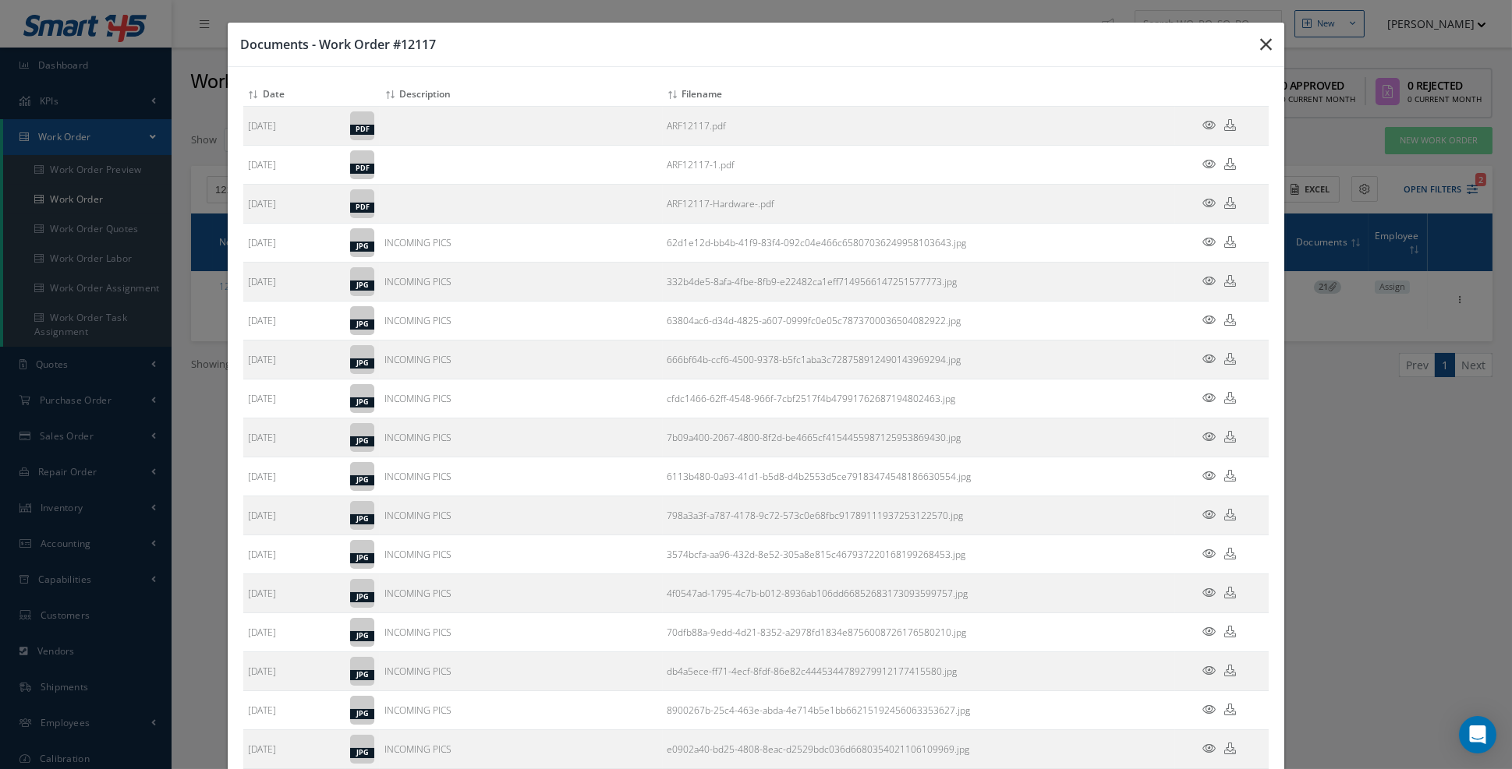
click at [1258, 48] on button "button" at bounding box center [1265, 45] width 37 height 44
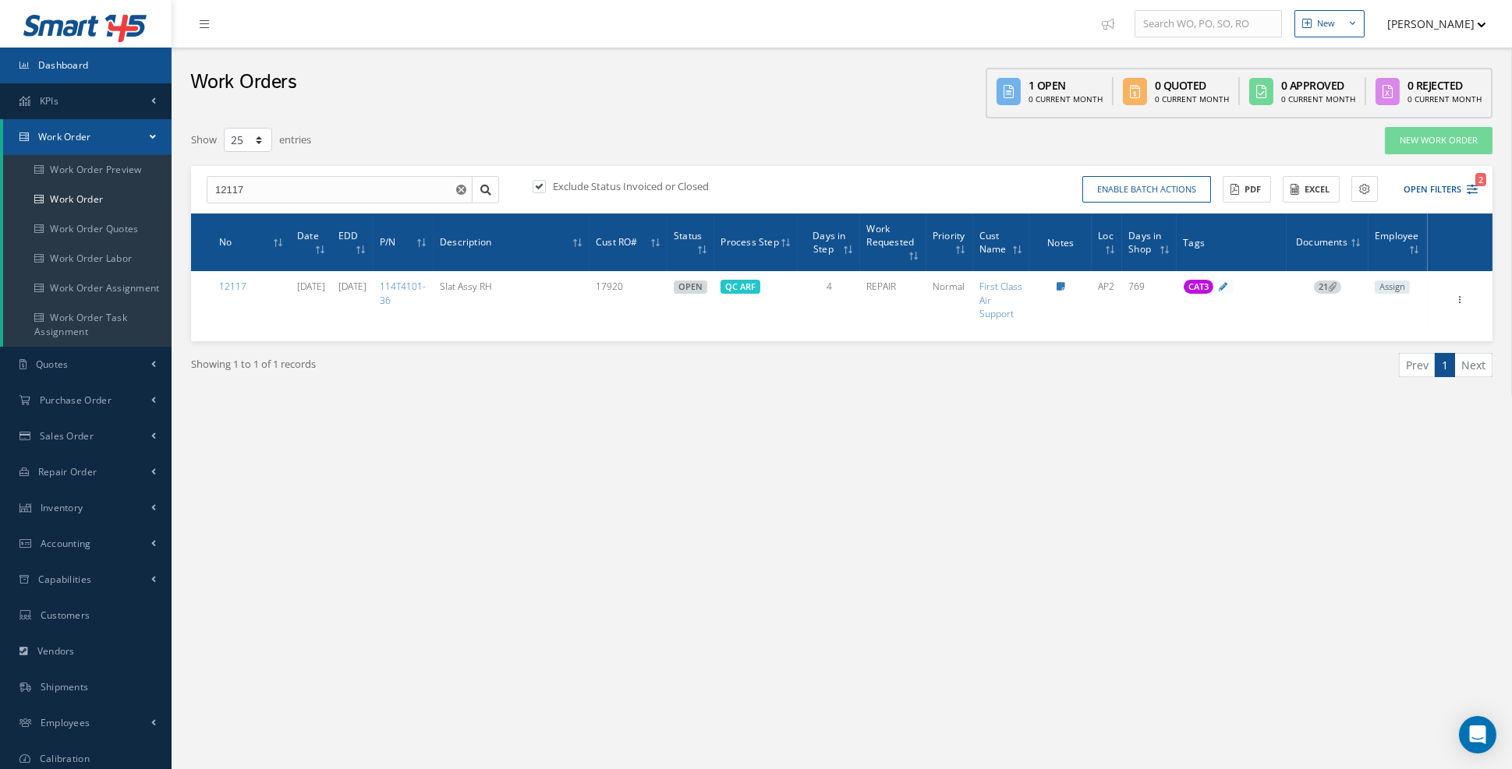
click at [85, 66] on span "Dashboard" at bounding box center [63, 64] width 51 height 13
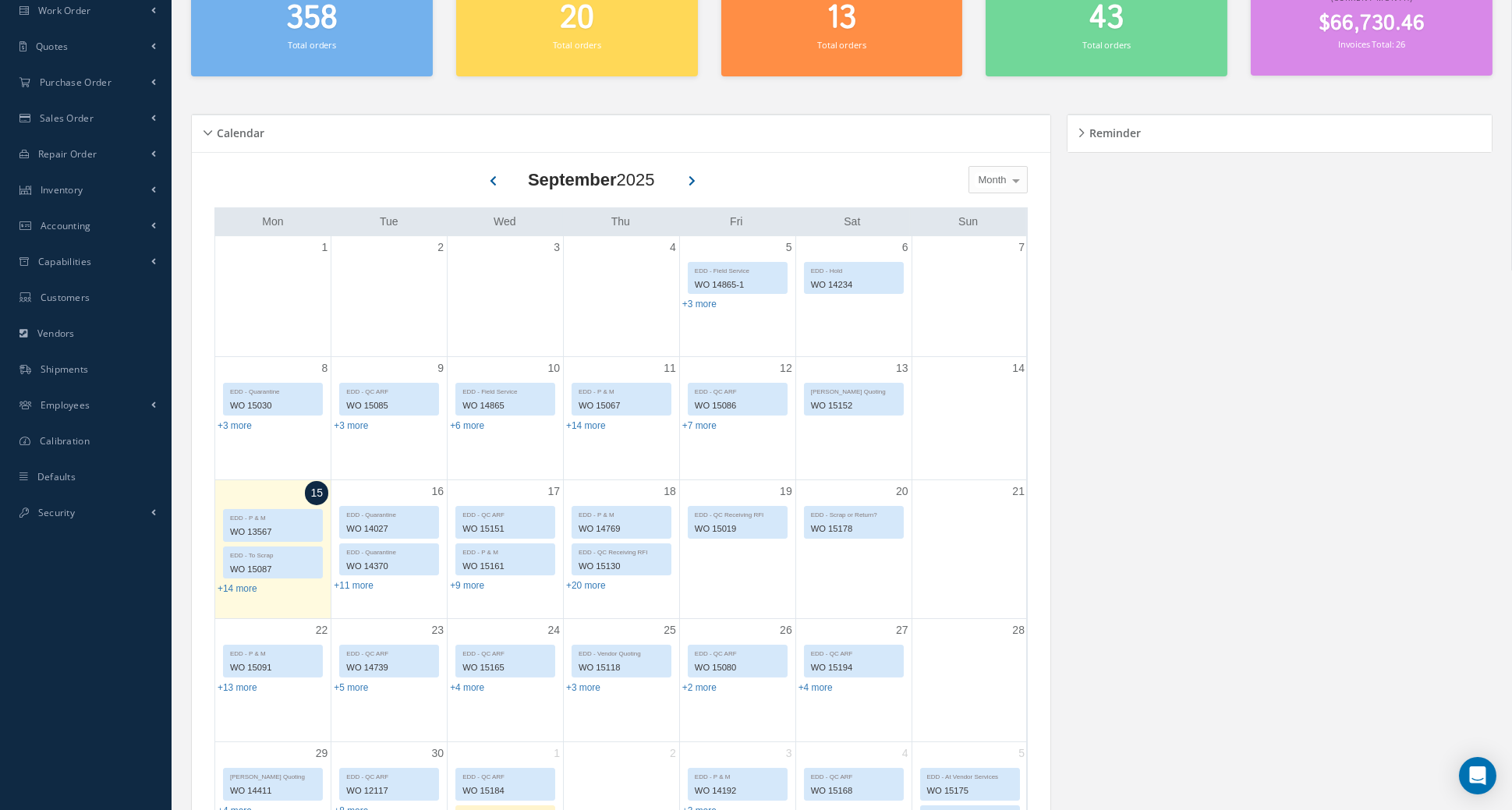
scroll to position [150, 0]
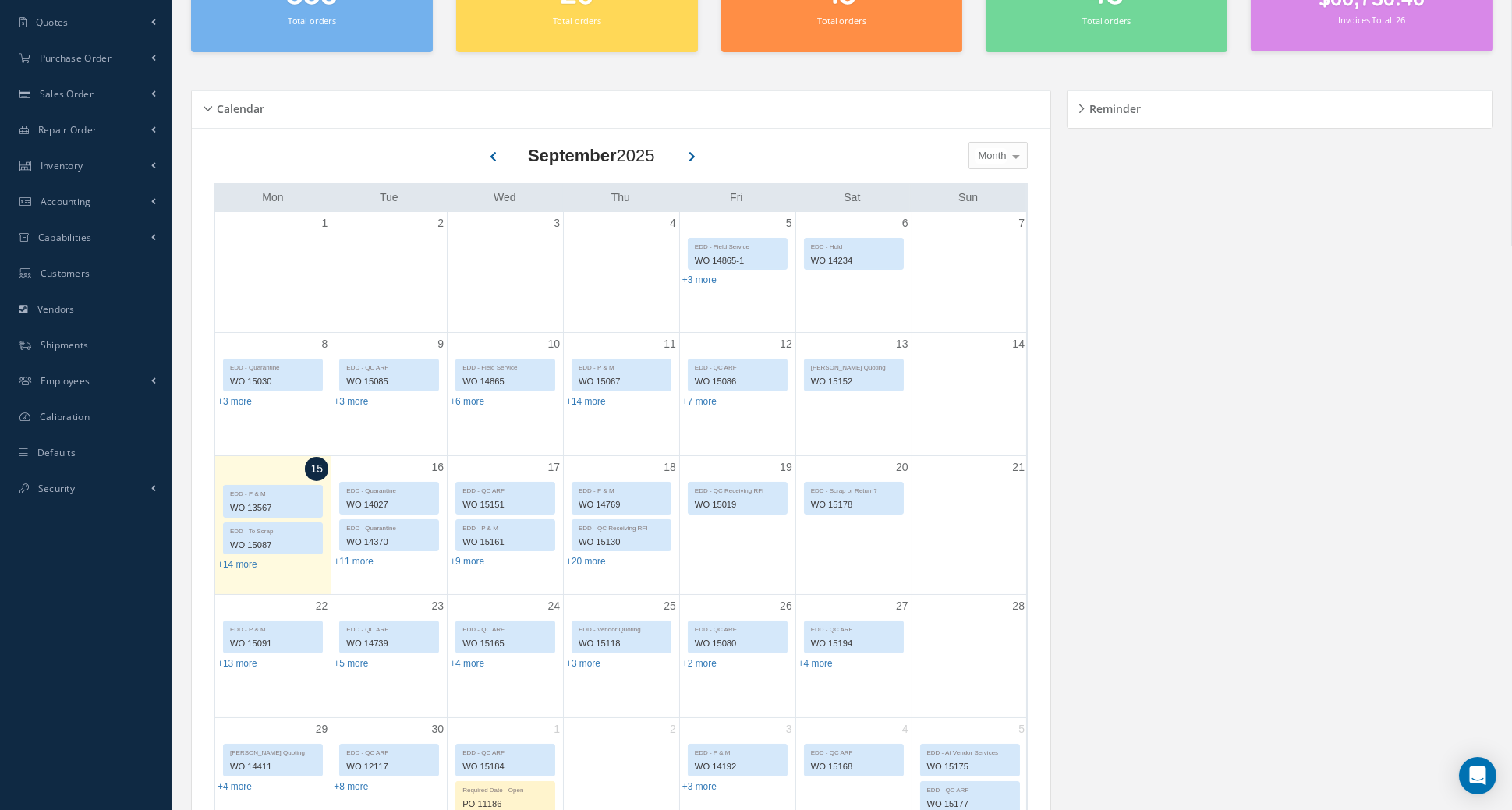
click at [500, 160] on button at bounding box center [492, 154] width 30 height 23
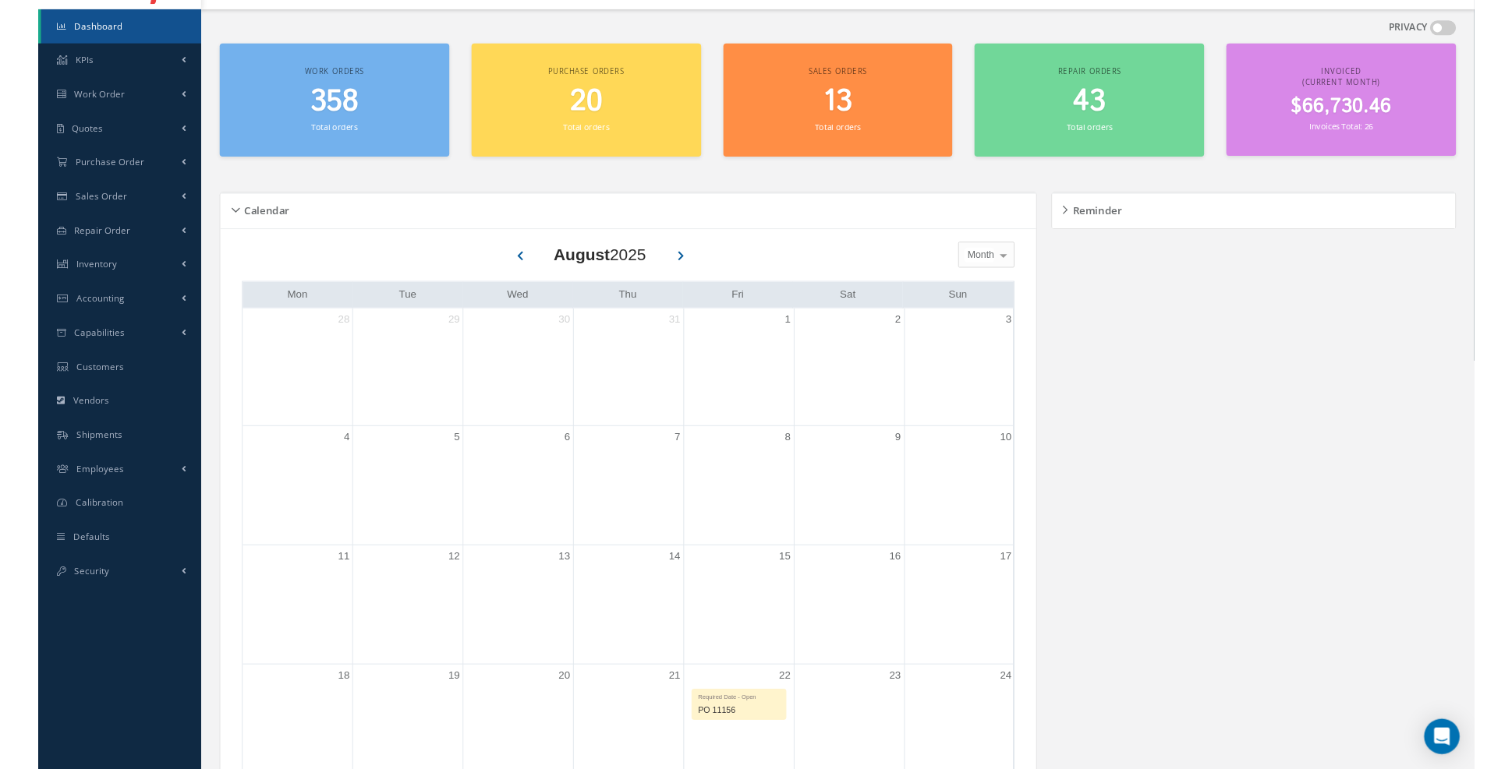
scroll to position [0, 0]
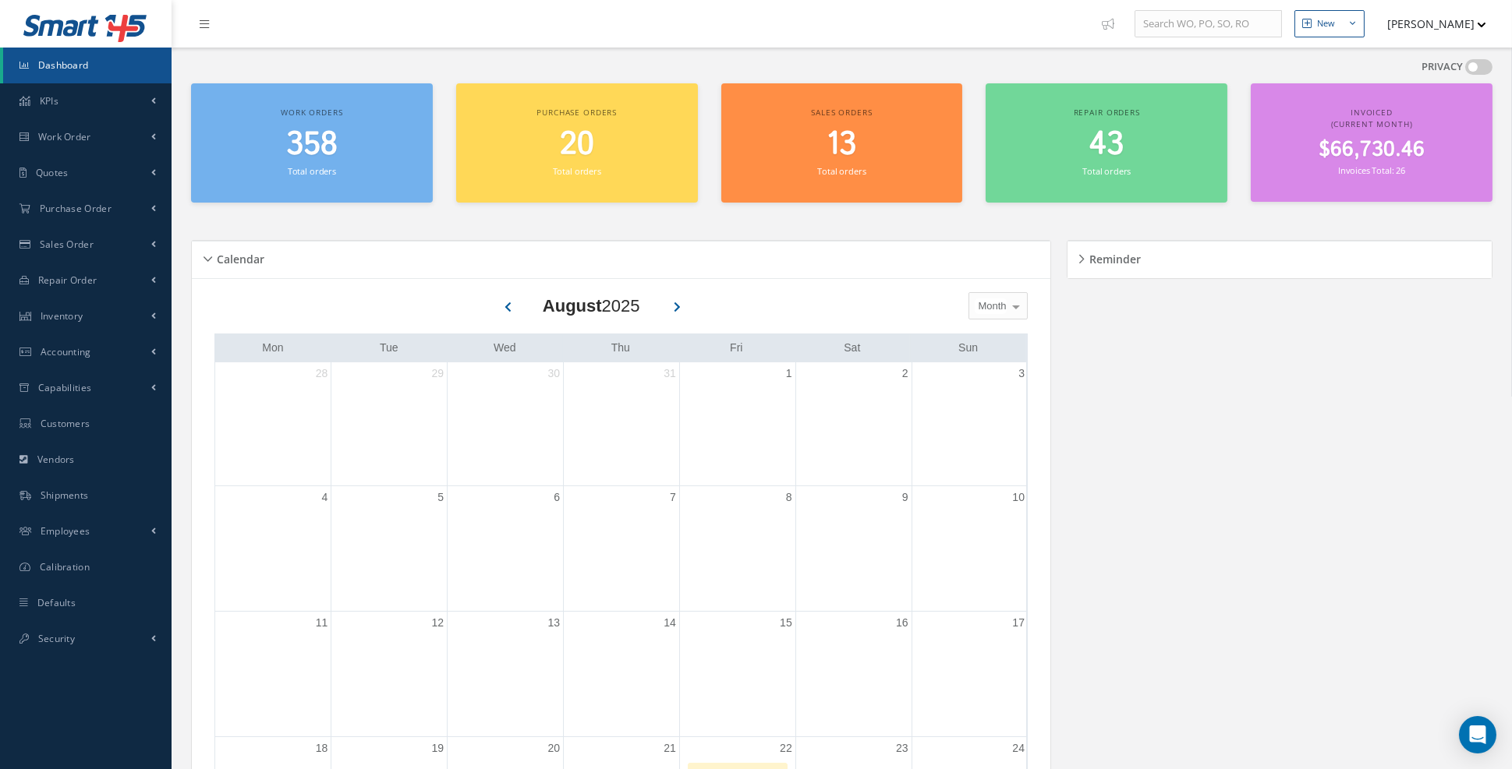
click at [679, 310] on icon at bounding box center [677, 306] width 7 height 14
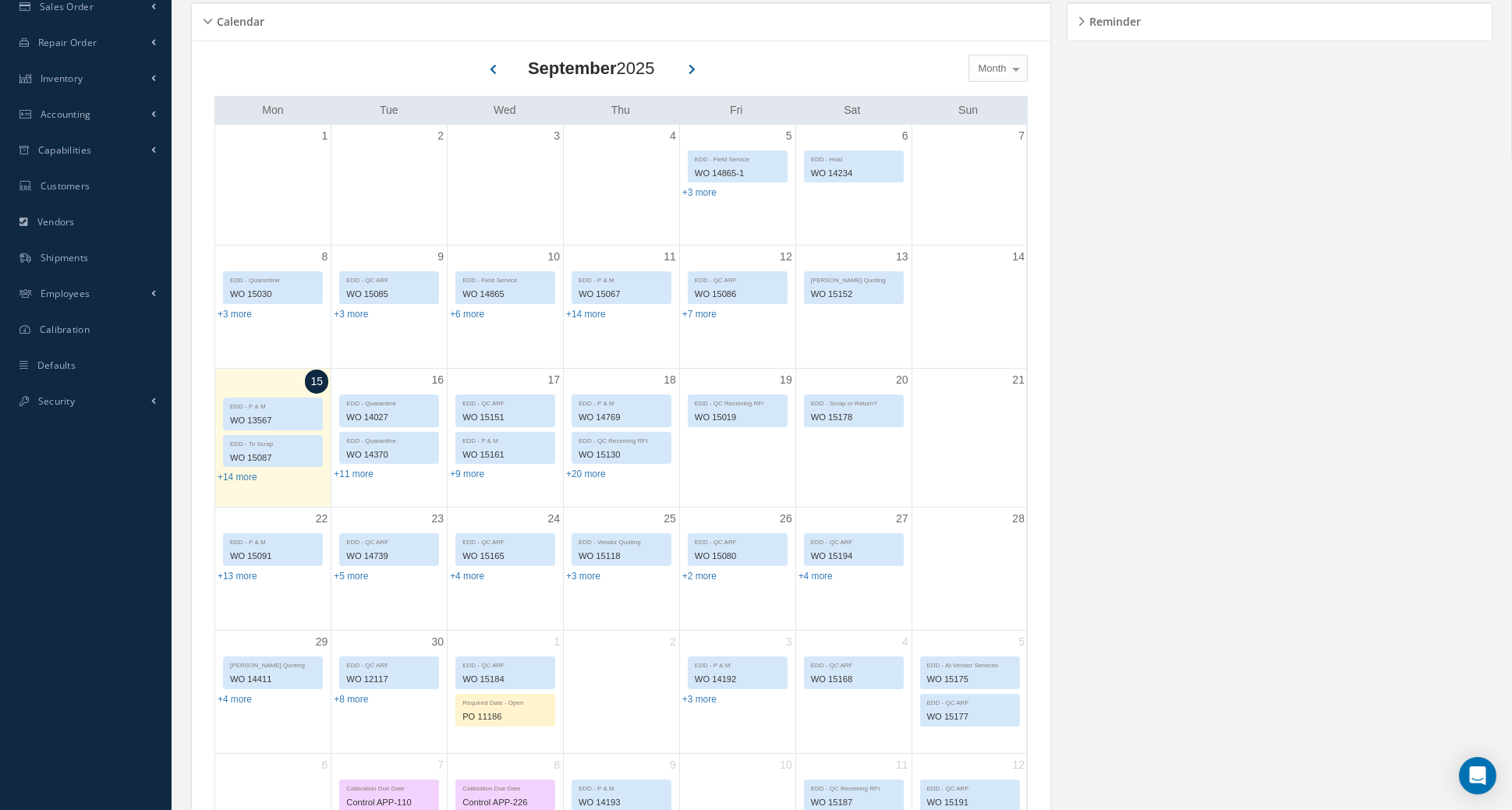
scroll to position [238, 0]
click at [497, 72] on button at bounding box center [492, 66] width 30 height 23
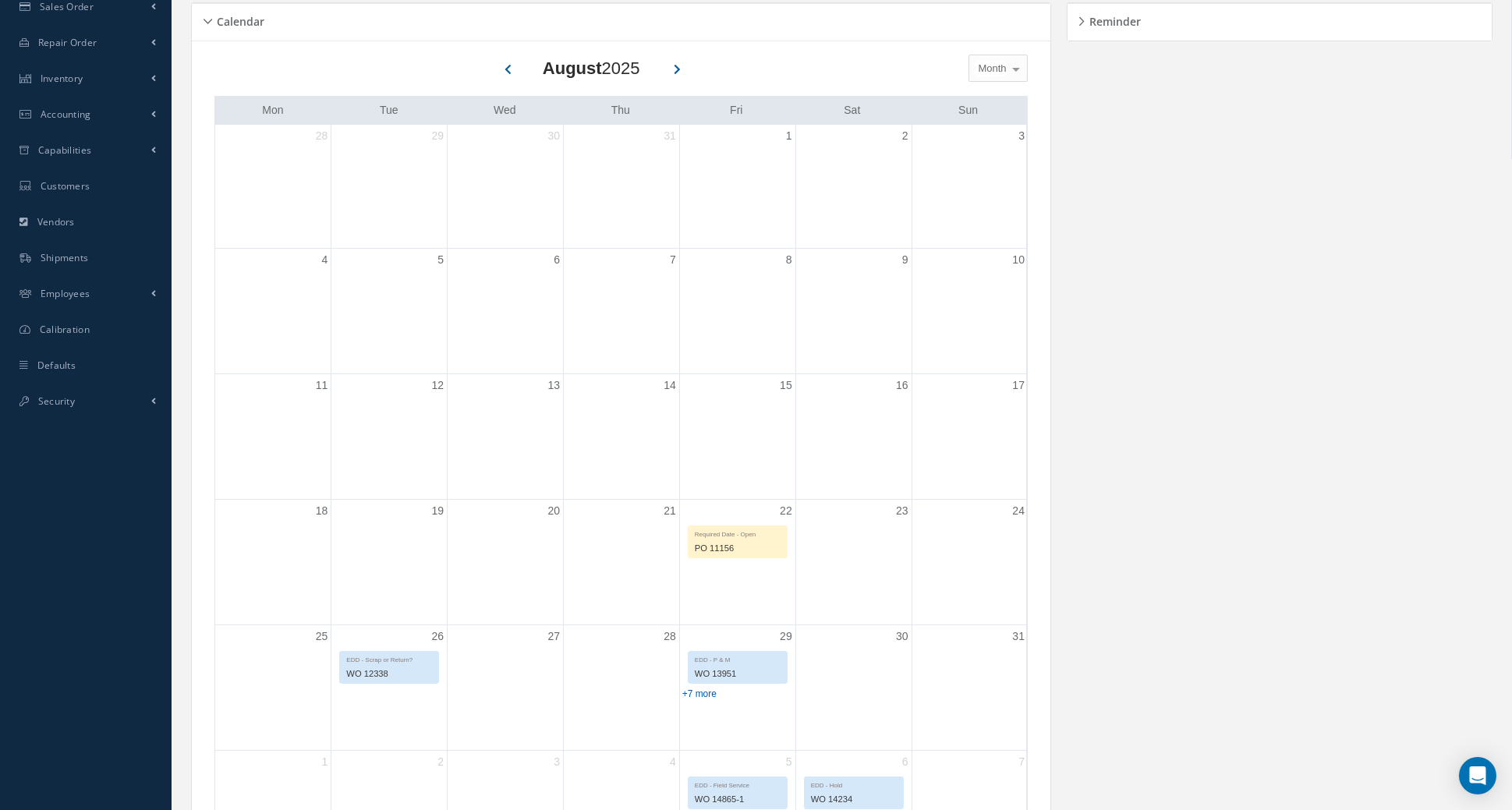
click at [686, 694] on link "+7 more" at bounding box center [699, 693] width 34 height 11
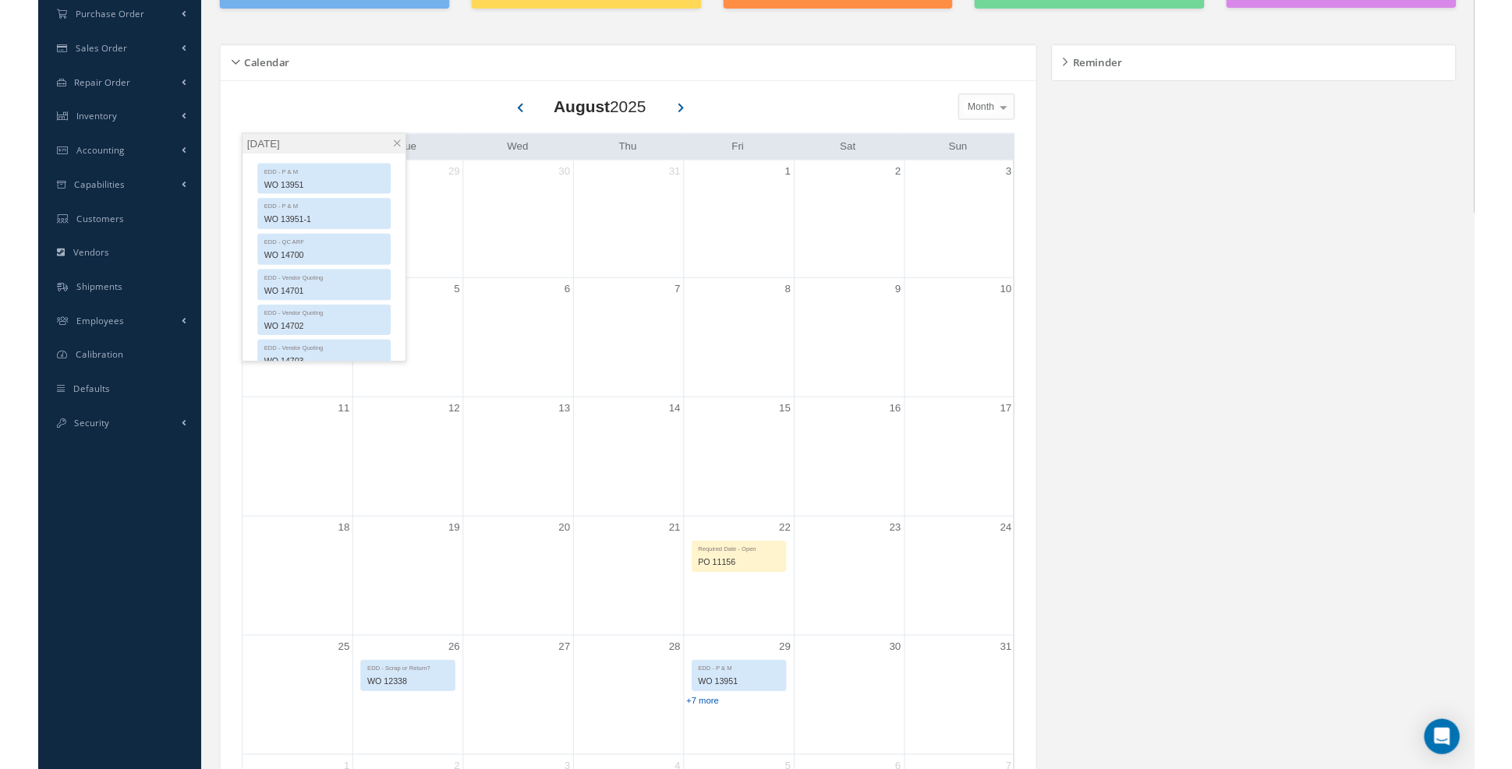
scroll to position [191, 0]
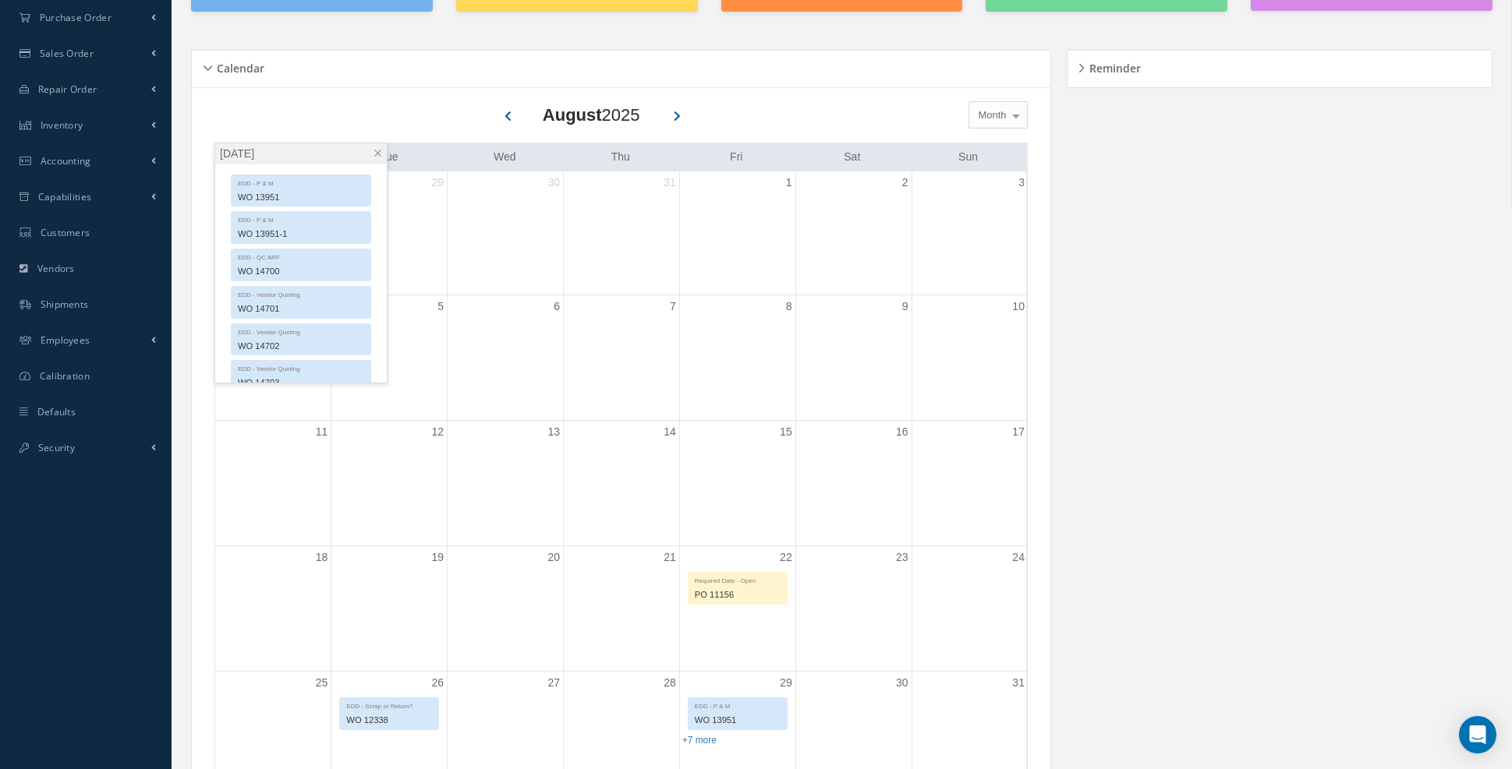
click at [377, 154] on span at bounding box center [378, 153] width 12 height 12
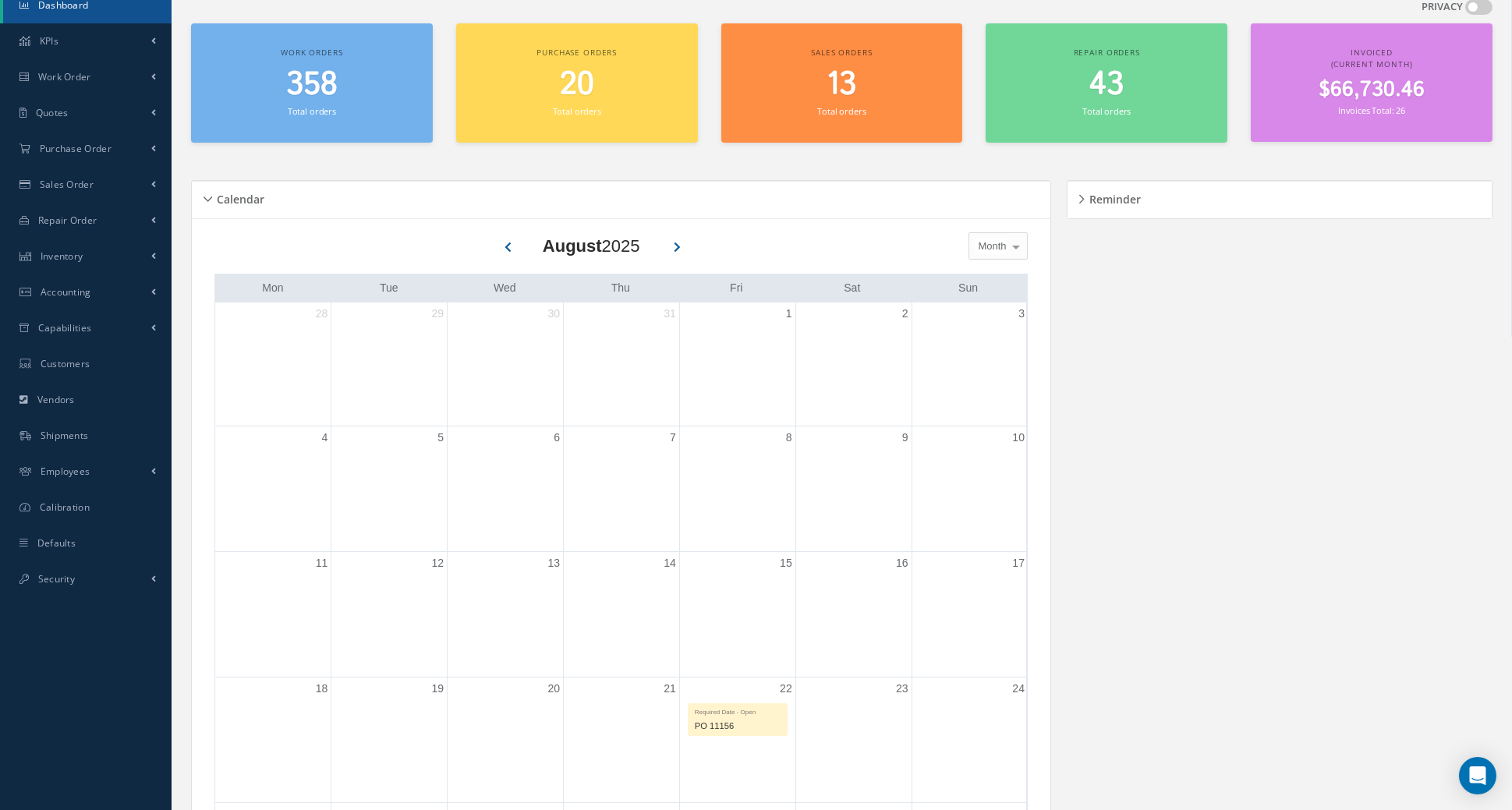
scroll to position [71, 0]
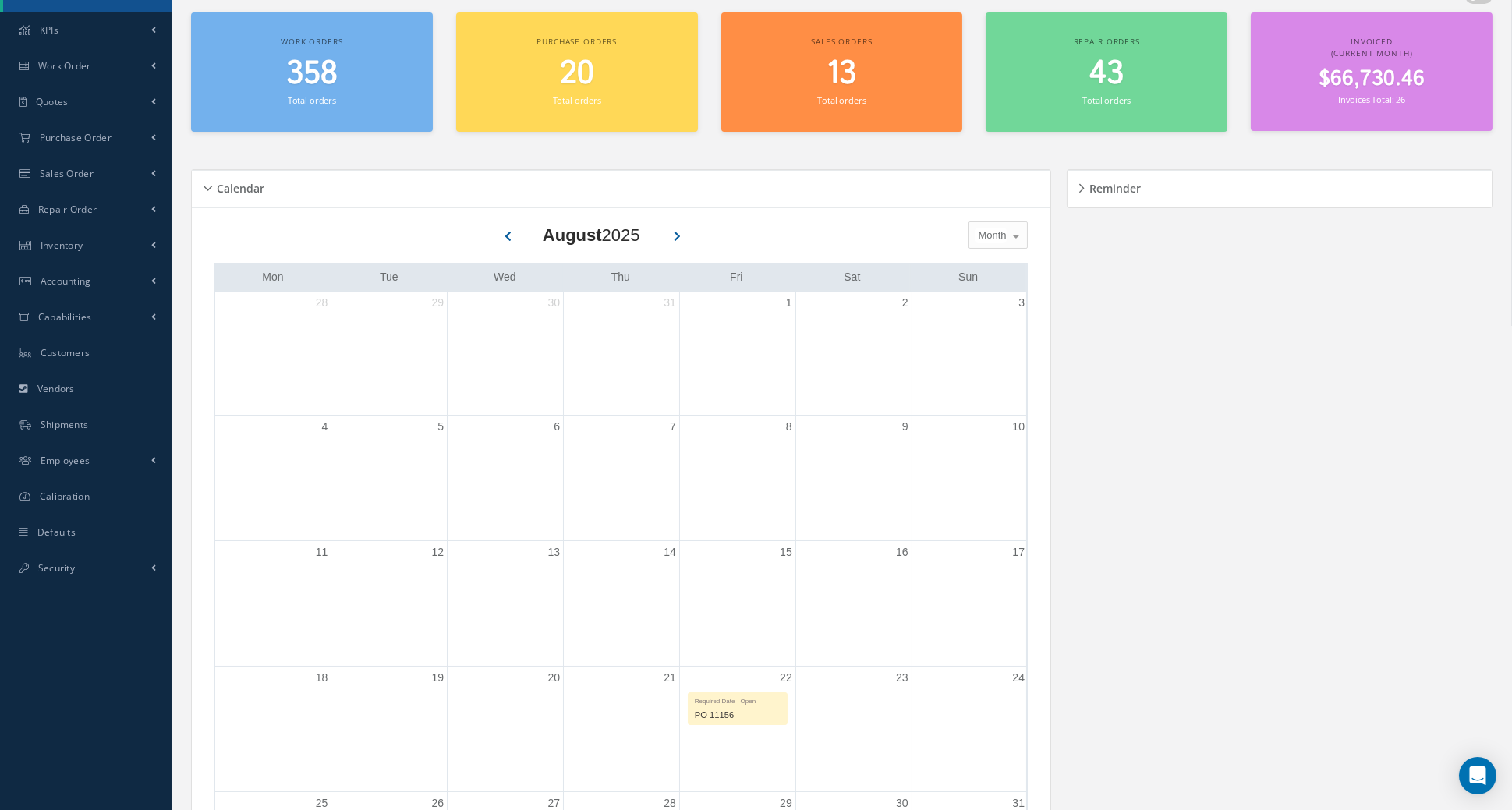
click at [684, 235] on button at bounding box center [676, 233] width 30 height 23
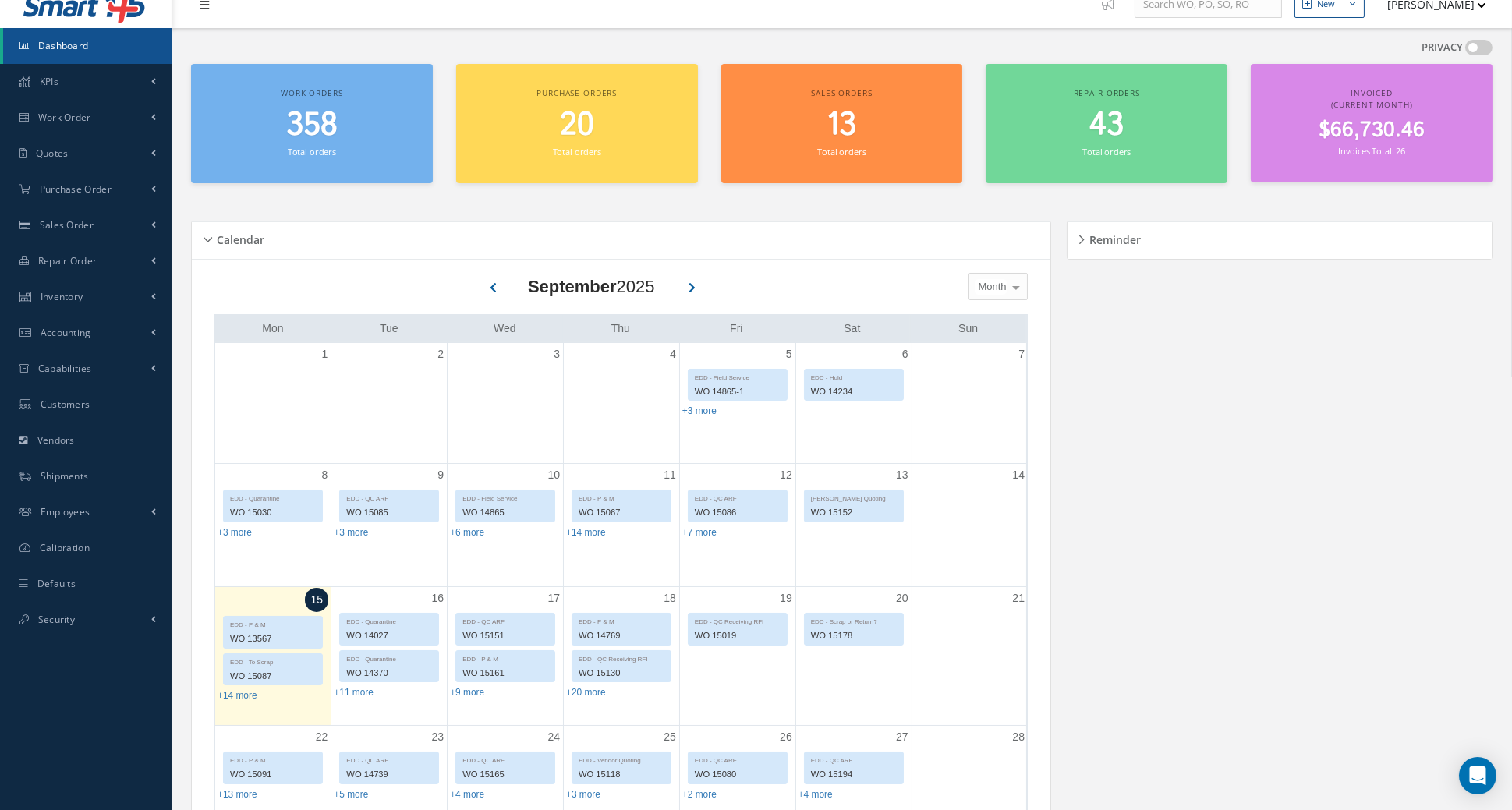
scroll to position [0, 0]
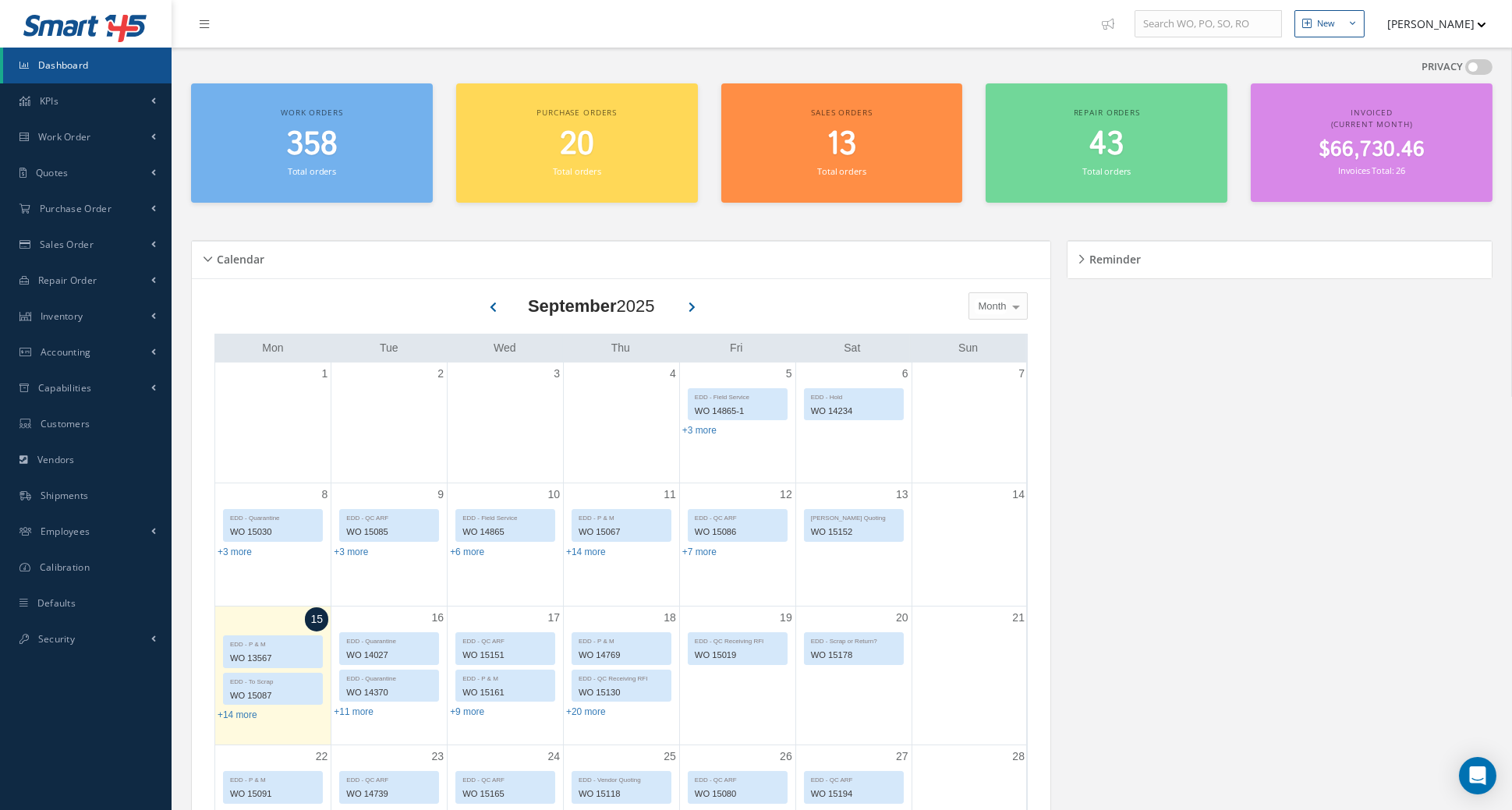
click at [1483, 19] on button "[PERSON_NAME]" at bounding box center [1429, 24] width 114 height 30
click at [1416, 156] on link "Logout" at bounding box center [1423, 158] width 125 height 27
